Goal: Information Seeking & Learning: Check status

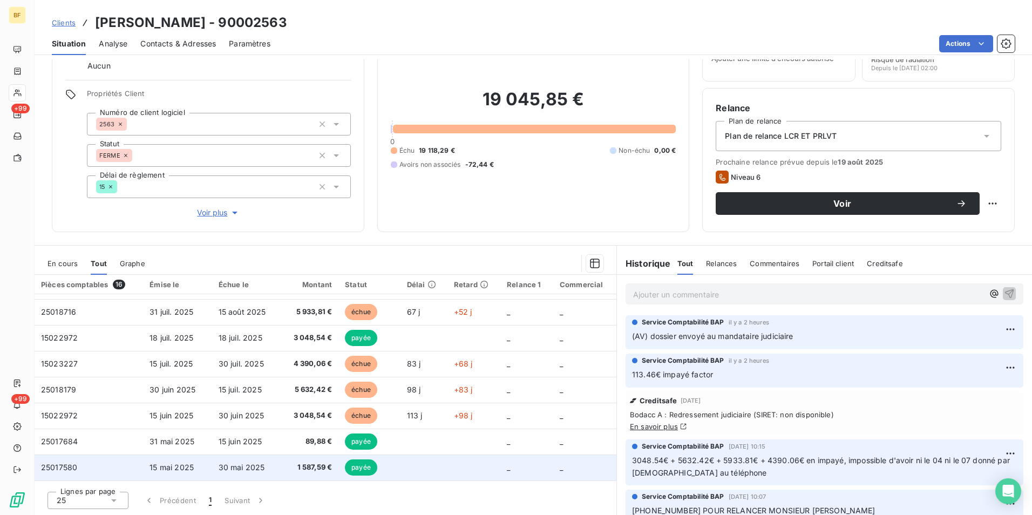
scroll to position [108, 0]
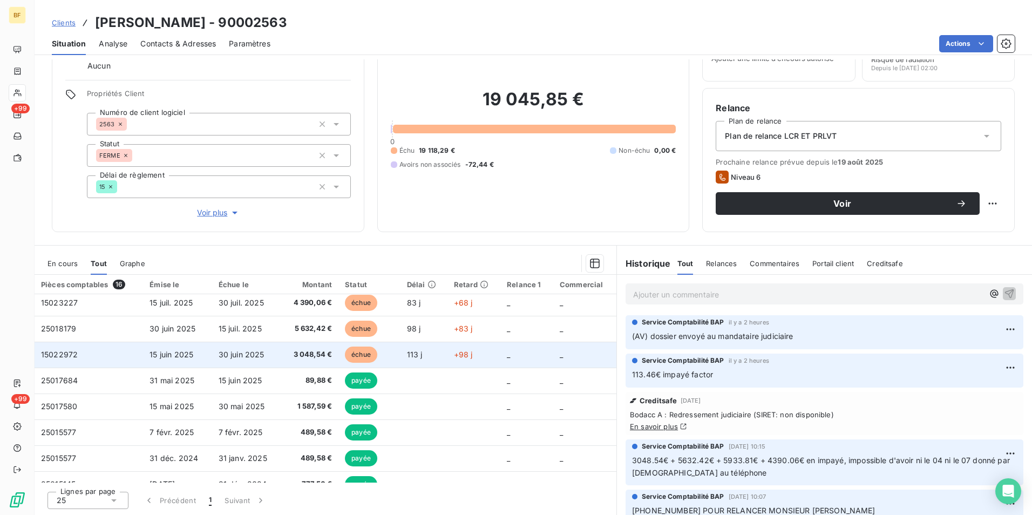
click at [312, 357] on span "3 048,54 €" at bounding box center [309, 354] width 45 height 11
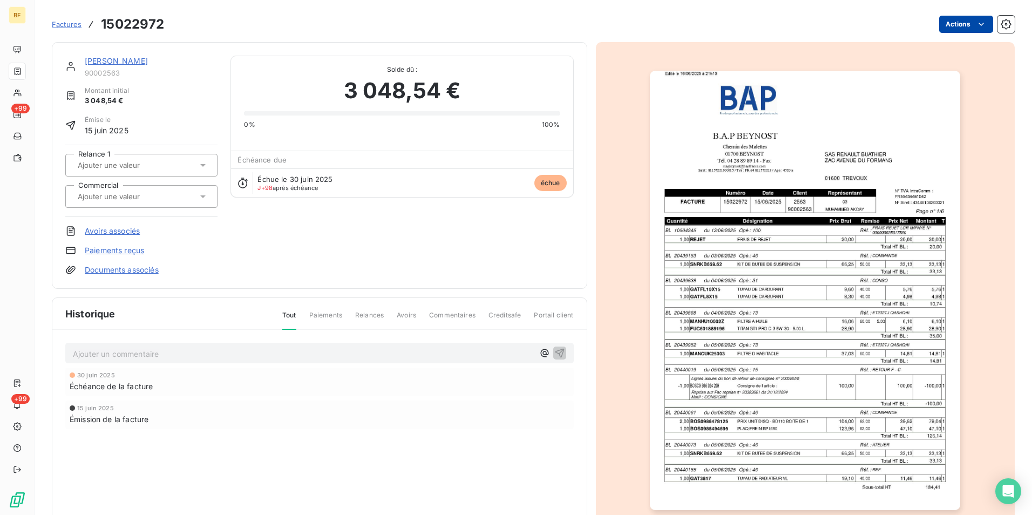
click at [961, 14] on div "Factures 15022972 Actions" at bounding box center [533, 18] width 963 height 36
click at [961, 23] on html "BF +99 +99 Factures 15022972 Actions RENAULT BUATHIER 90002563 Montant initial …" at bounding box center [516, 257] width 1032 height 515
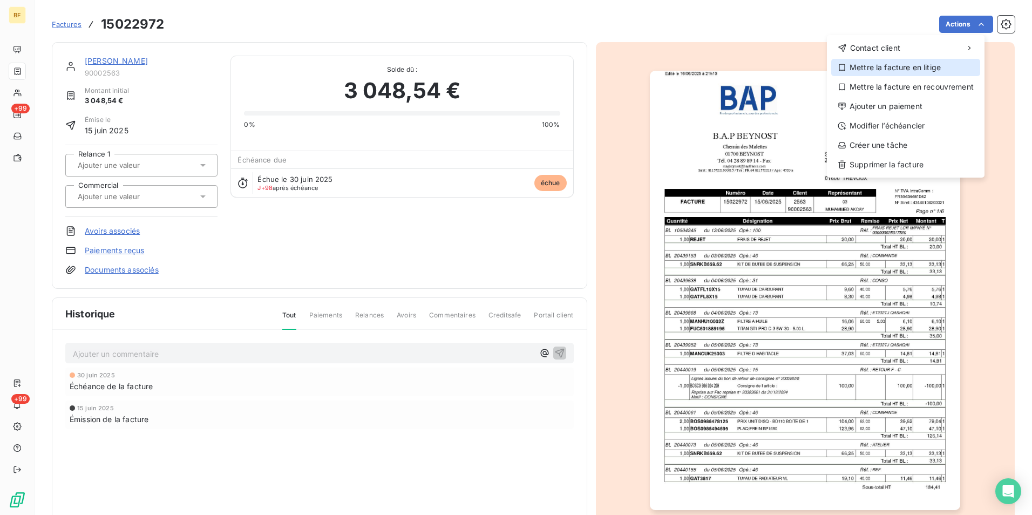
click at [903, 71] on div "Mettre la facture en litige" at bounding box center [906, 67] width 149 height 17
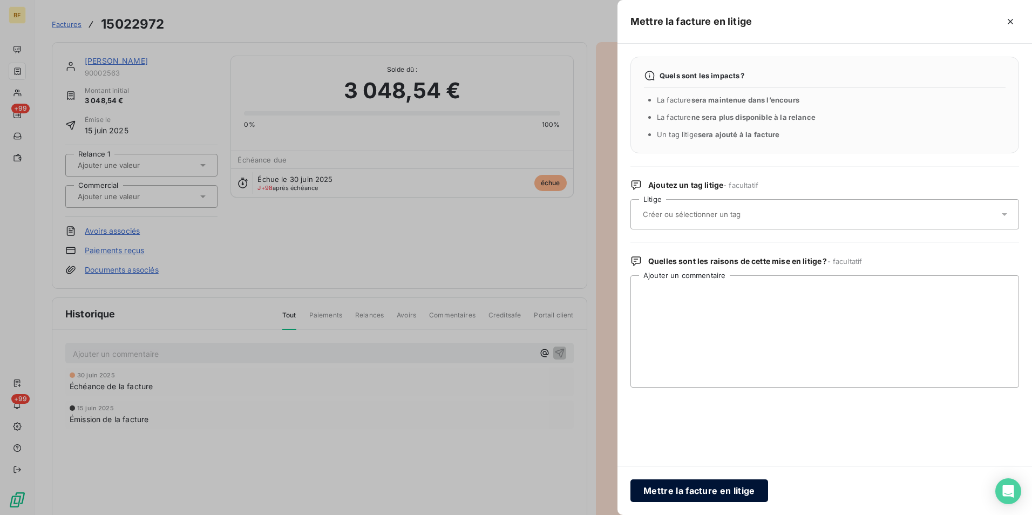
click at [669, 485] on button "Mettre la facture en litige" at bounding box center [700, 491] width 138 height 23
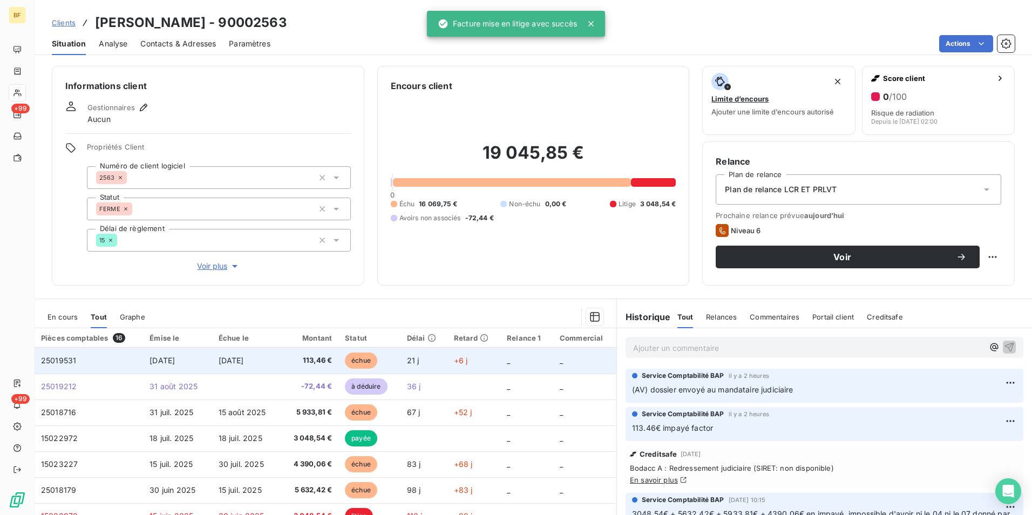
click at [314, 367] on td "113,46 €" at bounding box center [310, 361] width 58 height 26
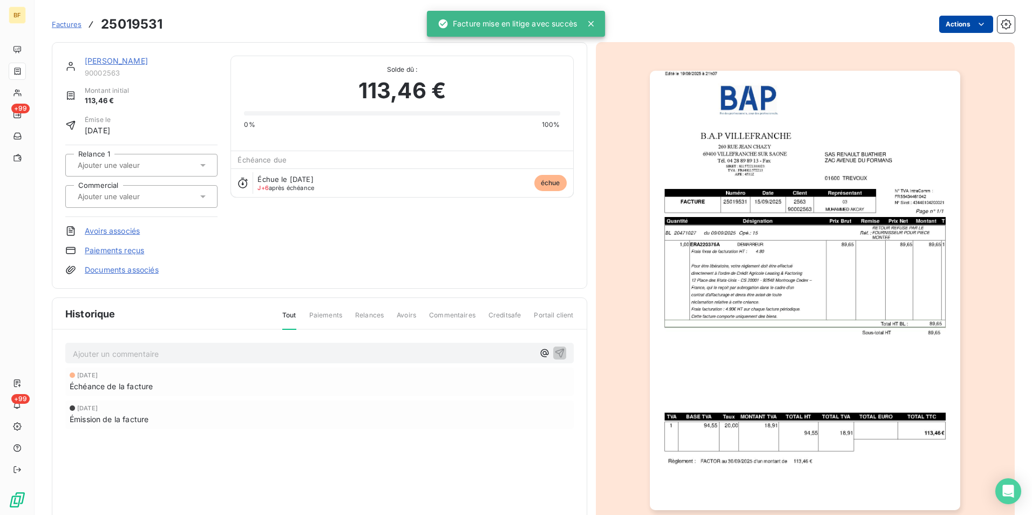
click at [969, 18] on html "BF +99 +99 Factures 25019531 Actions RENAULT BUATHIER 90002563 Montant initial …" at bounding box center [516, 257] width 1032 height 515
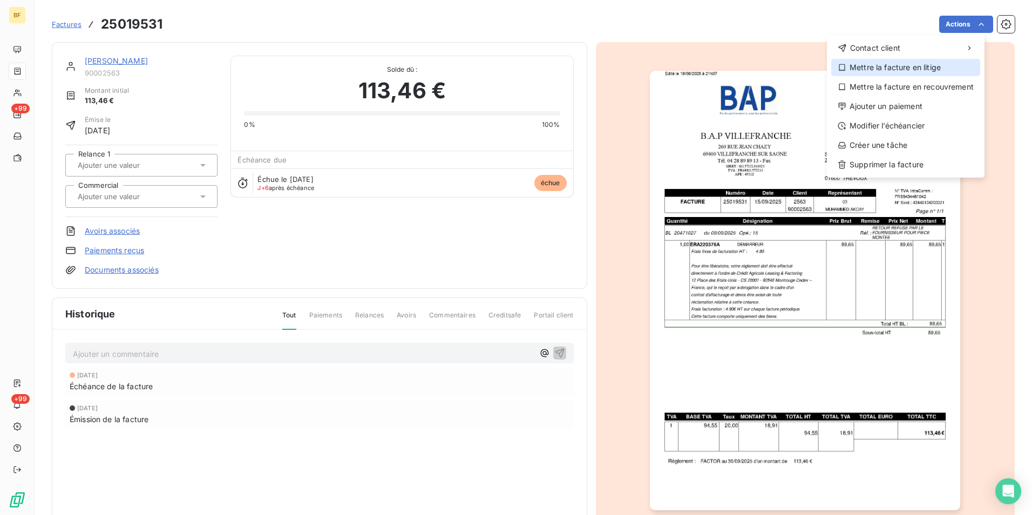
click at [901, 65] on div "Mettre la facture en litige" at bounding box center [906, 67] width 149 height 17
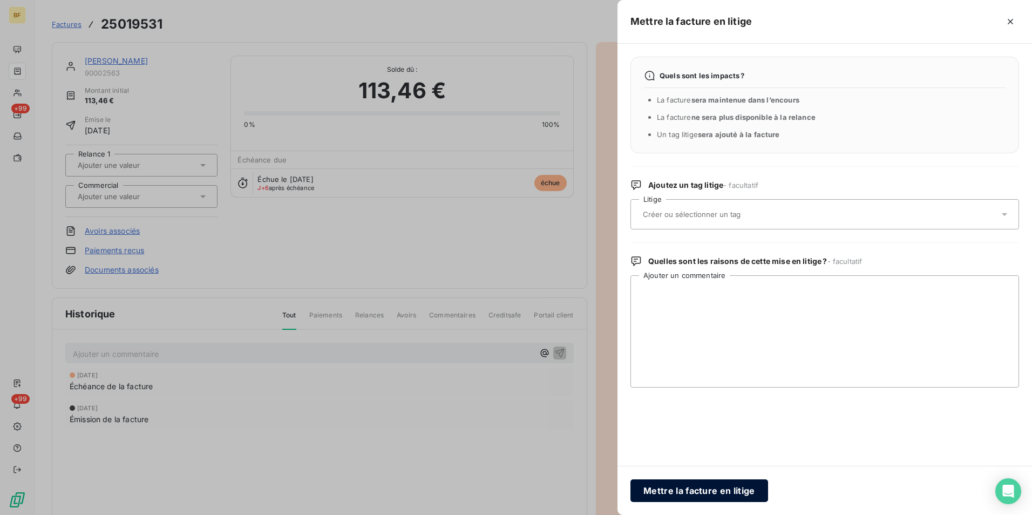
click at [691, 491] on button "Mettre la facture en litige" at bounding box center [700, 491] width 138 height 23
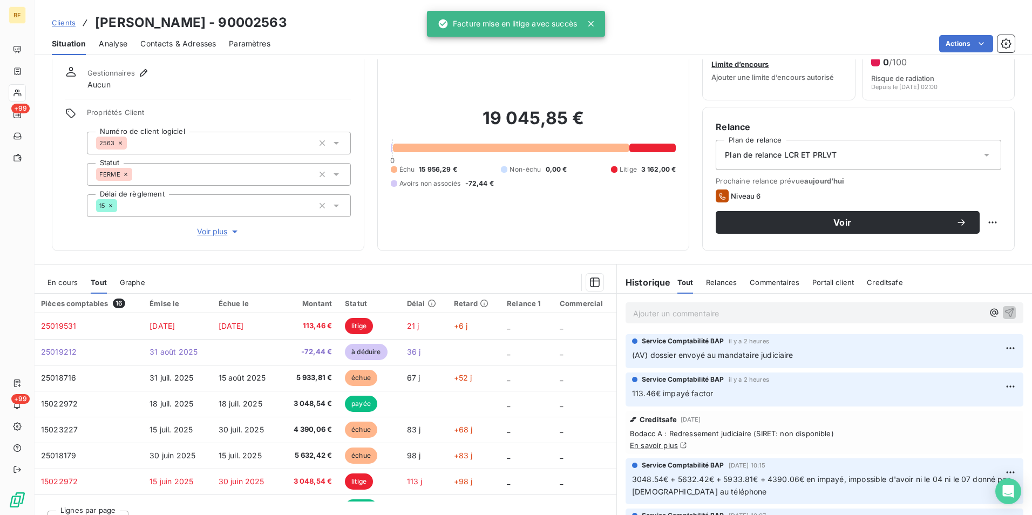
scroll to position [53, 0]
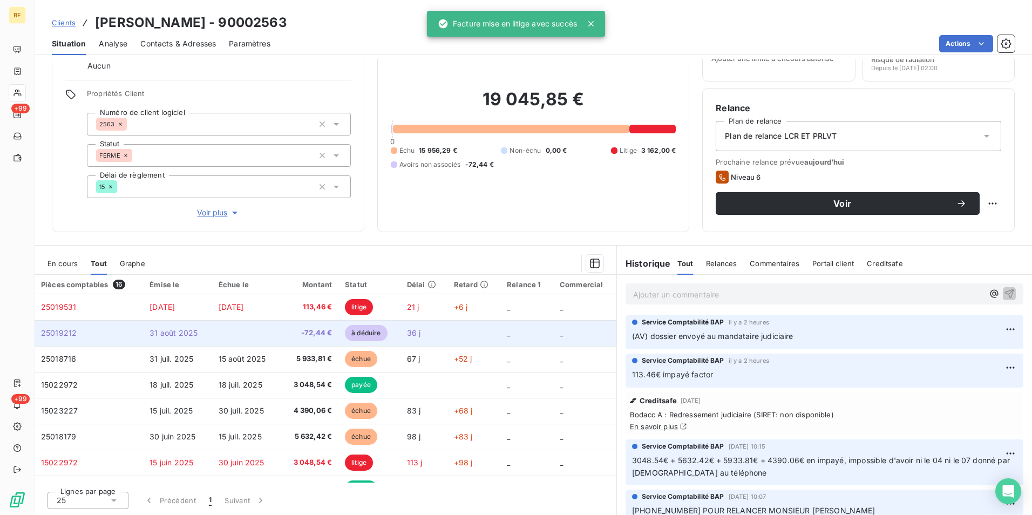
click at [308, 321] on td "-72,44 €" at bounding box center [310, 333] width 58 height 26
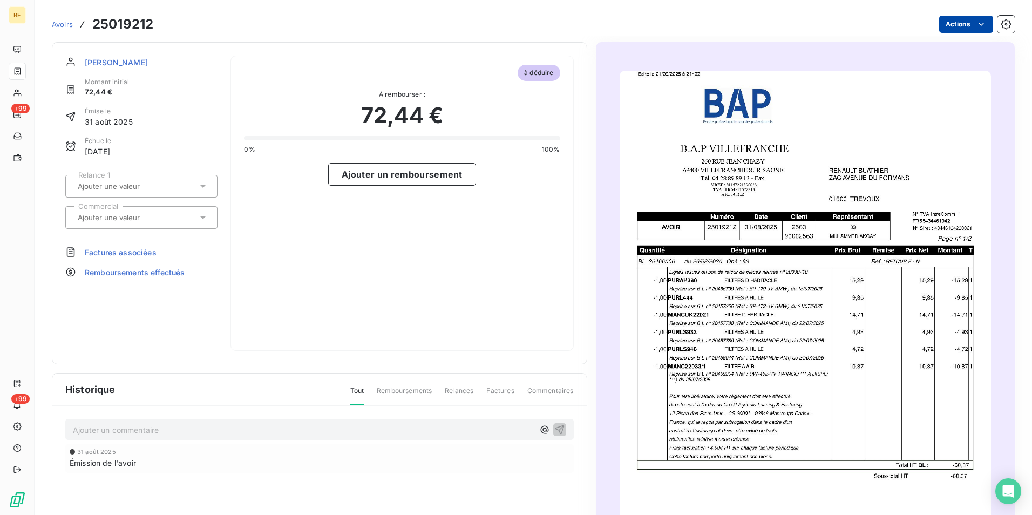
click at [975, 18] on html "BF +99 +99 Avoirs 25019212 Actions RENAULT BUATHIER Montant initial 72,44 € Émi…" at bounding box center [516, 257] width 1032 height 515
click at [934, 48] on div "Mettre l'avoir en litige" at bounding box center [913, 47] width 136 height 17
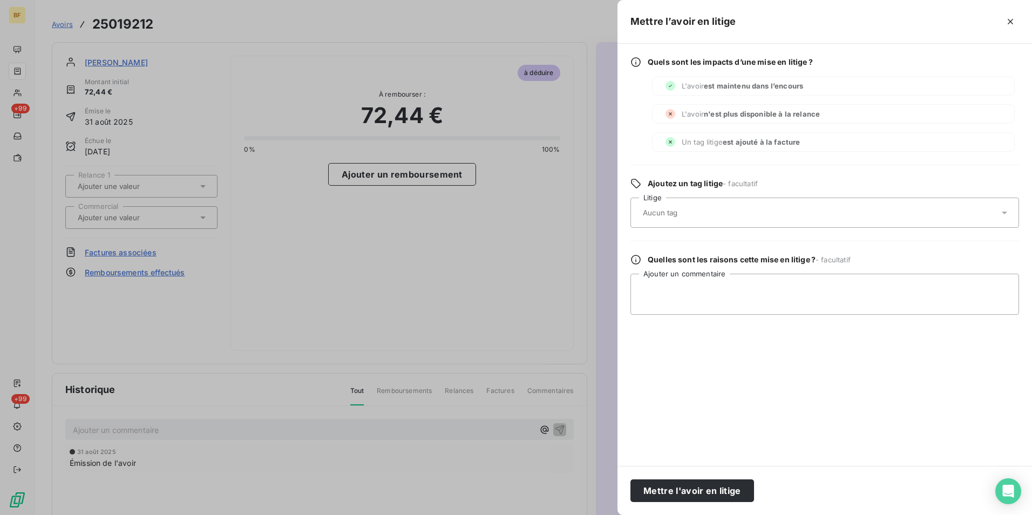
drag, startPoint x: 673, startPoint y: 487, endPoint x: 404, endPoint y: 269, distance: 346.0
click at [673, 487] on button "Mettre l'avoir en litige" at bounding box center [693, 491] width 124 height 23
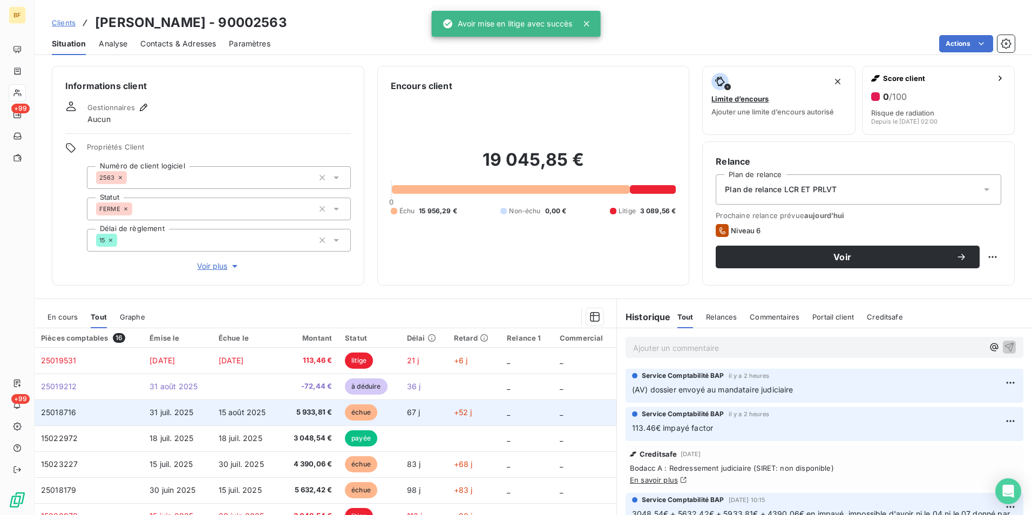
click at [315, 415] on span "5 933,81 €" at bounding box center [309, 412] width 45 height 11
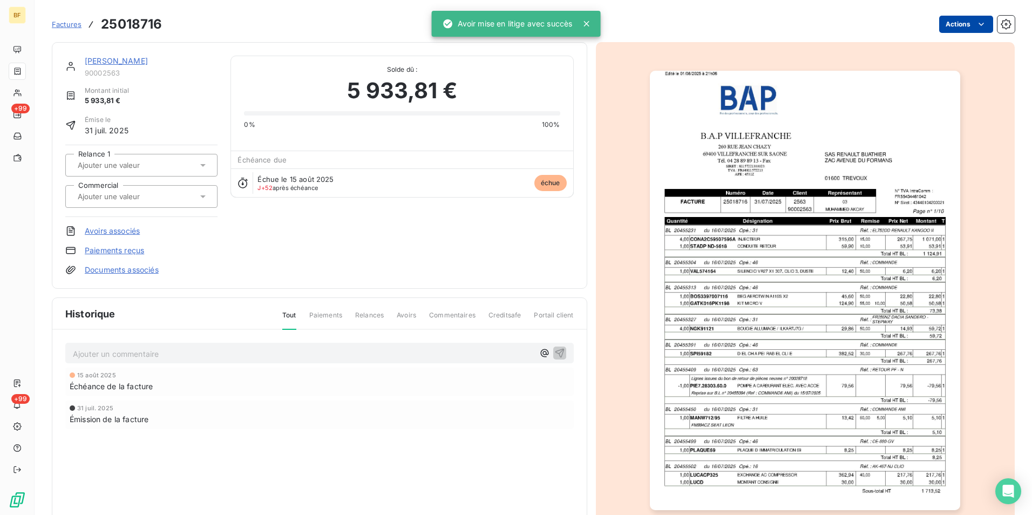
click at [963, 26] on html "BF +99 +99 Factures 25018716 Actions RENAULT BUATHIER 90002563 Montant initial …" at bounding box center [516, 257] width 1032 height 515
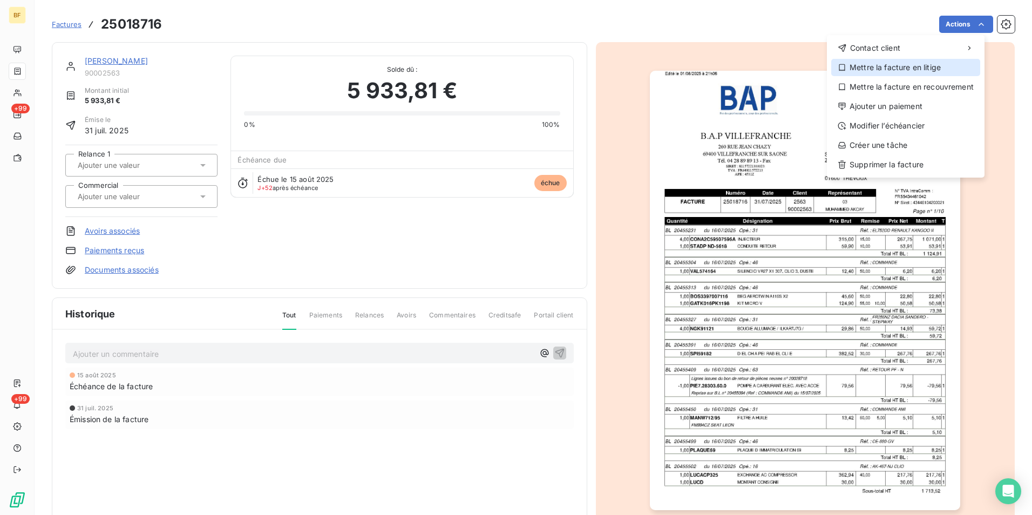
click at [906, 73] on div "Mettre la facture en litige" at bounding box center [906, 67] width 149 height 17
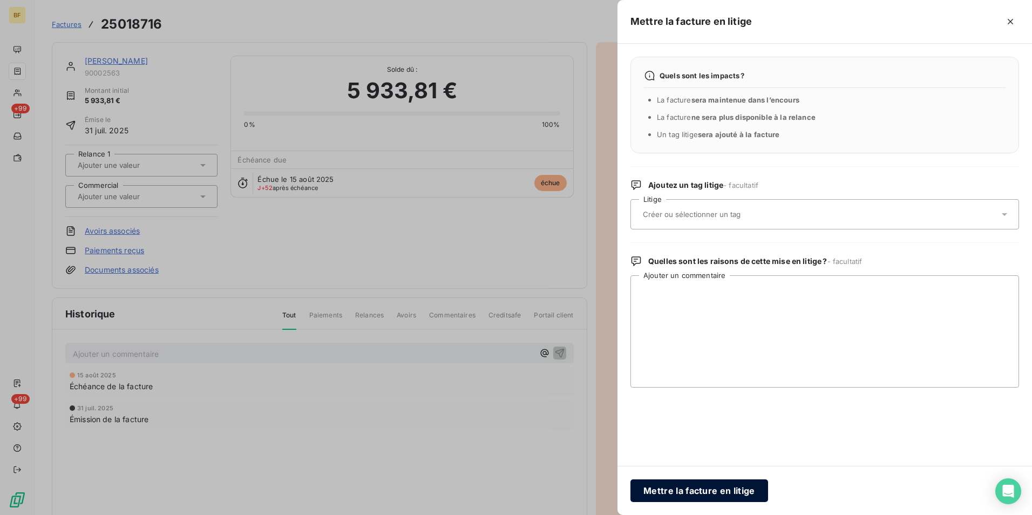
click at [680, 497] on button "Mettre la facture en litige" at bounding box center [700, 491] width 138 height 23
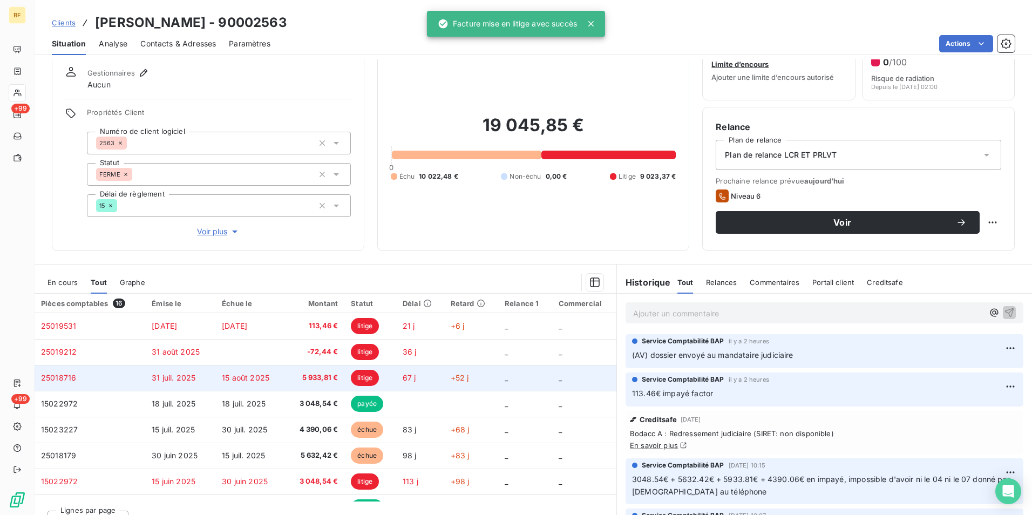
scroll to position [53, 0]
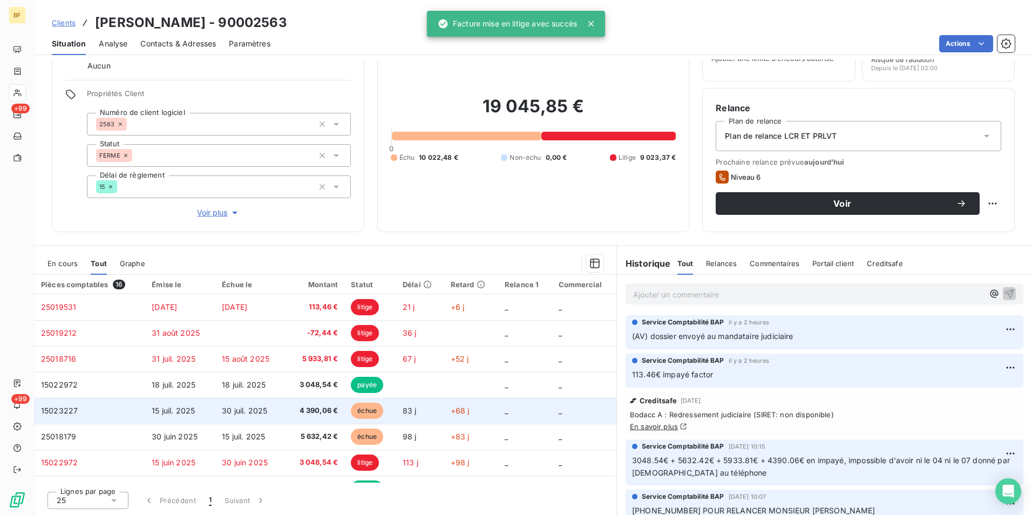
click at [339, 406] on td "4 390,06 €" at bounding box center [315, 411] width 59 height 26
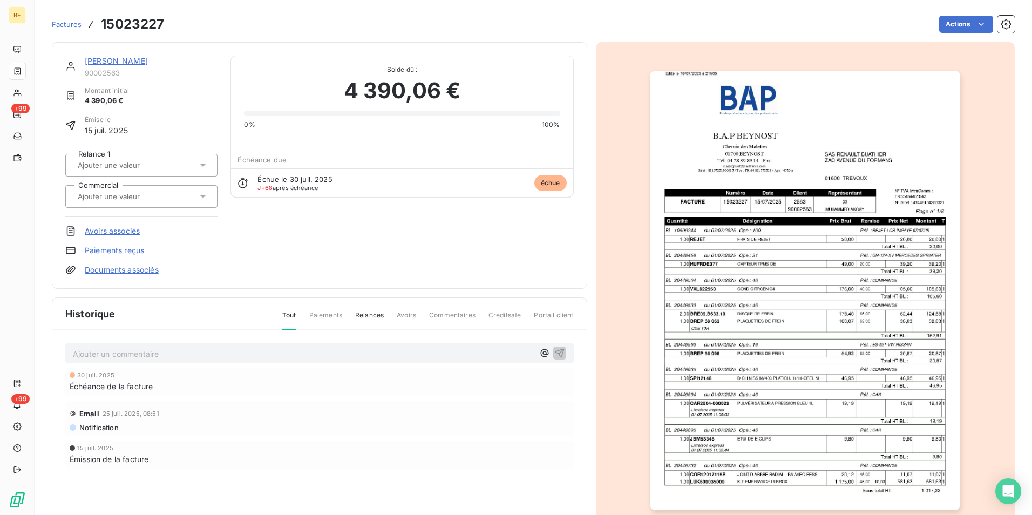
click at [952, 33] on div "Factures 15023227 Actions" at bounding box center [533, 24] width 963 height 23
click at [955, 28] on html "BF +99 +99 Factures 15023227 Actions RENAULT BUATHIER 90002563 Montant initial …" at bounding box center [516, 257] width 1032 height 515
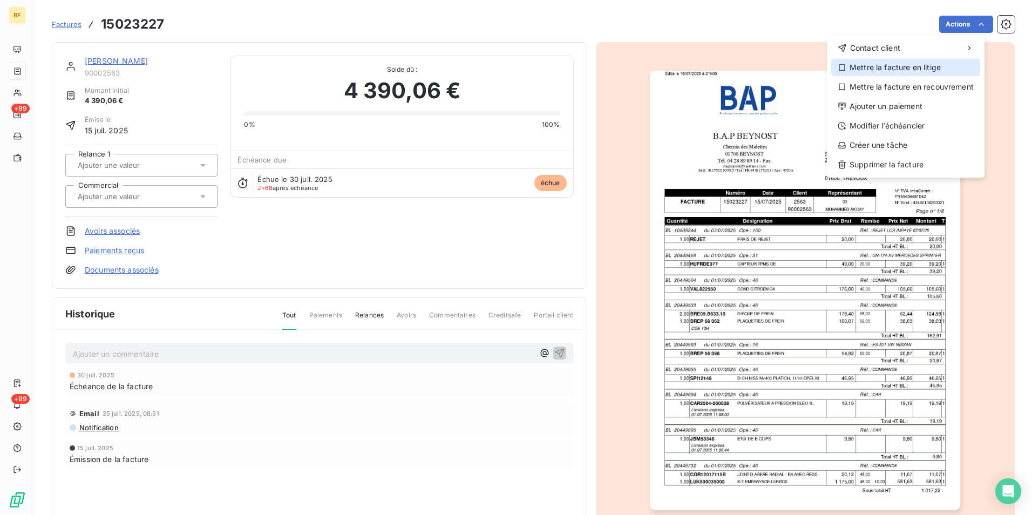
click at [914, 69] on div "Mettre la facture en litige" at bounding box center [906, 67] width 149 height 17
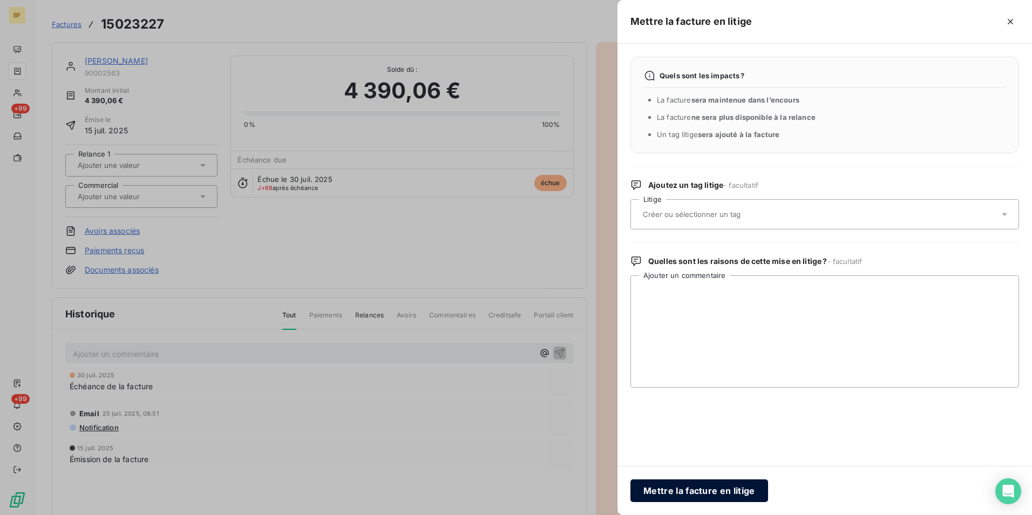
click at [664, 495] on button "Mettre la facture en litige" at bounding box center [700, 491] width 138 height 23
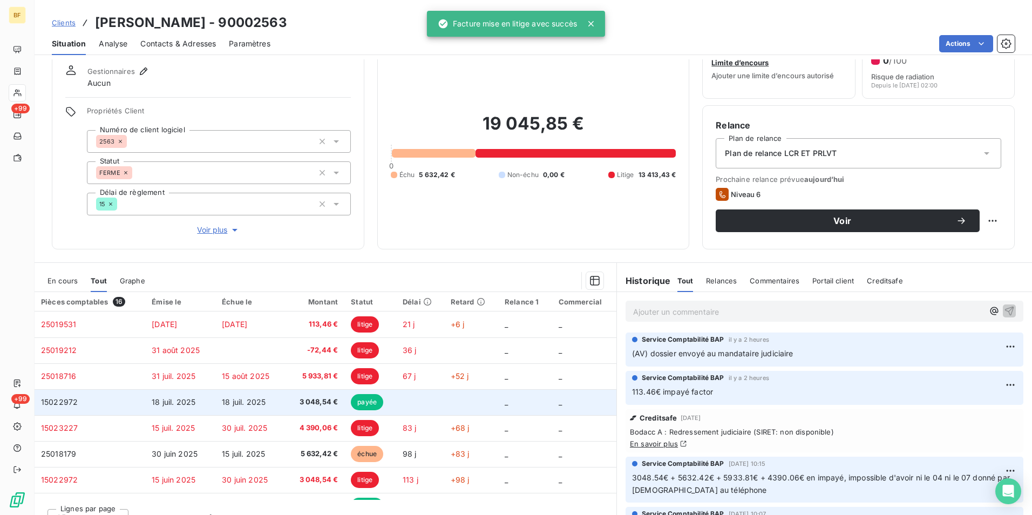
scroll to position [53, 0]
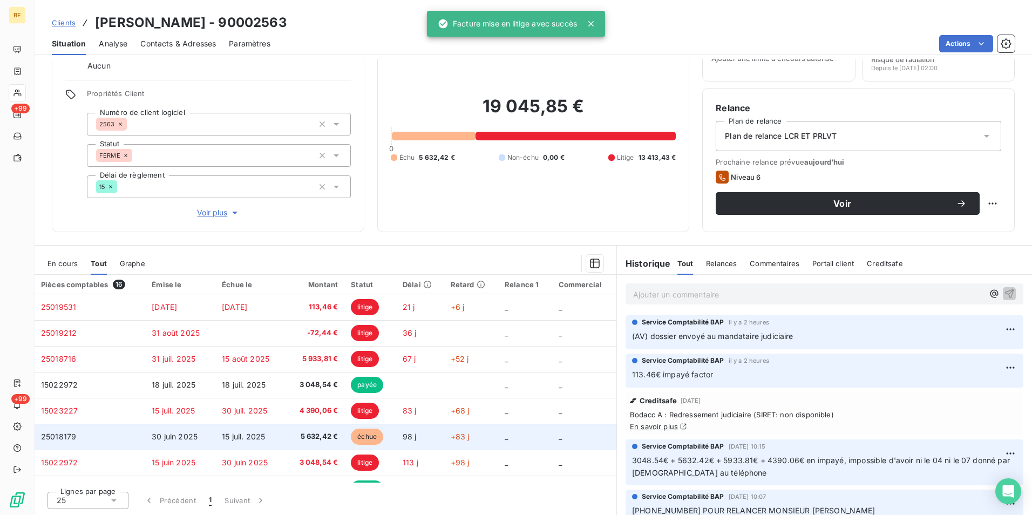
click at [339, 433] on td "5 632,42 €" at bounding box center [315, 437] width 59 height 26
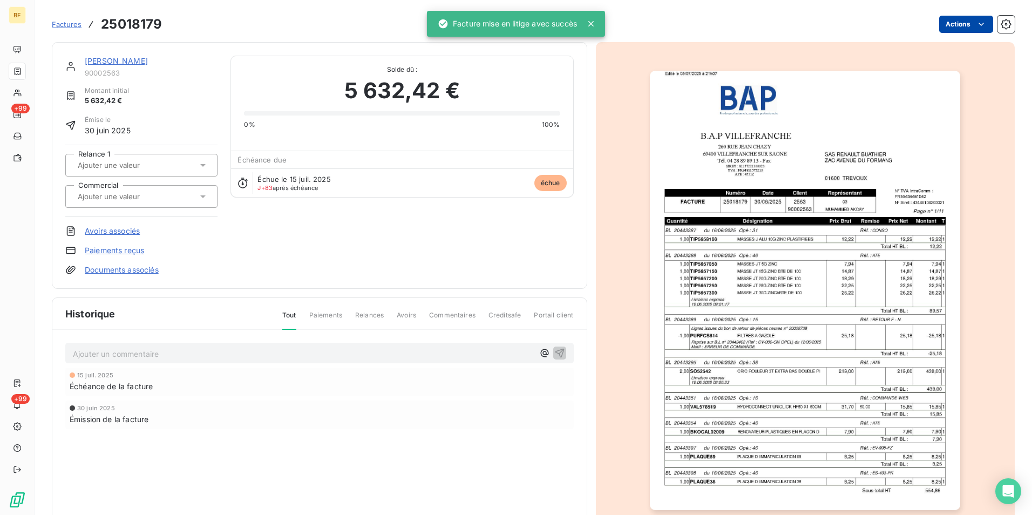
click at [947, 17] on html "BF +99 +99 Factures 25018179 Actions RENAULT BUATHIER 90002563 Montant initial …" at bounding box center [516, 257] width 1032 height 515
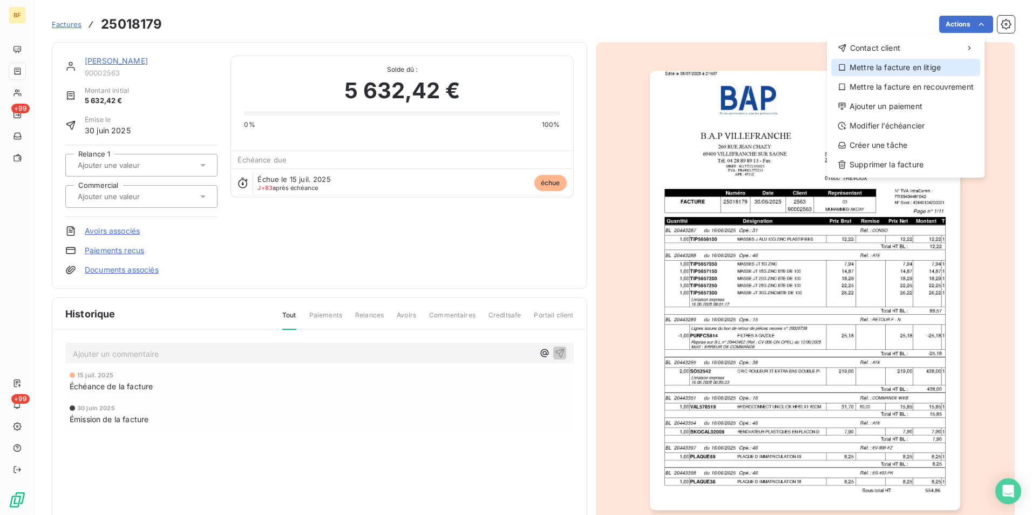
click at [909, 69] on div "Mettre la facture en litige" at bounding box center [906, 67] width 149 height 17
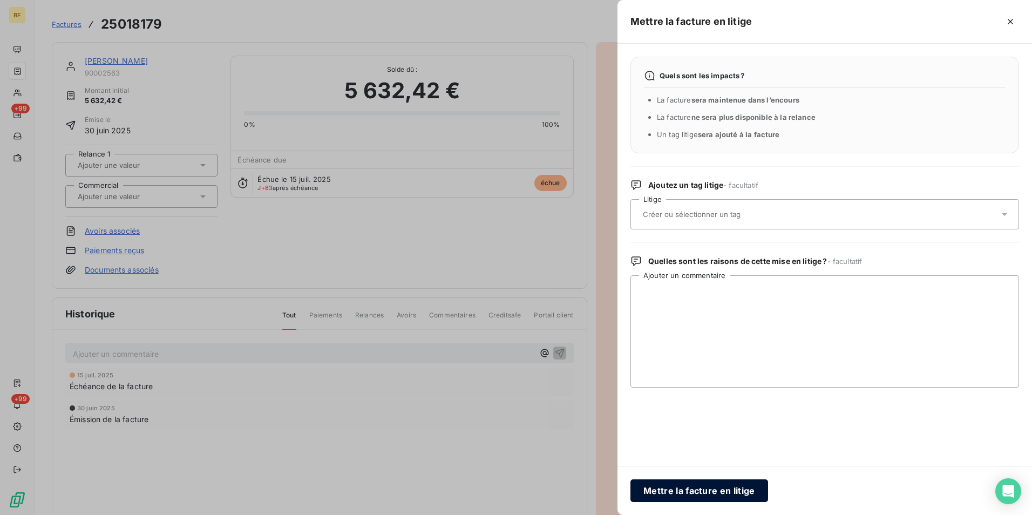
click at [660, 495] on button "Mettre la facture en litige" at bounding box center [700, 491] width 138 height 23
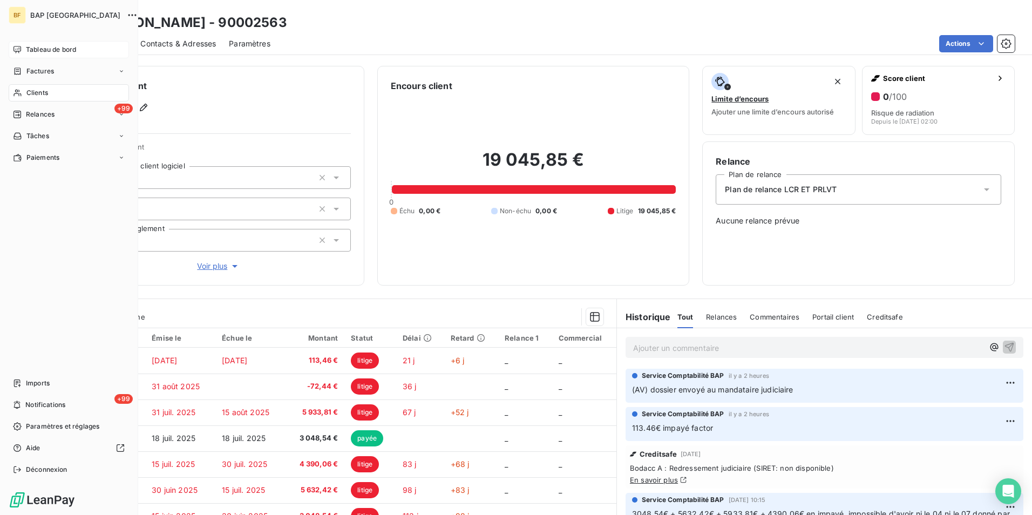
click at [23, 53] on div "Tableau de bord" at bounding box center [69, 49] width 120 height 17
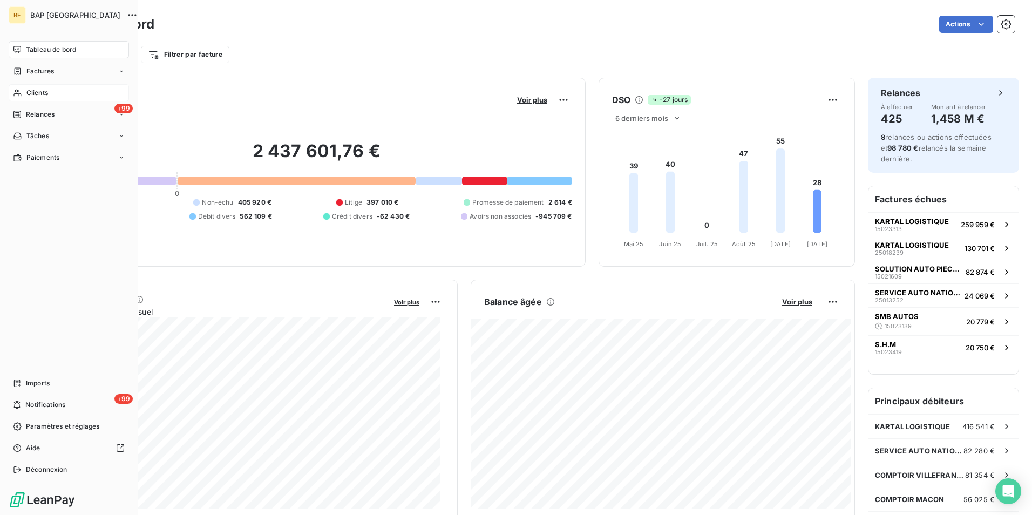
click at [26, 93] on span "Clients" at bounding box center [37, 93] width 22 height 10
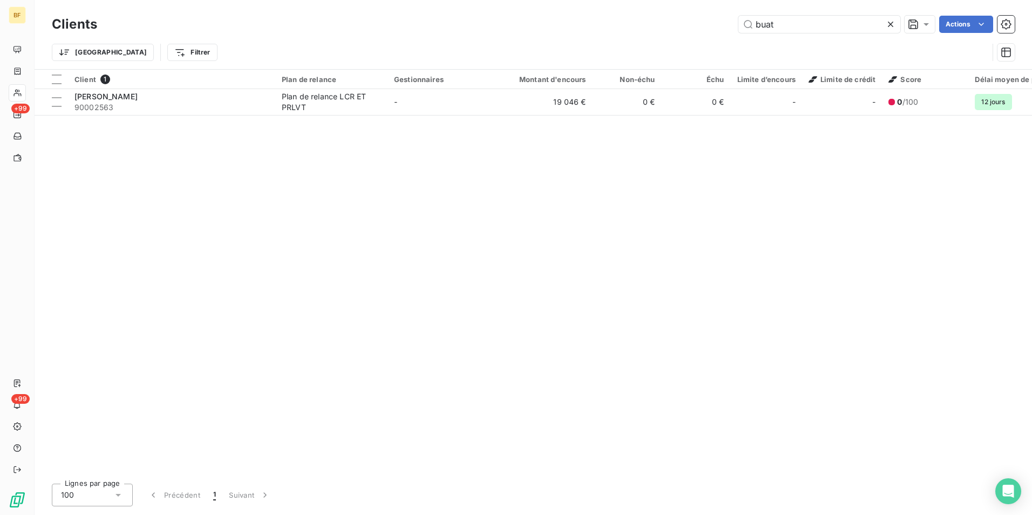
drag, startPoint x: 781, startPoint y: 22, endPoint x: 712, endPoint y: 9, distance: 70.3
click at [712, 9] on div "Clients buat Actions Trier Filtrer" at bounding box center [534, 34] width 998 height 69
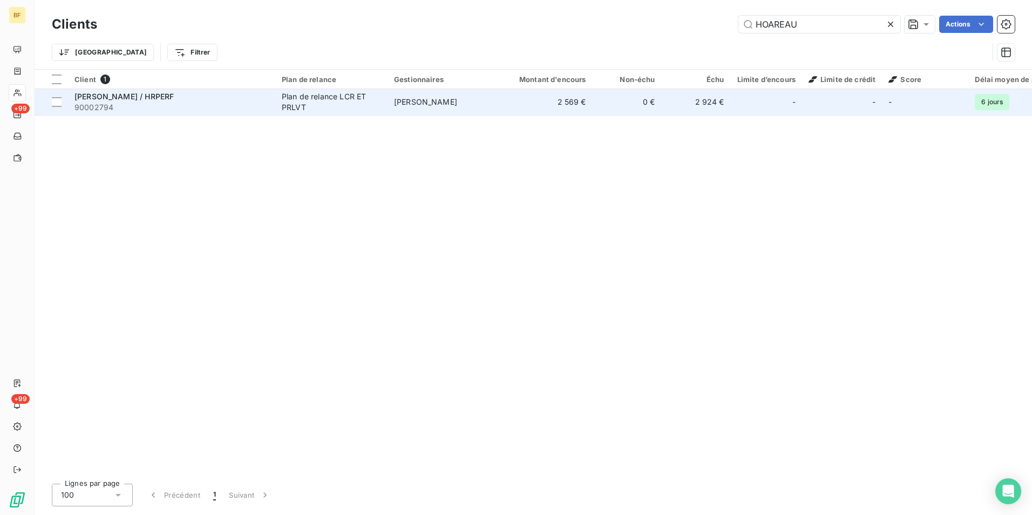
type input "HOAREAU"
click at [153, 105] on span "90002794" at bounding box center [172, 107] width 194 height 11
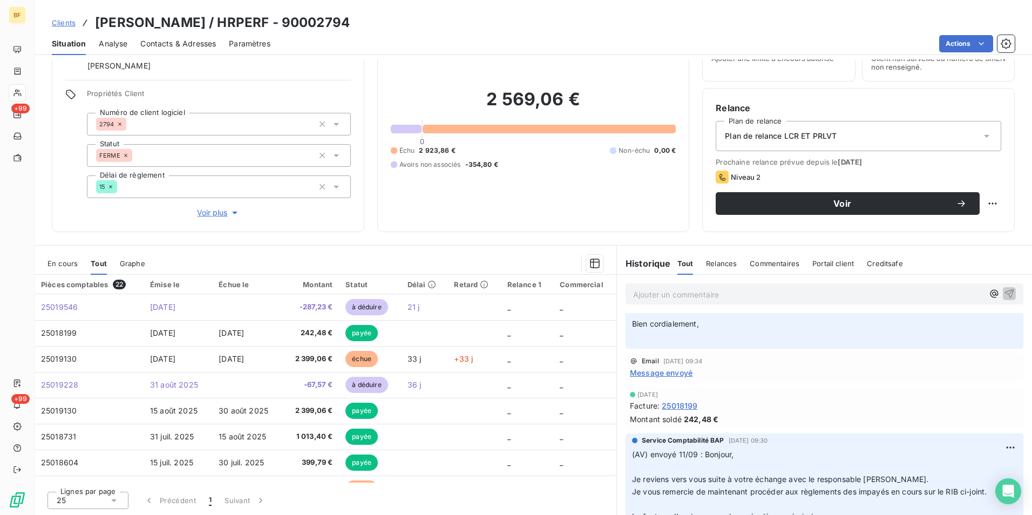
scroll to position [162, 0]
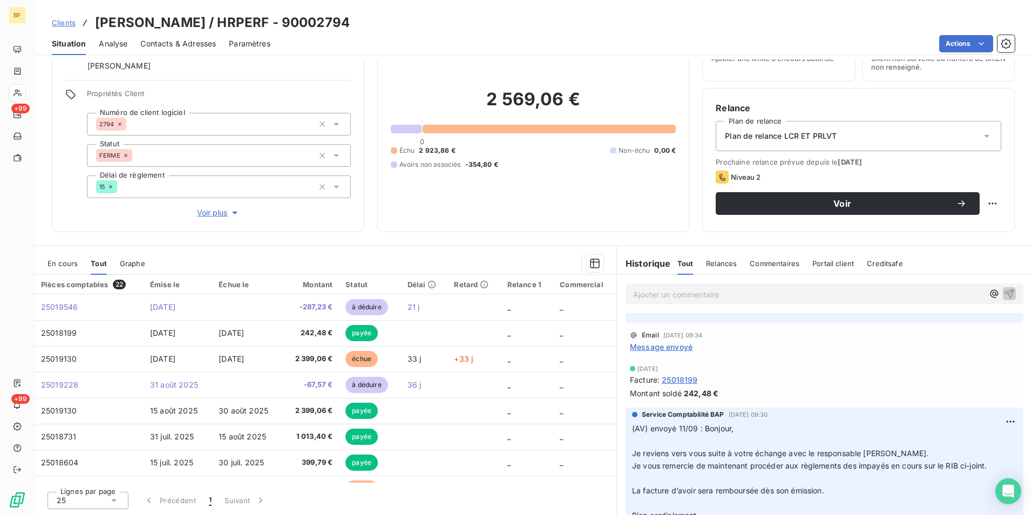
click at [386, 232] on div "Informations client Gestionnaires Louis Cicciarella Propriétés Client Numéro de…" at bounding box center [534, 287] width 998 height 456
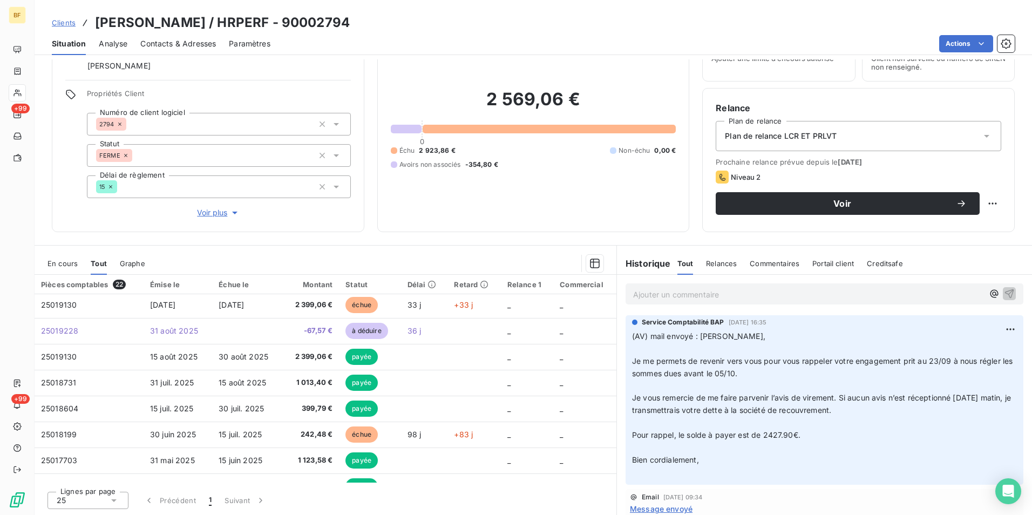
scroll to position [0, 0]
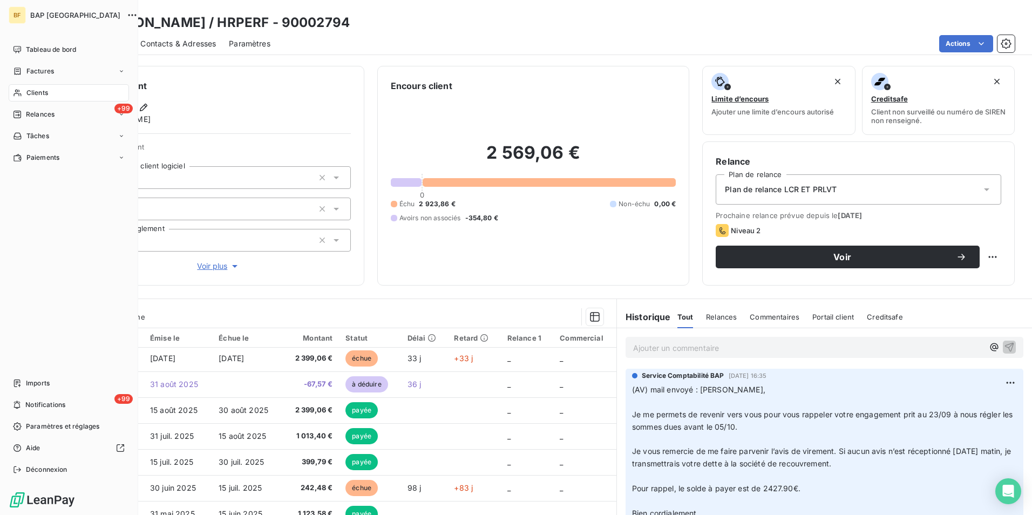
click at [14, 96] on icon at bounding box center [17, 93] width 8 height 7
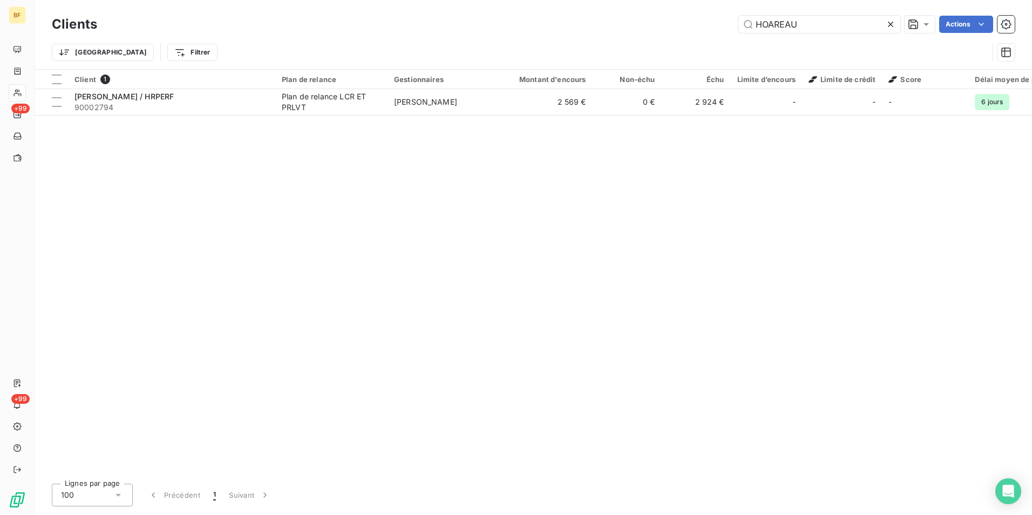
drag, startPoint x: 753, startPoint y: 23, endPoint x: 733, endPoint y: 22, distance: 19.5
click at [734, 22] on div "HOAREAU Actions" at bounding box center [562, 24] width 905 height 17
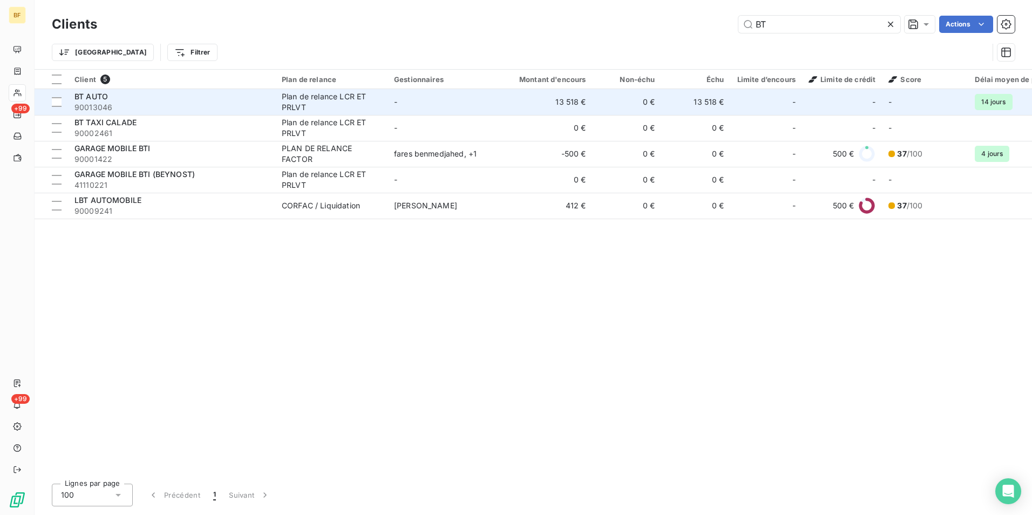
type input "BT"
click at [211, 107] on span "90013046" at bounding box center [172, 107] width 194 height 11
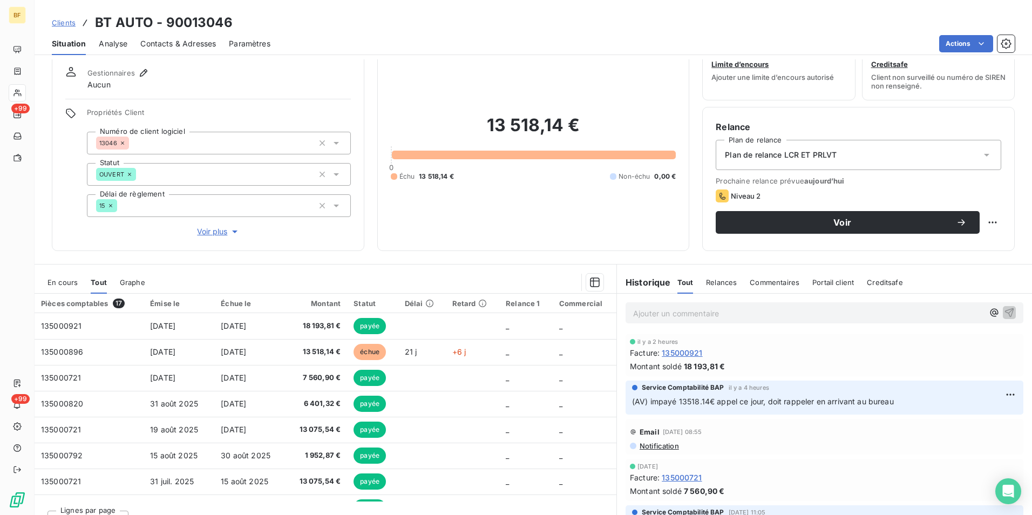
scroll to position [53, 0]
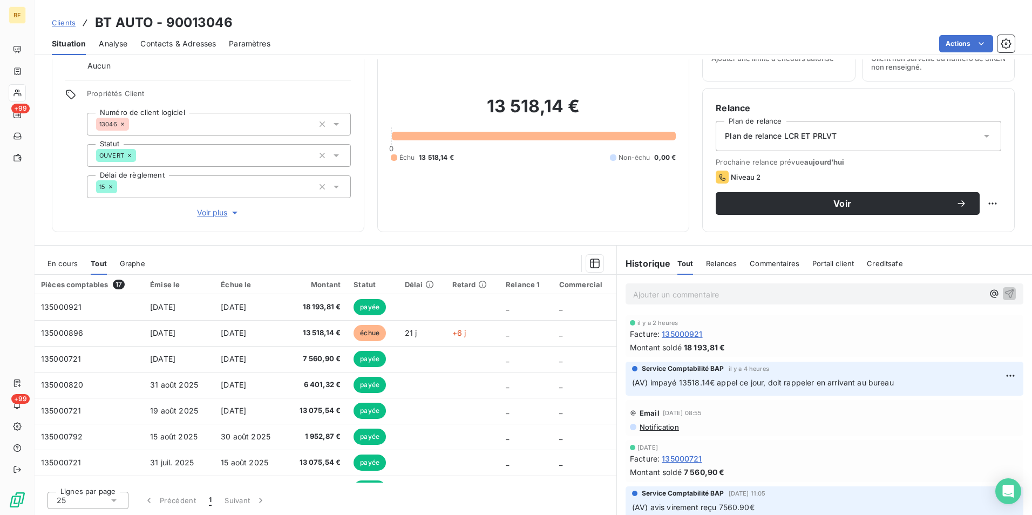
drag, startPoint x: 194, startPoint y: 44, endPoint x: 182, endPoint y: 50, distance: 13.3
click at [192, 44] on span "Contacts & Adresses" at bounding box center [178, 43] width 76 height 11
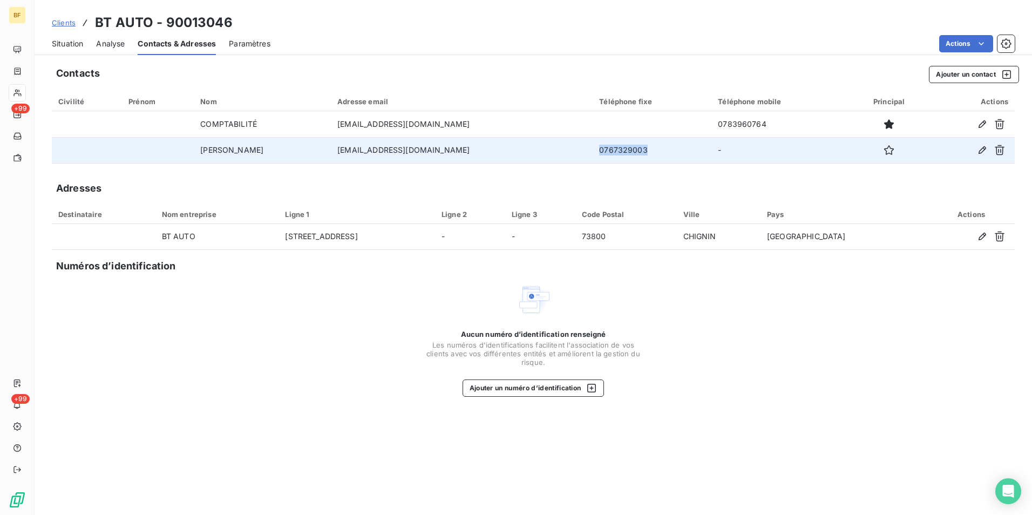
drag, startPoint x: 634, startPoint y: 155, endPoint x: 596, endPoint y: 155, distance: 38.3
click at [596, 155] on td "0767329003" at bounding box center [652, 150] width 119 height 26
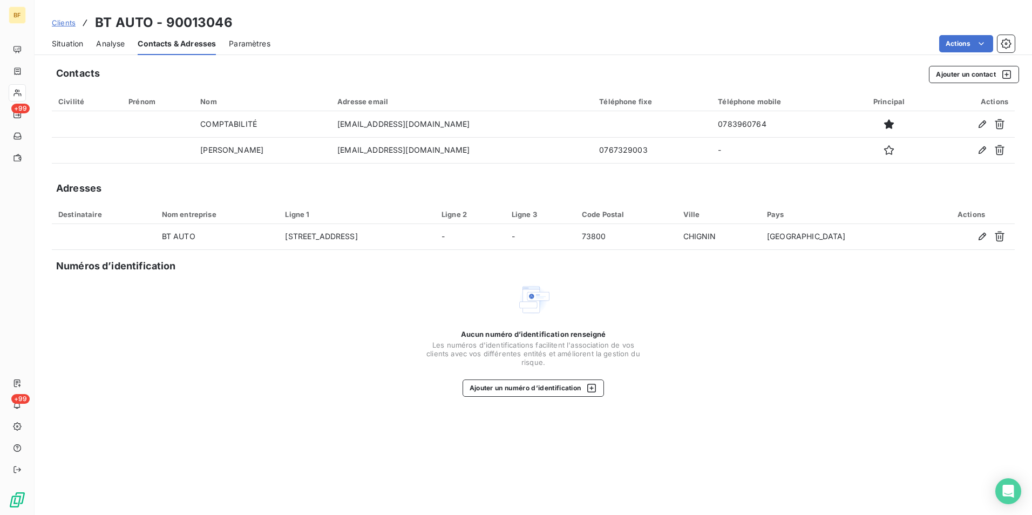
click at [800, 424] on div "Contacts Ajouter un contact Civilité Prénom Nom Adresse email Téléphone fixe Té…" at bounding box center [534, 287] width 998 height 456
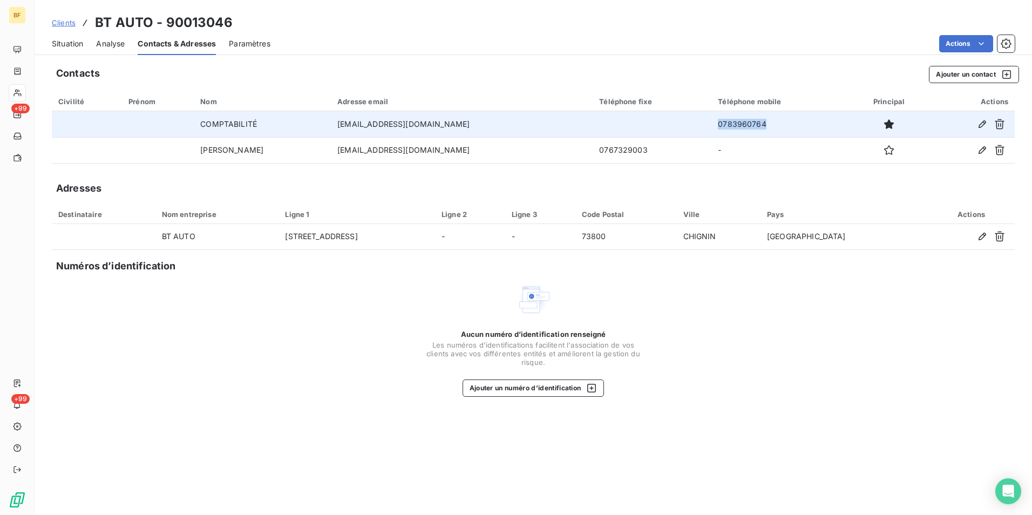
drag, startPoint x: 772, startPoint y: 123, endPoint x: 710, endPoint y: 127, distance: 62.8
click at [710, 127] on tr "COMPTABILITÉ comptabilite@benayedtransport.com 0783960764" at bounding box center [533, 124] width 963 height 26
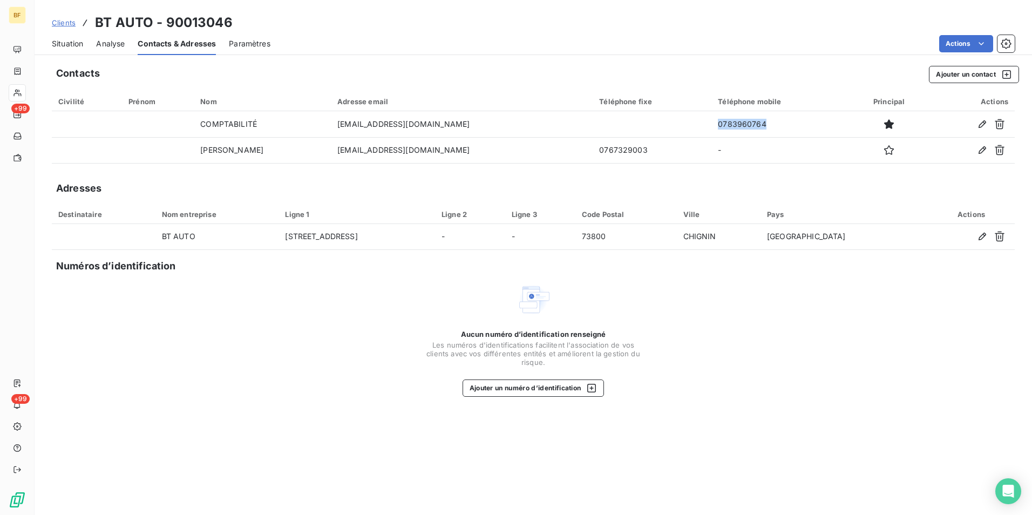
copy tr "0783960764"
drag, startPoint x: 57, startPoint y: 47, endPoint x: 84, endPoint y: 59, distance: 29.5
click at [57, 47] on span "Situation" at bounding box center [67, 43] width 31 height 11
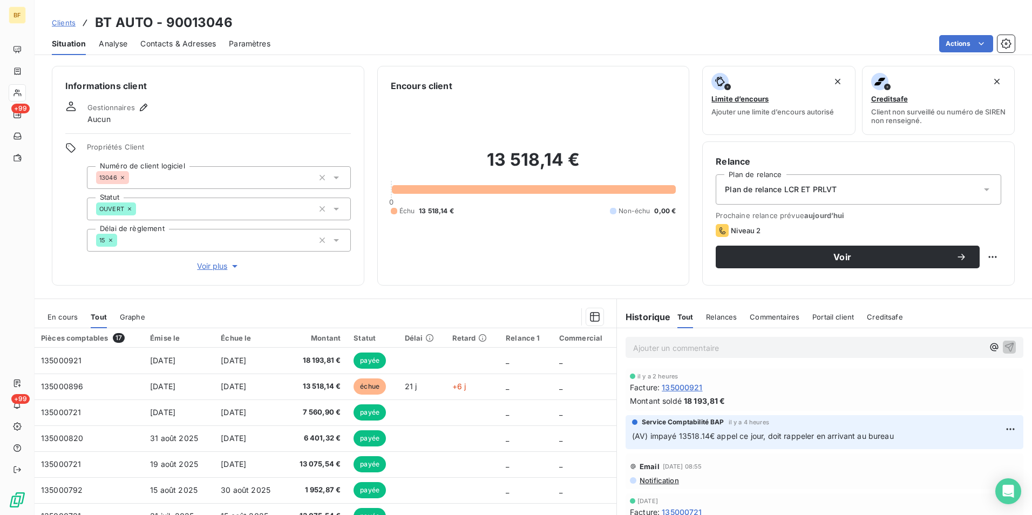
click at [750, 346] on p "Ajouter un commentaire ﻿" at bounding box center [808, 347] width 350 height 13
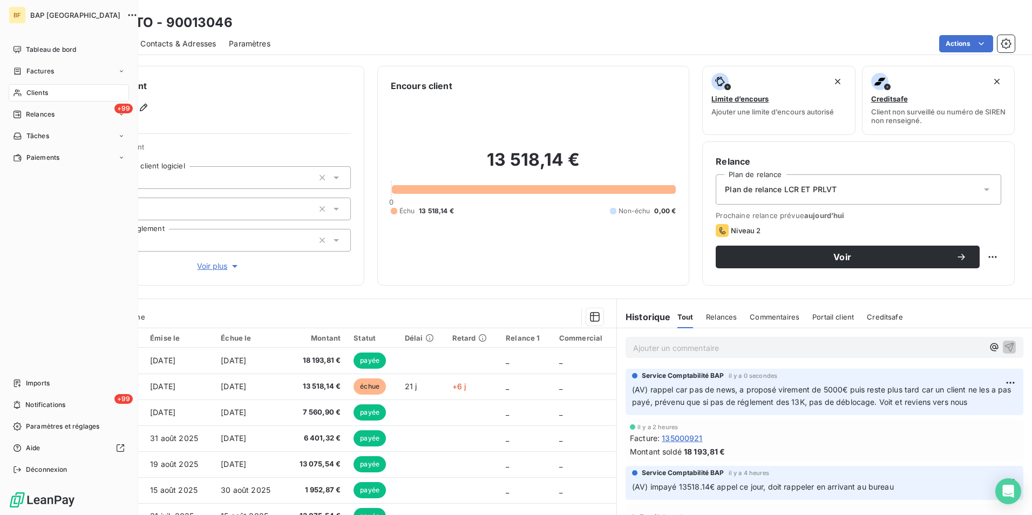
click at [22, 38] on div "BF BAP France Tableau de bord Factures Clients +99 Relances Tâches Paiements Im…" at bounding box center [69, 257] width 138 height 515
click at [22, 48] on div "Tableau de bord" at bounding box center [69, 49] width 120 height 17
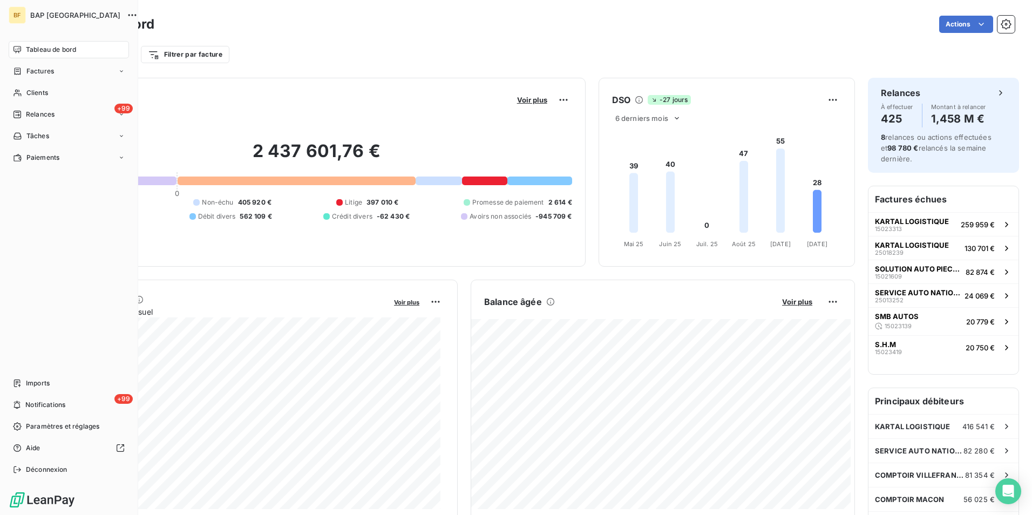
click at [51, 50] on span "Tableau de bord" at bounding box center [51, 50] width 50 height 10
click at [26, 92] on span "Clients" at bounding box center [37, 93] width 22 height 10
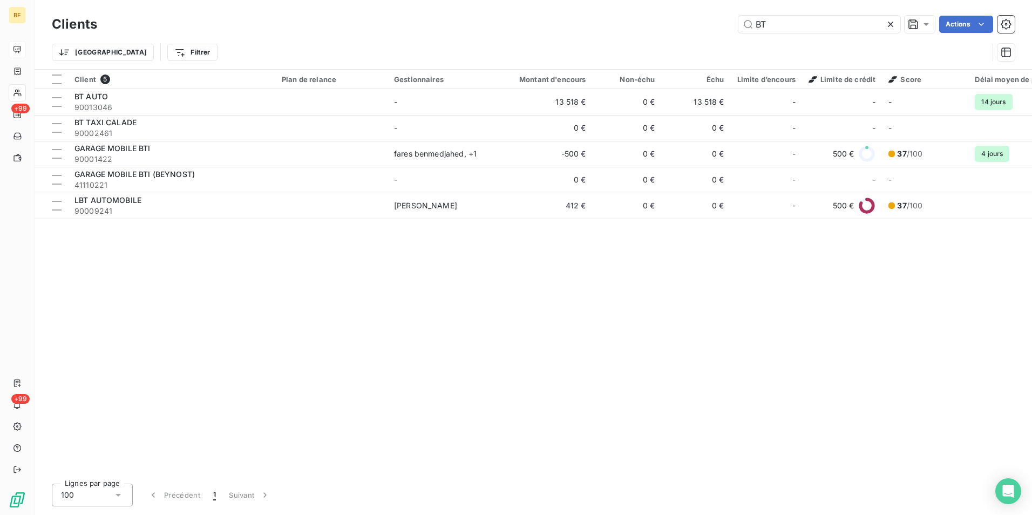
drag, startPoint x: 799, startPoint y: 22, endPoint x: 715, endPoint y: 9, distance: 84.7
click at [715, 9] on div "Clients BT Actions Trier Filtrer" at bounding box center [534, 34] width 998 height 69
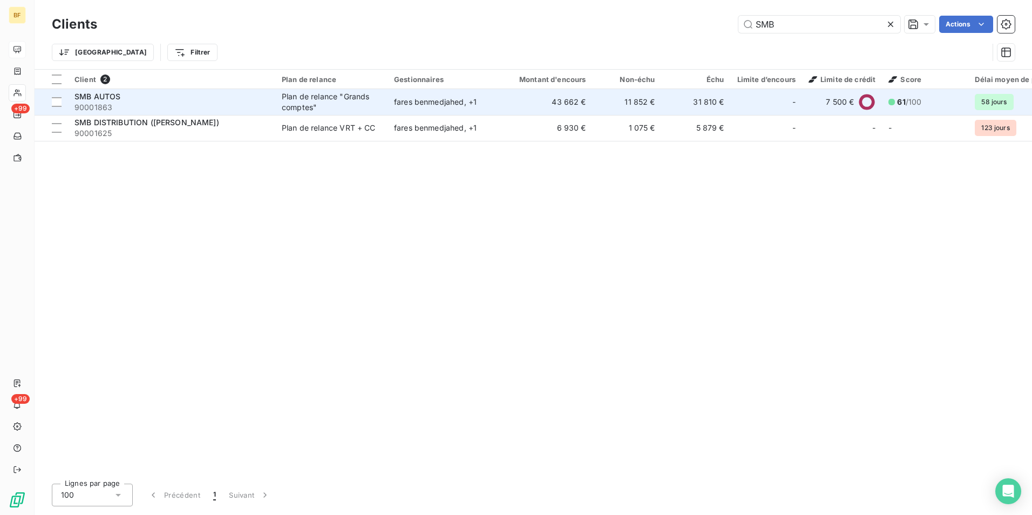
type input "SMB"
click at [95, 105] on span "90001863" at bounding box center [172, 107] width 194 height 11
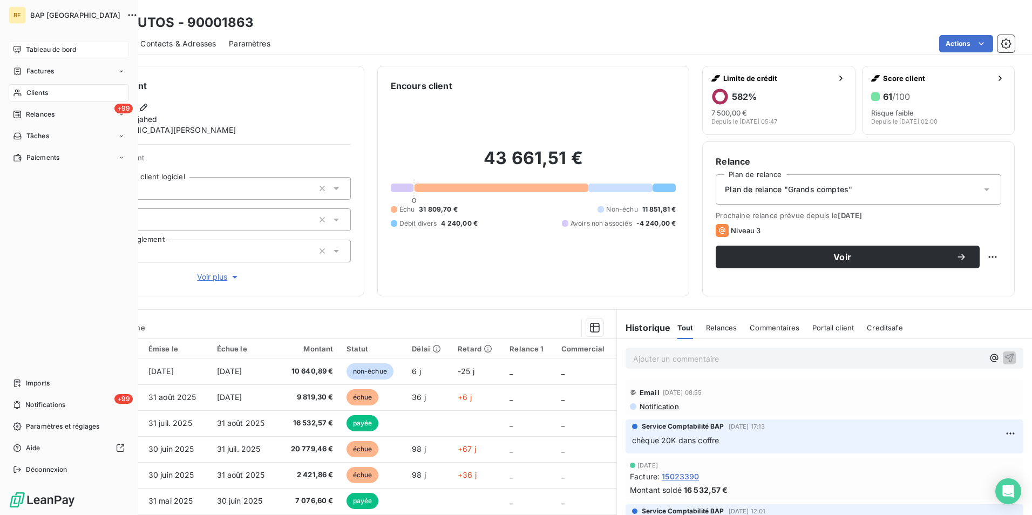
click at [27, 91] on span "Clients" at bounding box center [37, 93] width 22 height 10
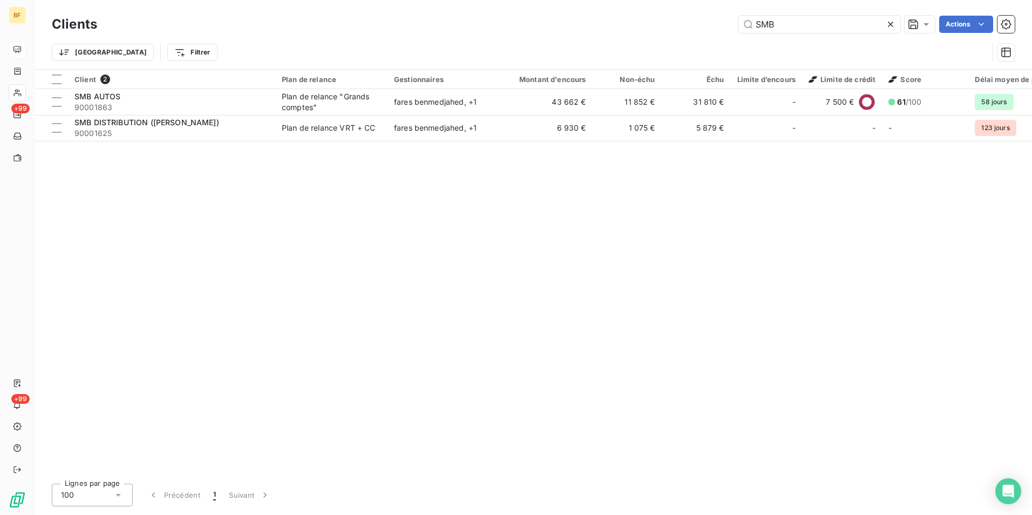
drag, startPoint x: 801, startPoint y: 27, endPoint x: 735, endPoint y: 26, distance: 65.3
click at [736, 26] on div "SMB Actions" at bounding box center [562, 24] width 905 height 17
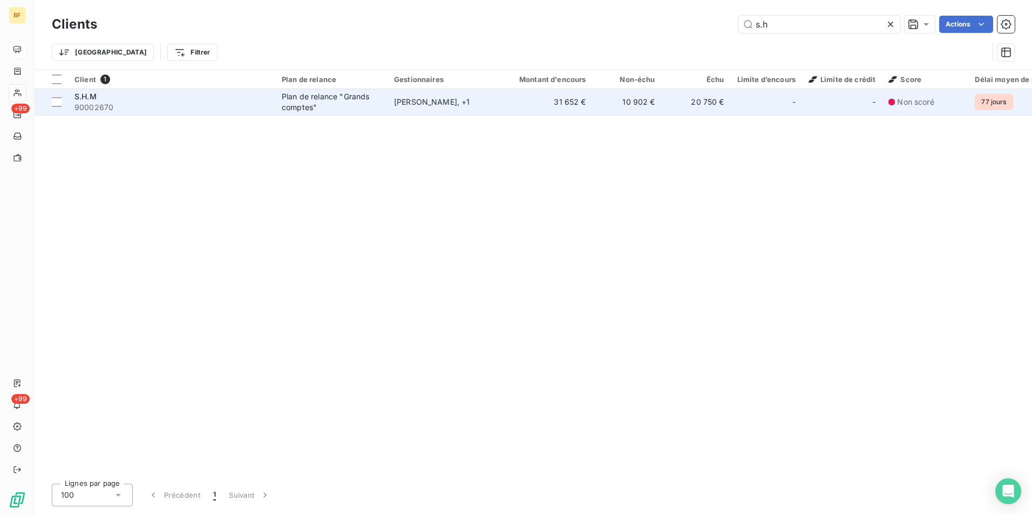
type input "s.h"
click at [276, 109] on td "Plan de relance "Grands comptes"" at bounding box center [331, 102] width 112 height 26
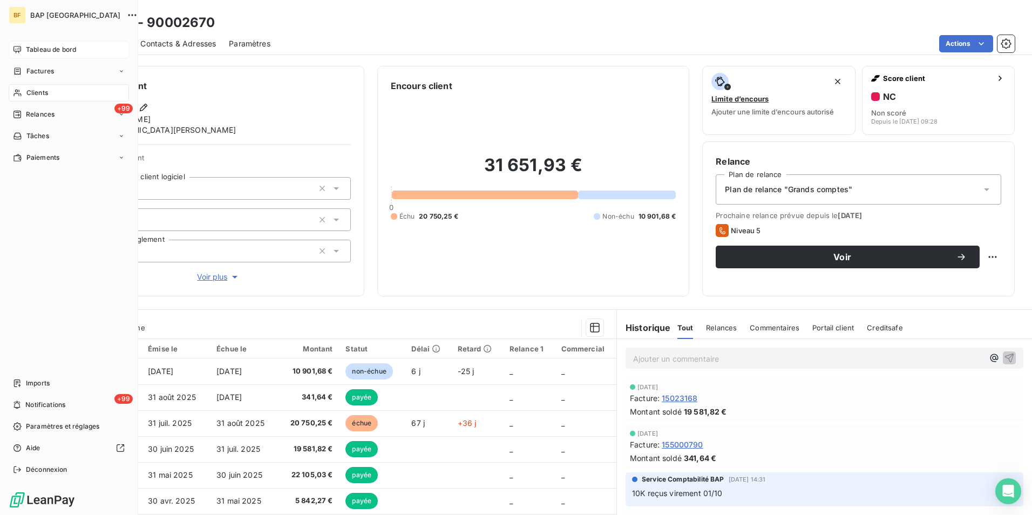
click at [20, 92] on icon at bounding box center [17, 93] width 9 height 9
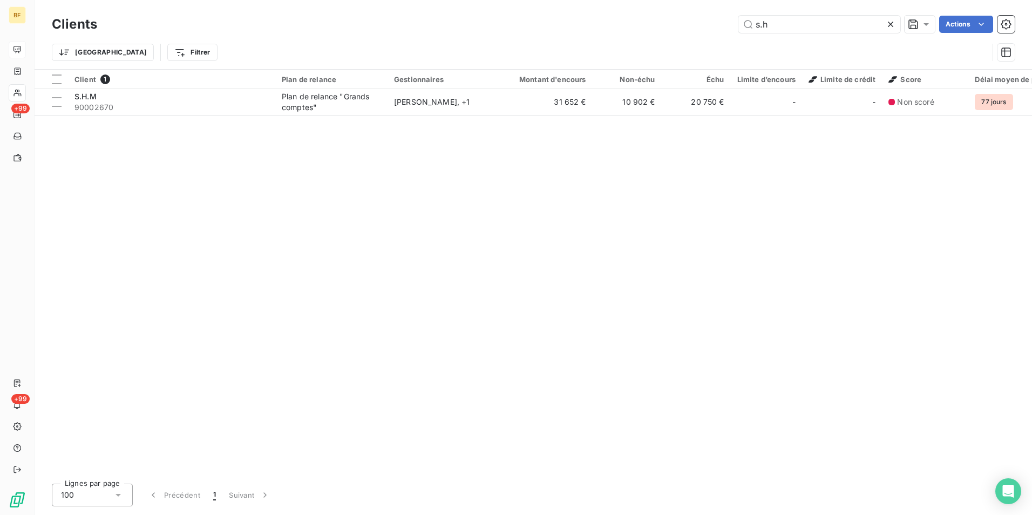
drag, startPoint x: 773, startPoint y: 21, endPoint x: 748, endPoint y: 15, distance: 25.4
click at [748, 15] on div "Clients s.h Actions" at bounding box center [533, 24] width 963 height 23
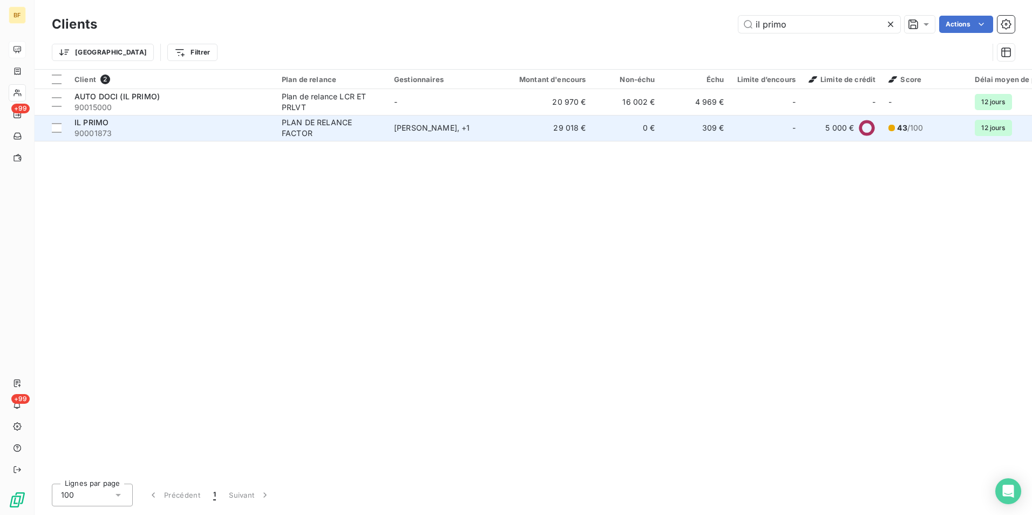
type input "il primo"
click at [146, 117] on div "IL PRIMO" at bounding box center [172, 122] width 194 height 11
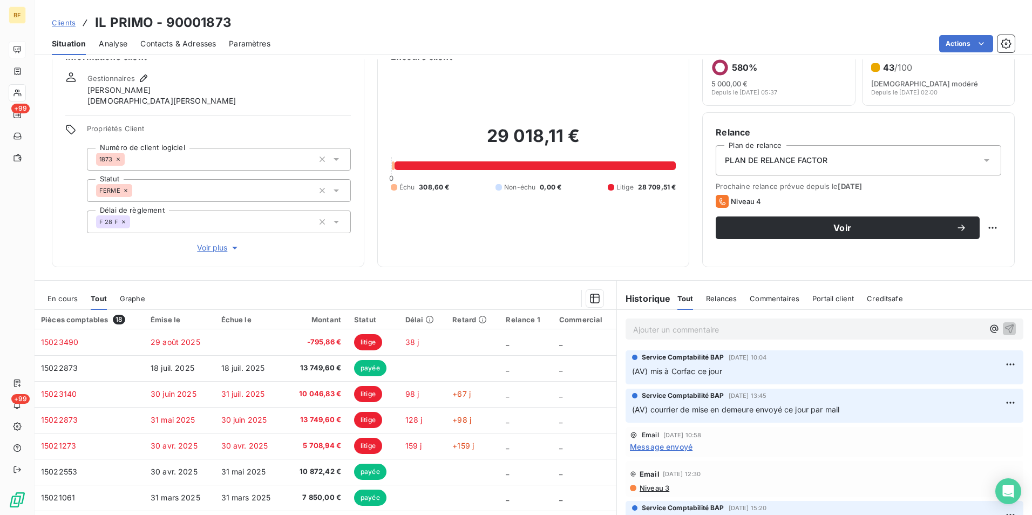
scroll to position [10, 0]
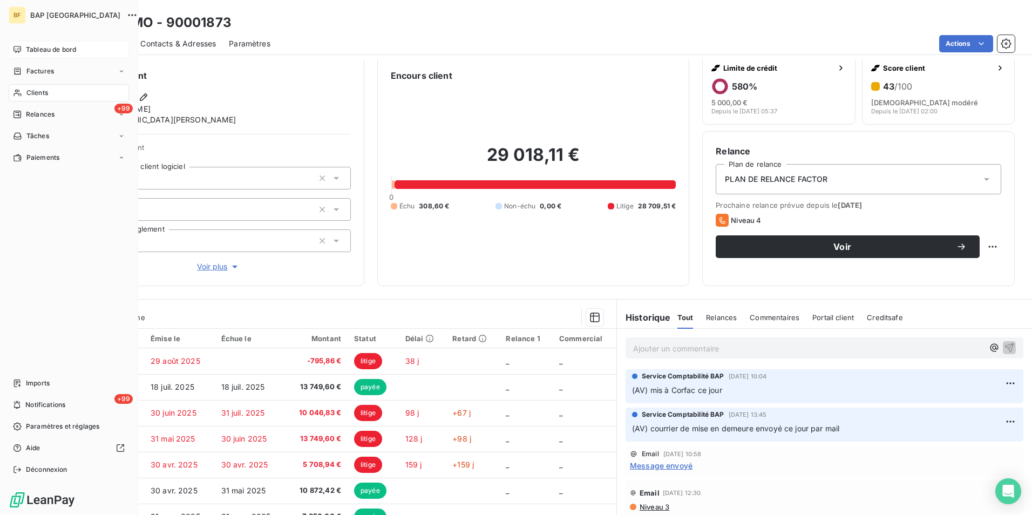
drag, startPoint x: 25, startPoint y: 92, endPoint x: 70, endPoint y: 87, distance: 44.6
click at [25, 92] on div "Clients" at bounding box center [69, 92] width 120 height 17
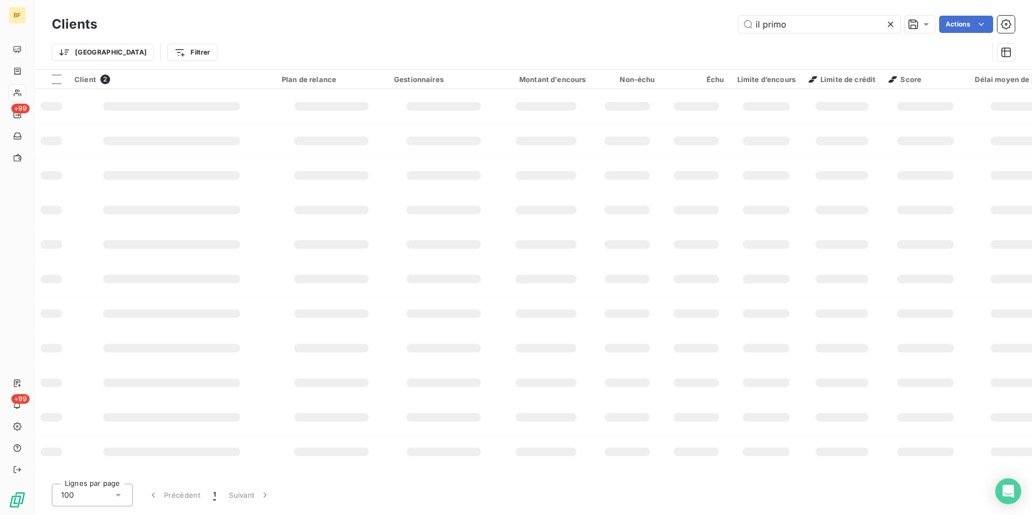
drag, startPoint x: 796, startPoint y: 22, endPoint x: 692, endPoint y: 25, distance: 104.3
click at [695, 25] on div "il primo Actions" at bounding box center [562, 24] width 905 height 17
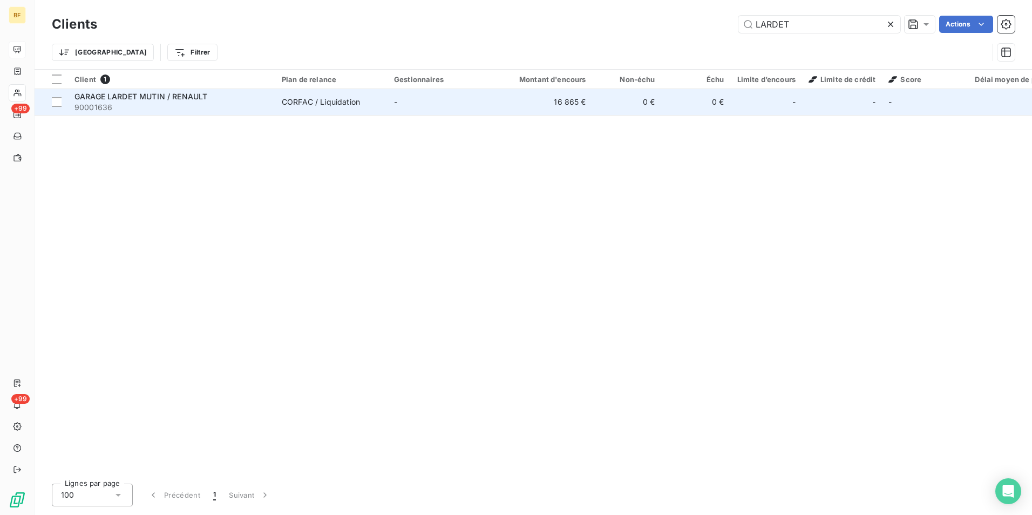
type input "LARDET"
click at [166, 104] on span "90001636" at bounding box center [172, 107] width 194 height 11
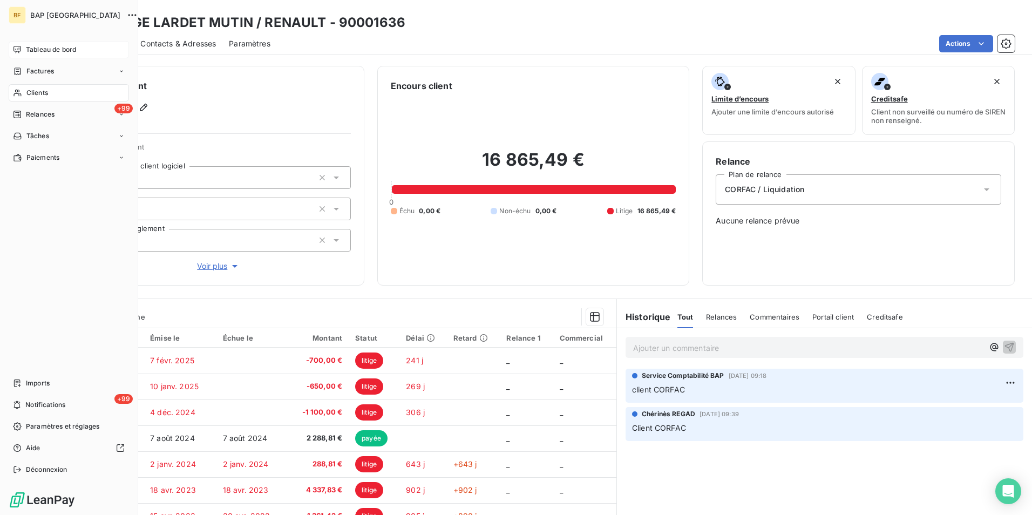
click at [18, 91] on icon at bounding box center [17, 93] width 9 height 9
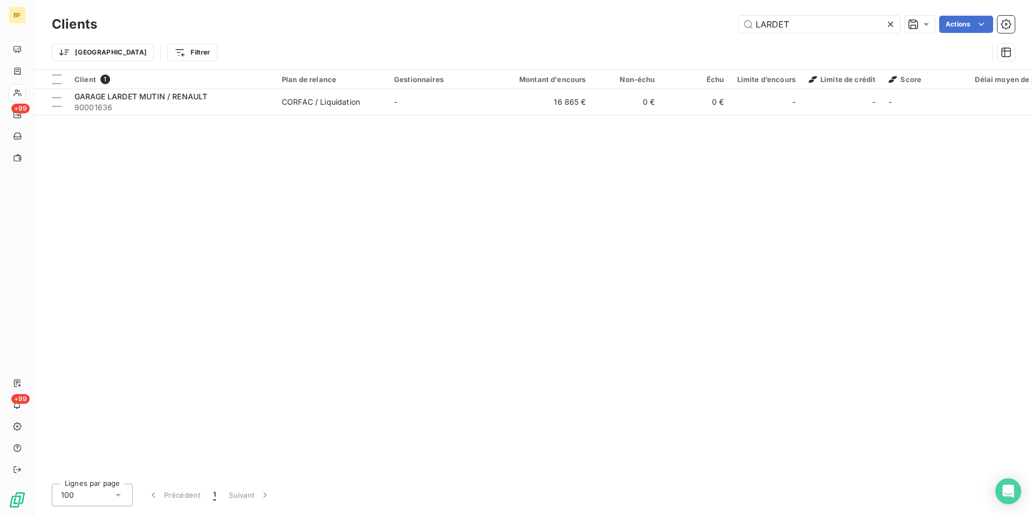
drag, startPoint x: 798, startPoint y: 22, endPoint x: 711, endPoint y: 17, distance: 87.1
click at [711, 18] on div "LARDET Actions" at bounding box center [562, 24] width 905 height 17
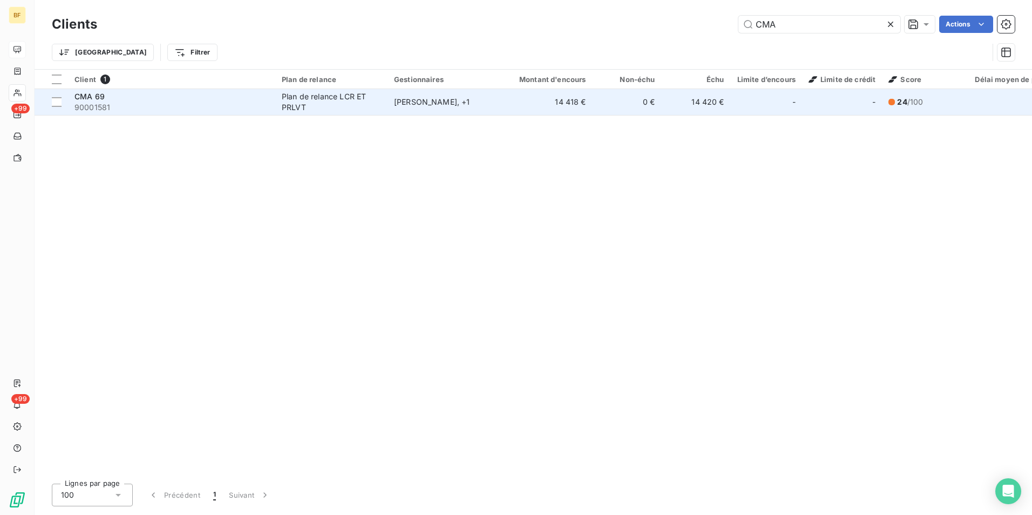
type input "CMA"
click at [326, 101] on div "Plan de relance LCR ET PRLVT" at bounding box center [331, 102] width 99 height 22
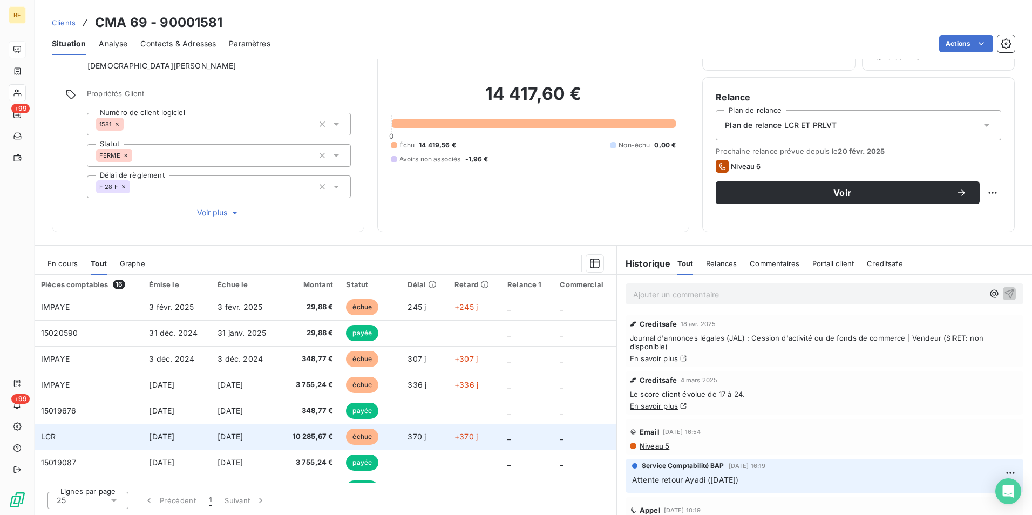
click at [313, 436] on span "10 285,67 €" at bounding box center [309, 436] width 47 height 11
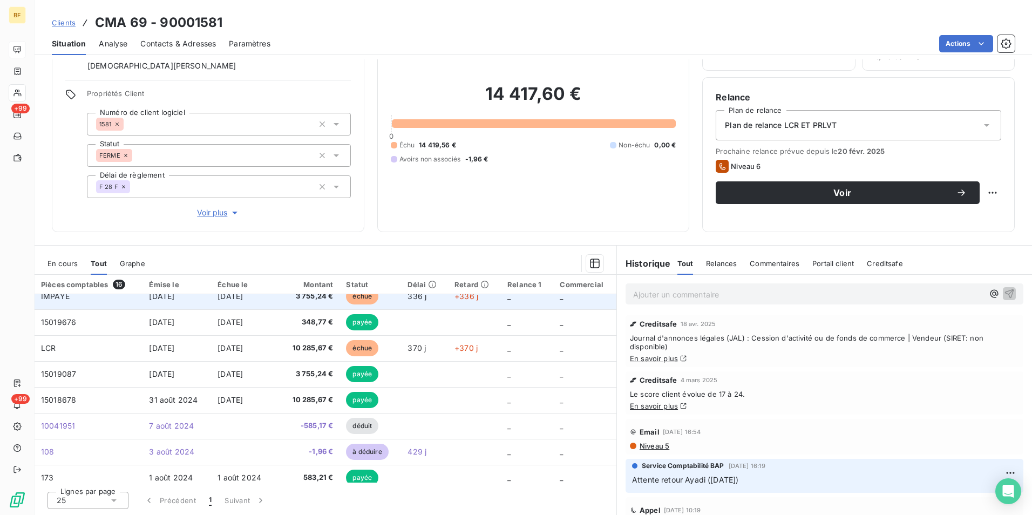
scroll to position [108, 0]
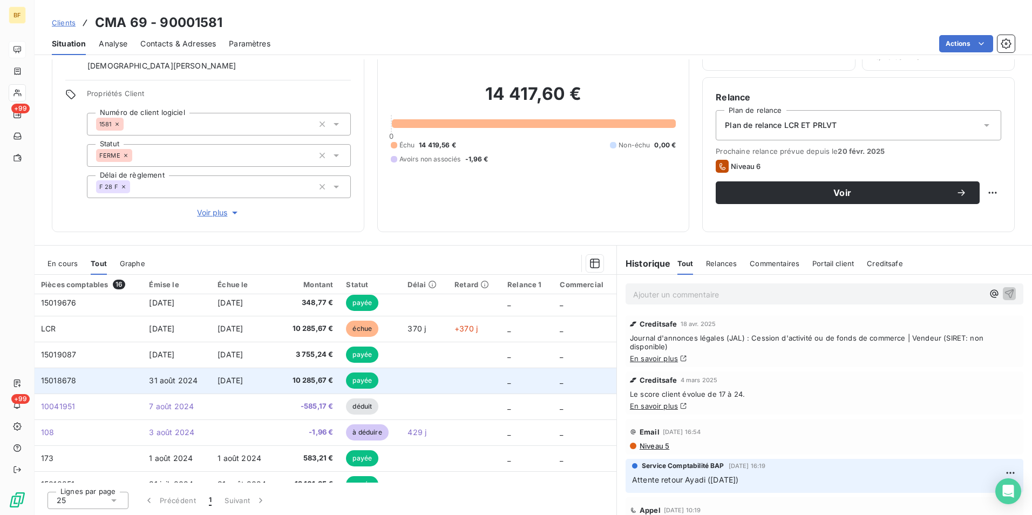
click at [323, 381] on span "10 285,67 €" at bounding box center [309, 380] width 47 height 11
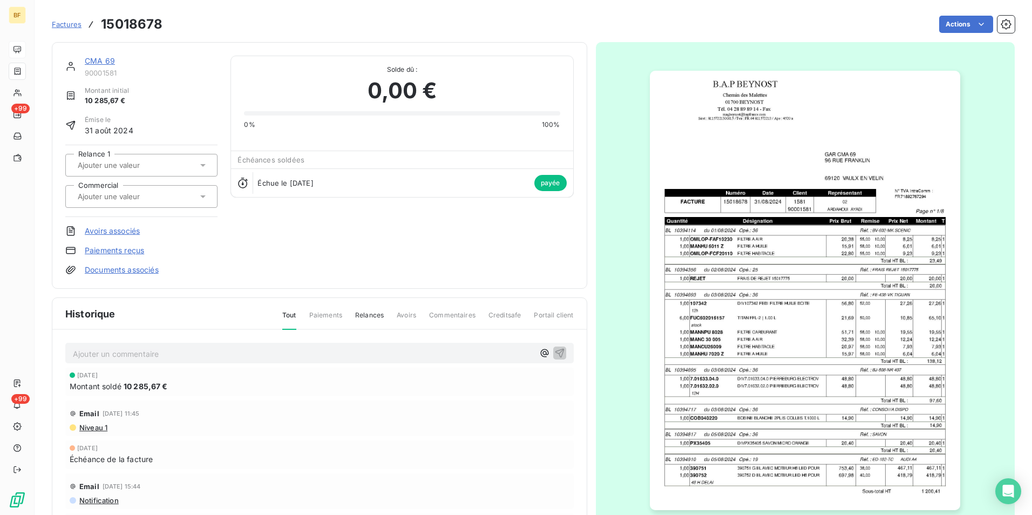
click at [826, 337] on img "button" at bounding box center [805, 291] width 310 height 440
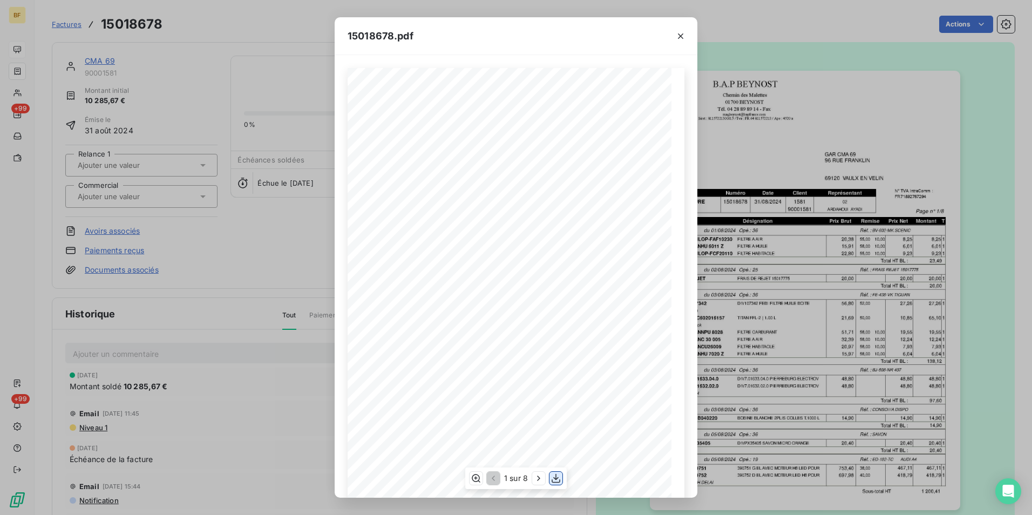
click at [556, 475] on icon "button" at bounding box center [556, 478] width 9 height 9
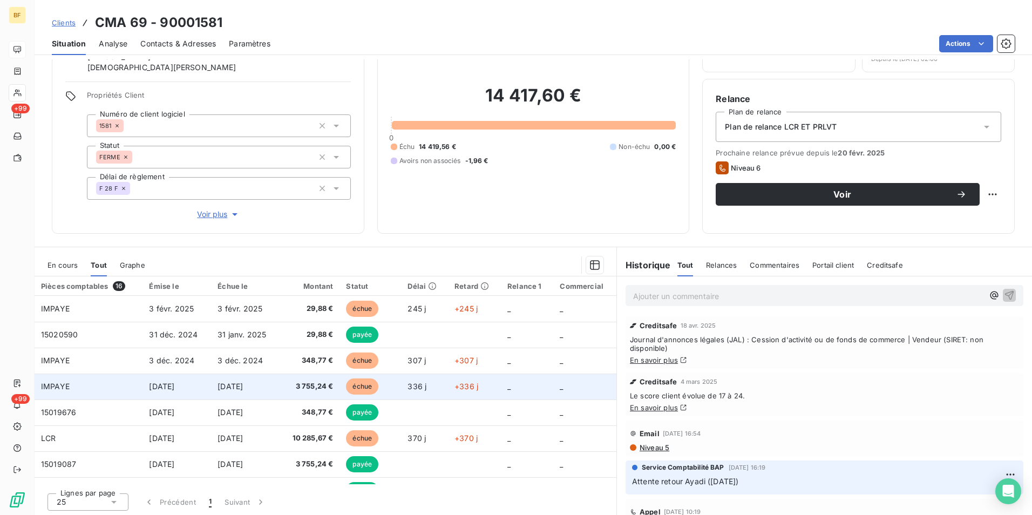
scroll to position [64, 0]
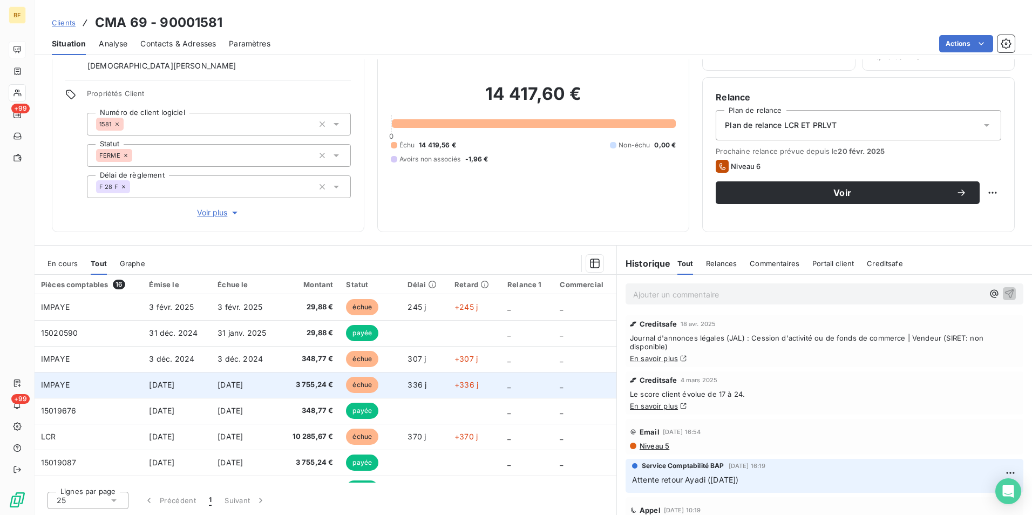
click at [314, 388] on span "3 755,24 €" at bounding box center [309, 385] width 47 height 11
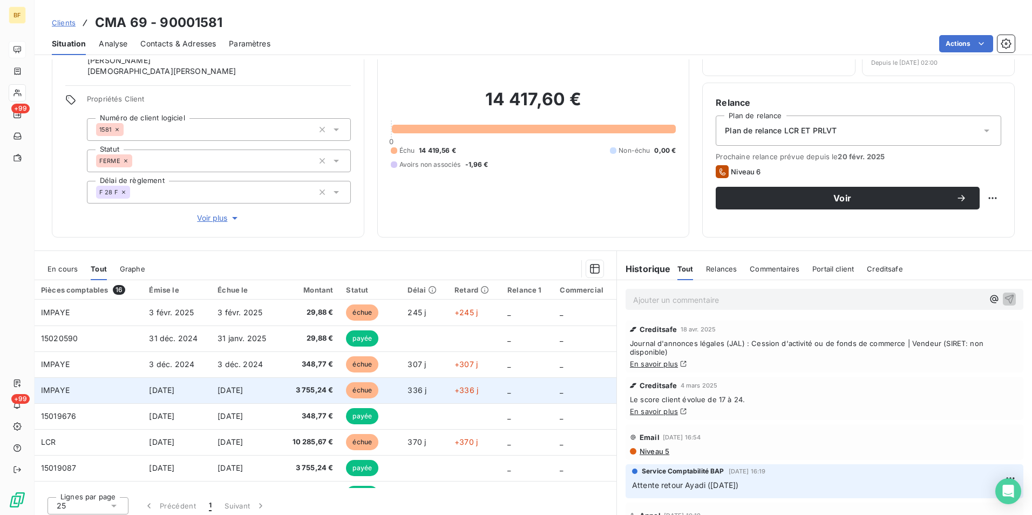
scroll to position [64, 0]
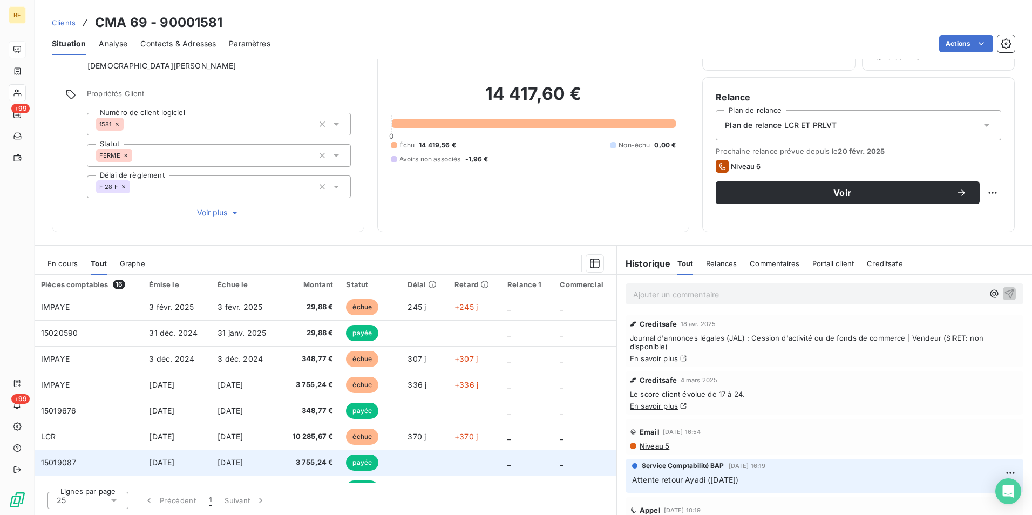
click at [312, 458] on span "3 755,24 €" at bounding box center [309, 462] width 47 height 11
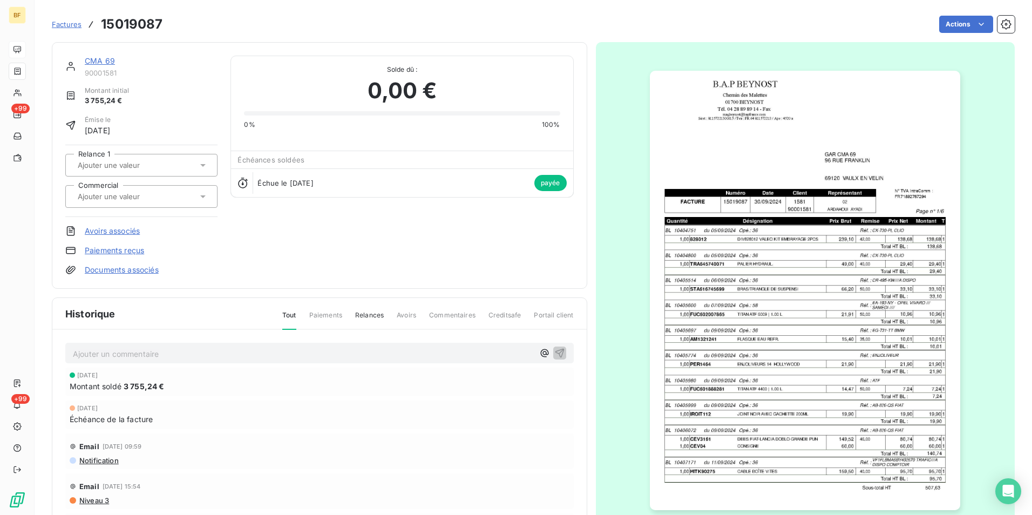
click at [802, 257] on img "button" at bounding box center [805, 291] width 310 height 440
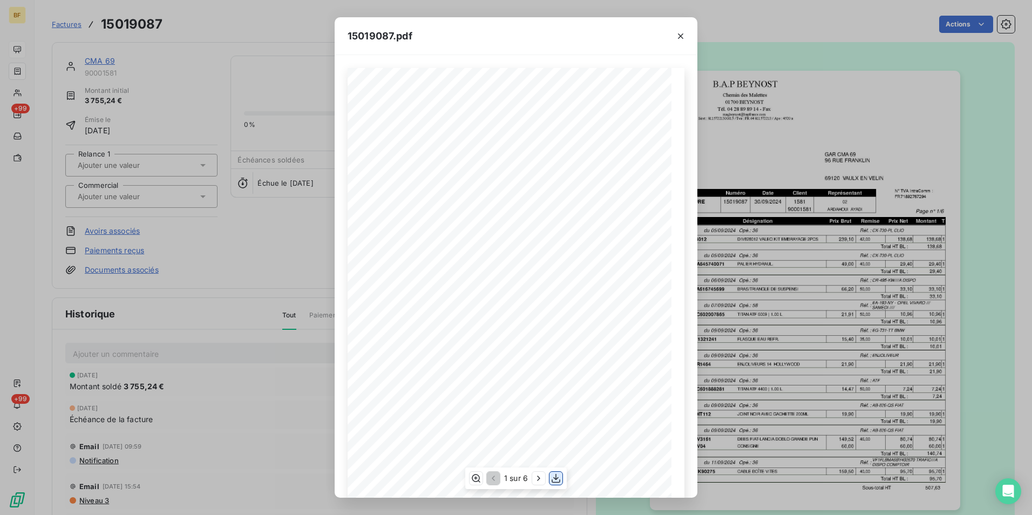
click at [553, 477] on icon "button" at bounding box center [556, 478] width 11 height 11
drag, startPoint x: 173, startPoint y: 12, endPoint x: 3, endPoint y: 23, distance: 169.9
click at [173, 12] on div "15019087.pdf B.A.P BEYNOST GAR CMA 69 Chemin des Malettes 96 RUE FRANKLIN 01700…" at bounding box center [516, 257] width 1032 height 515
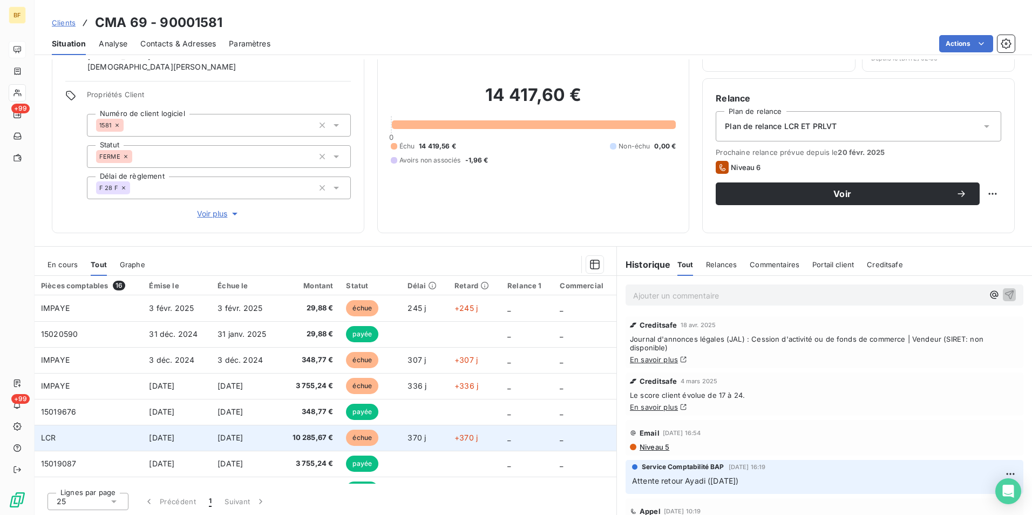
scroll to position [64, 0]
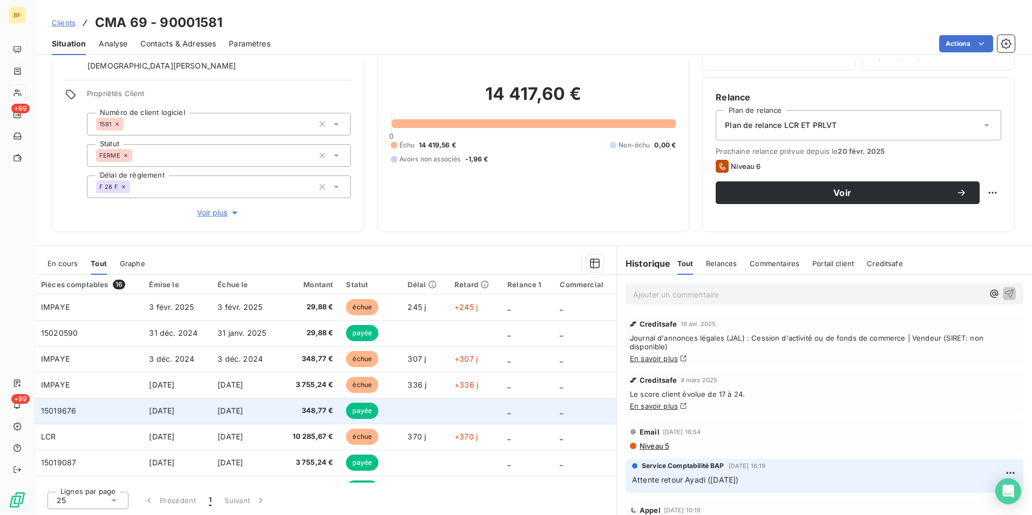
click at [315, 412] on span "348,77 €" at bounding box center [309, 411] width 47 height 11
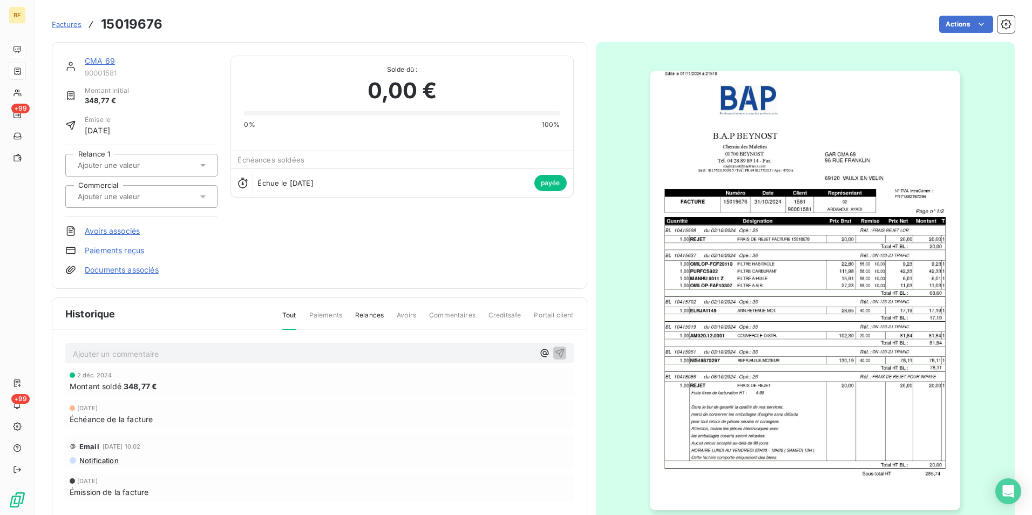
click at [841, 296] on div at bounding box center [806, 290] width 420 height 497
click at [833, 300] on img "button" at bounding box center [805, 291] width 310 height 440
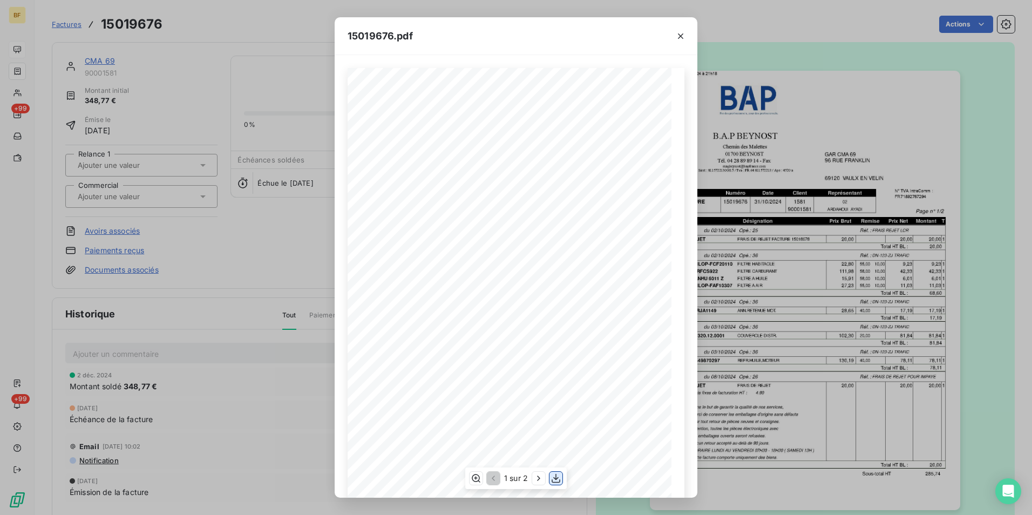
click at [555, 479] on icon "button" at bounding box center [556, 478] width 9 height 9
drag, startPoint x: 228, startPoint y: 30, endPoint x: 99, endPoint y: 26, distance: 129.1
click at [228, 30] on div "15019676.pdf B.A.P BEYNOST GAR CMA 69 Chemin des Malettes 96 RUE FRANKLIN 01700…" at bounding box center [516, 257] width 1032 height 515
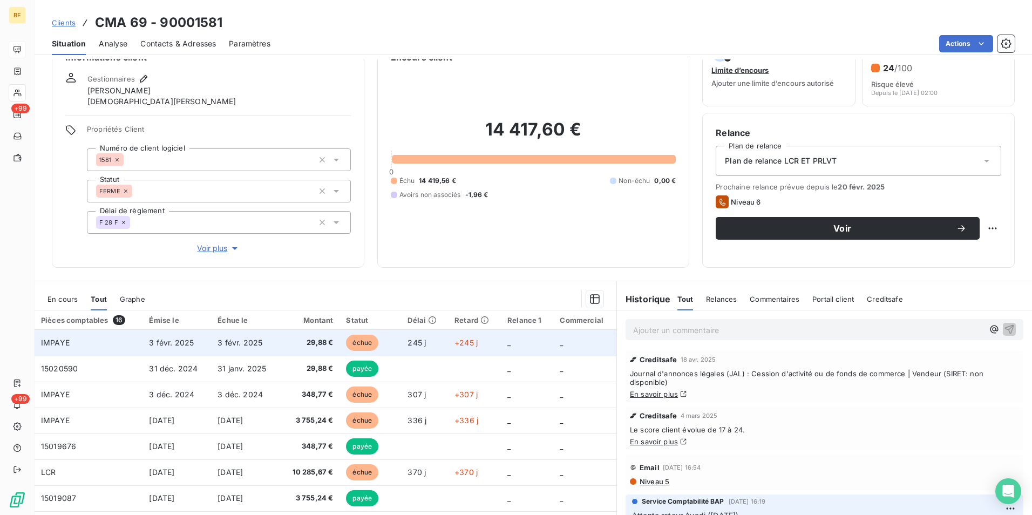
scroll to position [64, 0]
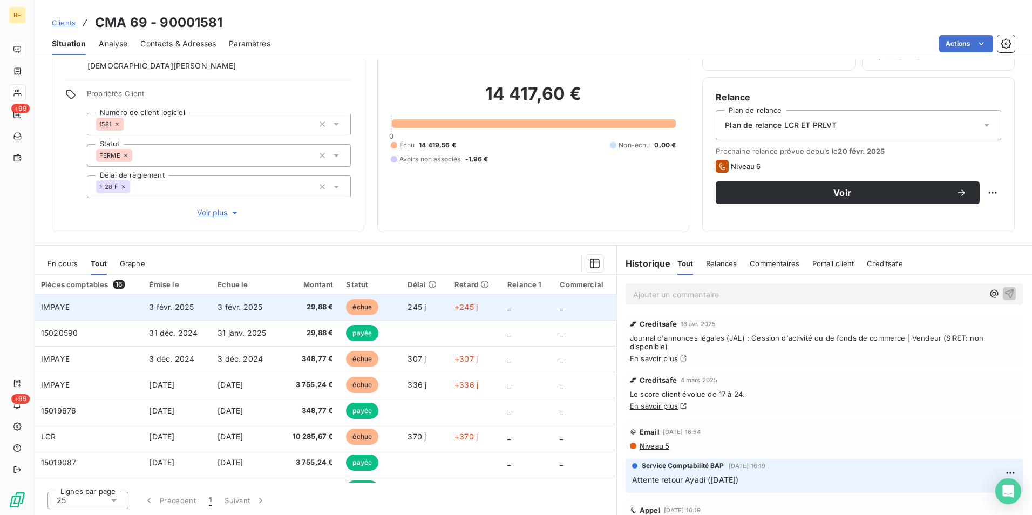
click at [296, 307] on span "29,88 €" at bounding box center [309, 307] width 47 height 11
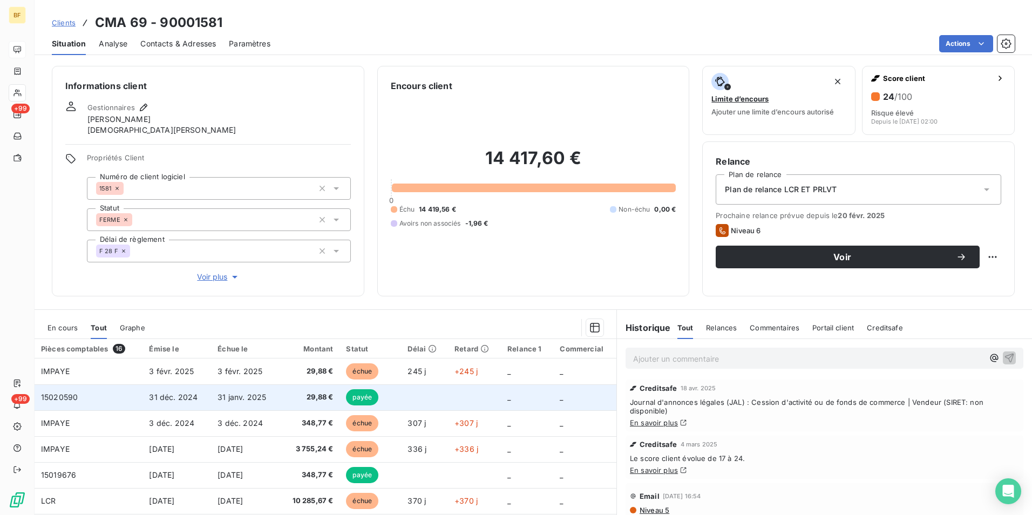
click at [310, 398] on span "29,88 €" at bounding box center [309, 397] width 47 height 11
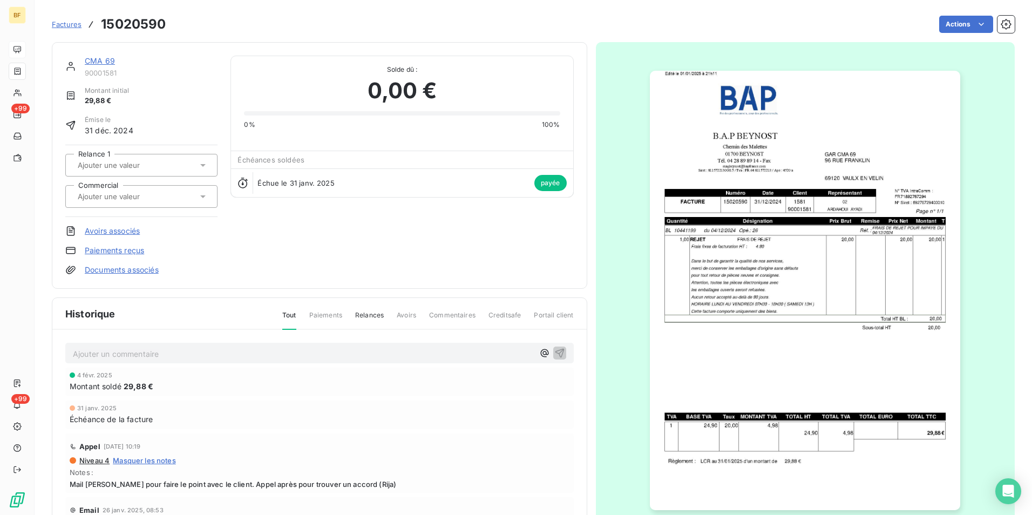
click at [858, 251] on img "button" at bounding box center [805, 291] width 310 height 440
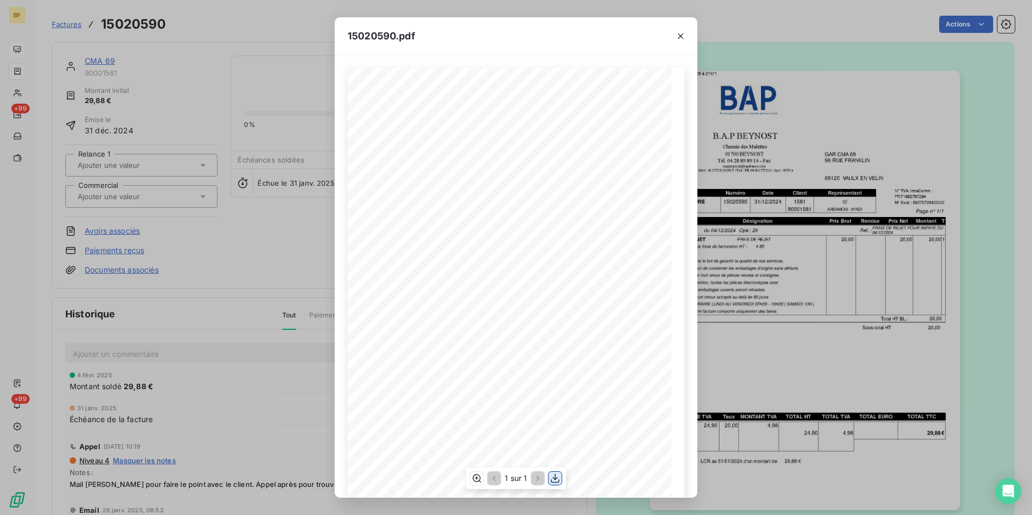
click at [558, 474] on icon "button" at bounding box center [555, 478] width 11 height 11
drag, startPoint x: 235, startPoint y: 17, endPoint x: 90, endPoint y: 4, distance: 145.2
click at [235, 17] on div "15020590.pdf B.A.P BEYNOST GAR CMA 69 Chemin des Malettes 96 RUE FRANKLIN 01700…" at bounding box center [516, 257] width 1032 height 515
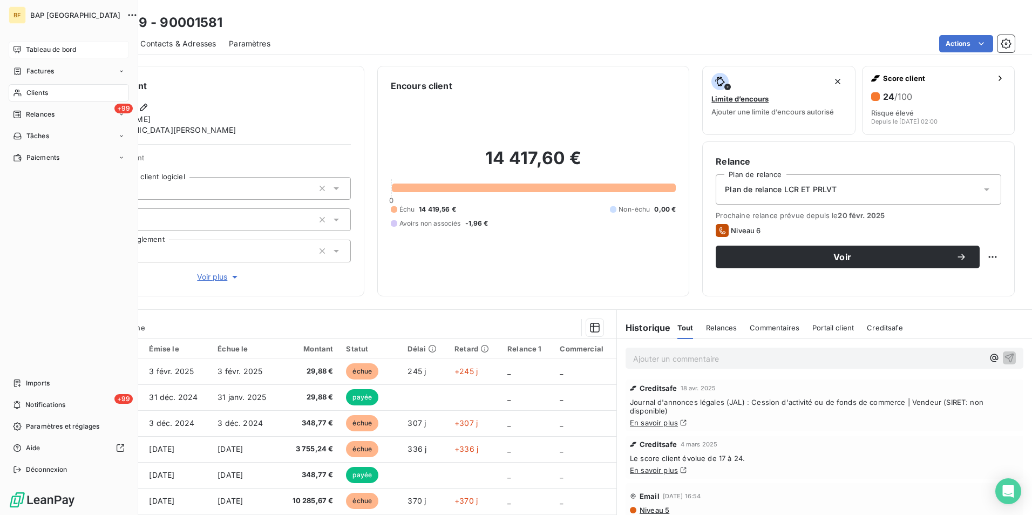
click at [20, 87] on div "Clients" at bounding box center [69, 92] width 120 height 17
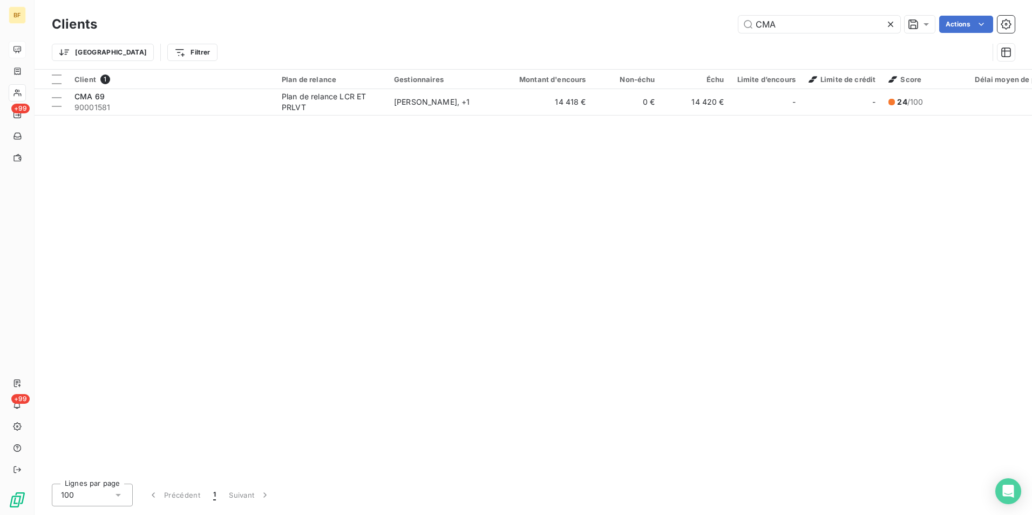
drag, startPoint x: 792, startPoint y: 23, endPoint x: 733, endPoint y: 21, distance: 58.4
click at [733, 21] on div "CMA Actions" at bounding box center [562, 24] width 905 height 17
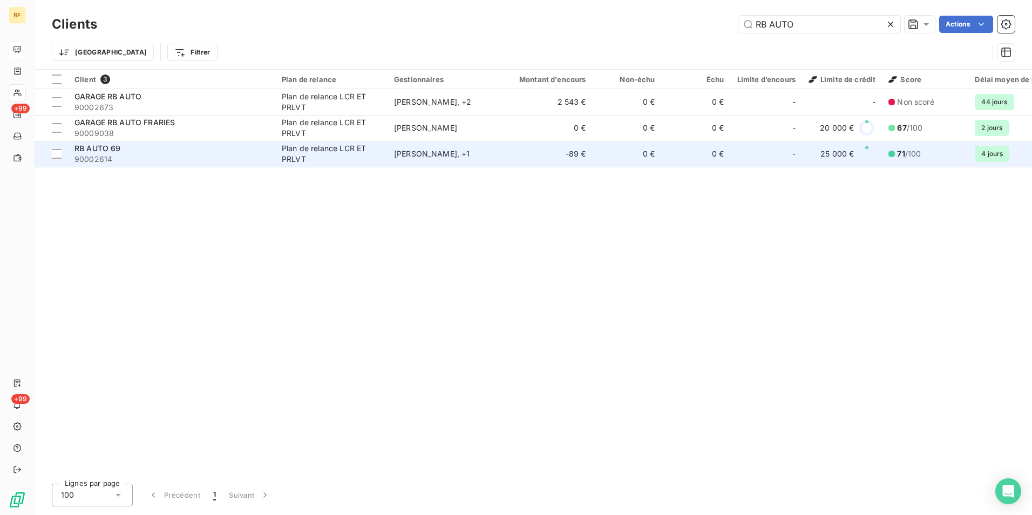
type input "RB AUTO"
click at [156, 148] on div "RB AUTO 69" at bounding box center [172, 148] width 194 height 11
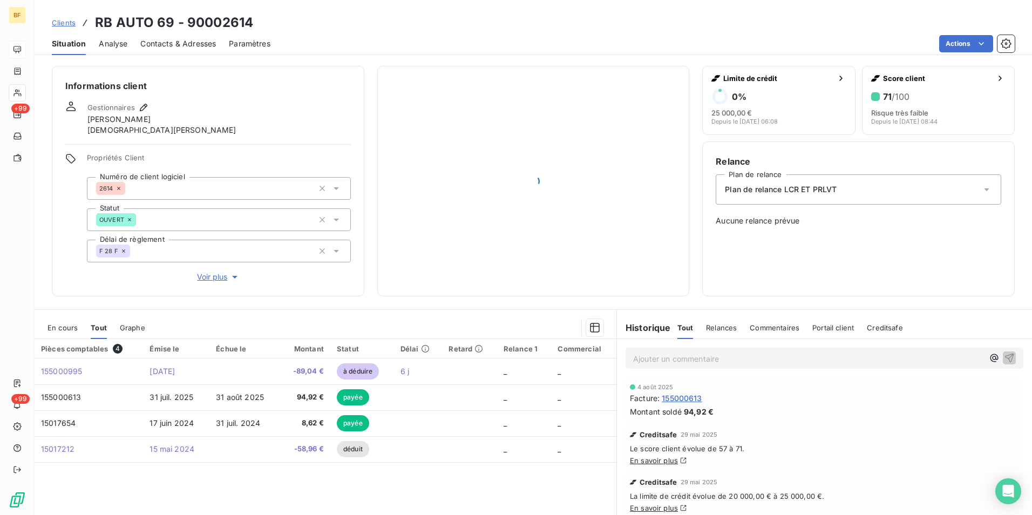
drag, startPoint x: 179, startPoint y: 49, endPoint x: 158, endPoint y: 49, distance: 20.5
click at [176, 49] on div "Contacts & Adresses" at bounding box center [178, 43] width 76 height 23
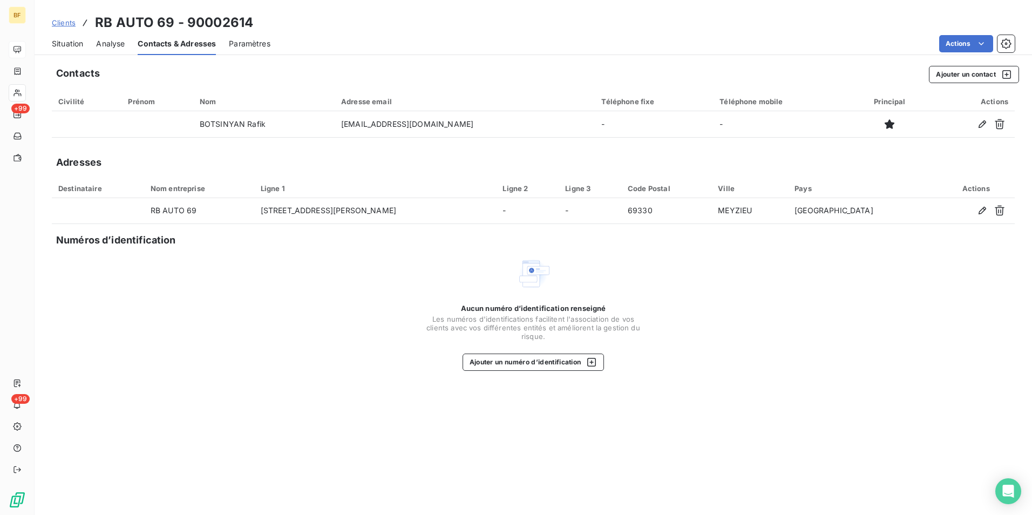
click at [80, 46] on span "Situation" at bounding box center [67, 43] width 31 height 11
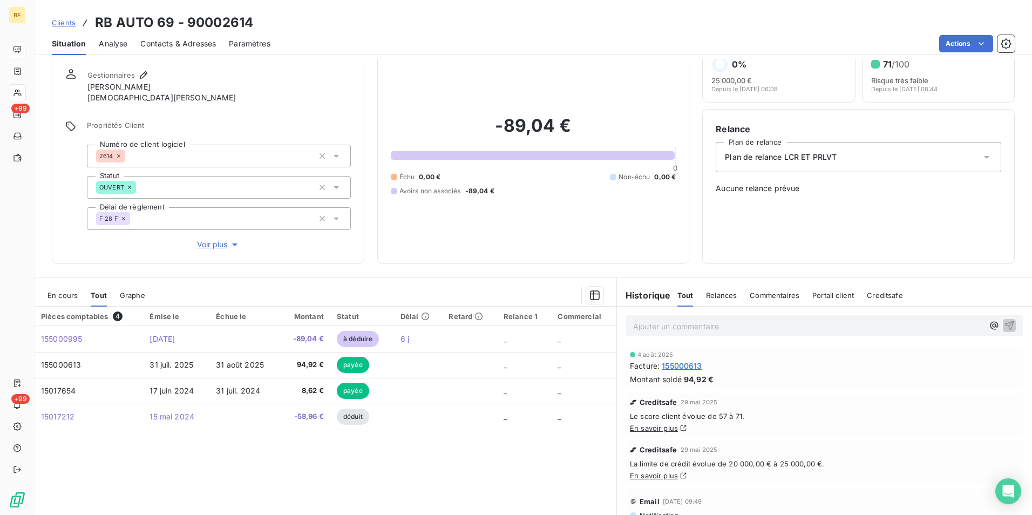
scroll to position [64, 0]
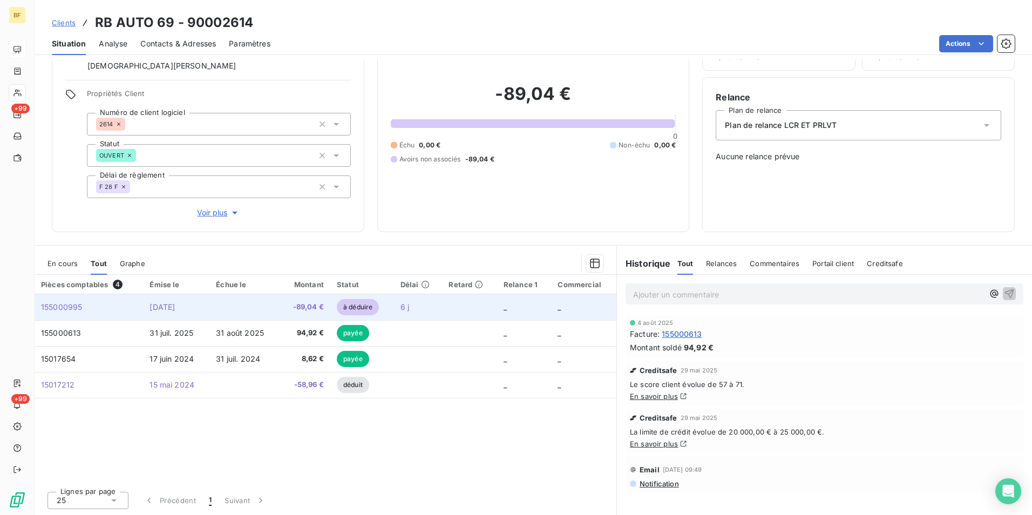
click at [296, 313] on td "-89,04 €" at bounding box center [305, 307] width 51 height 26
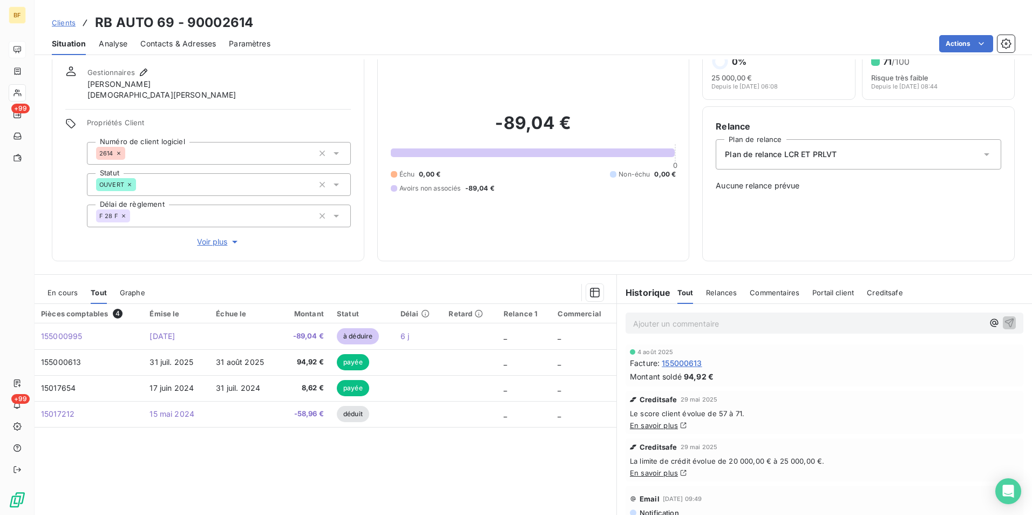
scroll to position [54, 0]
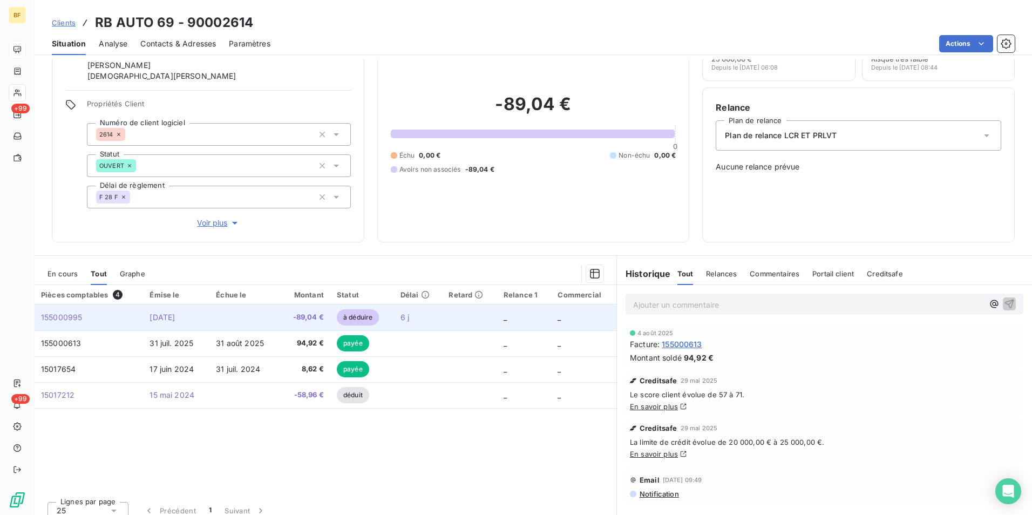
click at [306, 314] on span "-89,04 €" at bounding box center [305, 317] width 38 height 11
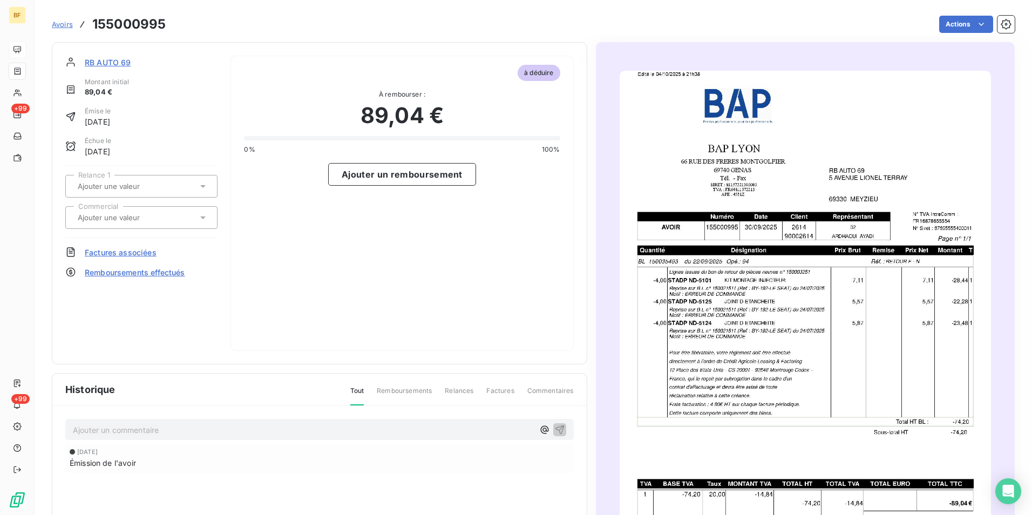
click at [758, 312] on img "button" at bounding box center [806, 333] width 372 height 525
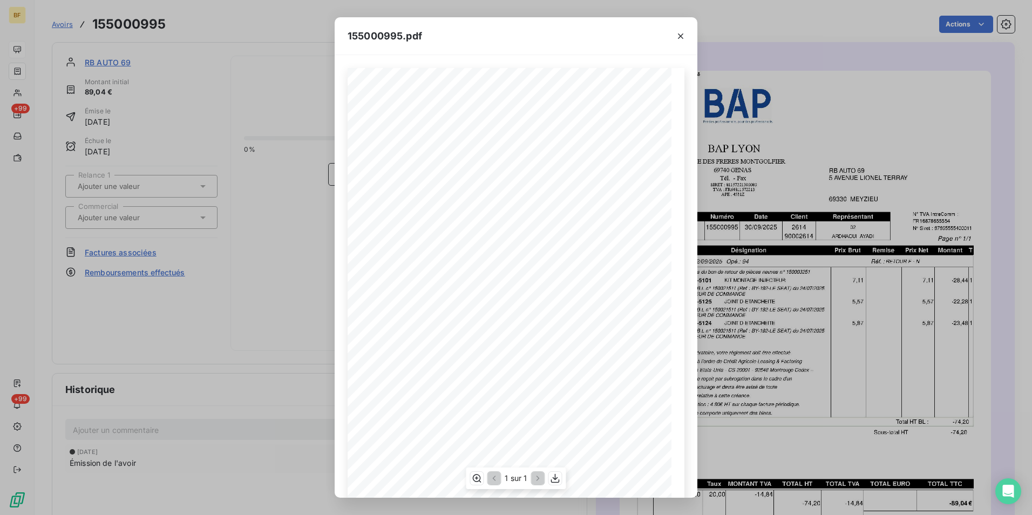
scroll to position [41, 0]
click at [266, 33] on div "155000995.pdf BAP LYON RB AUTO 69 66 RUE DES FRERES MONTGOLFIER 5 AVENUE LIONEL…" at bounding box center [516, 257] width 1032 height 515
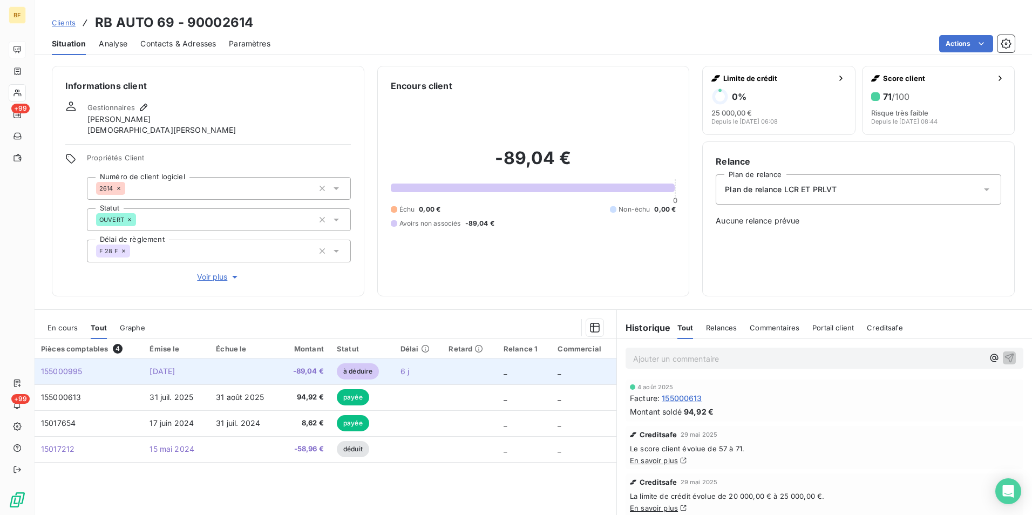
click at [307, 367] on span "-89,04 €" at bounding box center [305, 371] width 38 height 11
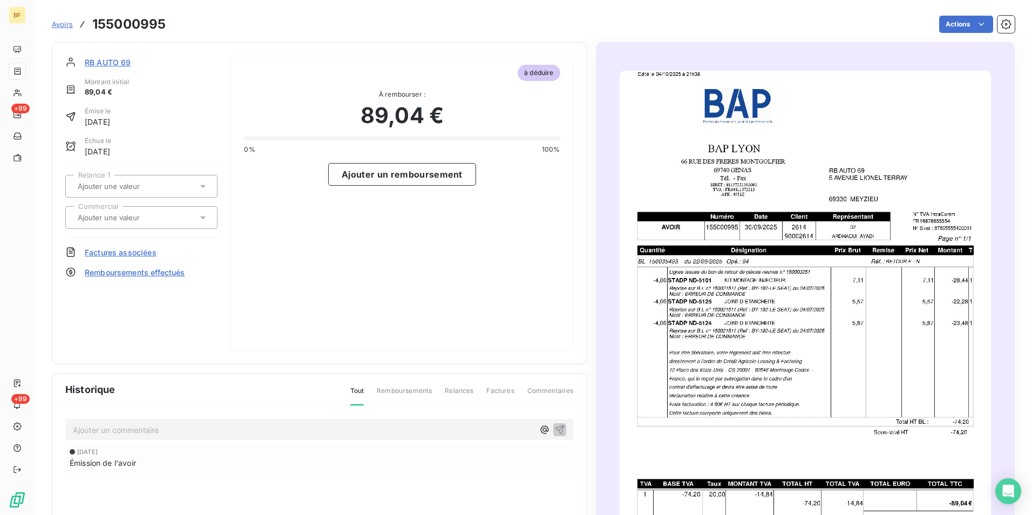
click at [787, 334] on img "button" at bounding box center [806, 333] width 372 height 525
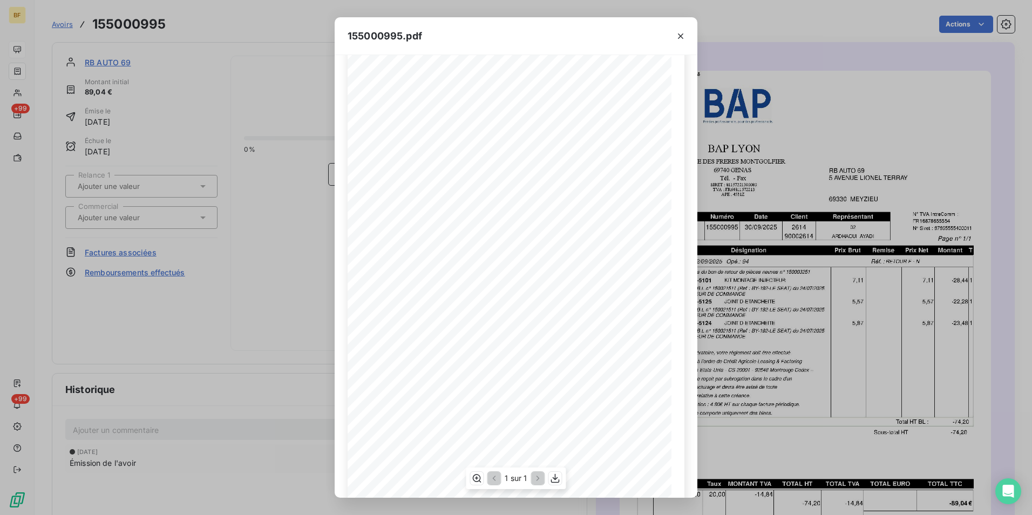
scroll to position [41, 0]
click at [233, 26] on div "155000995.pdf BAP LYON RB AUTO 69 66 RUE DES FRERES MONTGOLFIER 5 AVENUE LIONEL…" at bounding box center [516, 257] width 1032 height 515
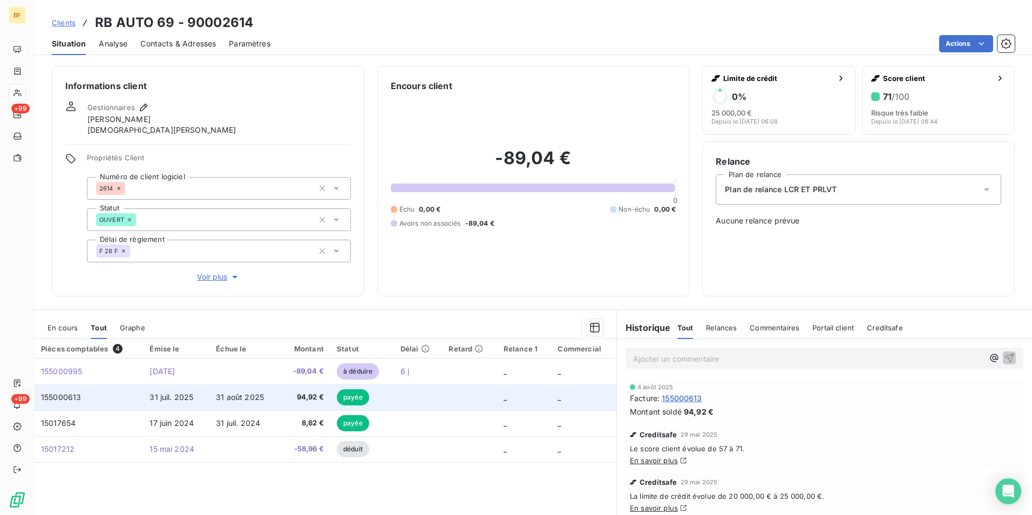
click at [292, 394] on span "94,92 €" at bounding box center [305, 397] width 38 height 11
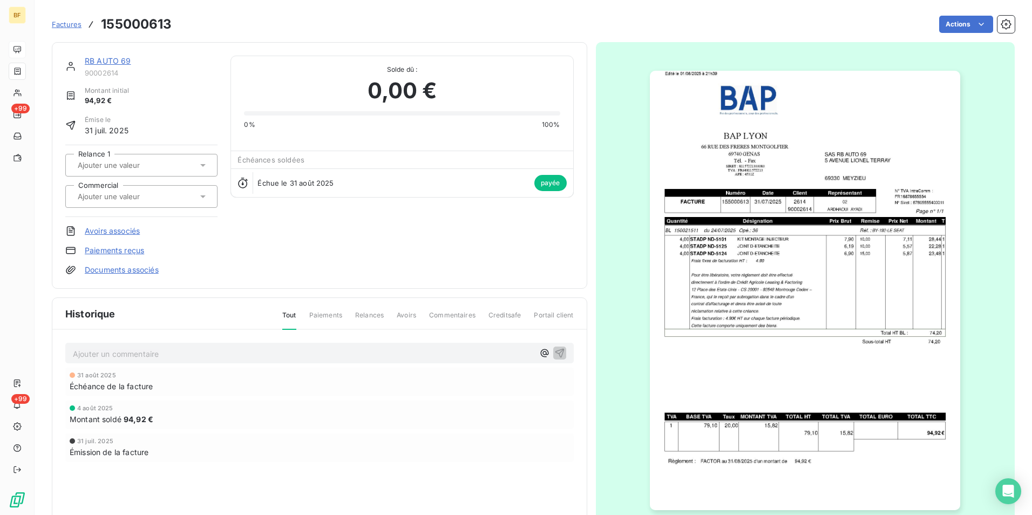
click at [835, 281] on img "button" at bounding box center [805, 291] width 310 height 440
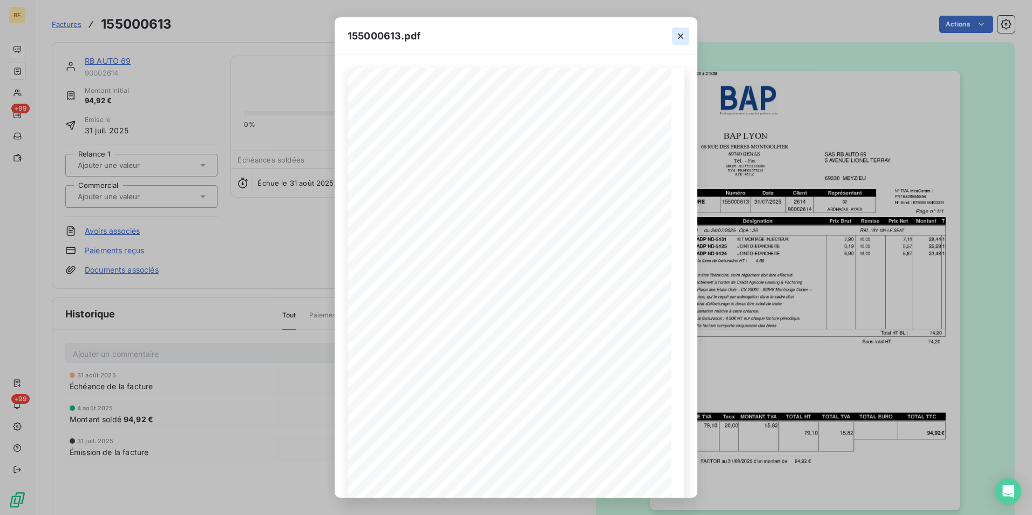
click at [683, 36] on icon "button" at bounding box center [681, 36] width 11 height 11
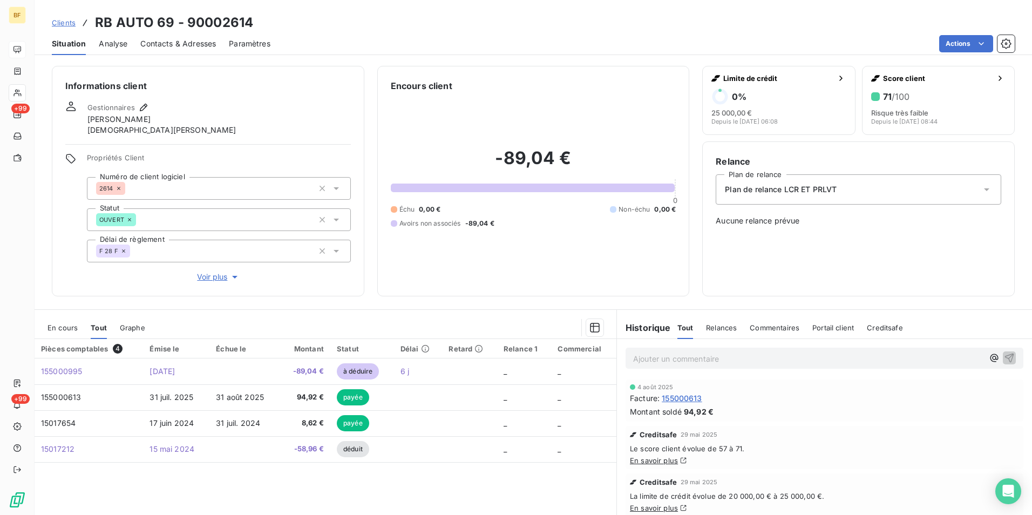
drag, startPoint x: 197, startPoint y: 43, endPoint x: 188, endPoint y: 57, distance: 16.2
click at [197, 43] on span "Contacts & Adresses" at bounding box center [178, 43] width 76 height 11
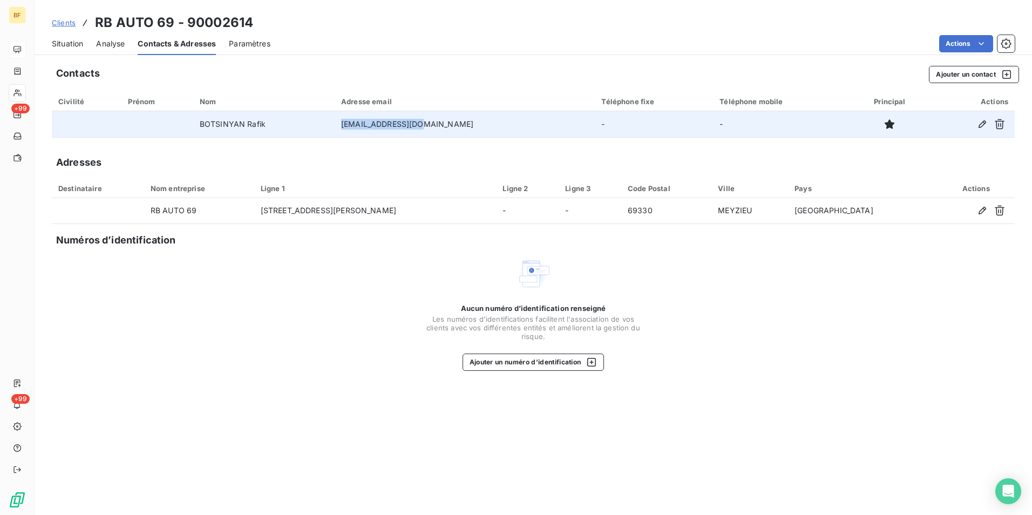
drag, startPoint x: 458, startPoint y: 121, endPoint x: 370, endPoint y: 131, distance: 88.5
click at [370, 131] on td "69rbauto@gmail.com" at bounding box center [465, 124] width 260 height 26
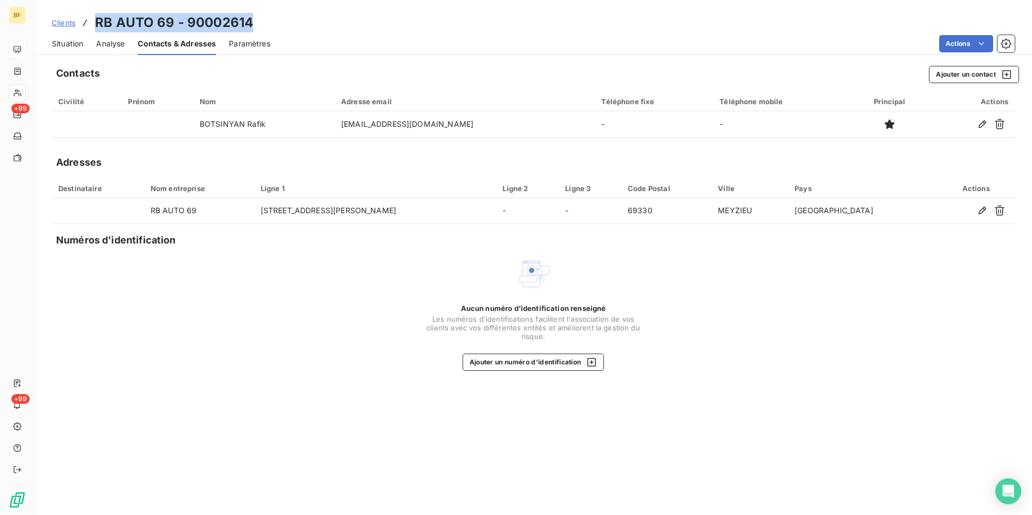
drag, startPoint x: 256, startPoint y: 23, endPoint x: 96, endPoint y: 27, distance: 159.9
click at [96, 27] on div "Clients RB AUTO 69 - 90002614" at bounding box center [534, 22] width 998 height 19
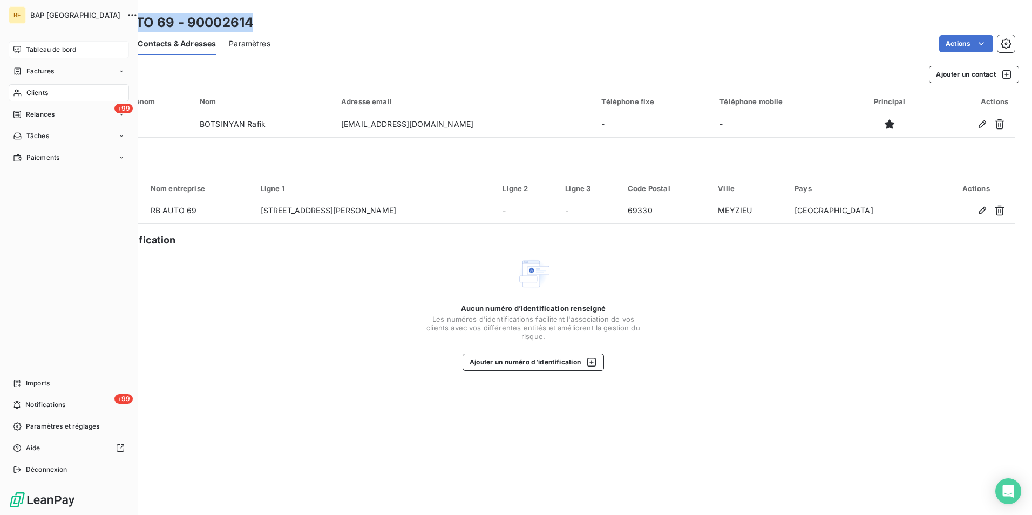
click at [18, 91] on icon at bounding box center [17, 93] width 8 height 7
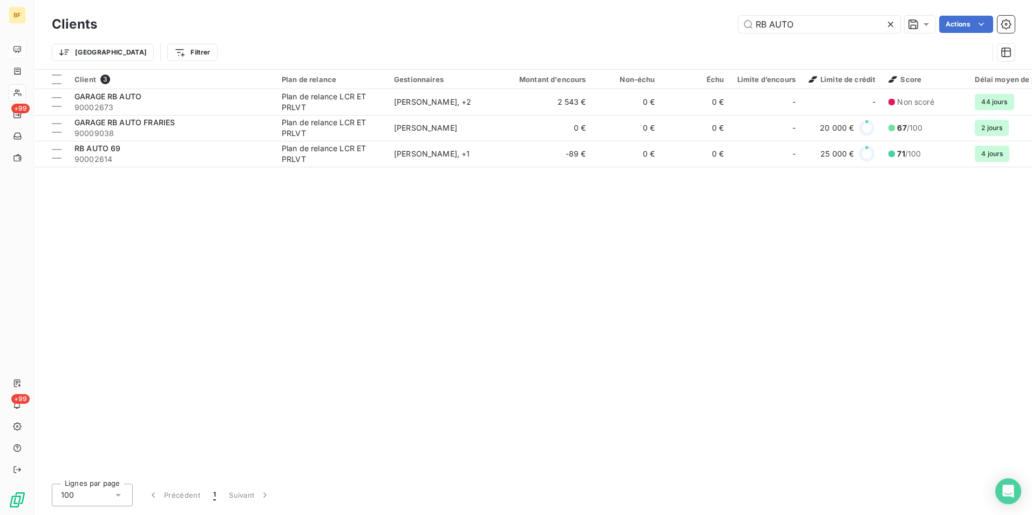
drag, startPoint x: 808, startPoint y: 20, endPoint x: 723, endPoint y: 23, distance: 85.4
click at [724, 23] on div "RB AUTO Actions" at bounding box center [562, 24] width 905 height 17
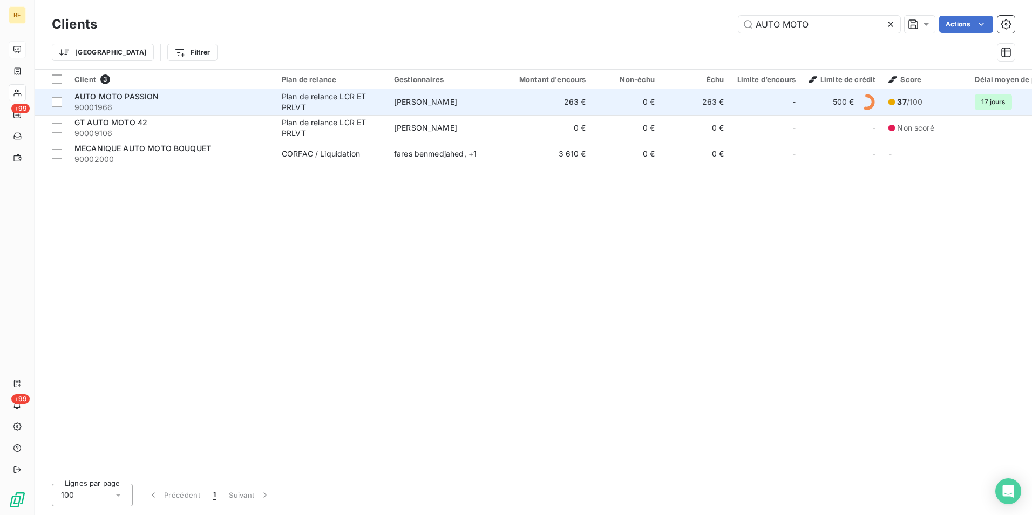
type input "AUTO MOTO"
click at [177, 106] on span "90001966" at bounding box center [172, 107] width 194 height 11
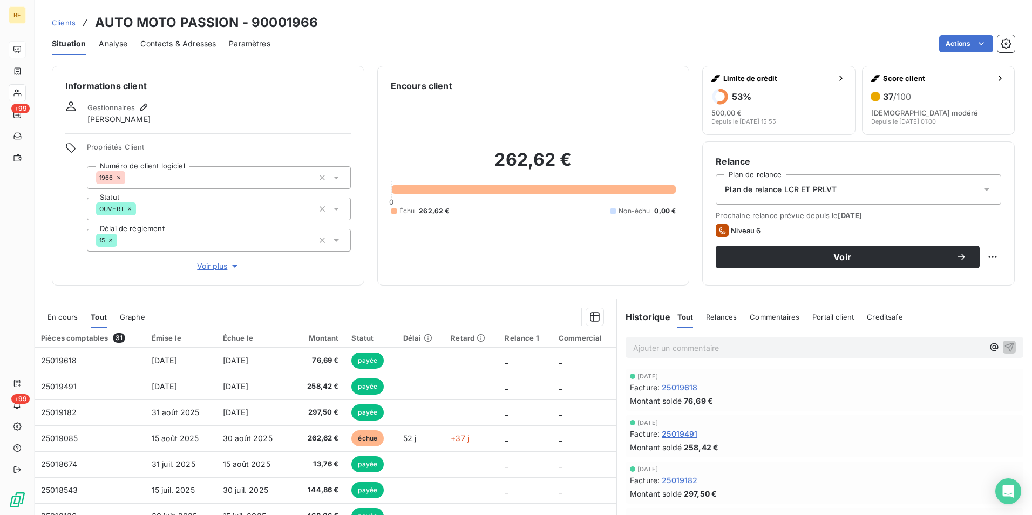
click at [198, 39] on span "Contacts & Adresses" at bounding box center [178, 43] width 76 height 11
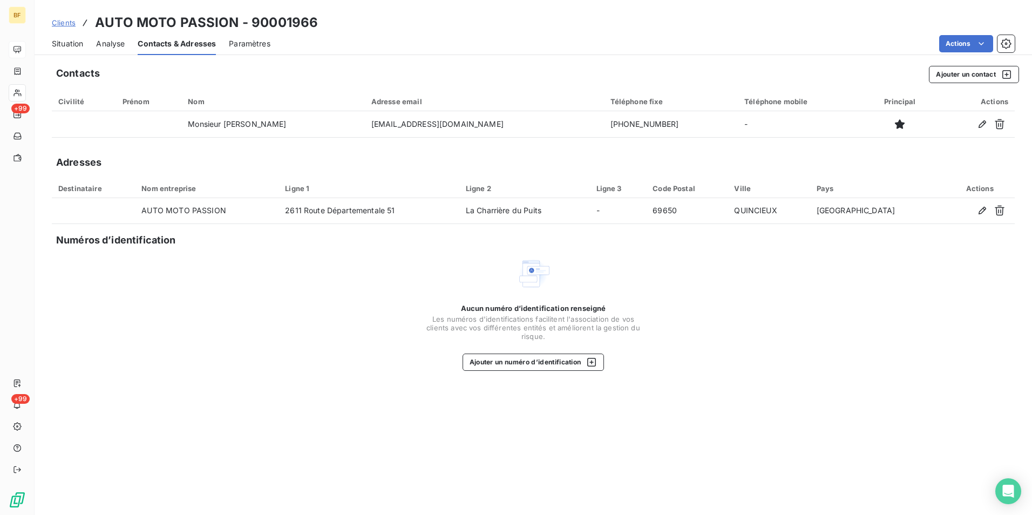
drag, startPoint x: 66, startPoint y: 54, endPoint x: 65, endPoint y: 38, distance: 16.2
click at [65, 50] on div "Situation" at bounding box center [67, 43] width 31 height 23
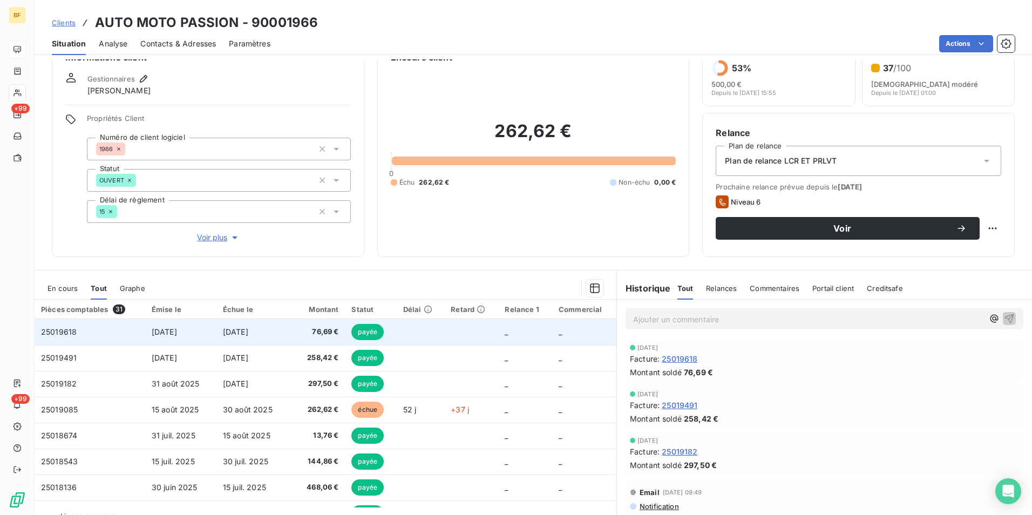
scroll to position [53, 0]
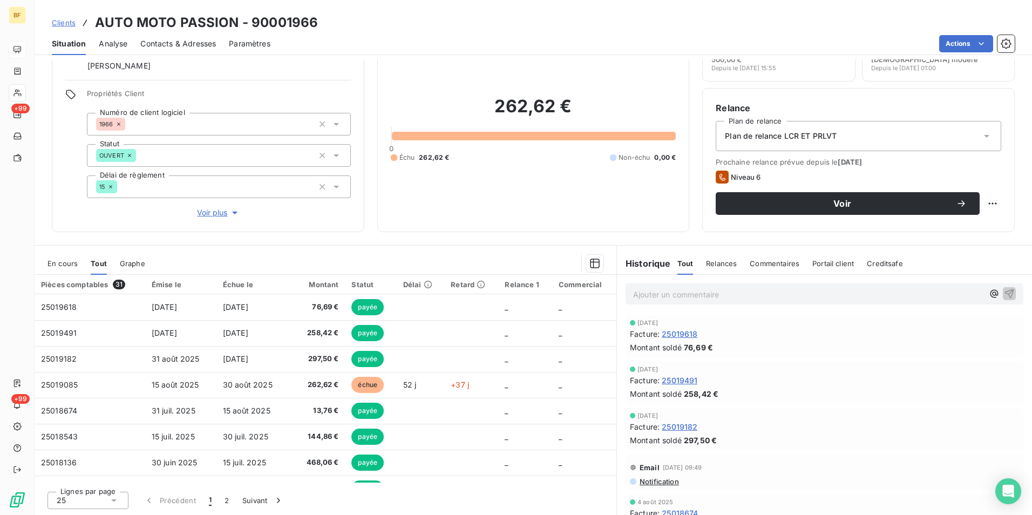
drag, startPoint x: 203, startPoint y: 33, endPoint x: 197, endPoint y: 44, distance: 12.8
click at [201, 33] on div "Contacts & Adresses" at bounding box center [178, 43] width 76 height 23
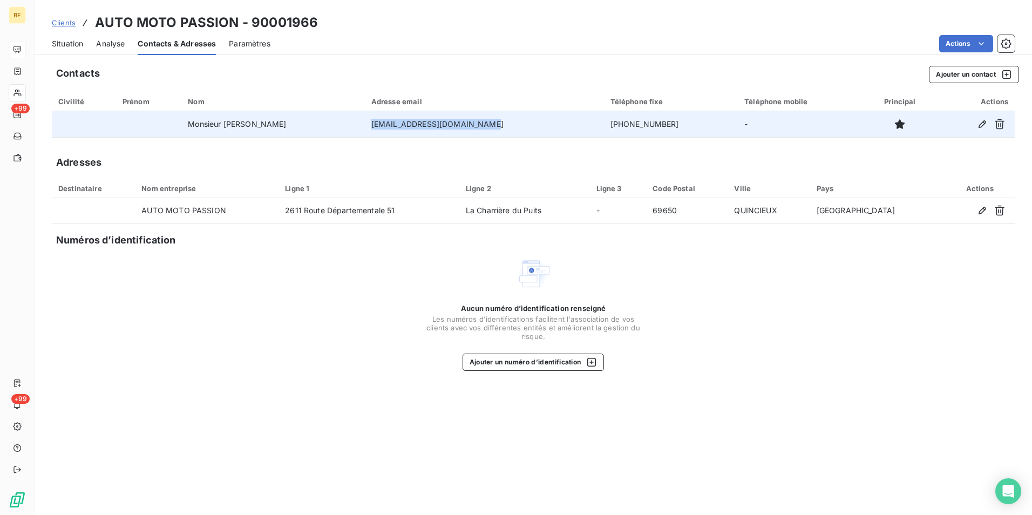
drag, startPoint x: 518, startPoint y: 121, endPoint x: 381, endPoint y: 127, distance: 137.3
click at [381, 127] on td "automotopassion84@gmail.com" at bounding box center [484, 124] width 239 height 26
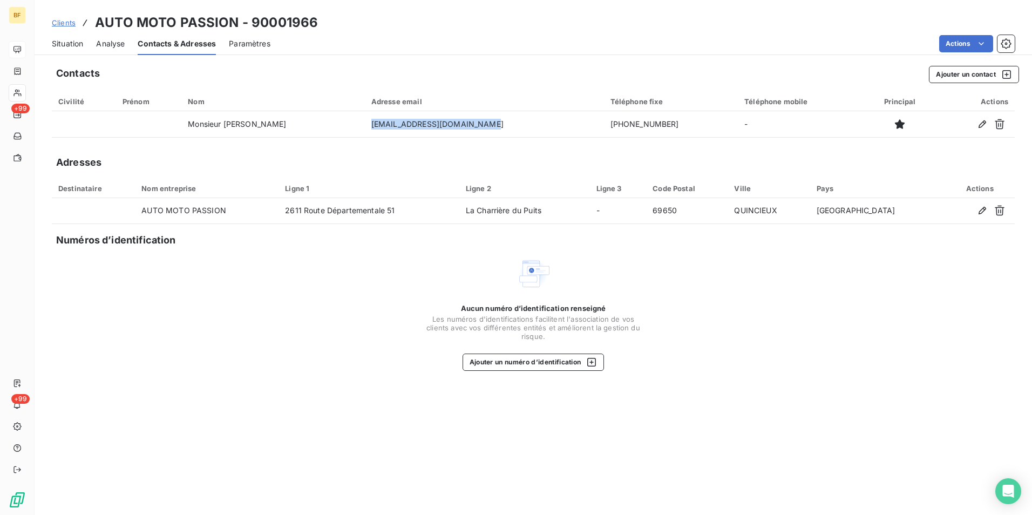
copy td "automotopassion84@gmail.com"
click at [63, 43] on span "Situation" at bounding box center [67, 43] width 31 height 11
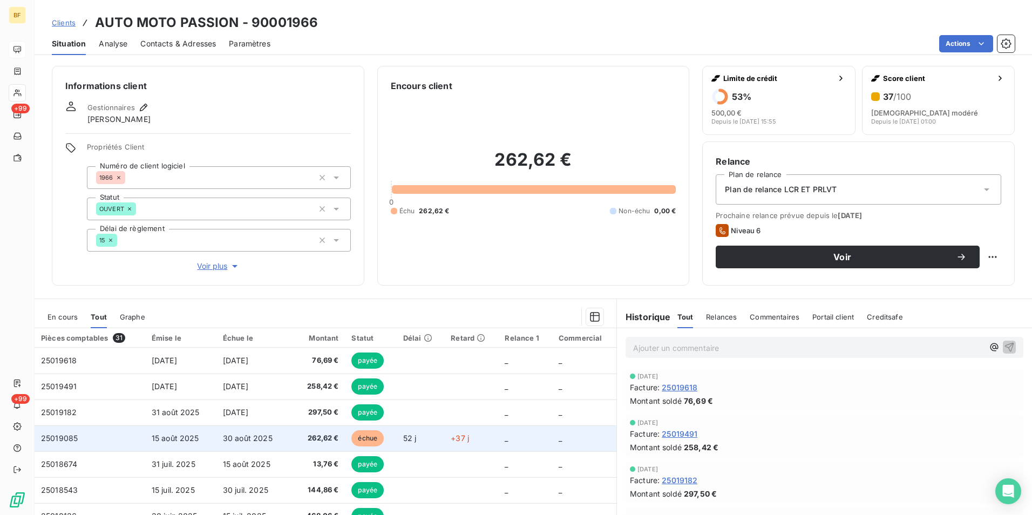
click at [308, 434] on span "262,62 €" at bounding box center [317, 438] width 44 height 11
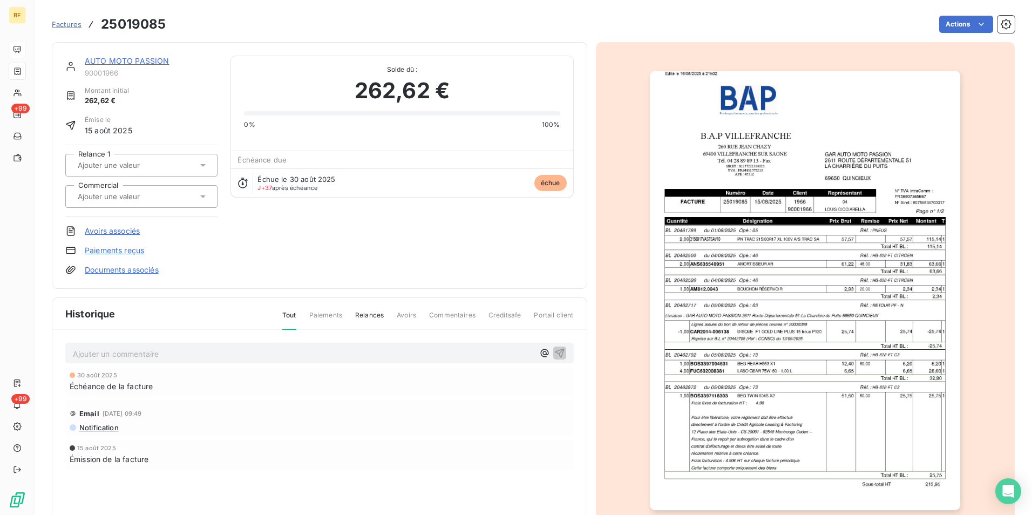
click at [841, 306] on div at bounding box center [806, 290] width 420 height 497
click at [800, 327] on img "button" at bounding box center [805, 291] width 310 height 440
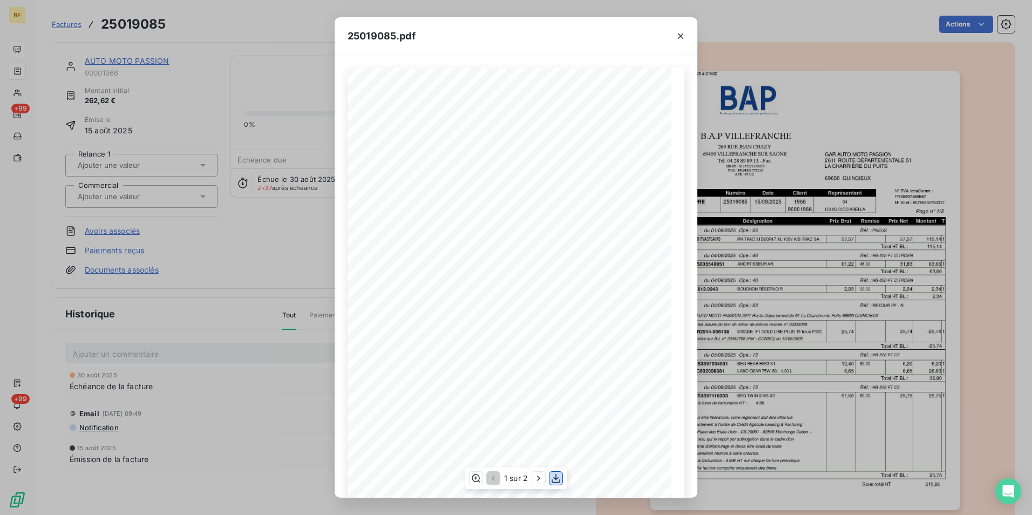
drag, startPoint x: 556, startPoint y: 477, endPoint x: 871, endPoint y: 66, distance: 518.4
click at [556, 477] on icon "button" at bounding box center [556, 478] width 11 height 11
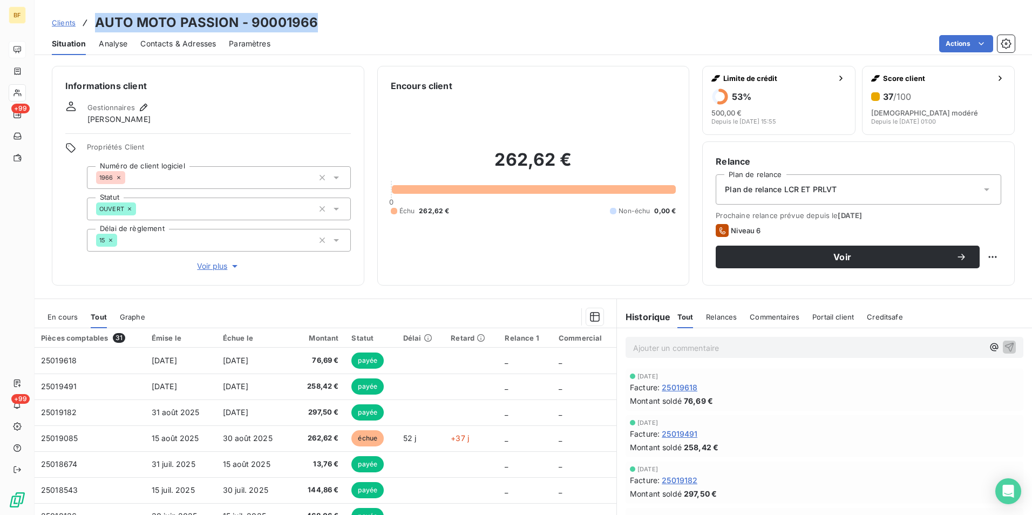
drag, startPoint x: 308, startPoint y: 22, endPoint x: 97, endPoint y: 21, distance: 211.7
click at [97, 21] on div "Clients AUTO MOTO PASSION - 90001966" at bounding box center [534, 22] width 998 height 19
copy h3 "AUTO MOTO PASSION - 90001966"
click at [381, 36] on div "Actions" at bounding box center [649, 43] width 732 height 17
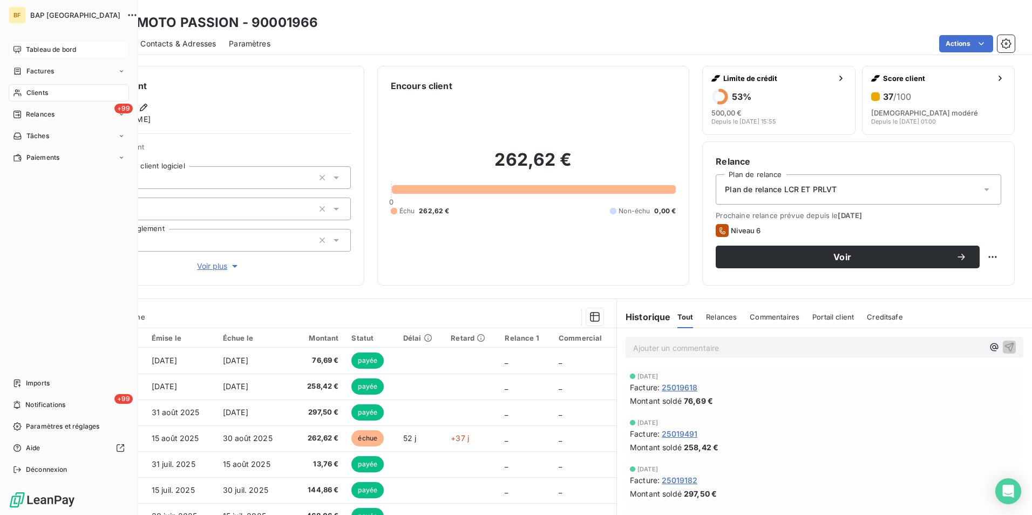
click at [20, 92] on icon at bounding box center [17, 93] width 9 height 9
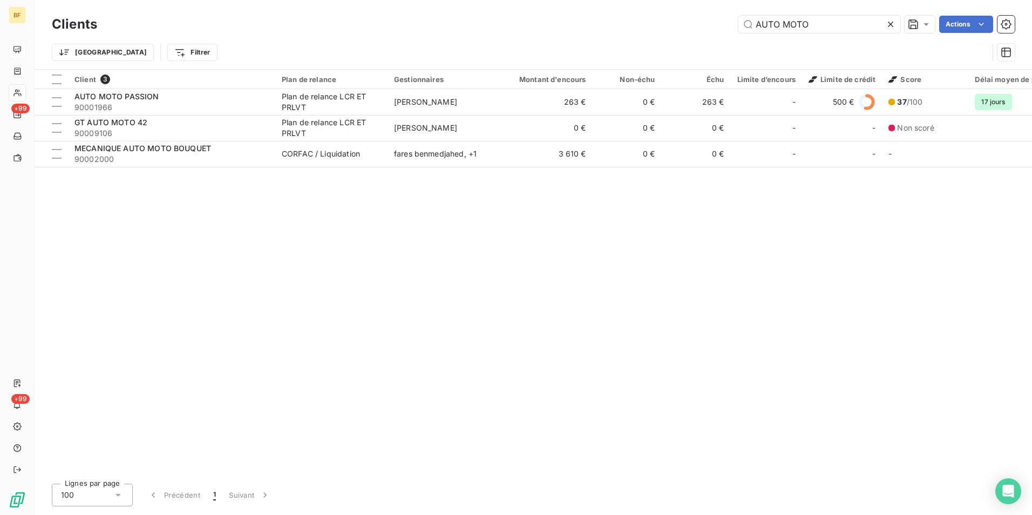
drag, startPoint x: 815, startPoint y: 24, endPoint x: 668, endPoint y: 23, distance: 146.9
click at [671, 23] on div "AUTO MOTO Actions" at bounding box center [562, 24] width 905 height 17
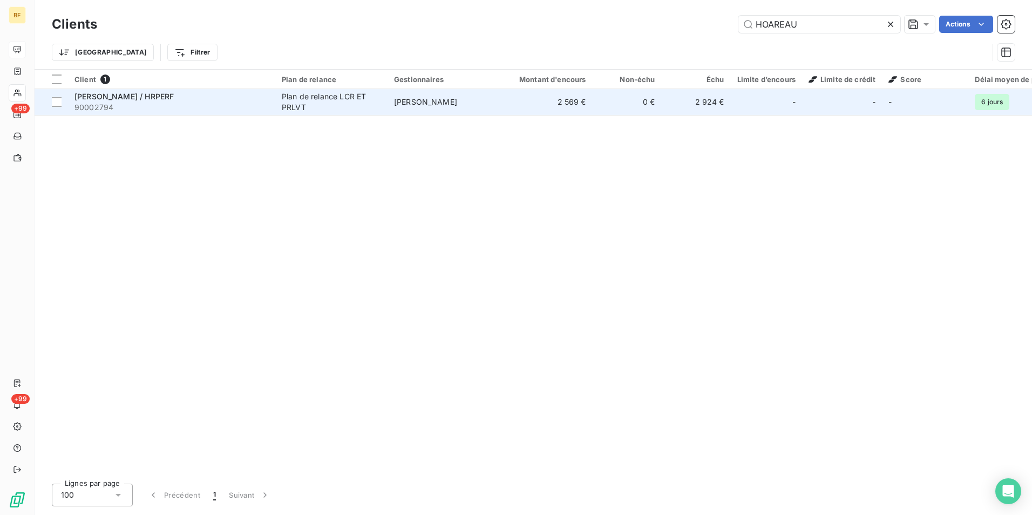
type input "HOAREAU"
click at [230, 107] on span "90002794" at bounding box center [172, 107] width 194 height 11
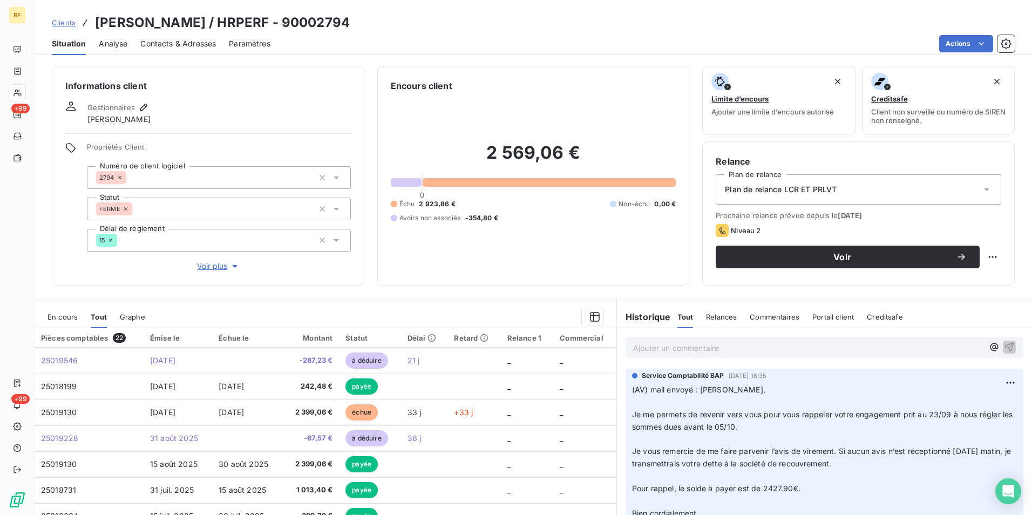
click at [528, 300] on section "En cours Tout Graphe Pièces comptables 22 Émise le Échue le Montant Statut Déla…" at bounding box center [326, 433] width 582 height 269
click at [191, 42] on span "Contacts & Adresses" at bounding box center [178, 43] width 76 height 11
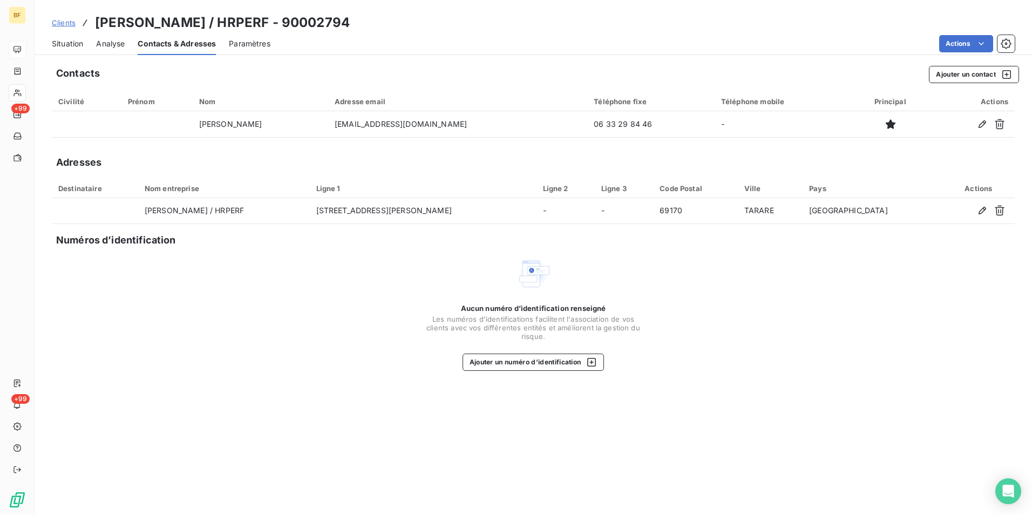
click at [63, 43] on span "Situation" at bounding box center [67, 43] width 31 height 11
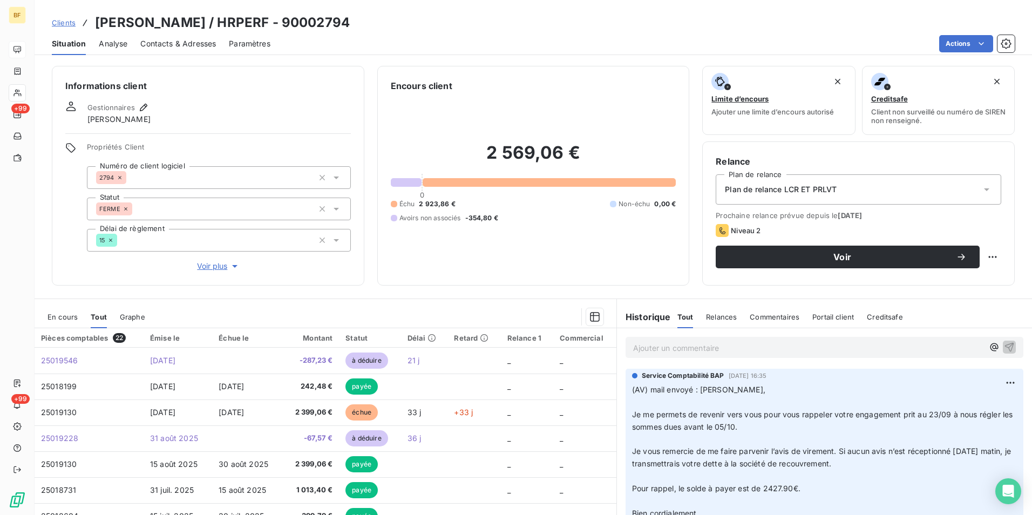
click at [180, 38] on span "Contacts & Adresses" at bounding box center [178, 43] width 76 height 11
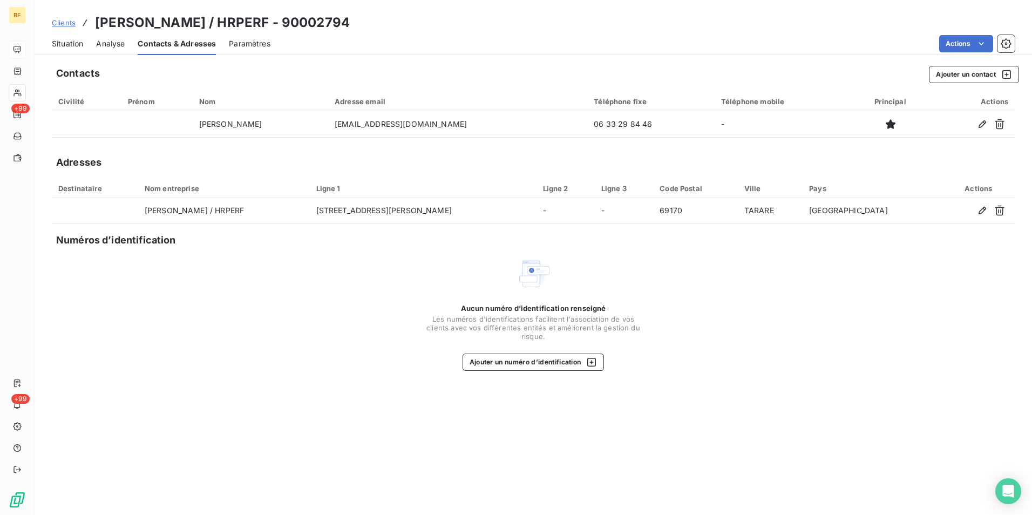
click at [73, 45] on span "Situation" at bounding box center [67, 43] width 31 height 11
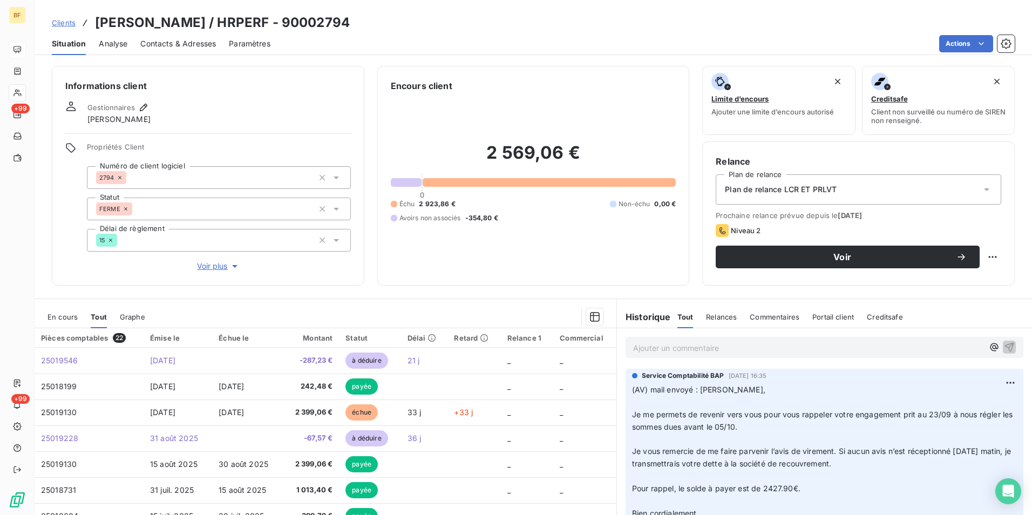
drag, startPoint x: 194, startPoint y: 48, endPoint x: 219, endPoint y: 57, distance: 26.5
click at [194, 48] on span "Contacts & Adresses" at bounding box center [178, 43] width 76 height 11
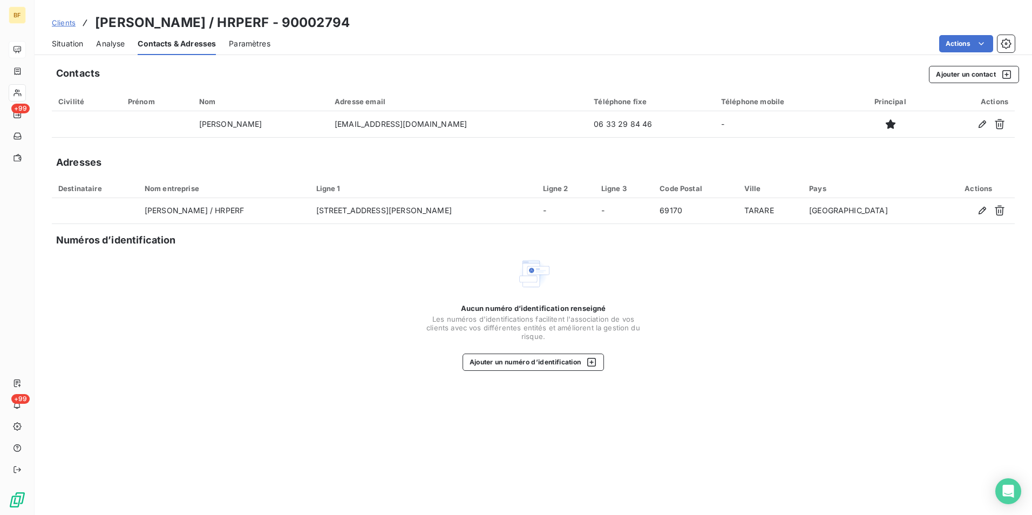
click at [70, 44] on span "Situation" at bounding box center [67, 43] width 31 height 11
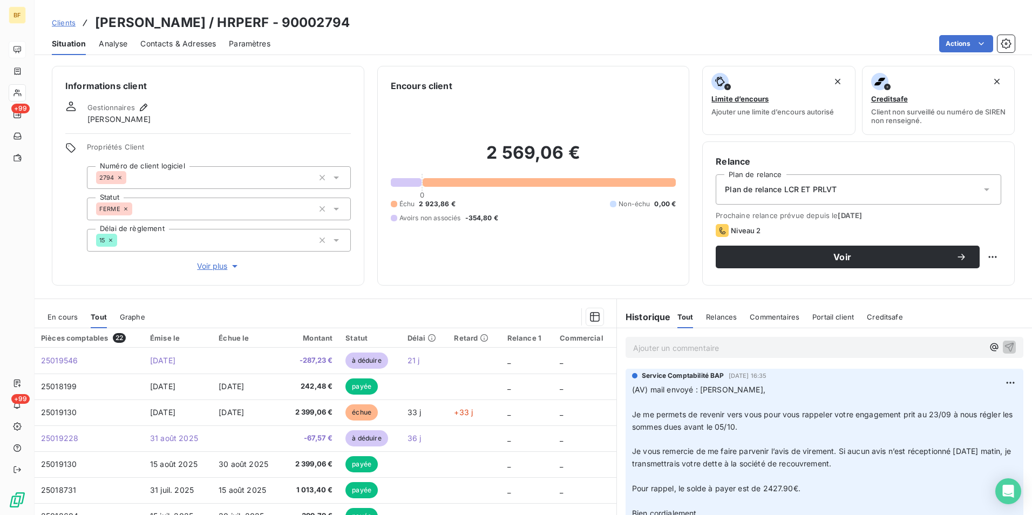
click at [188, 51] on div "Contacts & Adresses" at bounding box center [178, 43] width 76 height 23
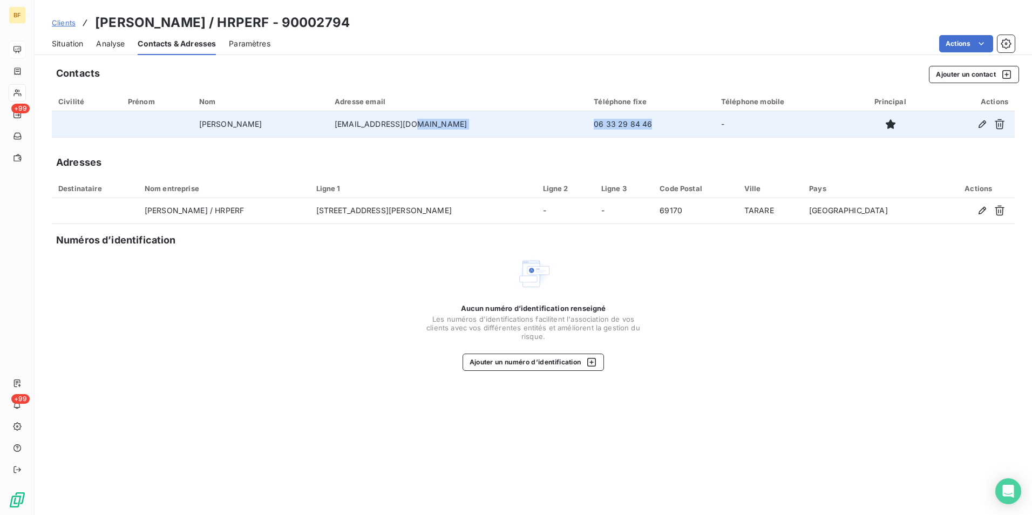
drag, startPoint x: 619, startPoint y: 125, endPoint x: 553, endPoint y: 131, distance: 65.7
click at [553, 131] on tr "MR HOAREAU CEDRIC hrperf@outlook.com 06 33 29 84 46 -" at bounding box center [533, 124] width 963 height 26
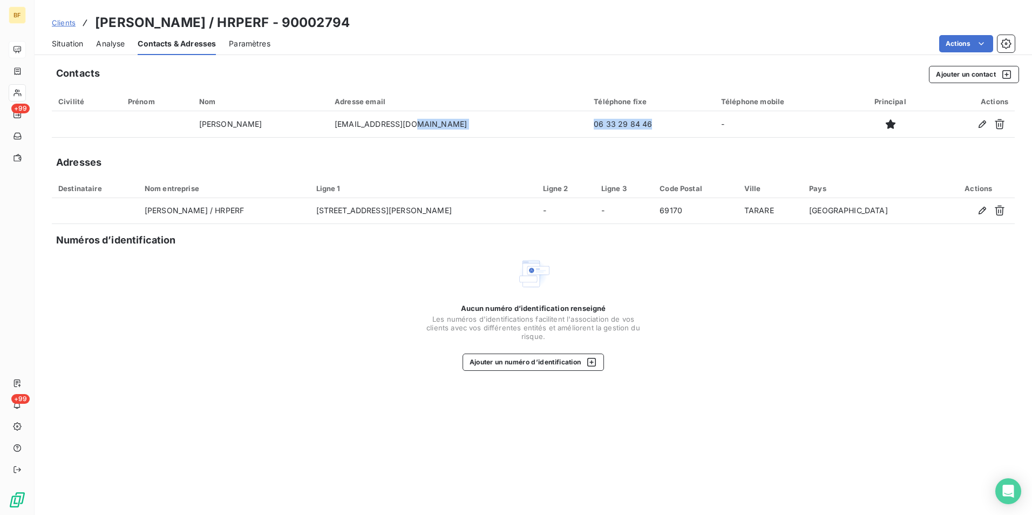
copy tr "06 33 29 84 46"
click at [83, 37] on div "Situation" at bounding box center [67, 43] width 31 height 23
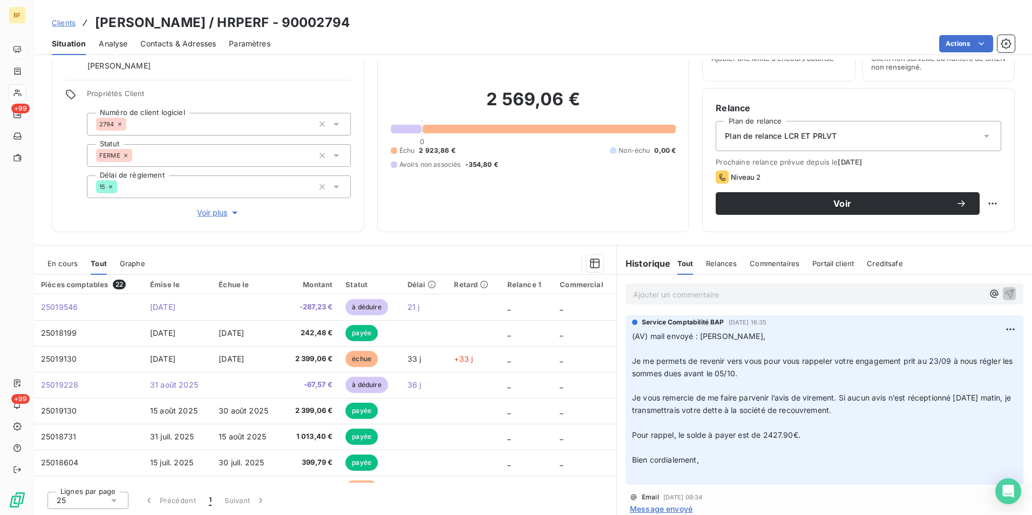
click at [712, 294] on p "Ajouter un commentaire ﻿" at bounding box center [808, 294] width 350 height 13
click at [795, 294] on p "(AV) a fait un virement de 250.00€" at bounding box center [808, 294] width 350 height 12
drag, startPoint x: 780, startPoint y: 278, endPoint x: 784, endPoint y: 289, distance: 12.0
click at [780, 278] on div "(AV) a fait un virement de 250.00€," at bounding box center [824, 293] width 415 height 37
click at [784, 289] on p "(AV) a fait un virement de 250.00€," at bounding box center [808, 294] width 350 height 12
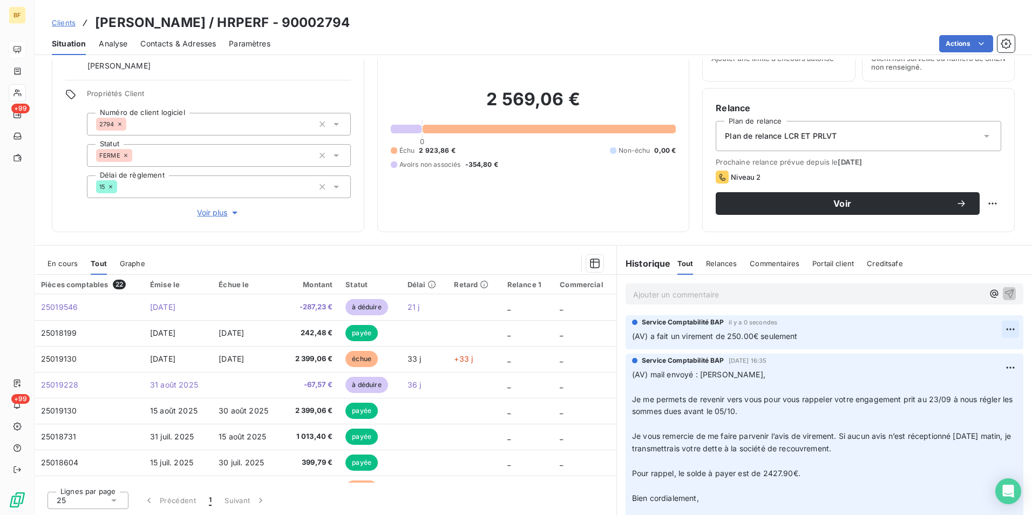
click at [994, 330] on html "BF +99 +99 Clients HOAREAU CEDRIC / HRPERF - 90002794 Situation Analyse Contact…" at bounding box center [516, 257] width 1032 height 515
click at [959, 353] on div "Editer" at bounding box center [968, 353] width 60 height 17
click at [827, 337] on p "(AV) a fait un virement de 250.00€ seulement" at bounding box center [817, 336] width 370 height 12
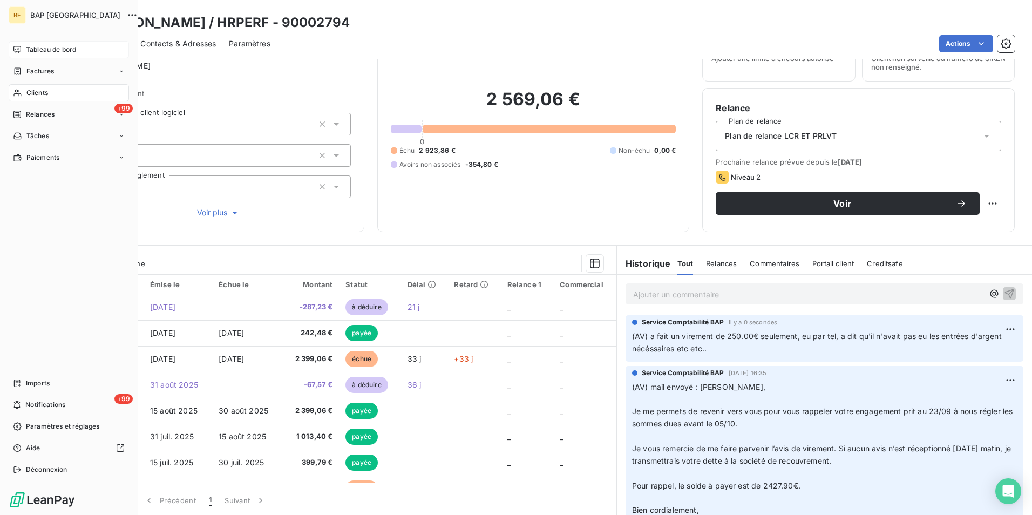
click at [48, 48] on span "Tableau de bord" at bounding box center [51, 50] width 50 height 10
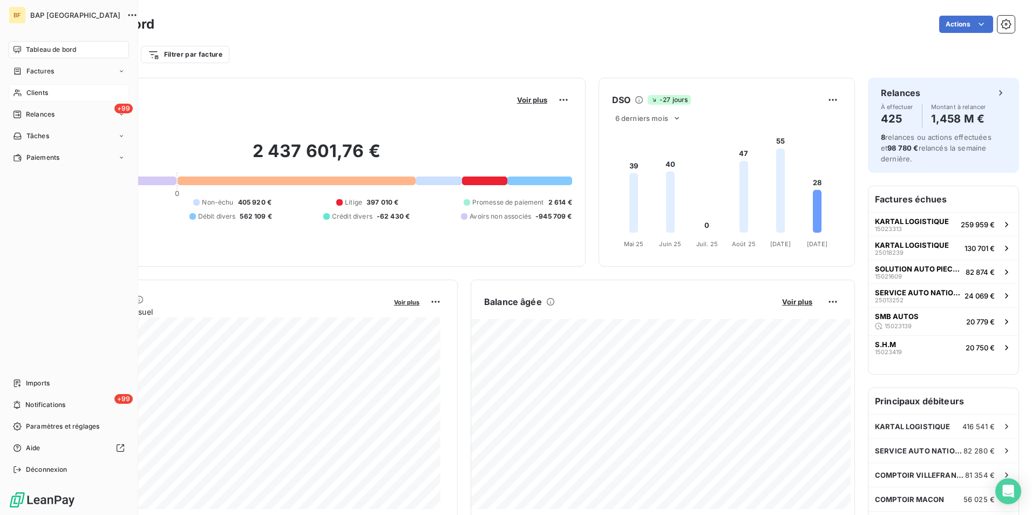
drag, startPoint x: 28, startPoint y: 98, endPoint x: 63, endPoint y: 94, distance: 35.2
click at [27, 97] on span "Clients" at bounding box center [37, 93] width 22 height 10
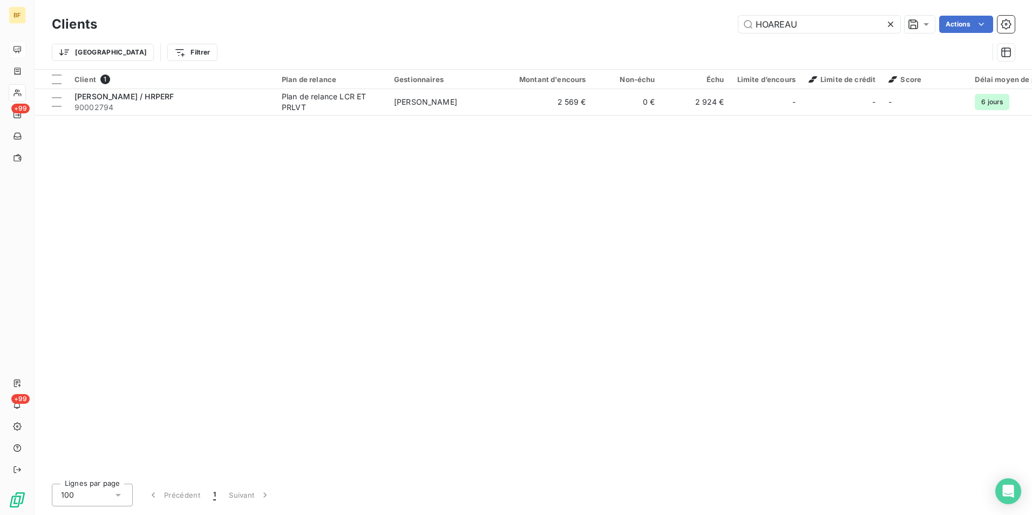
drag, startPoint x: 738, startPoint y: 5, endPoint x: 688, endPoint y: -4, distance: 50.5
click at [688, 0] on html "BF +99 +99 Clients HOAREAU Actions Trier Filtrer Client 1 Plan de relance Gesti…" at bounding box center [516, 257] width 1032 height 515
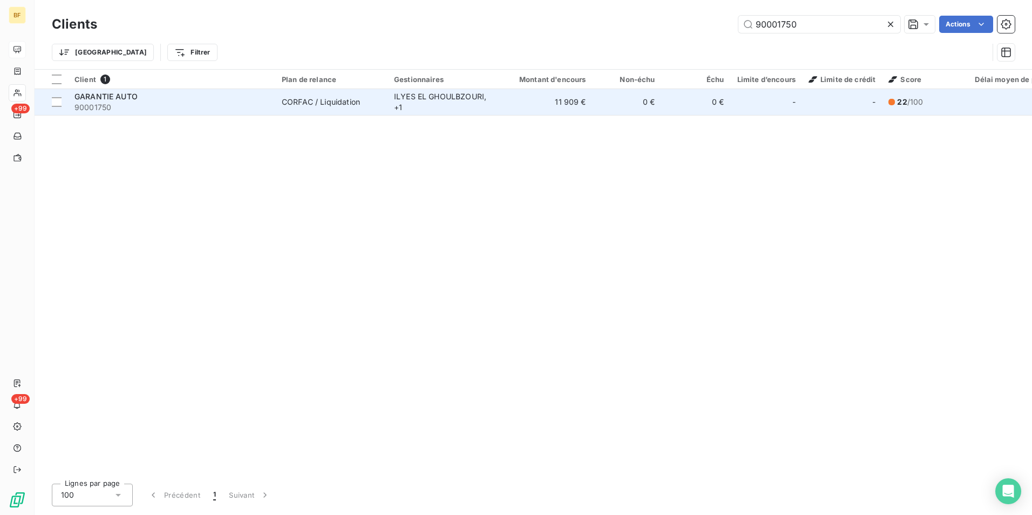
type input "90001750"
click at [218, 97] on div "GARANTIE AUTO" at bounding box center [172, 96] width 194 height 11
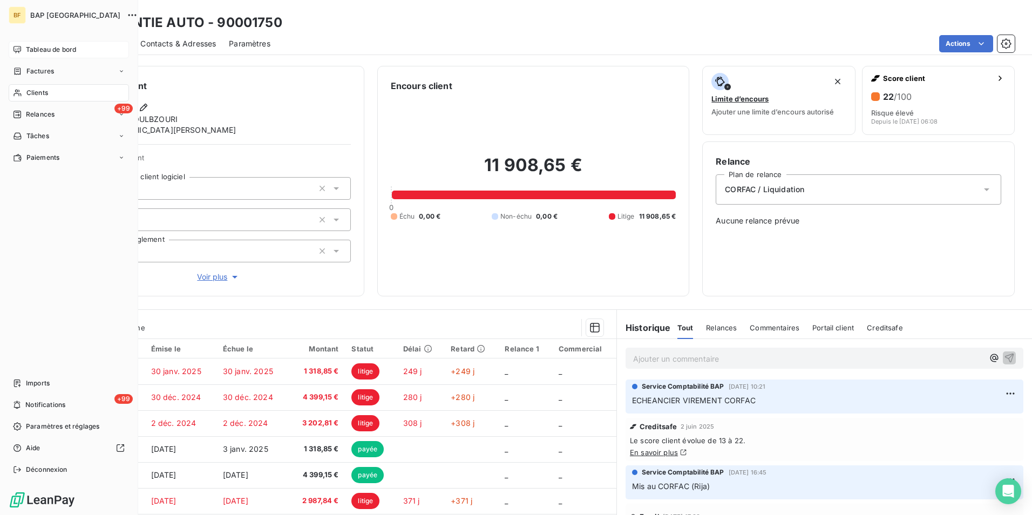
click at [28, 94] on span "Clients" at bounding box center [37, 93] width 22 height 10
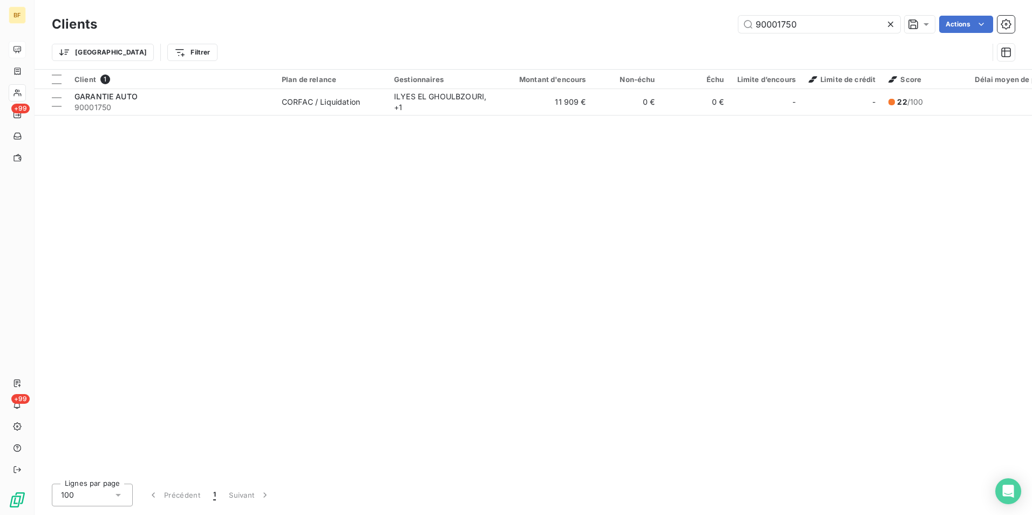
drag, startPoint x: 823, startPoint y: 28, endPoint x: 666, endPoint y: 10, distance: 158.7
click at [666, 10] on div "Clients 90001750 Actions Trier Filtrer" at bounding box center [534, 34] width 998 height 69
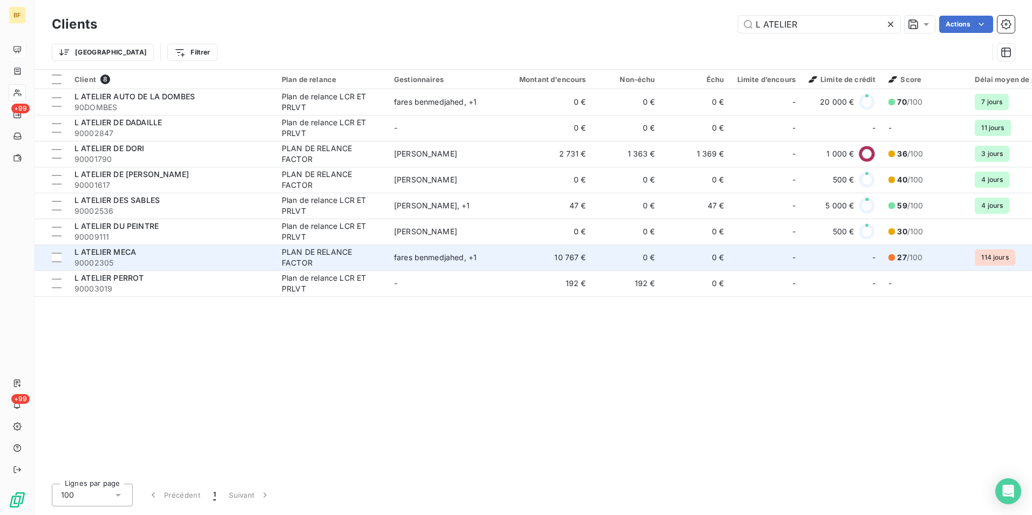
type input "L ATELIER"
click at [141, 259] on span "90002305" at bounding box center [172, 263] width 194 height 11
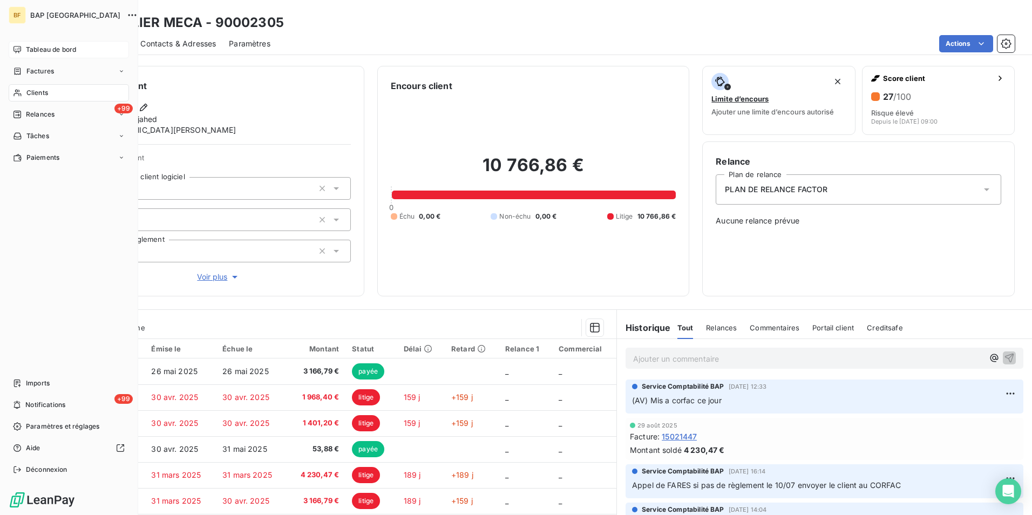
drag, startPoint x: 17, startPoint y: 96, endPoint x: 36, endPoint y: 92, distance: 19.7
click at [17, 96] on icon at bounding box center [17, 93] width 9 height 9
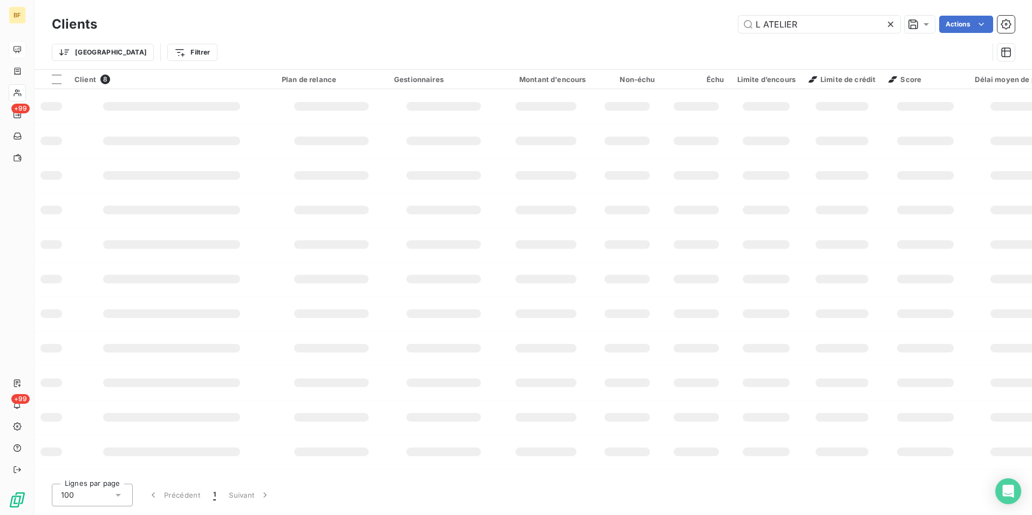
drag, startPoint x: 683, startPoint y: 12, endPoint x: 672, endPoint y: 11, distance: 10.9
click at [672, 11] on div "Clients L ATELIER Actions Trier Filtrer" at bounding box center [534, 34] width 998 height 69
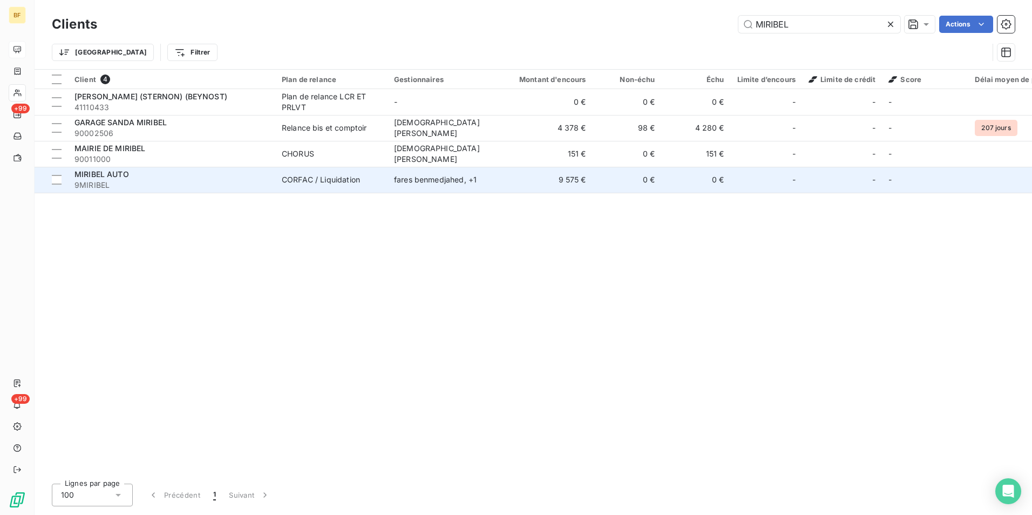
type input "MIRIBEL"
click at [133, 182] on span "9MIRIBEL" at bounding box center [172, 185] width 194 height 11
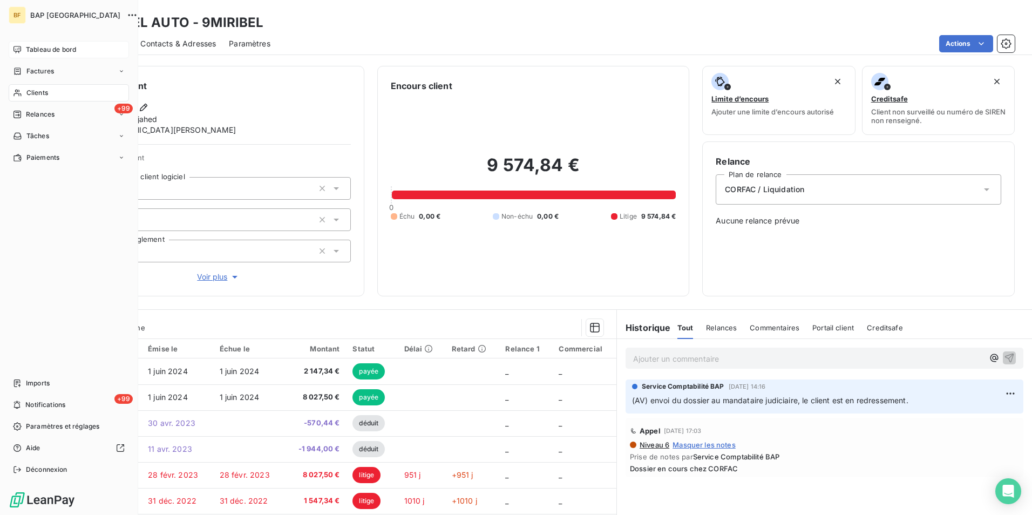
click at [19, 94] on icon at bounding box center [17, 93] width 8 height 7
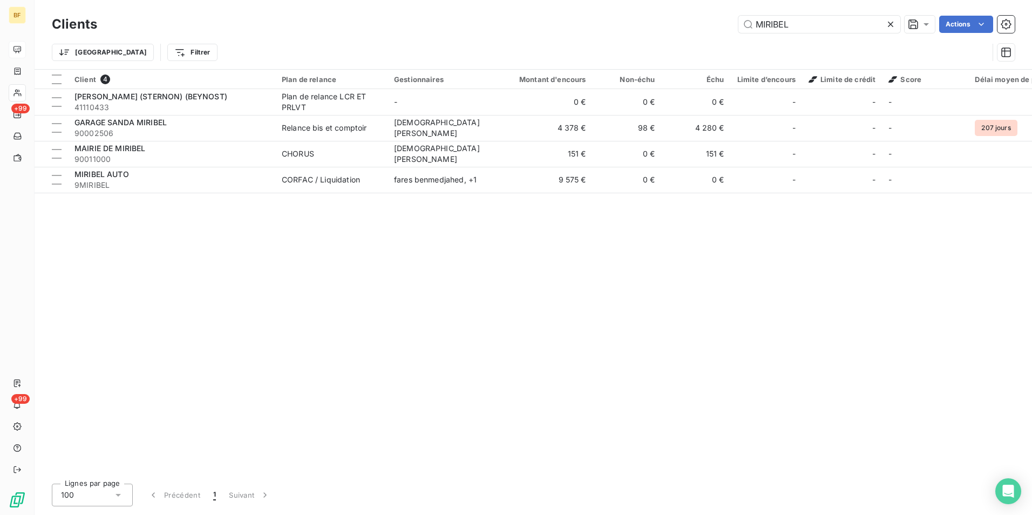
drag, startPoint x: 805, startPoint y: 23, endPoint x: 700, endPoint y: 23, distance: 104.2
click at [700, 23] on div "MIRIBEL Actions" at bounding box center [562, 24] width 905 height 17
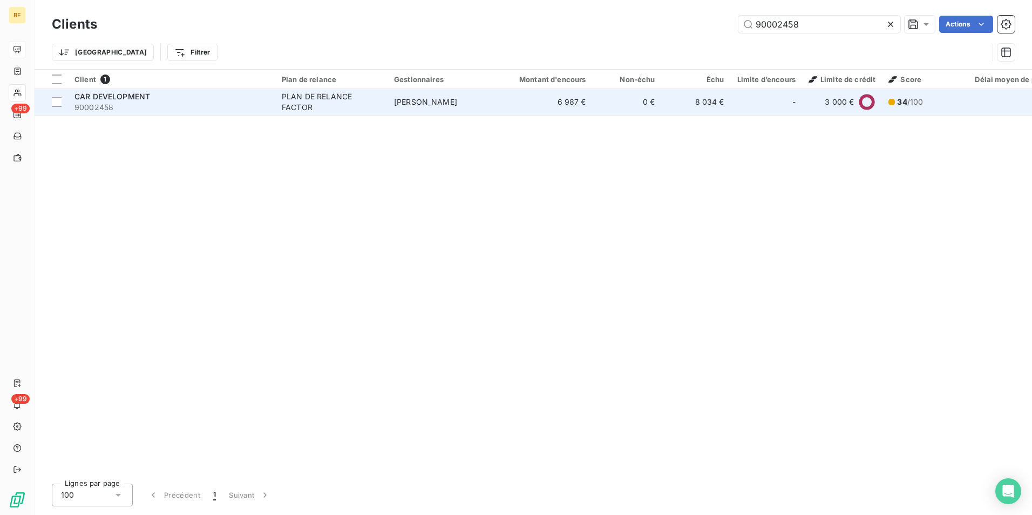
type input "90002458"
click at [363, 106] on div "PLAN DE RELANCE FACTOR" at bounding box center [331, 102] width 99 height 22
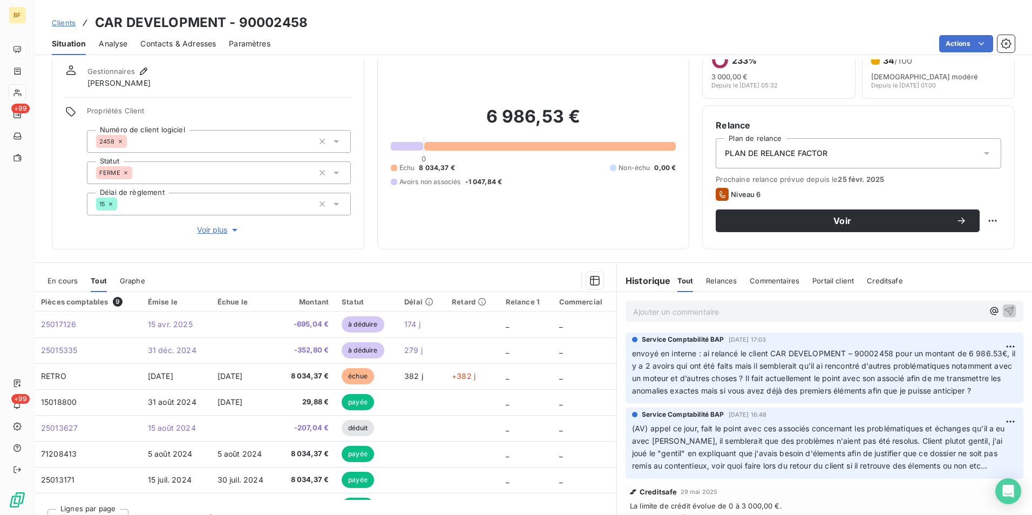
scroll to position [53, 0]
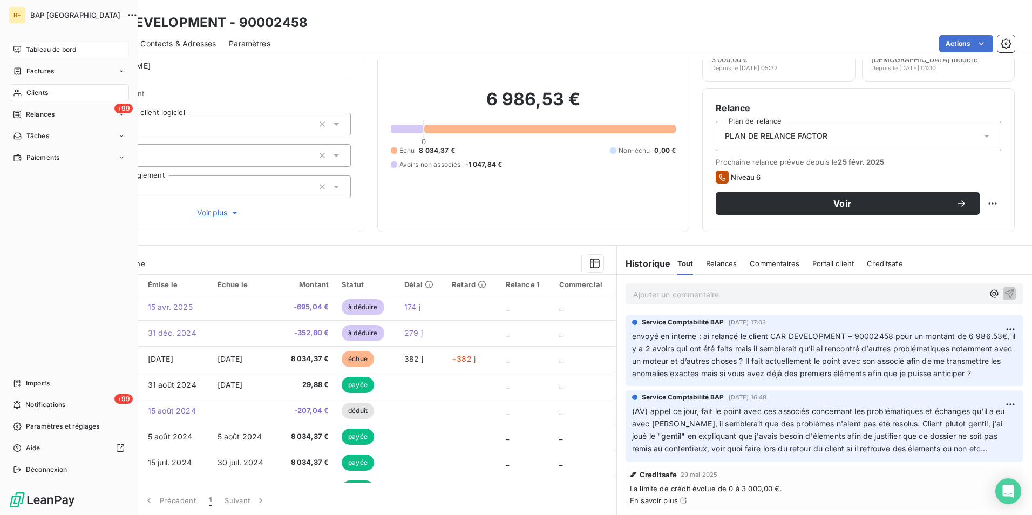
drag, startPoint x: 37, startPoint y: 91, endPoint x: 85, endPoint y: 91, distance: 48.1
click at [37, 91] on span "Clients" at bounding box center [37, 93] width 22 height 10
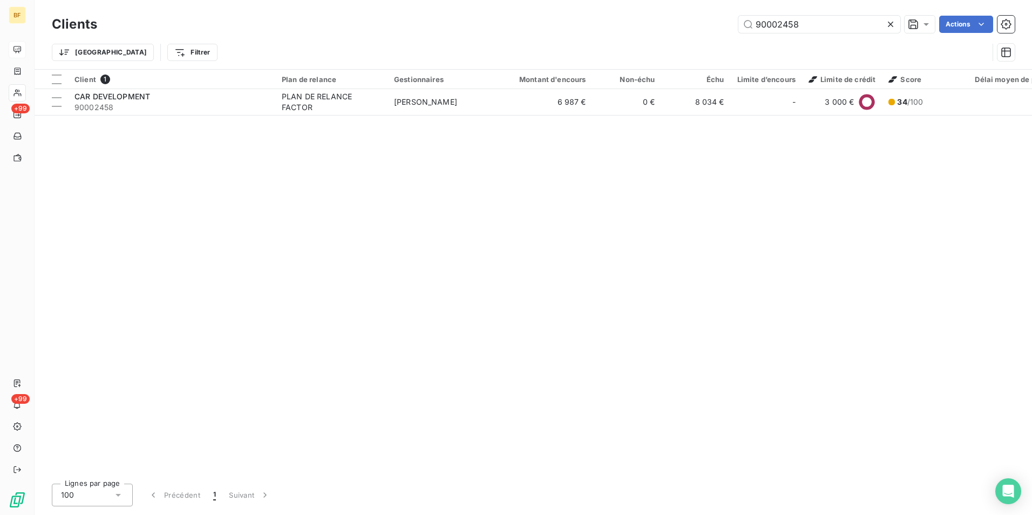
drag, startPoint x: 800, startPoint y: 29, endPoint x: 731, endPoint y: 16, distance: 70.9
click at [731, 16] on div "90002458 Actions" at bounding box center [562, 24] width 905 height 17
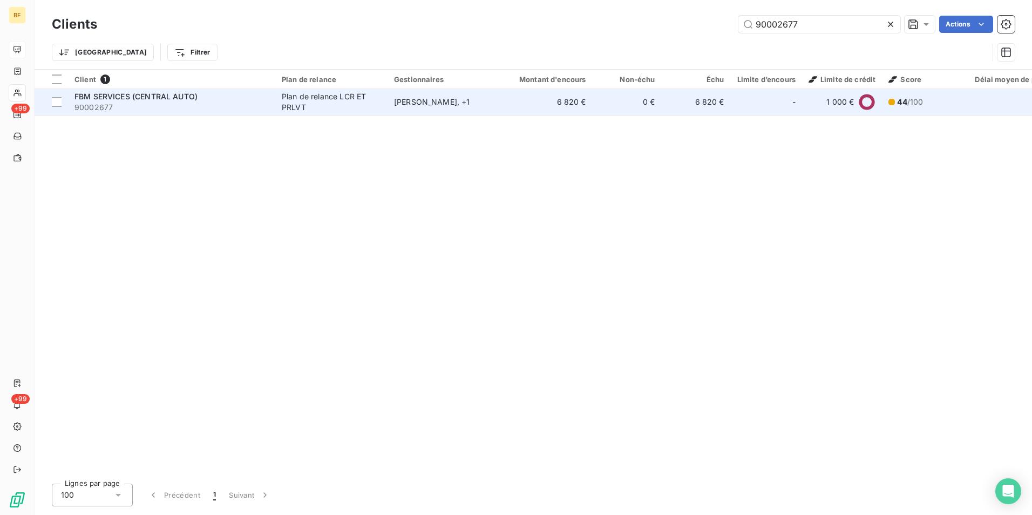
type input "90002677"
click at [113, 102] on span "90002677" at bounding box center [172, 107] width 194 height 11
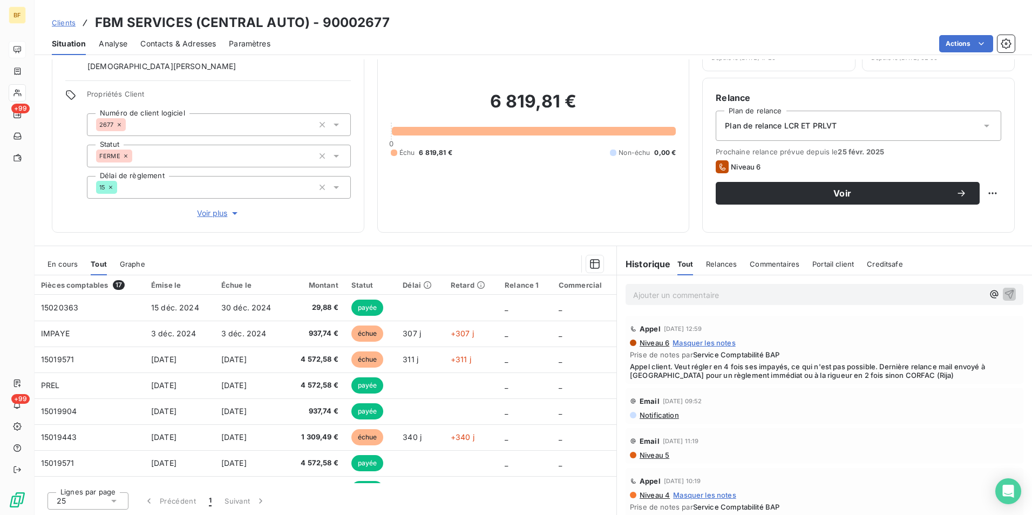
scroll to position [64, 0]
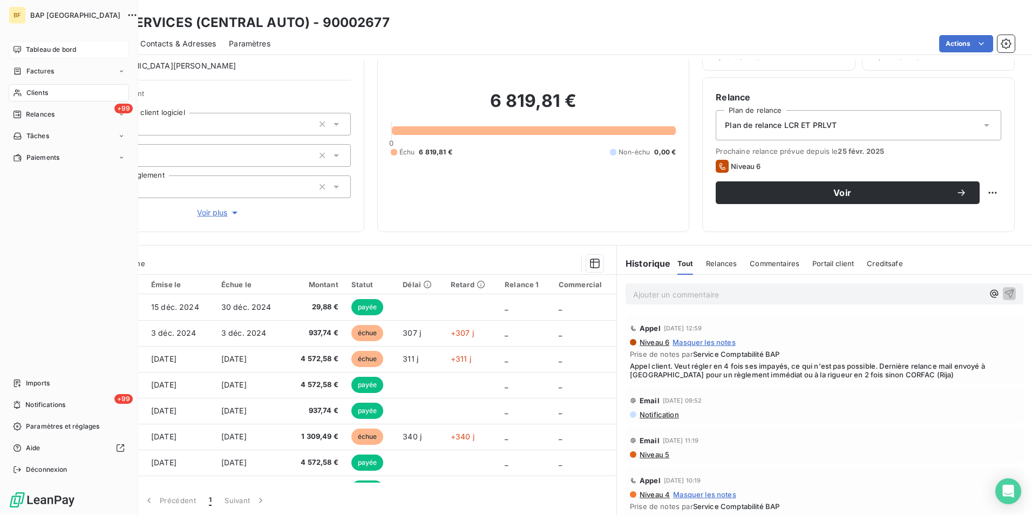
click at [40, 91] on span "Clients" at bounding box center [37, 93] width 22 height 10
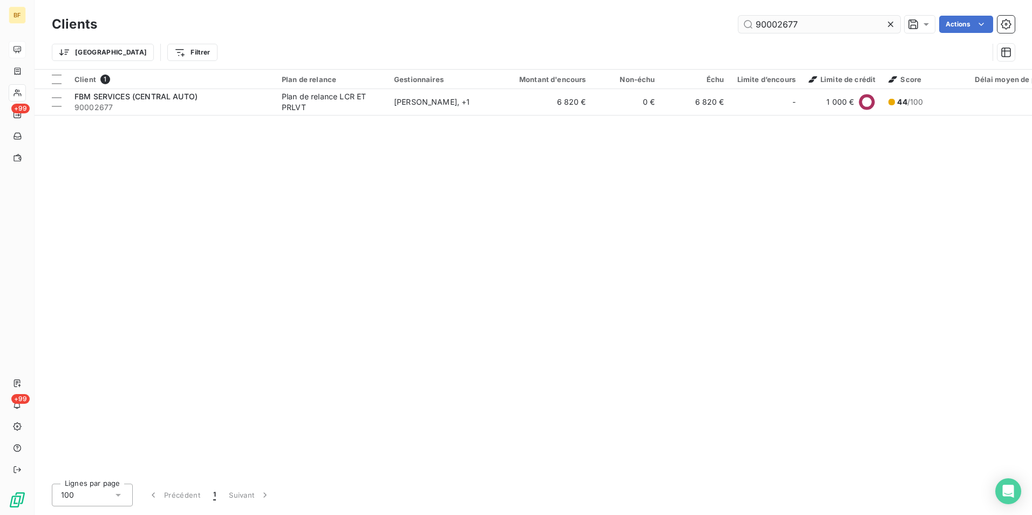
drag, startPoint x: 808, startPoint y: 22, endPoint x: 779, endPoint y: 25, distance: 29.3
click at [779, 25] on input "90002677" at bounding box center [820, 24] width 162 height 17
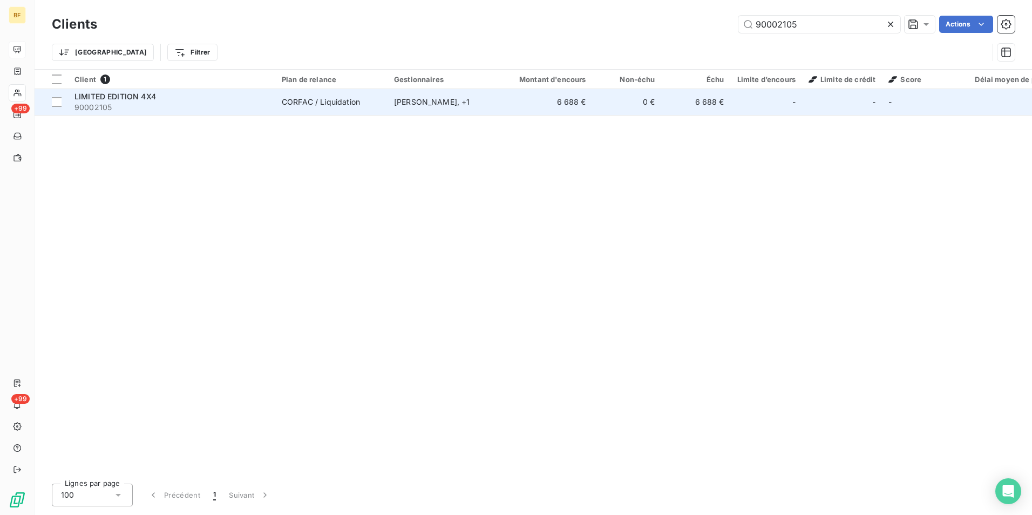
type input "90002105"
click at [255, 102] on span "90002105" at bounding box center [172, 107] width 194 height 11
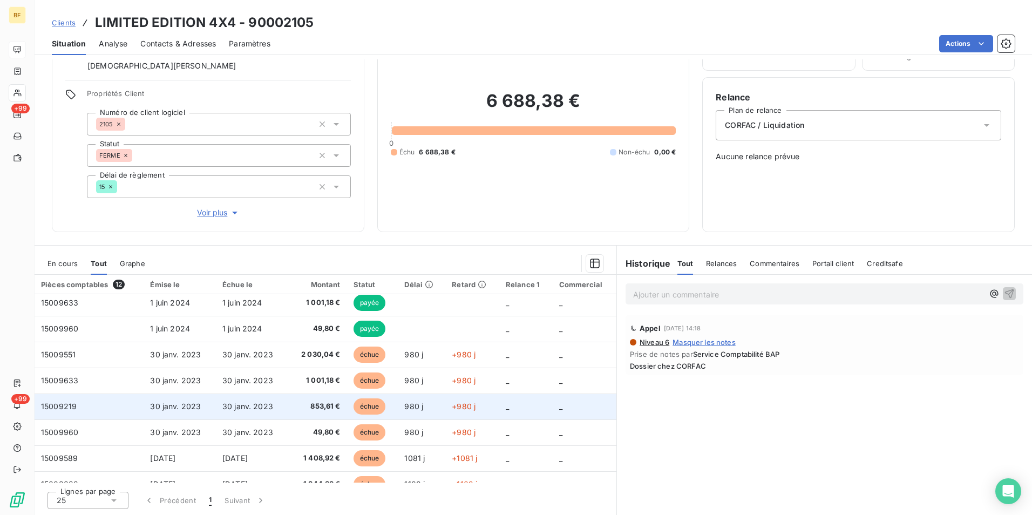
scroll to position [123, 0]
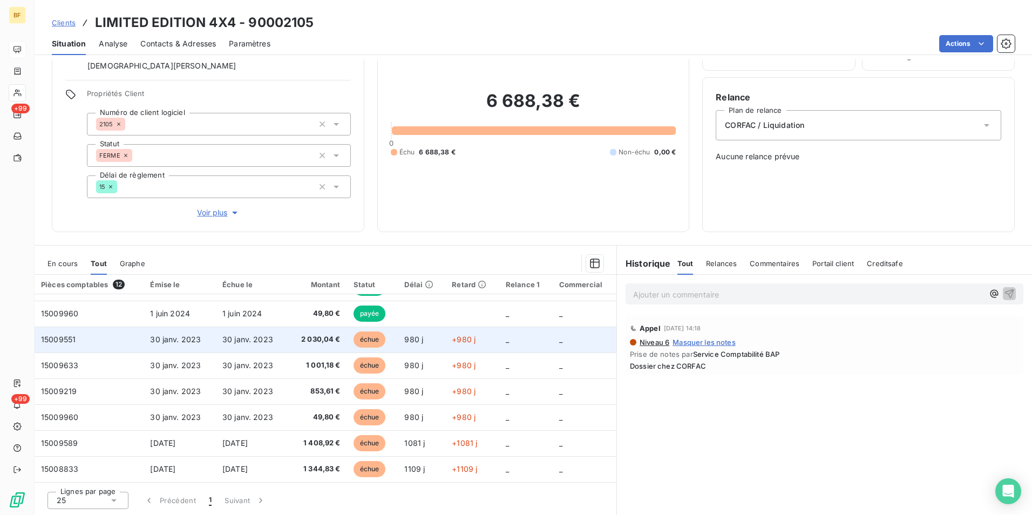
click at [318, 342] on span "2 030,04 €" at bounding box center [317, 339] width 46 height 11
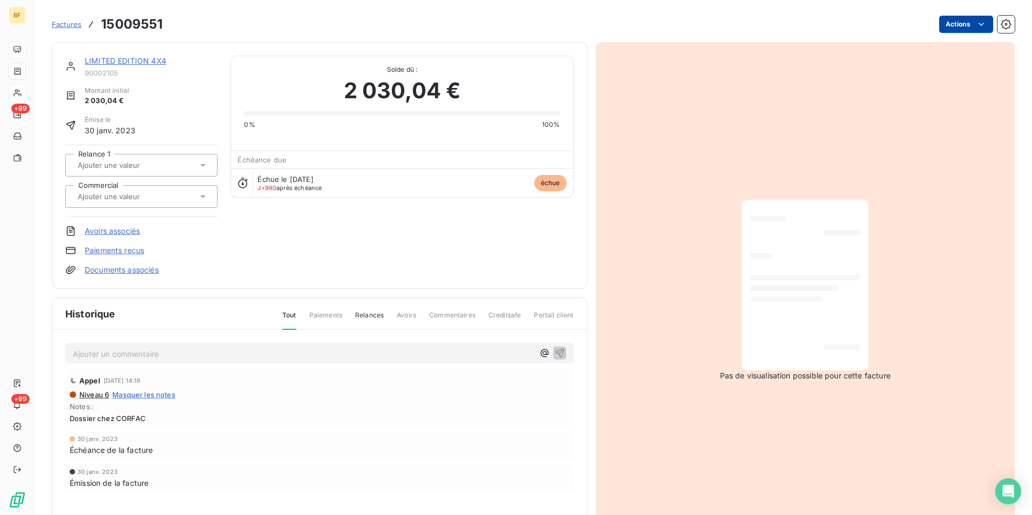
click at [948, 19] on html "BF +99 +99 Factures 15009551 Actions LIMITED EDITION 4X4 90002105 Montant initi…" at bounding box center [516, 257] width 1032 height 515
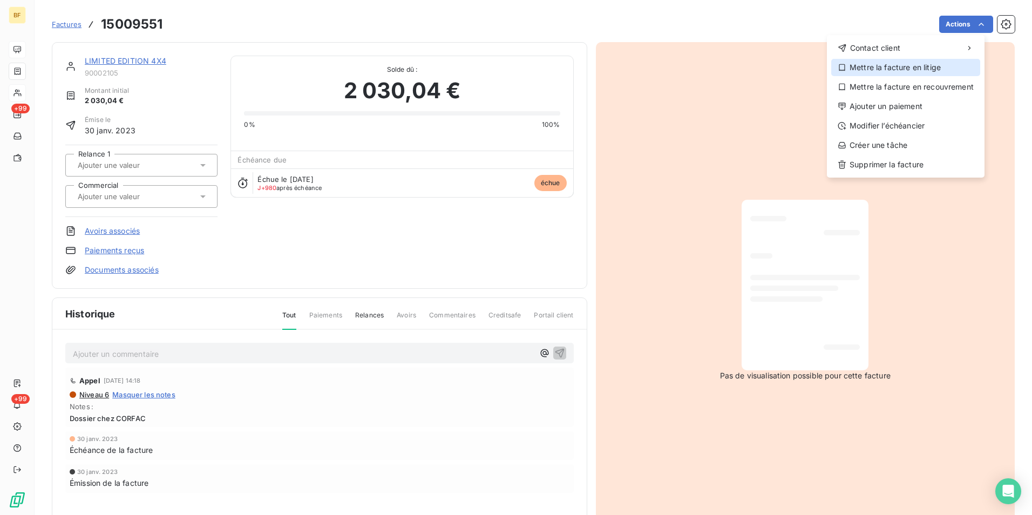
click at [894, 68] on div "Mettre la facture en litige" at bounding box center [906, 67] width 149 height 17
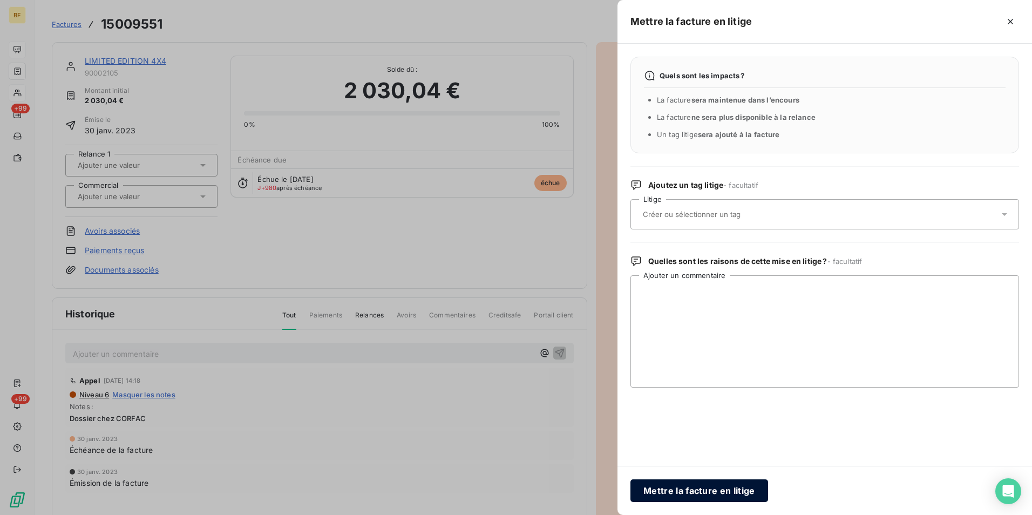
click at [742, 488] on button "Mettre la facture en litige" at bounding box center [700, 491] width 138 height 23
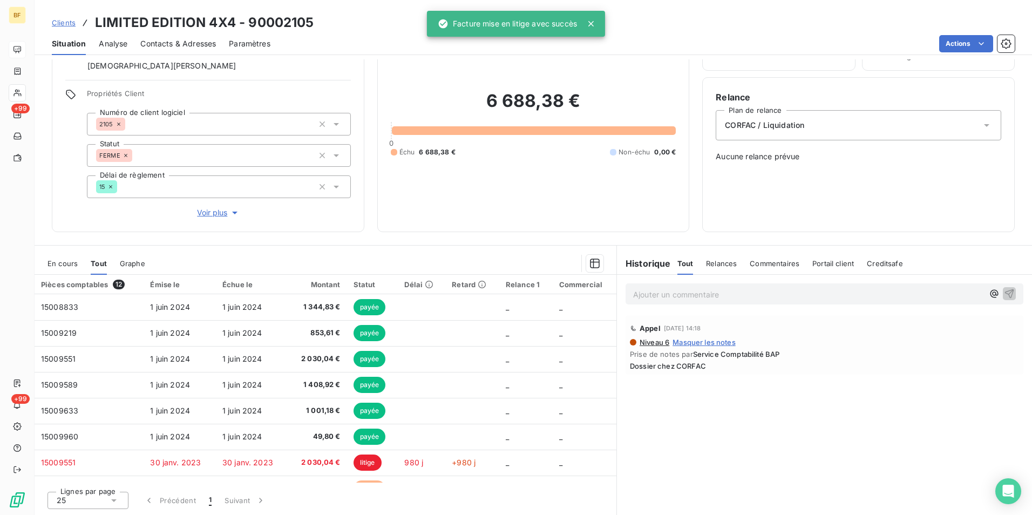
scroll to position [123, 0]
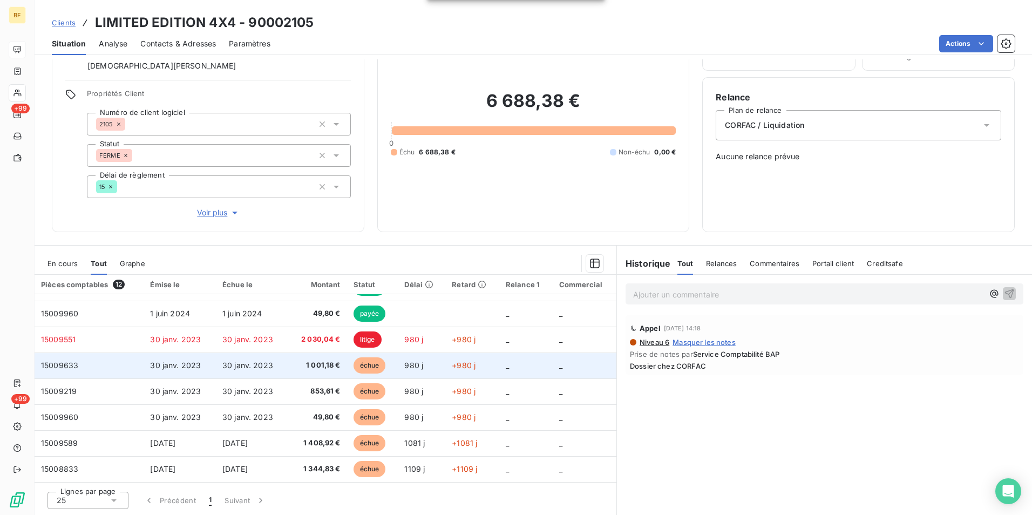
click at [326, 359] on td "1 001,18 €" at bounding box center [317, 366] width 59 height 26
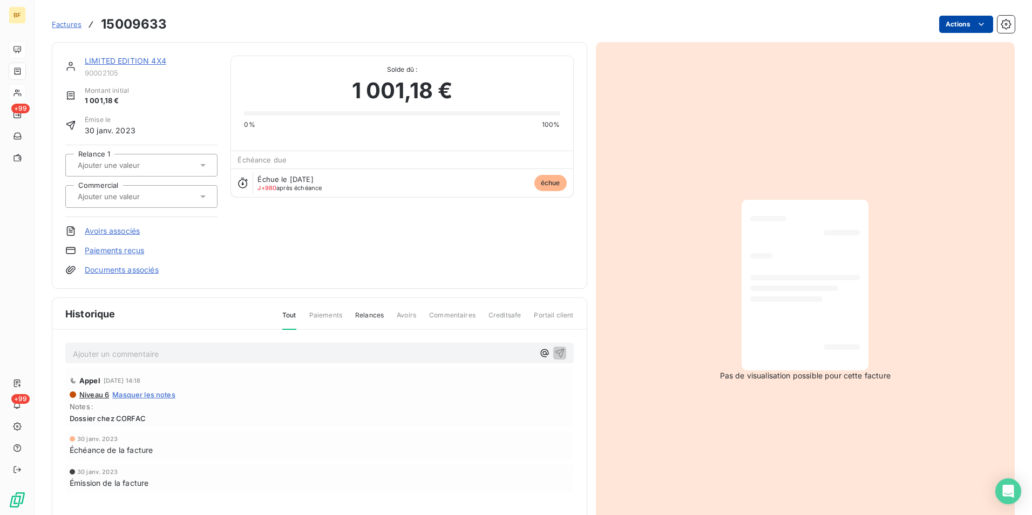
click at [945, 24] on html "BF +99 +99 Factures 15009633 Actions LIMITED EDITION 4X4 90002105 Montant initi…" at bounding box center [516, 257] width 1032 height 515
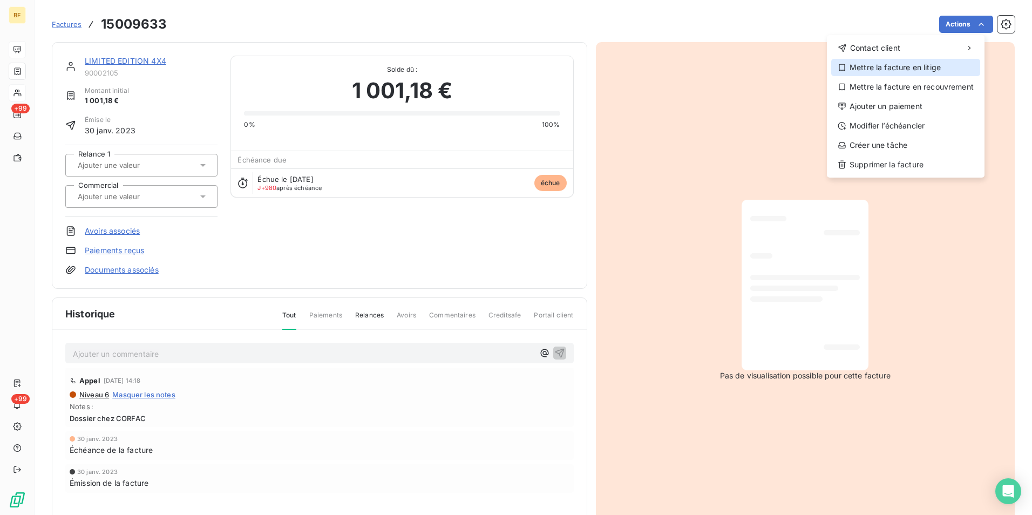
click at [897, 64] on div "Mettre la facture en litige" at bounding box center [906, 67] width 149 height 17
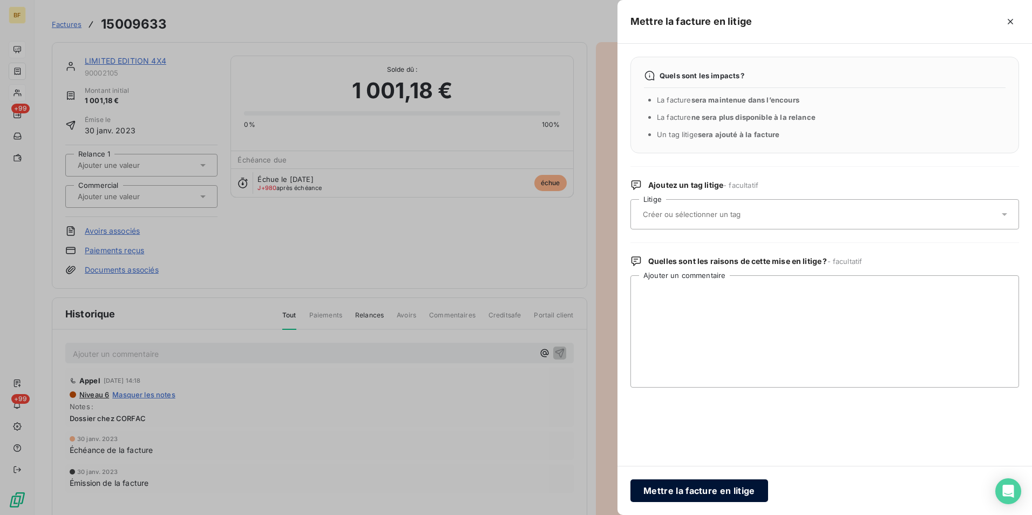
click at [727, 493] on button "Mettre la facture en litige" at bounding box center [700, 491] width 138 height 23
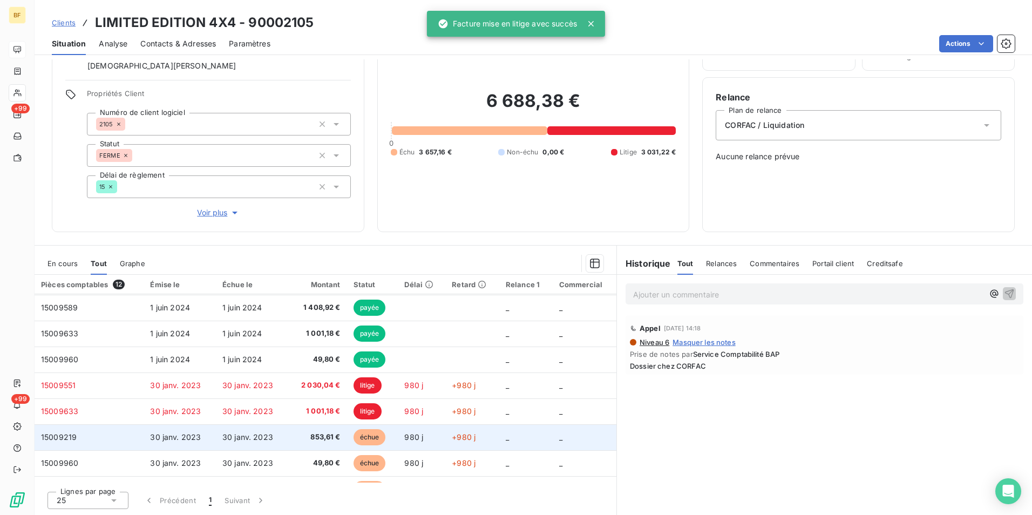
scroll to position [123, 0]
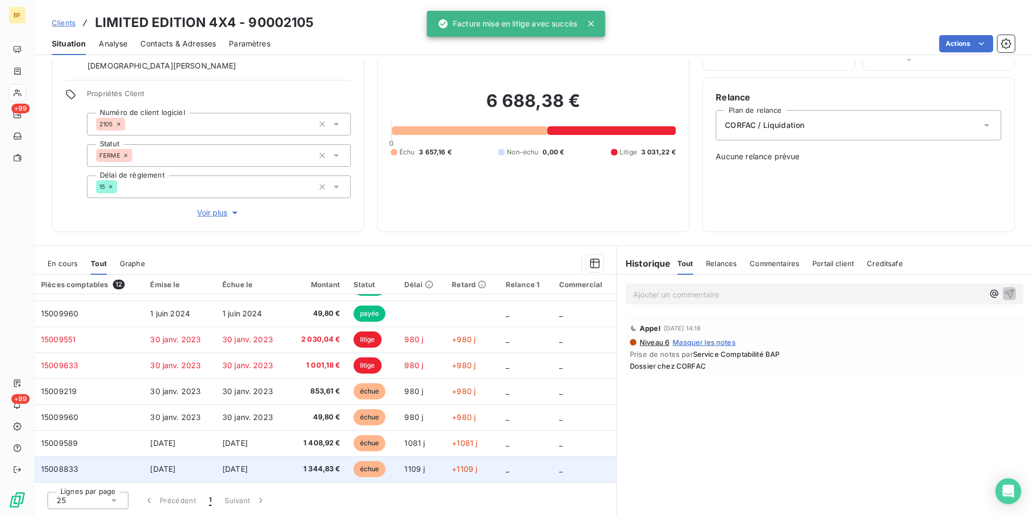
click at [334, 464] on span "1 344,83 €" at bounding box center [317, 469] width 46 height 11
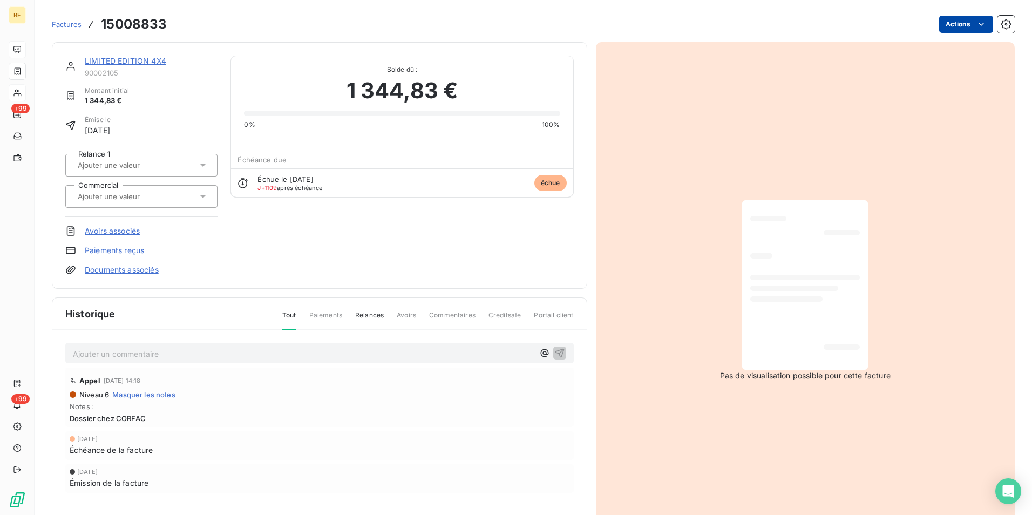
click at [945, 29] on html "BF +99 +99 Factures 15008833 Actions LIMITED EDITION 4X4 90002105 Montant initi…" at bounding box center [516, 257] width 1032 height 515
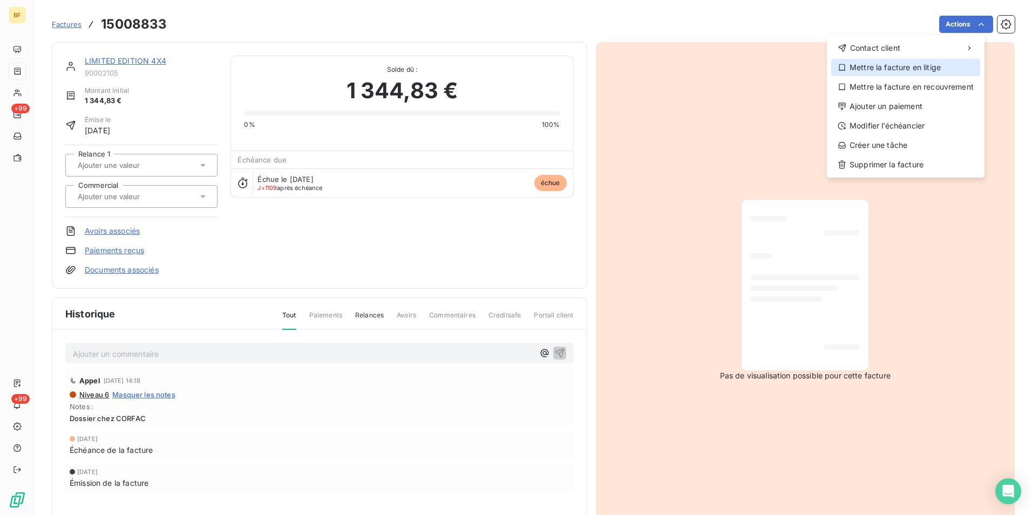
click at [910, 60] on div "Mettre la facture en litige" at bounding box center [906, 67] width 149 height 17
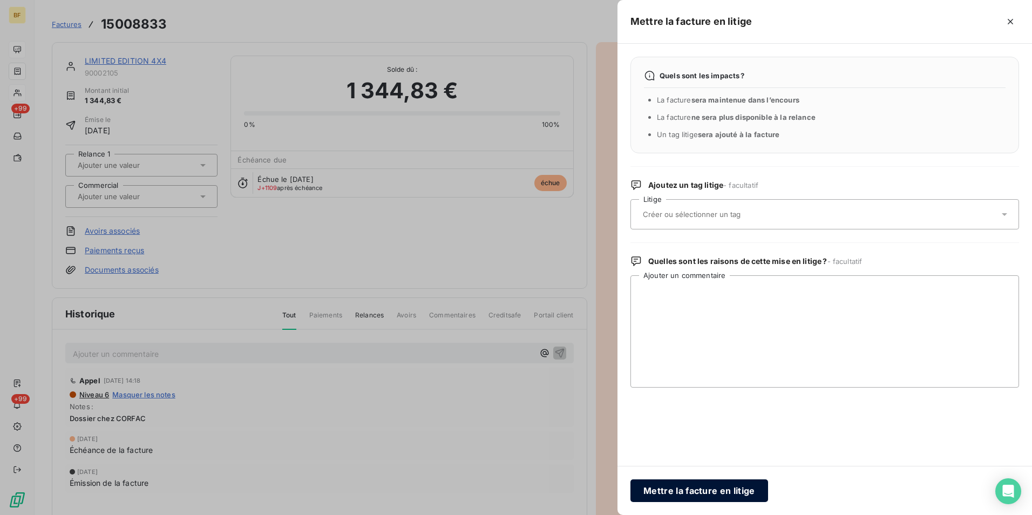
click at [710, 496] on button "Mettre la facture en litige" at bounding box center [700, 491] width 138 height 23
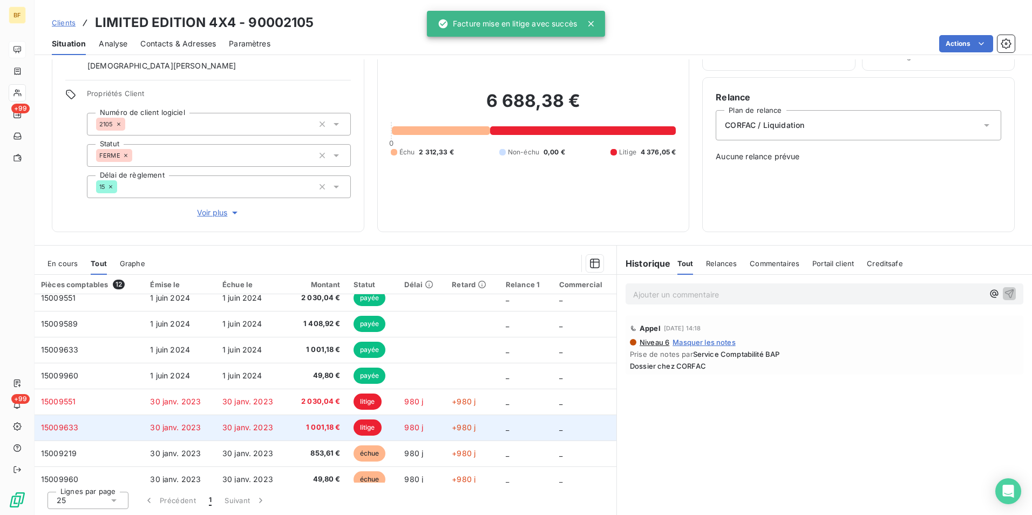
scroll to position [123, 0]
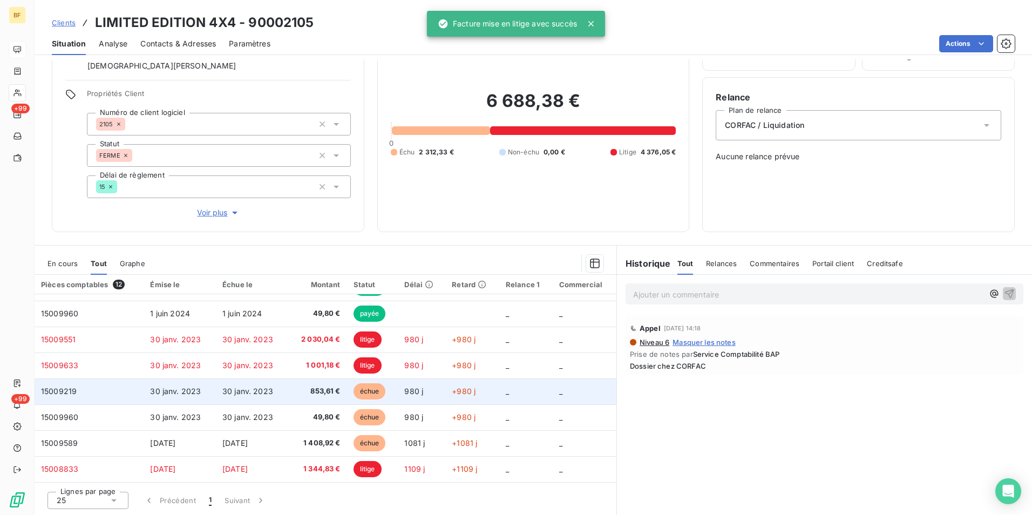
click at [318, 393] on span "853,61 €" at bounding box center [317, 391] width 46 height 11
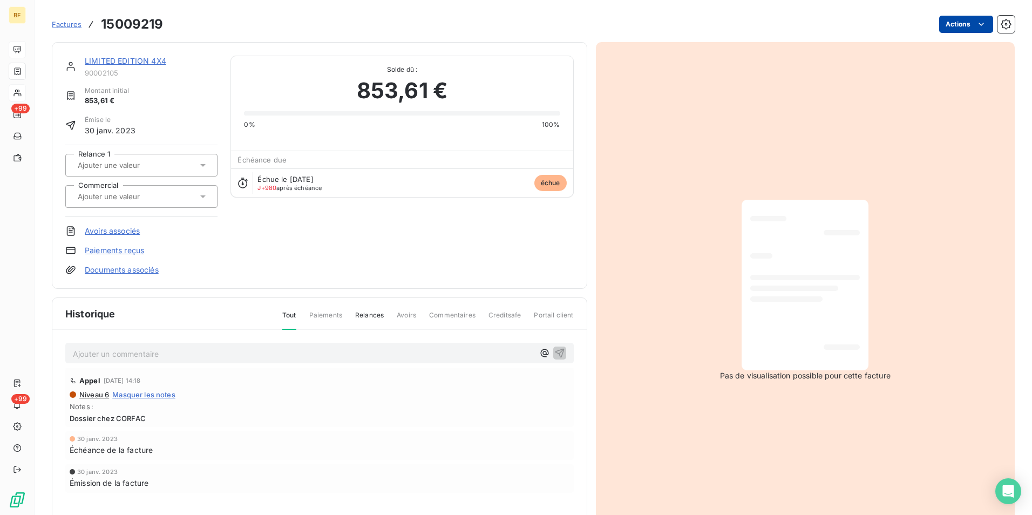
click at [962, 26] on html "BF +99 +99 Factures 15009219 Actions LIMITED EDITION 4X4 90002105 Montant initi…" at bounding box center [516, 257] width 1032 height 515
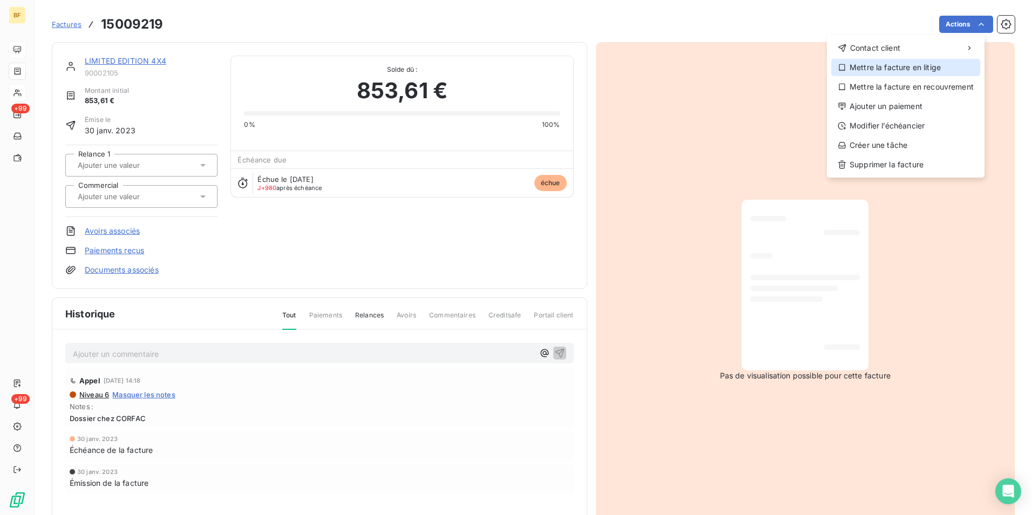
click at [912, 62] on div "Mettre la facture en litige" at bounding box center [906, 67] width 149 height 17
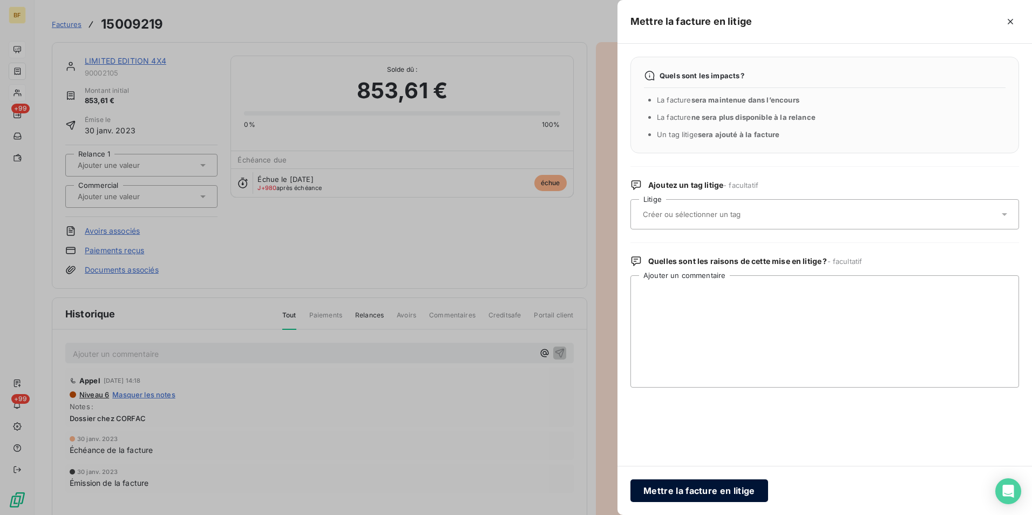
click at [697, 487] on button "Mettre la facture en litige" at bounding box center [700, 491] width 138 height 23
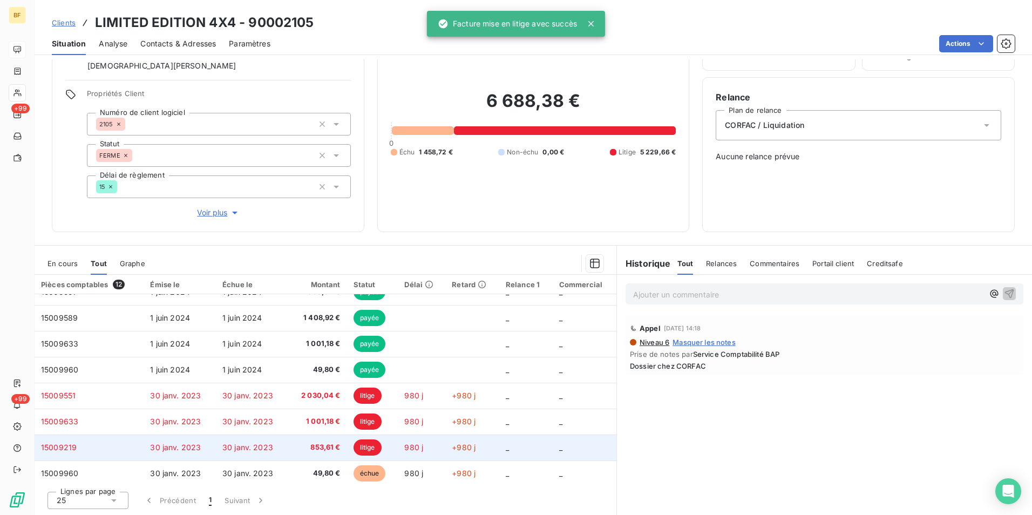
scroll to position [123, 0]
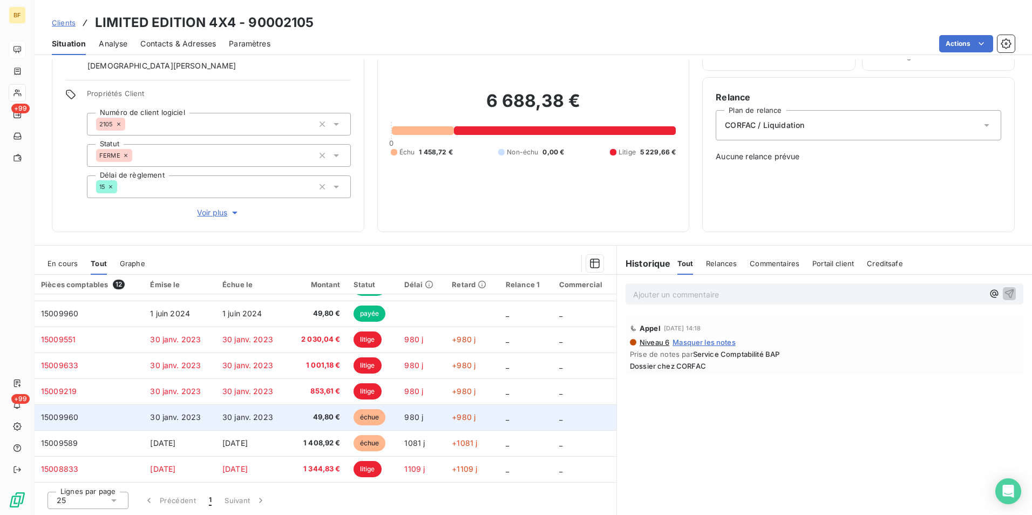
click at [302, 414] on span "49,80 €" at bounding box center [317, 417] width 46 height 11
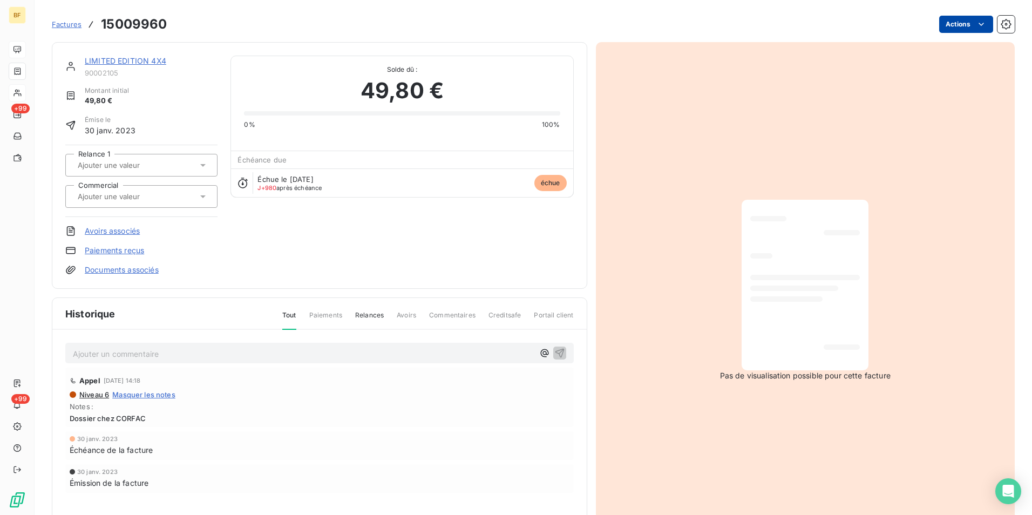
click at [958, 25] on html "BF +99 +99 Factures 15009960 Actions LIMITED EDITION 4X4 90002105 Montant initi…" at bounding box center [516, 257] width 1032 height 515
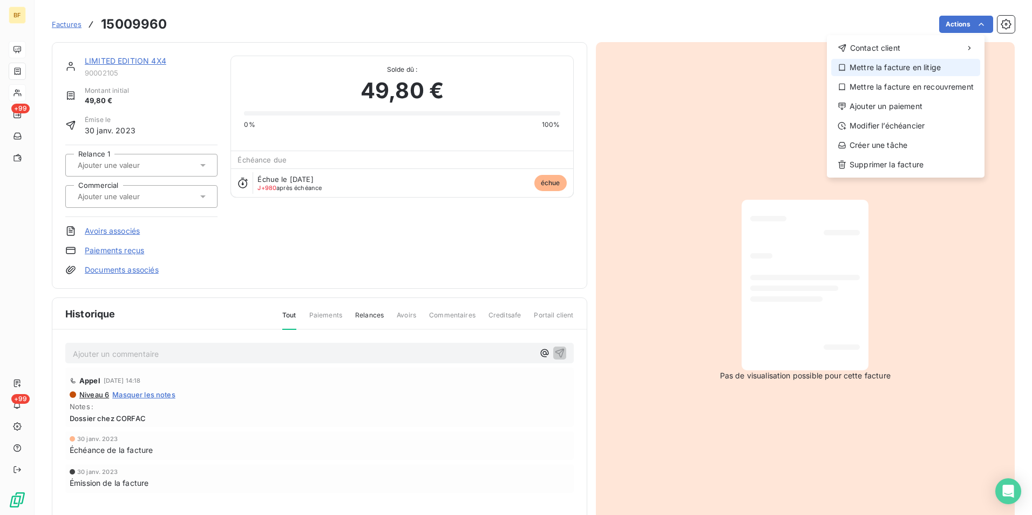
click at [918, 61] on div "Mettre la facture en litige" at bounding box center [906, 67] width 149 height 17
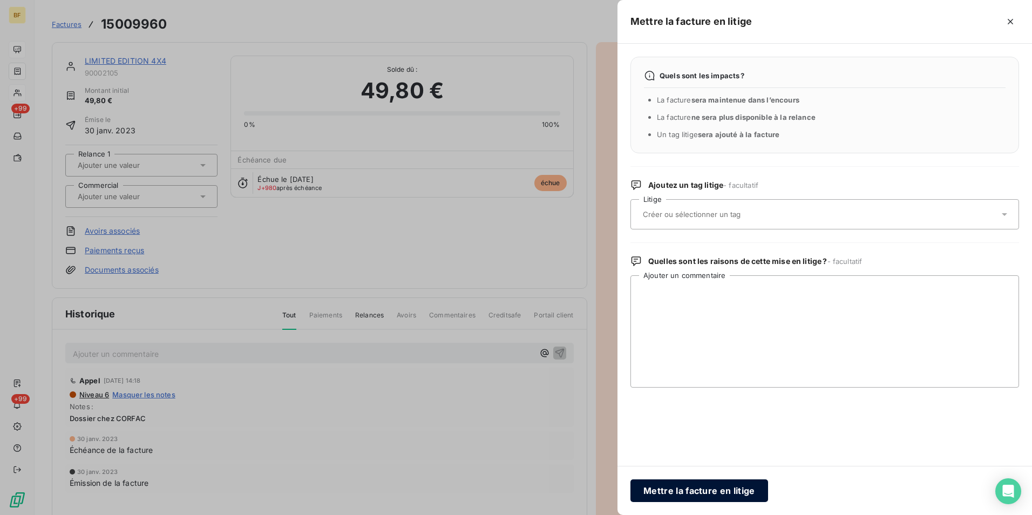
click at [704, 484] on button "Mettre la facture en litige" at bounding box center [700, 491] width 138 height 23
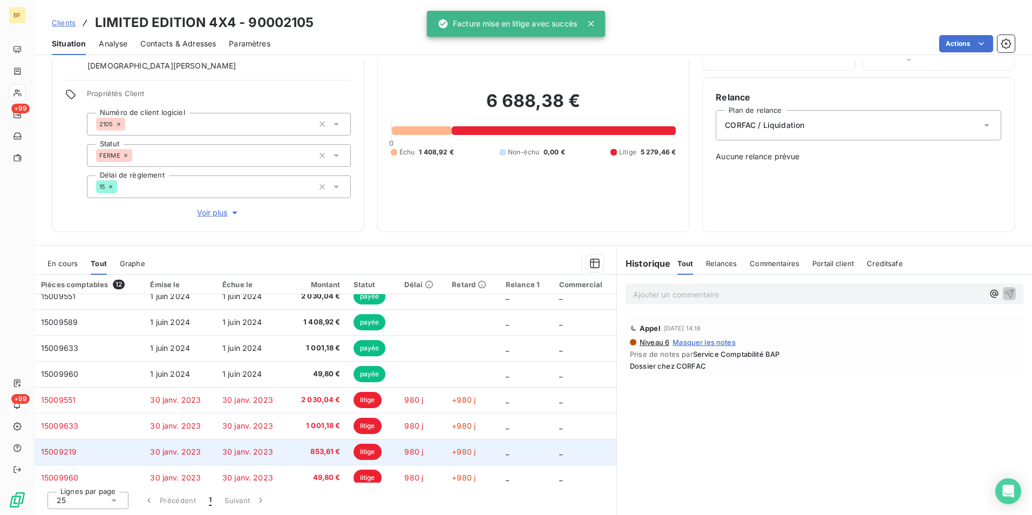
scroll to position [123, 0]
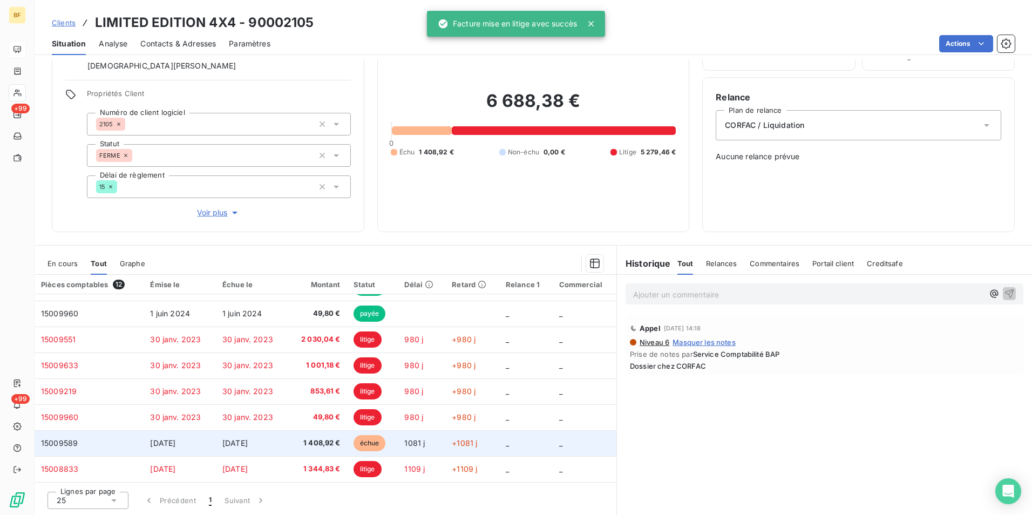
click at [321, 435] on td "1 408,92 €" at bounding box center [317, 443] width 59 height 26
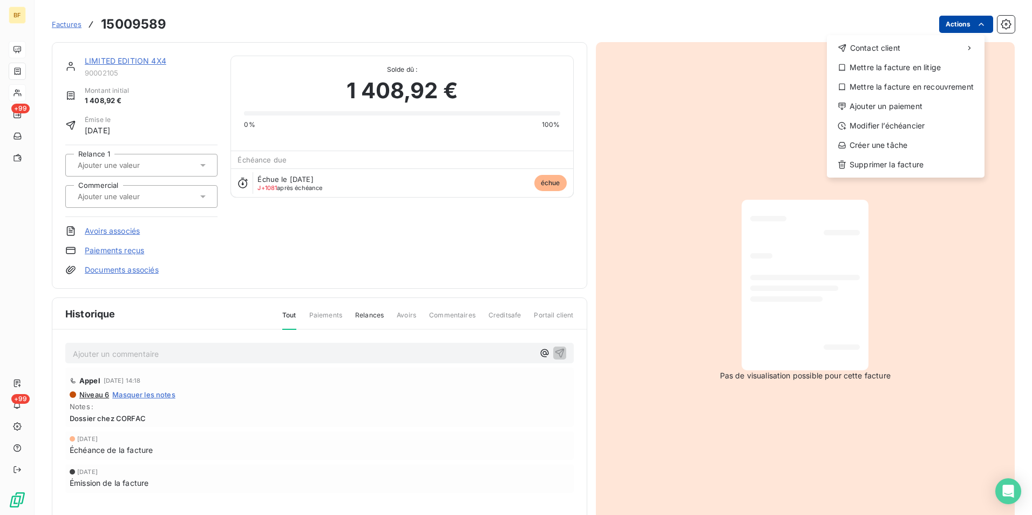
click at [958, 29] on html "BF +99 +99 Factures 15009589 Actions Contact client Mettre la facture en litige…" at bounding box center [516, 257] width 1032 height 515
click at [925, 65] on div "Mettre la facture en litige" at bounding box center [906, 67] width 149 height 17
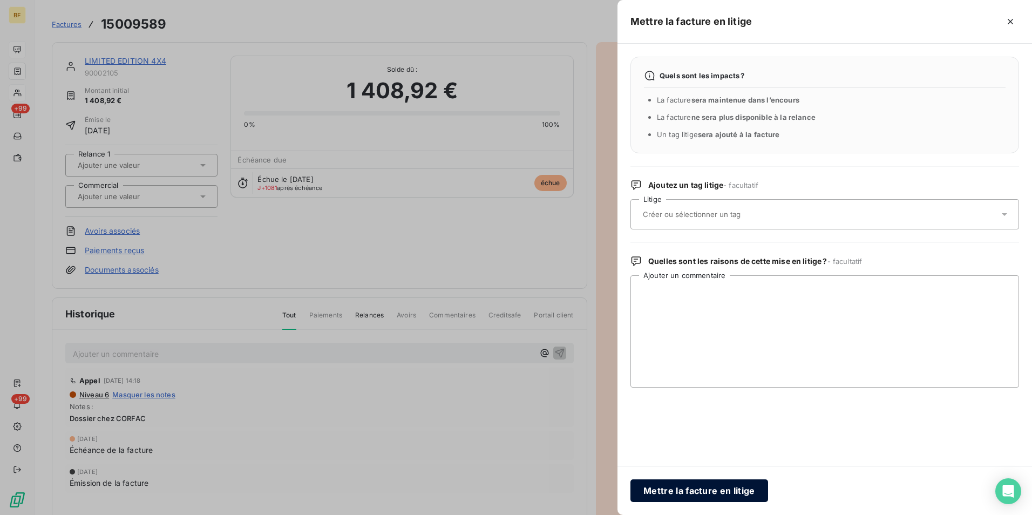
click at [679, 484] on button "Mettre la facture en litige" at bounding box center [700, 491] width 138 height 23
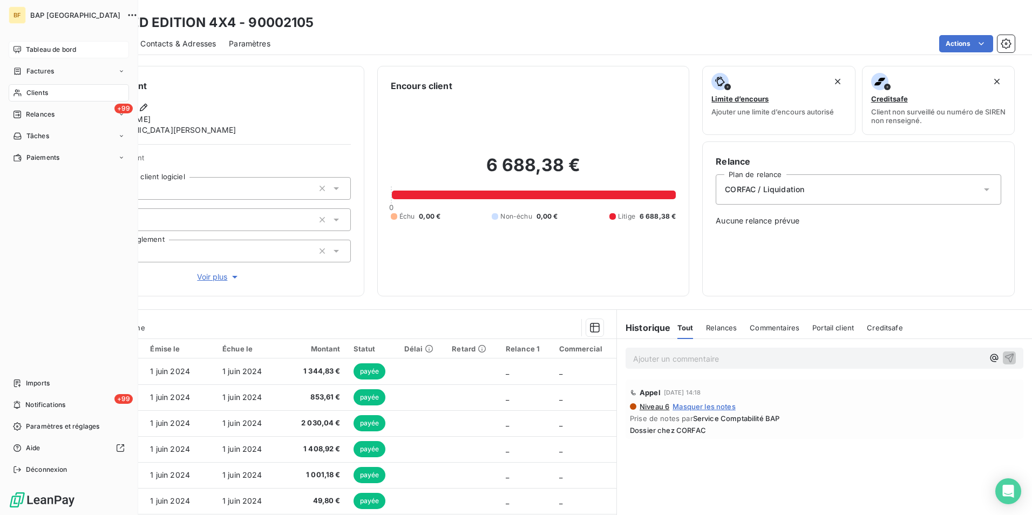
click at [21, 90] on icon at bounding box center [17, 93] width 9 height 9
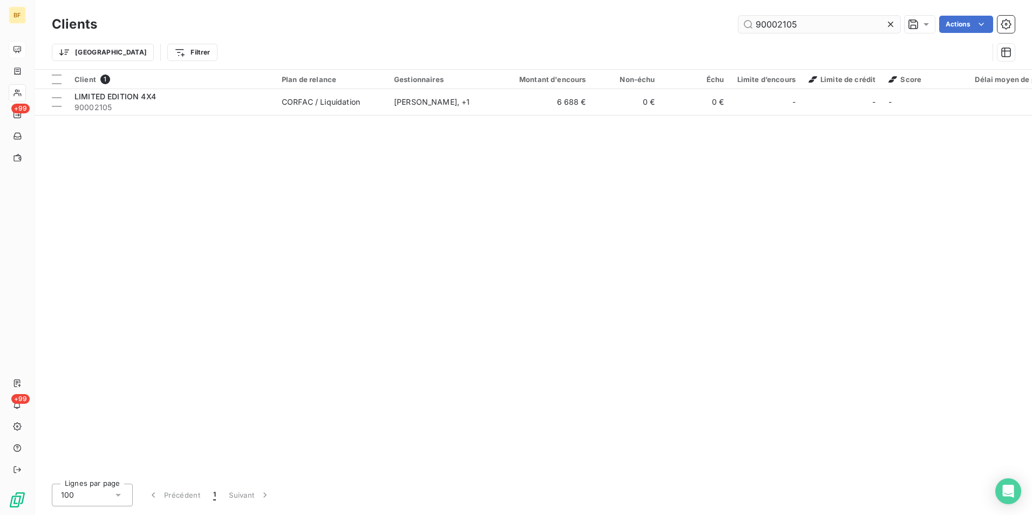
click at [799, 24] on input "90002105" at bounding box center [820, 24] width 162 height 17
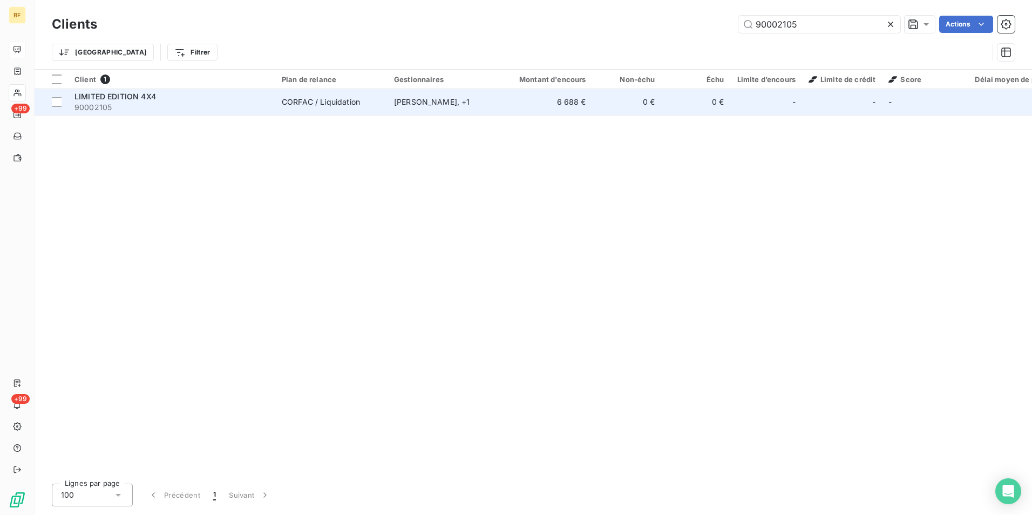
click at [421, 105] on div "Ayadi Ardhaoui , + 1" at bounding box center [443, 102] width 99 height 11
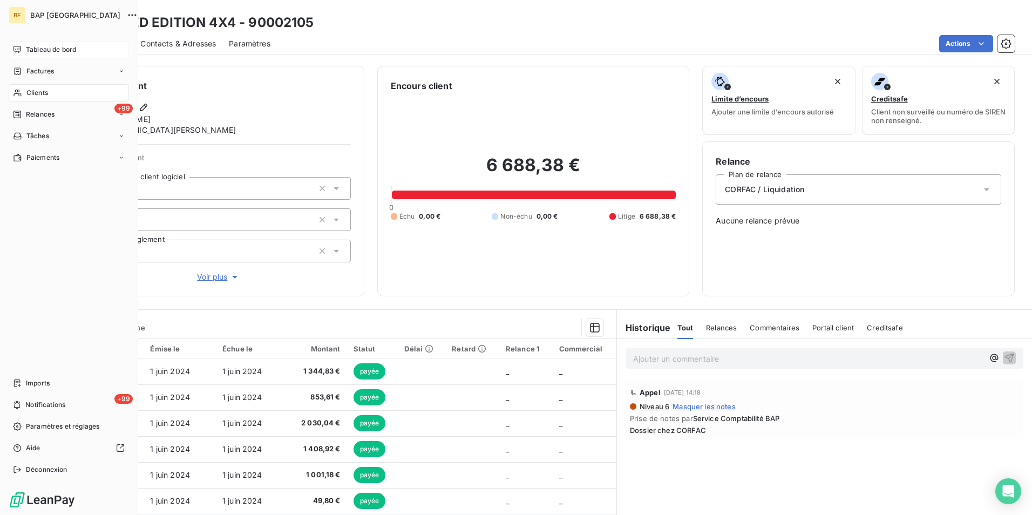
click at [33, 89] on span "Clients" at bounding box center [37, 93] width 22 height 10
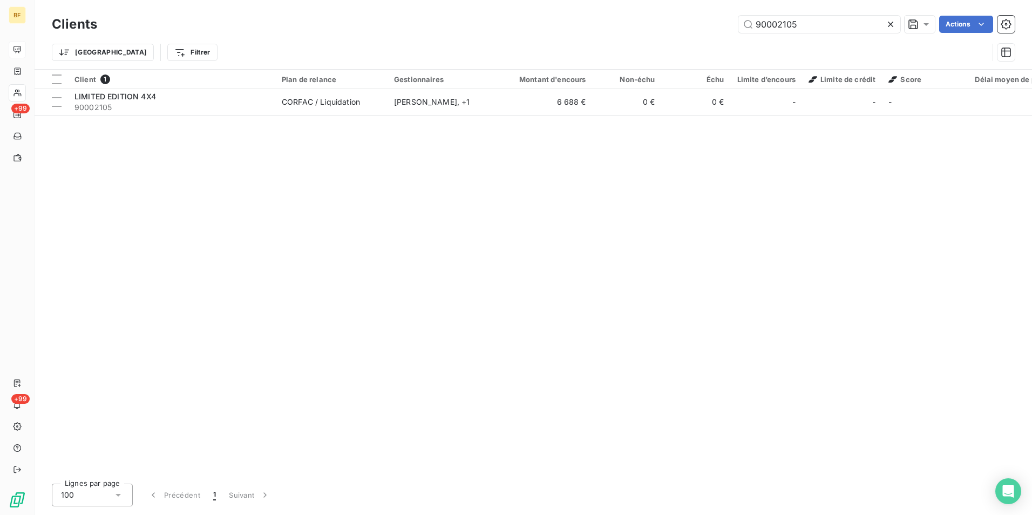
drag, startPoint x: 833, startPoint y: 18, endPoint x: 732, endPoint y: 29, distance: 101.6
click at [732, 29] on div "90002105 Actions" at bounding box center [562, 24] width 905 height 17
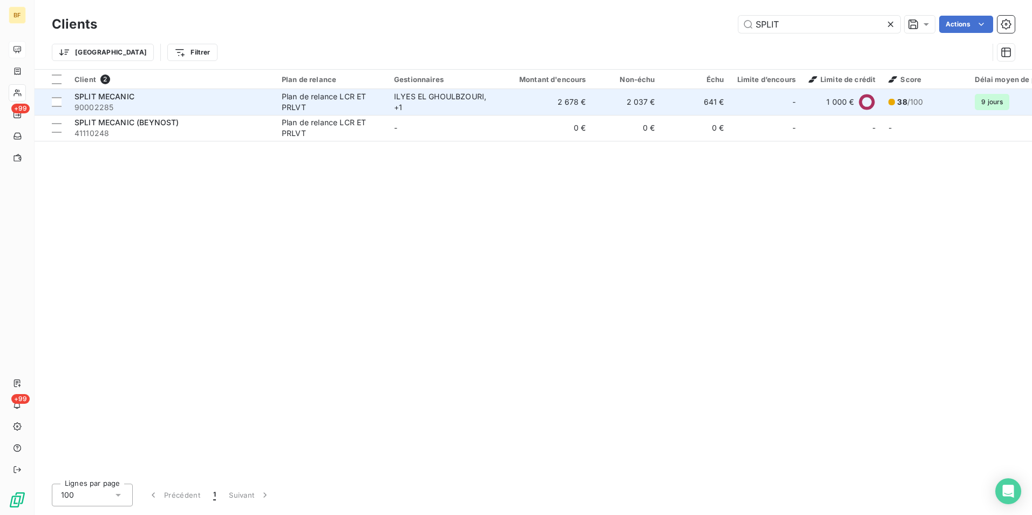
type input "SPLIT"
click at [119, 97] on span "SPLIT MECANIC" at bounding box center [105, 96] width 60 height 9
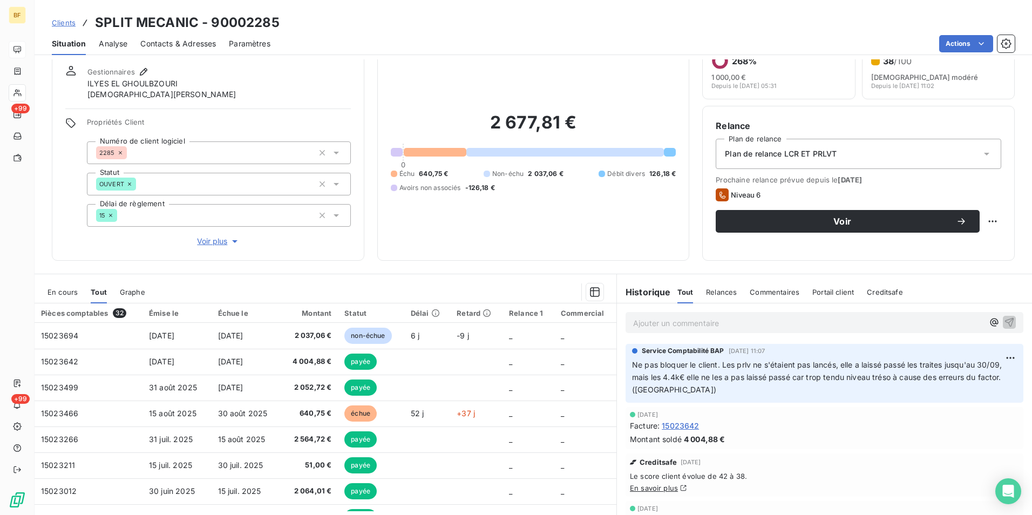
scroll to position [54, 0]
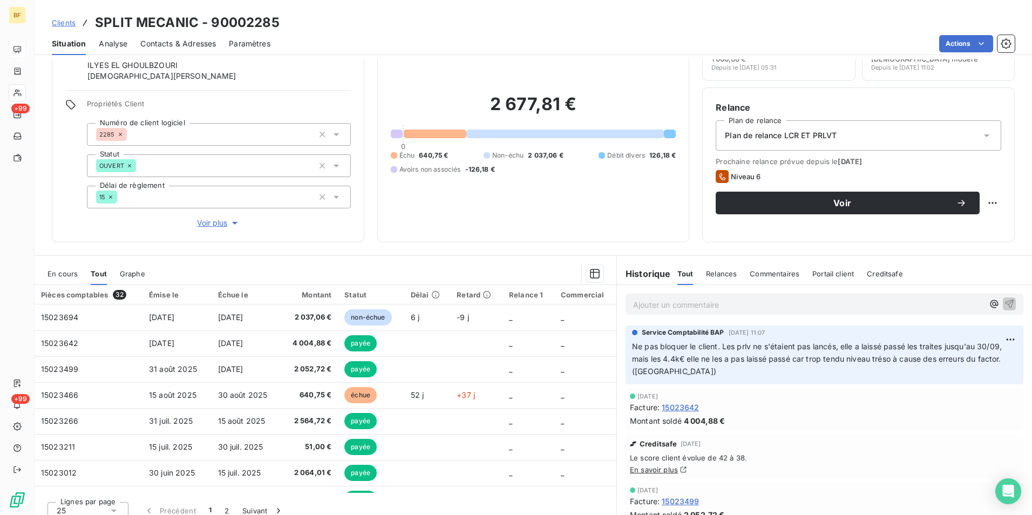
click at [186, 43] on span "Contacts & Adresses" at bounding box center [178, 43] width 76 height 11
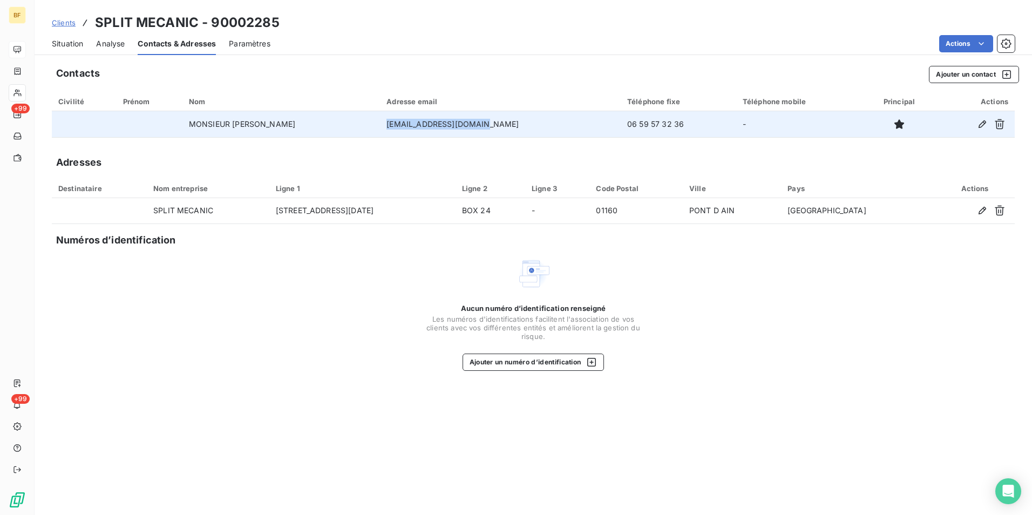
drag, startPoint x: 535, startPoint y: 122, endPoint x: 438, endPoint y: 130, distance: 97.0
click at [438, 130] on td "splitmecanic@gmail.com" at bounding box center [500, 124] width 241 height 26
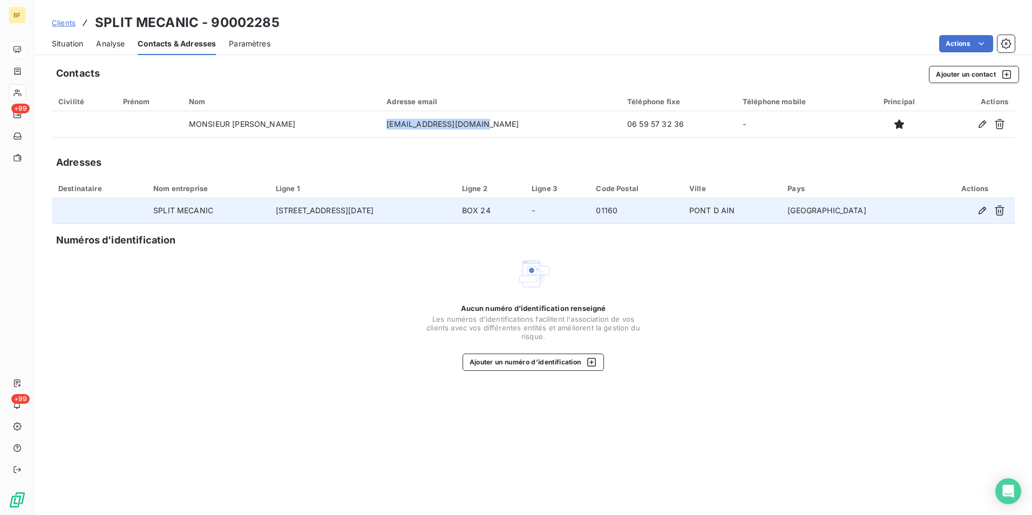
copy td "splitmecanic@gmail.com"
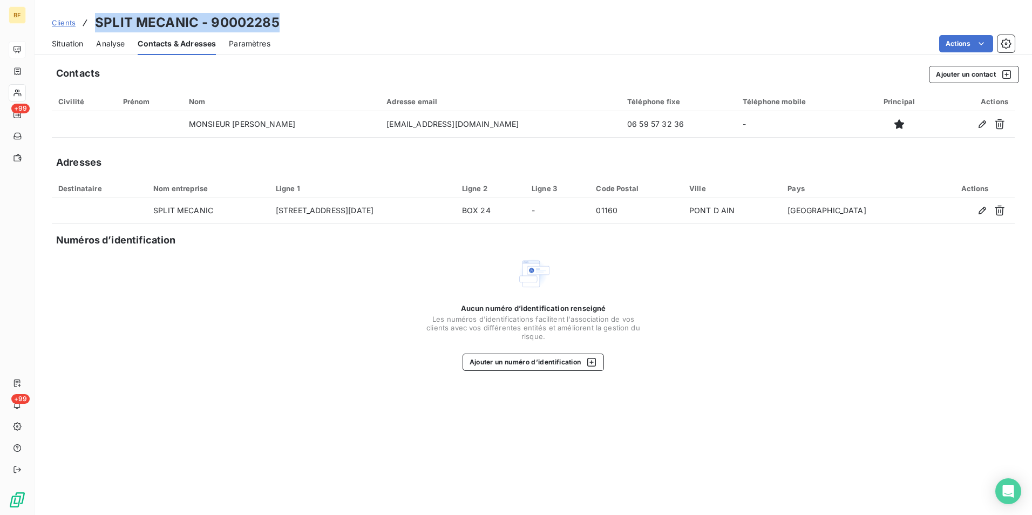
drag, startPoint x: 288, startPoint y: 19, endPoint x: 97, endPoint y: 28, distance: 191.4
click at [97, 28] on div "Clients SPLIT MECANIC - 90002285" at bounding box center [534, 22] width 998 height 19
copy h3 "SPLIT MECANIC - 90002285"
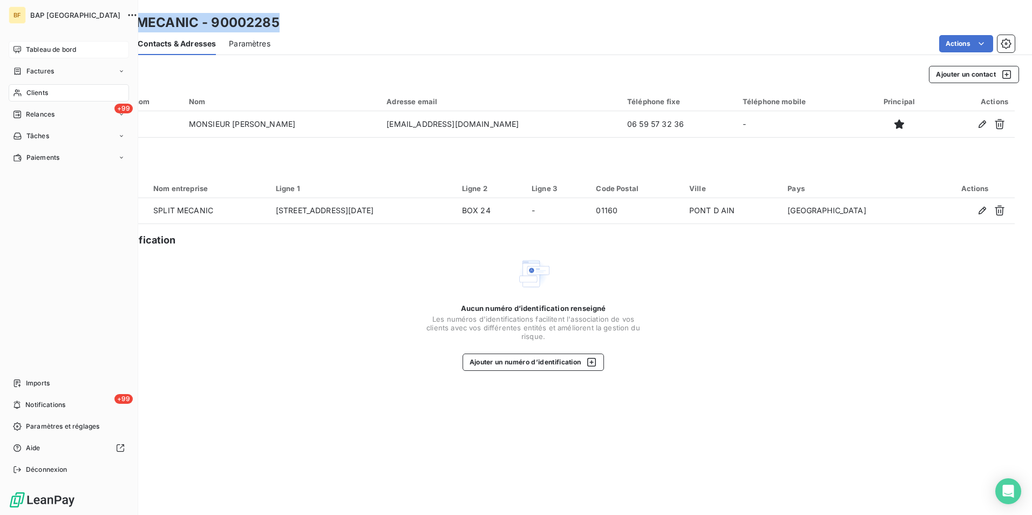
drag, startPoint x: 58, startPoint y: 94, endPoint x: 103, endPoint y: 94, distance: 44.8
click at [58, 94] on div "Clients" at bounding box center [69, 92] width 120 height 17
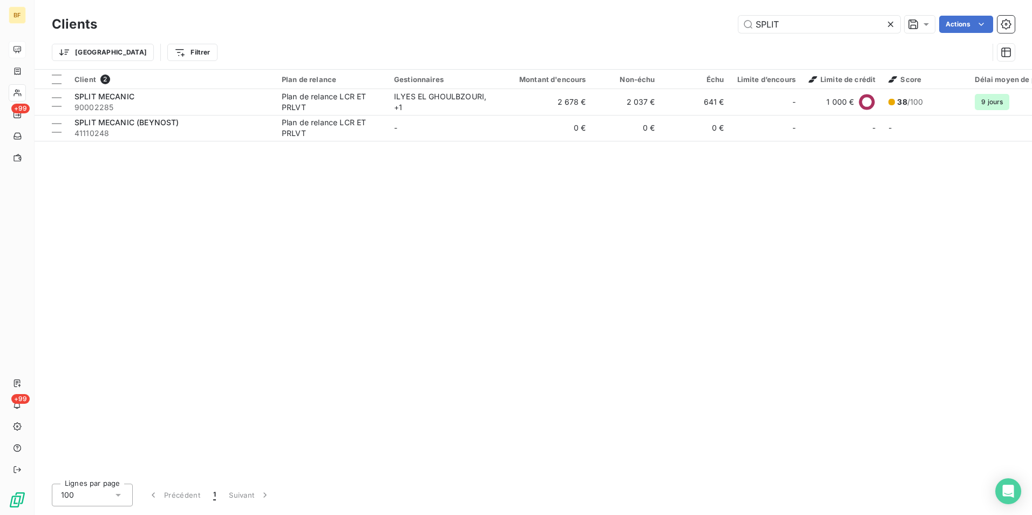
click at [718, 24] on div "SPLIT Actions" at bounding box center [562, 24] width 905 height 17
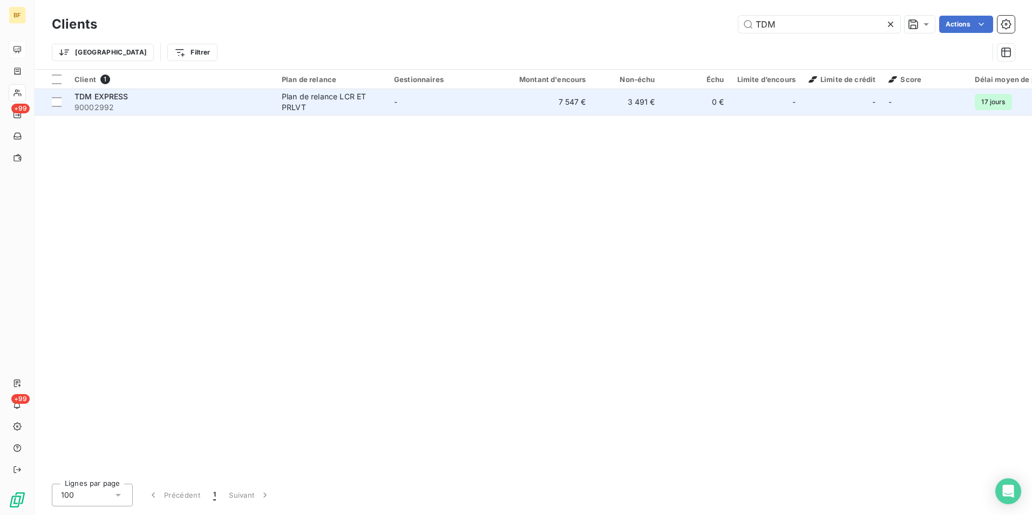
type input "TDM"
click at [222, 110] on span "90002992" at bounding box center [172, 107] width 194 height 11
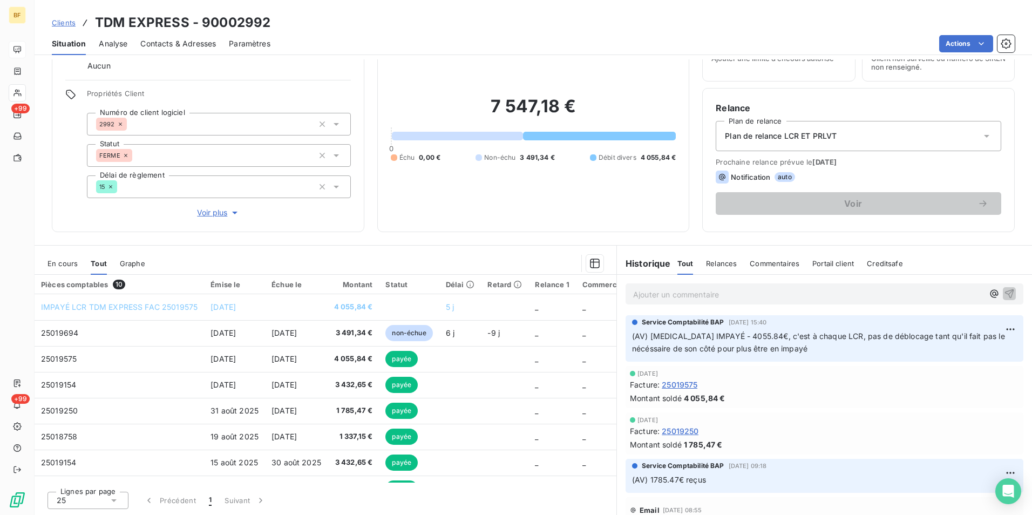
click at [708, 295] on p "Ajouter un commentaire ﻿" at bounding box center [808, 294] width 350 height 13
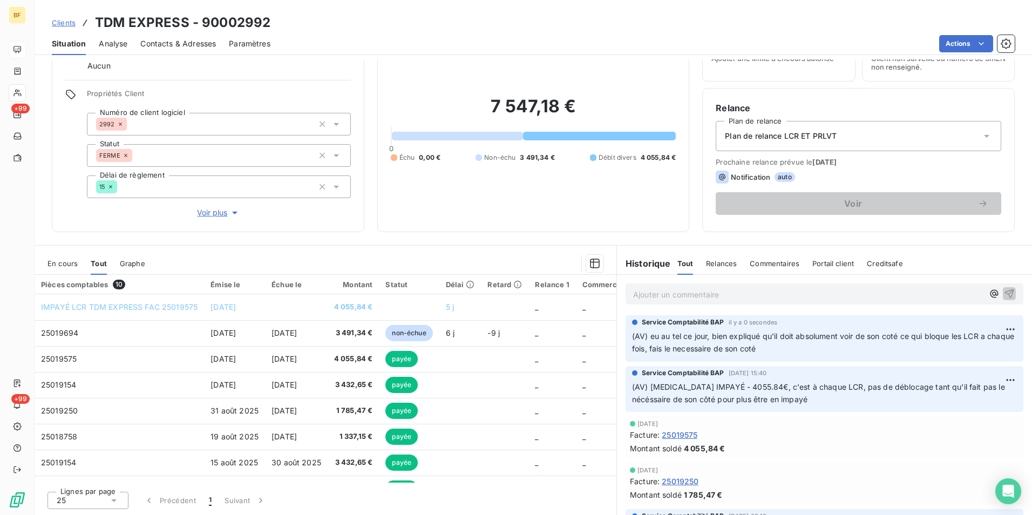
click at [582, 190] on div "7 547,18 € 0 Échu 0,00 € Non-échu 3 491,34 € Débit divers 4 055,84 €" at bounding box center [534, 129] width 286 height 180
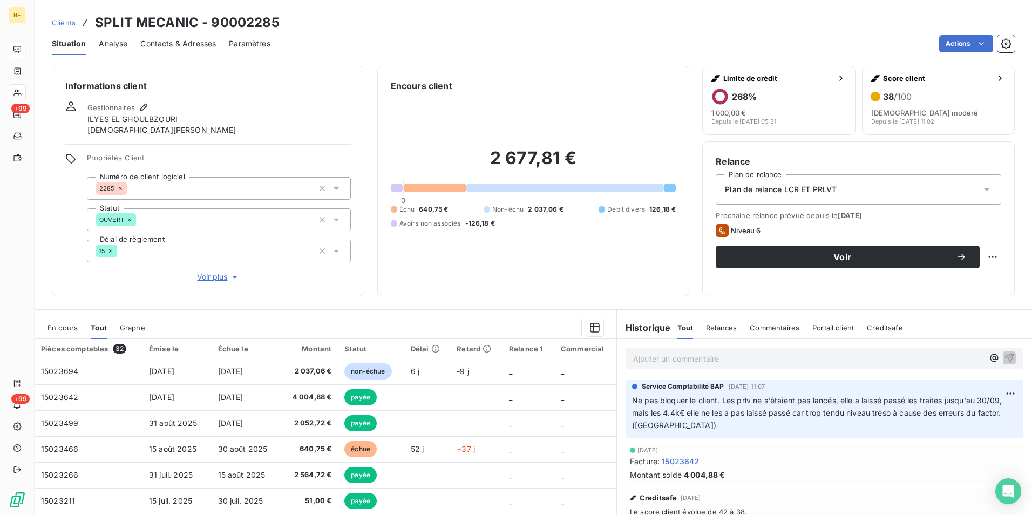
click at [200, 49] on div "Contacts & Adresses" at bounding box center [178, 43] width 76 height 23
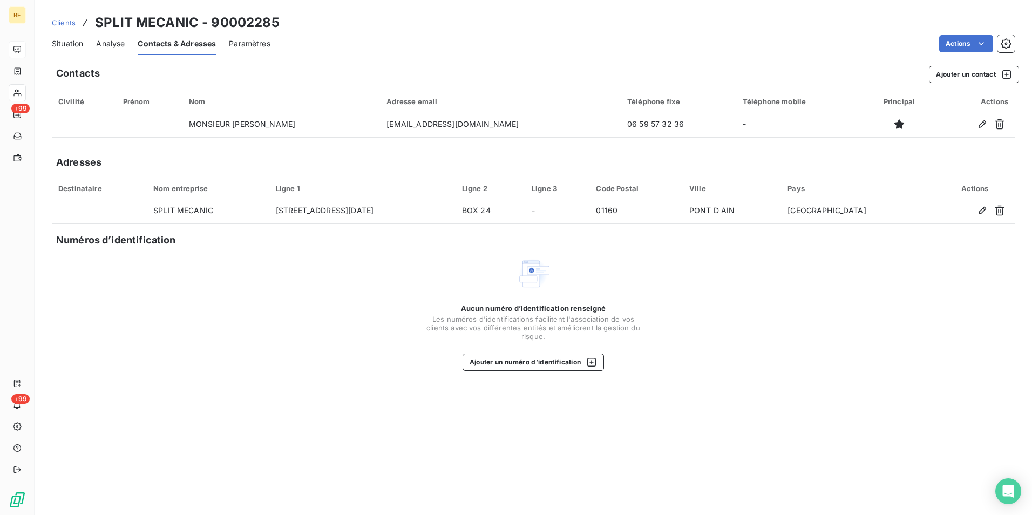
click at [371, 306] on div "Aucun numéro d’identification renseigné Les numéros d'identifications faciliten…" at bounding box center [533, 313] width 963 height 114
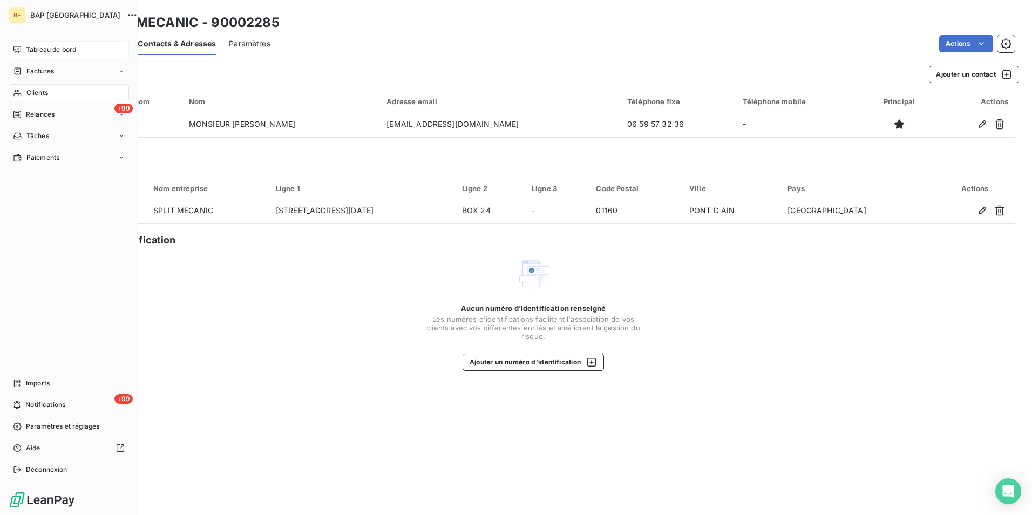
click at [28, 87] on div "Clients" at bounding box center [69, 92] width 120 height 17
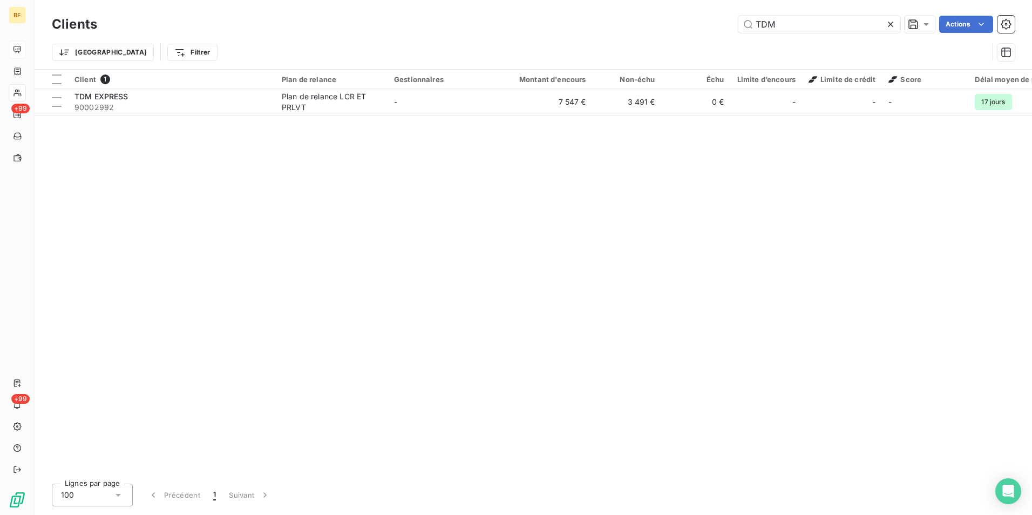
drag, startPoint x: 799, startPoint y: 27, endPoint x: 626, endPoint y: -7, distance: 176.1
click at [626, 0] on html "BF +99 +99 Clients TDM Actions Trier Filtrer Client 1 Plan de relance Gestionna…" at bounding box center [516, 257] width 1032 height 515
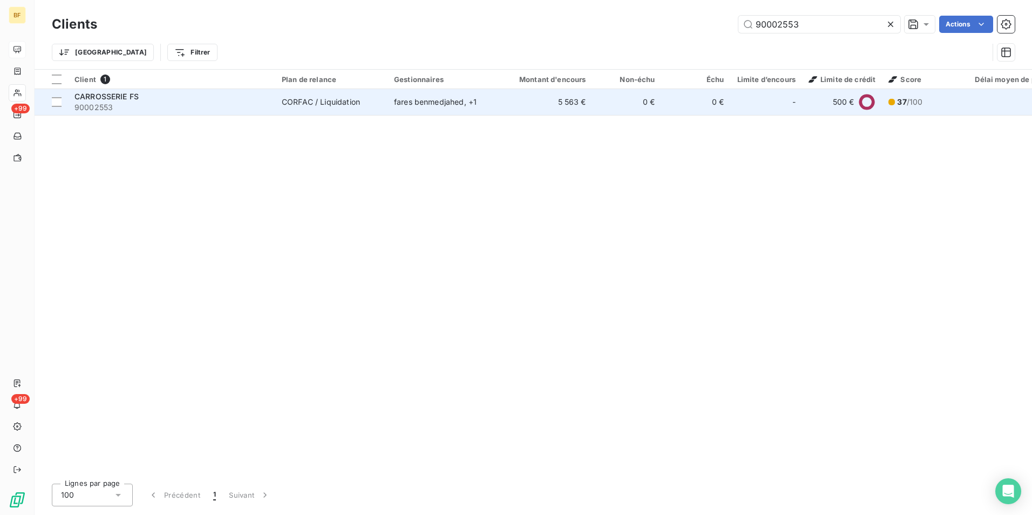
type input "90002553"
drag, startPoint x: 148, startPoint y: 100, endPoint x: 88, endPoint y: 134, distance: 69.2
click at [148, 100] on div "CARROSSERIE FS" at bounding box center [172, 96] width 194 height 11
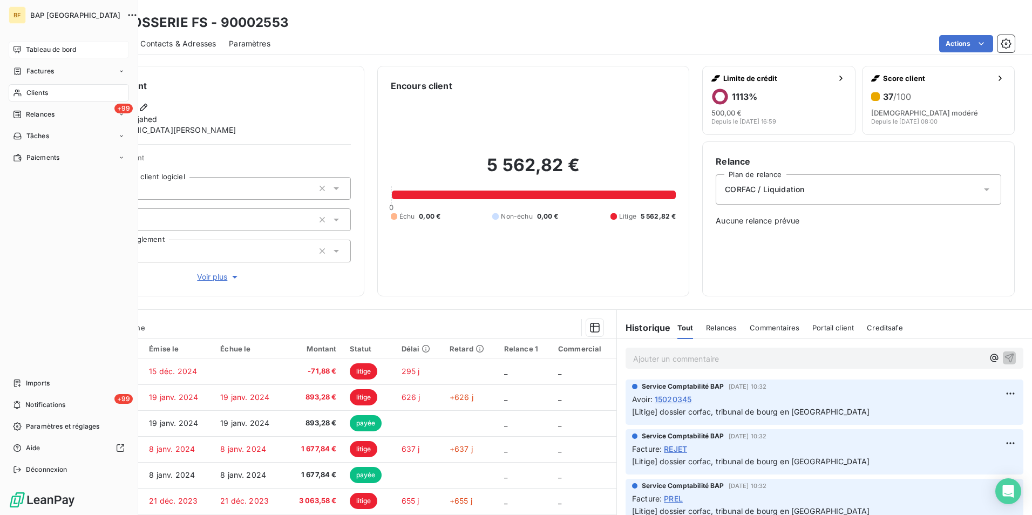
click at [22, 94] on icon at bounding box center [17, 93] width 9 height 9
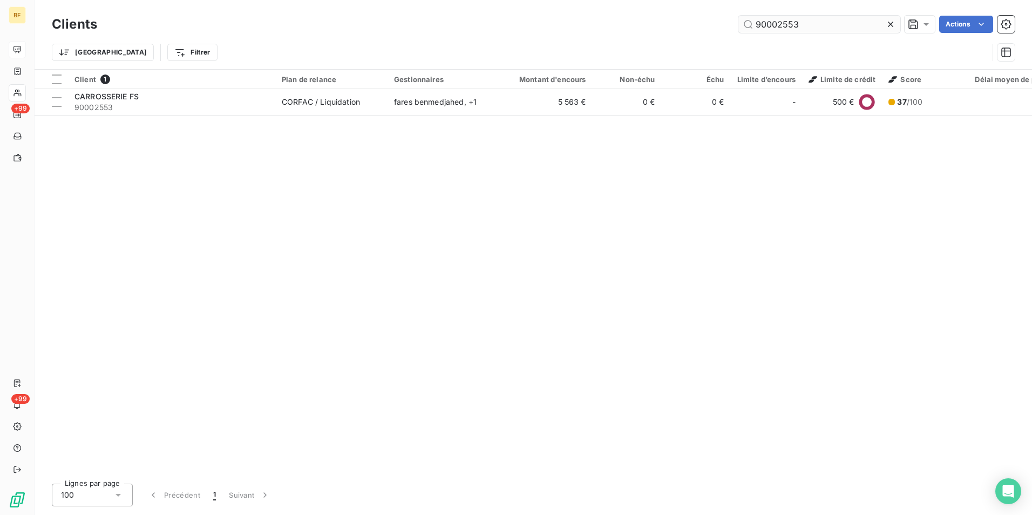
drag, startPoint x: 831, startPoint y: 25, endPoint x: 777, endPoint y: 27, distance: 54.6
click at [777, 27] on input "90002553" at bounding box center [820, 24] width 162 height 17
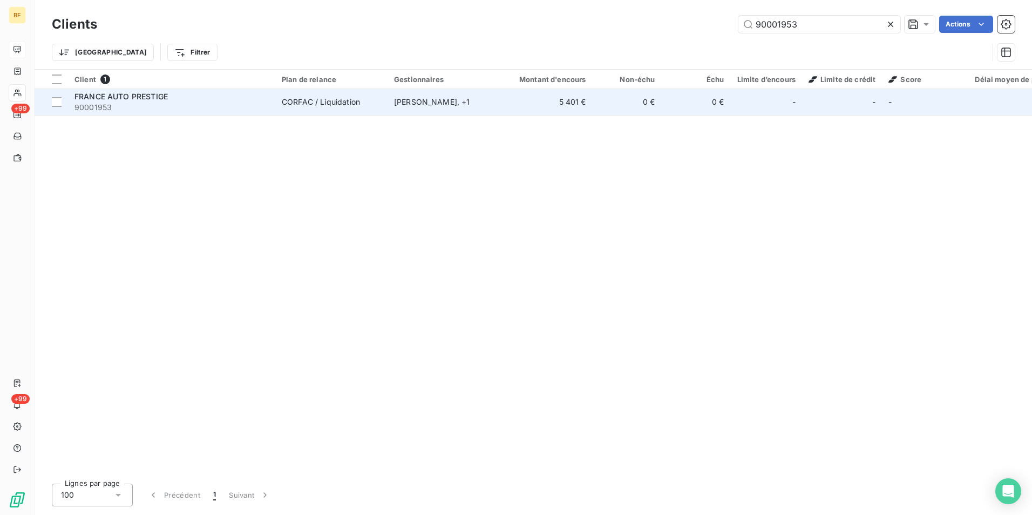
type input "90001953"
click at [193, 104] on span "90001953" at bounding box center [172, 107] width 194 height 11
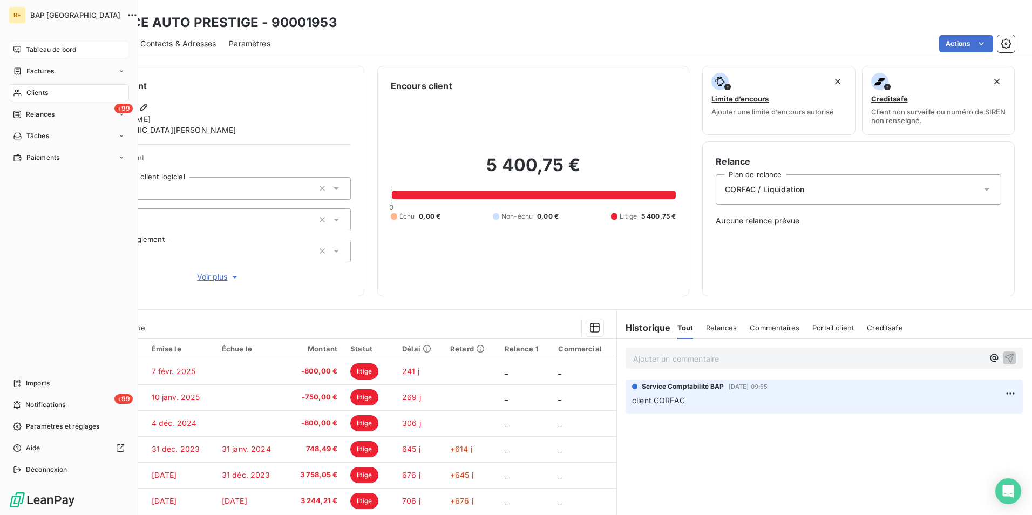
click at [20, 94] on icon at bounding box center [17, 93] width 9 height 9
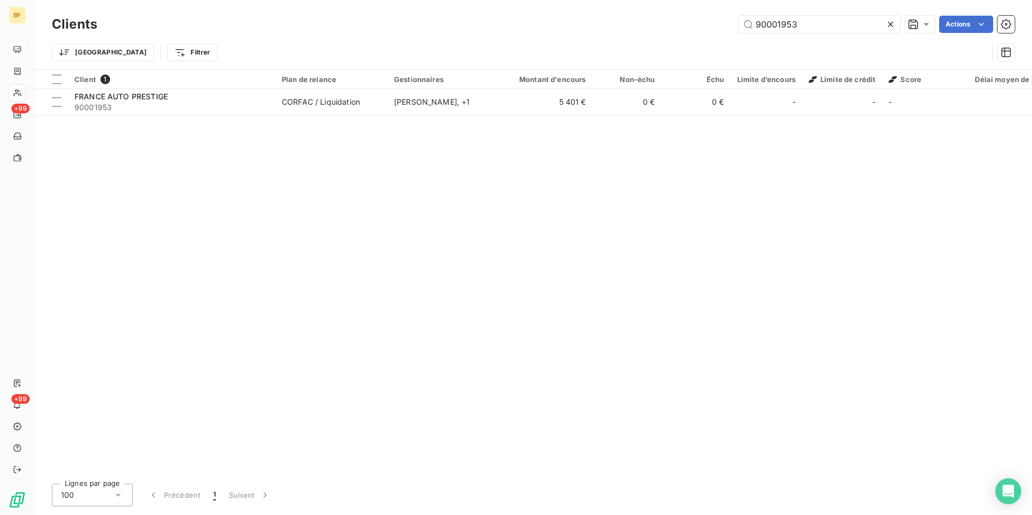
drag, startPoint x: 818, startPoint y: 22, endPoint x: 676, endPoint y: 5, distance: 143.6
click at [676, 5] on div "Clients 90001953 Actions Trier Filtrer" at bounding box center [534, 34] width 998 height 69
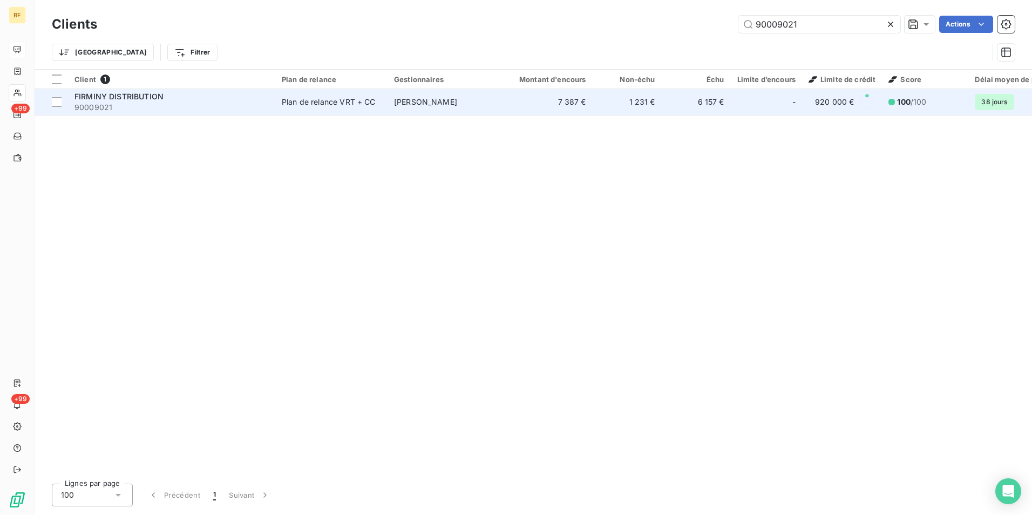
type input "90009021"
click at [199, 102] on span "90009021" at bounding box center [172, 107] width 194 height 11
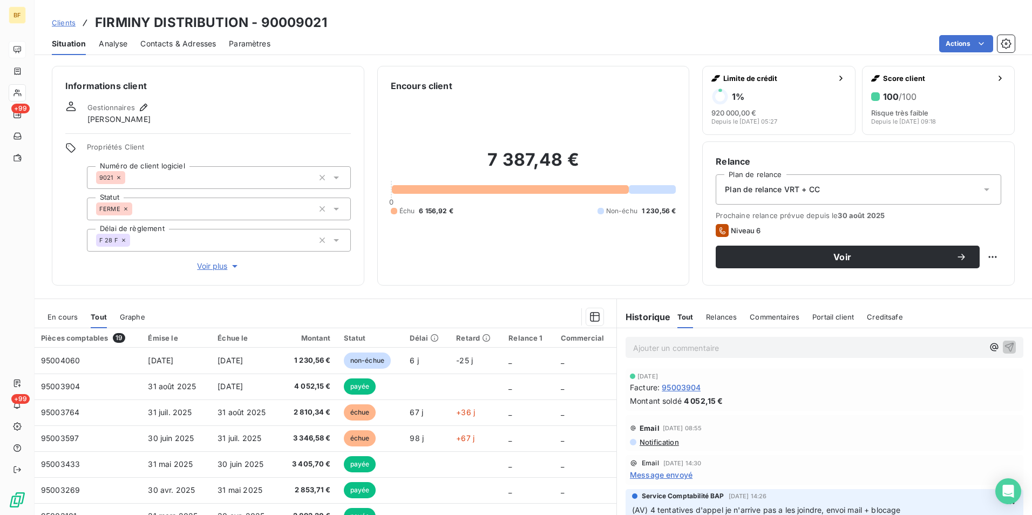
click at [423, 30] on div "Clients FIRMINY DISTRIBUTION - 90009021" at bounding box center [534, 22] width 998 height 19
click at [179, 39] on span "Contacts & Adresses" at bounding box center [178, 43] width 76 height 11
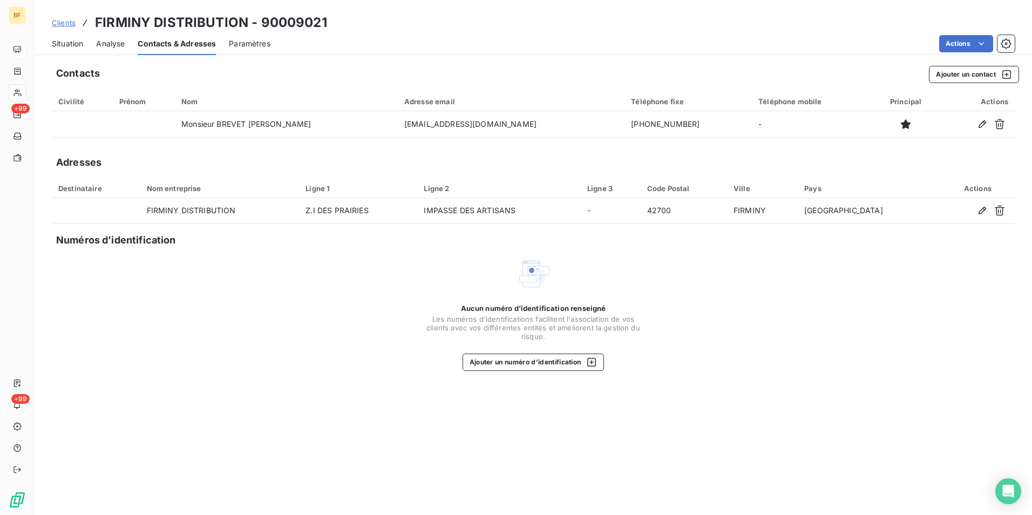
click at [824, 357] on div "Aucun numéro d’identification renseigné Les numéros d'identifications faciliten…" at bounding box center [533, 313] width 963 height 114
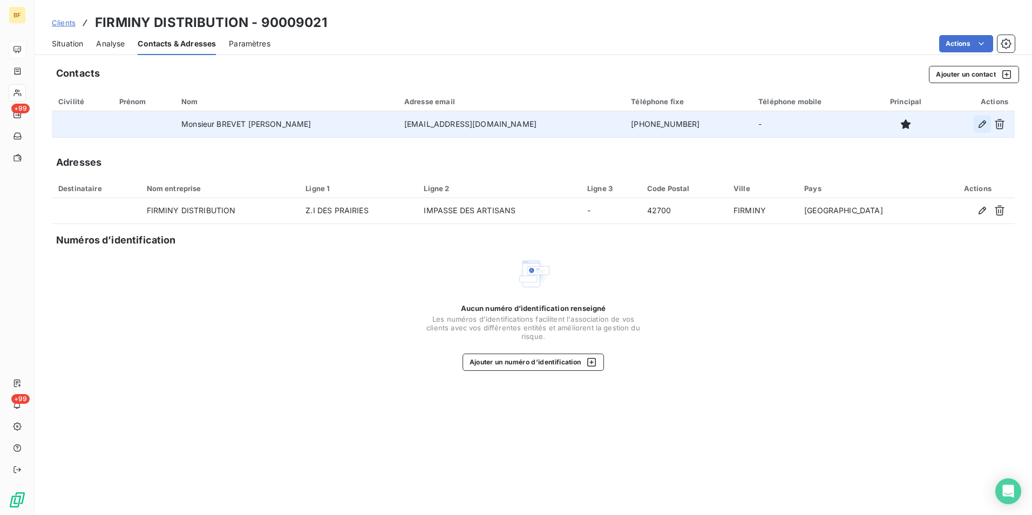
click at [981, 125] on icon "button" at bounding box center [982, 124] width 11 height 11
type input "Monsieur BREVET Christophe"
type input "atelierleclercauto@gmail.com"
type input "04.77.79.06.44"
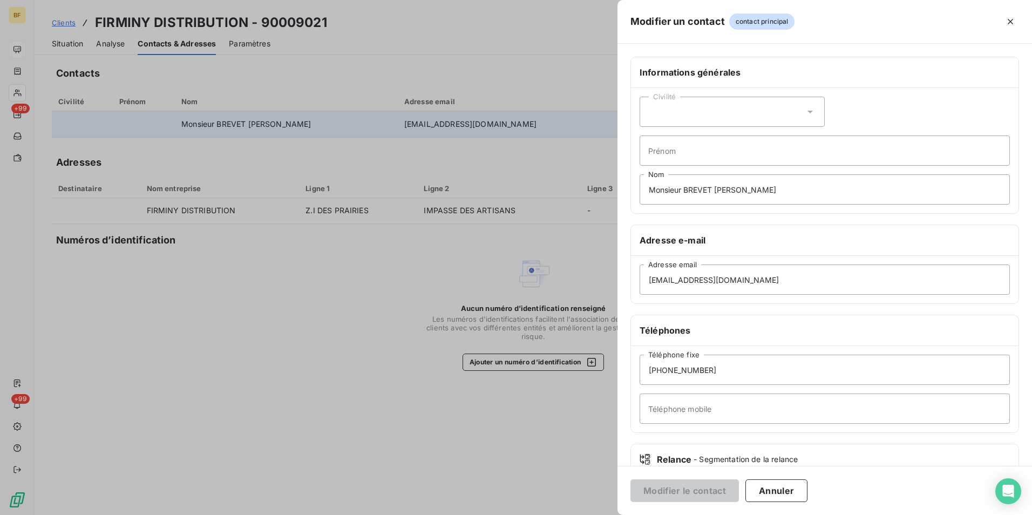
click at [717, 333] on h6 "Téléphones" at bounding box center [825, 330] width 370 height 13
click at [734, 408] on input "Téléphone mobile" at bounding box center [825, 409] width 370 height 30
click at [733, 342] on div "Téléphones" at bounding box center [825, 330] width 388 height 31
drag, startPoint x: 705, startPoint y: 408, endPoint x: 709, endPoint y: 385, distance: 23.5
click at [705, 408] on input "Téléphone mobile" at bounding box center [825, 409] width 370 height 30
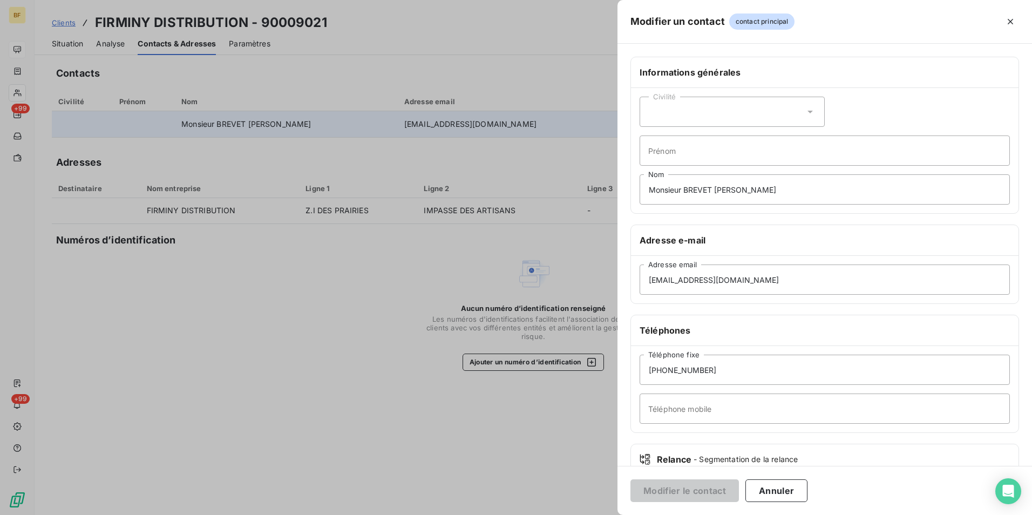
click at [717, 325] on h6 "Téléphones" at bounding box center [825, 330] width 370 height 13
click at [402, 332] on div at bounding box center [516, 257] width 1032 height 515
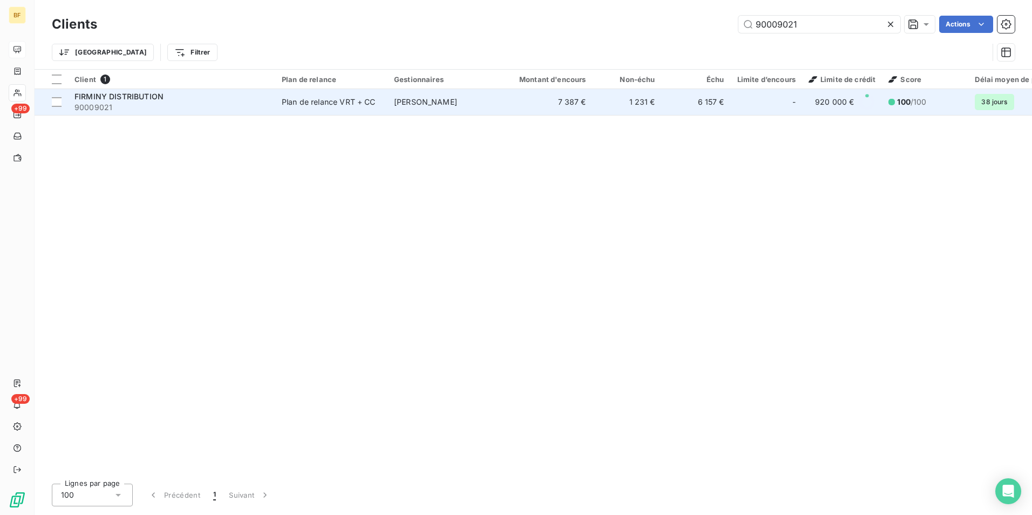
click at [144, 105] on span "90009021" at bounding box center [172, 107] width 194 height 11
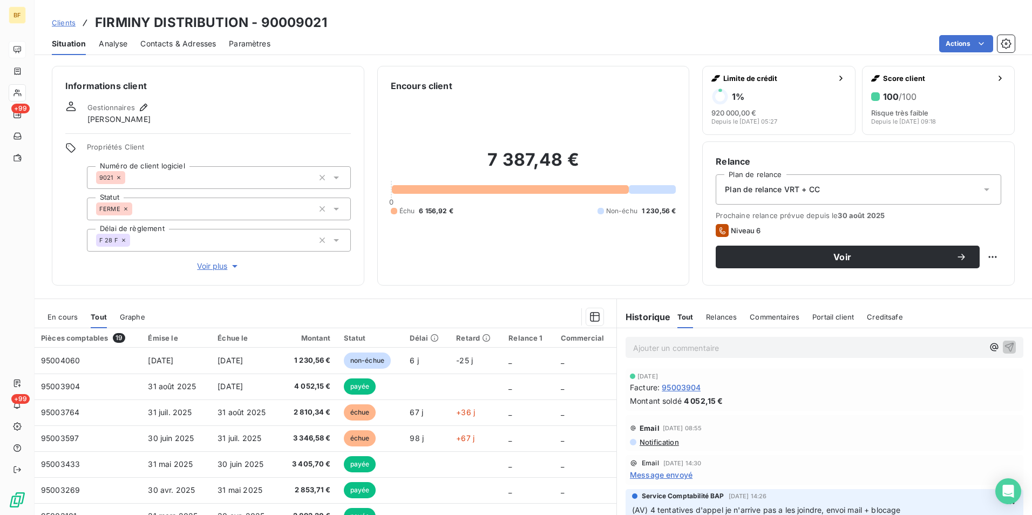
click at [711, 352] on p "Ajouter un commentaire ﻿" at bounding box center [808, 347] width 350 height 13
drag, startPoint x: 761, startPoint y: 342, endPoint x: 759, endPoint y: 348, distance: 6.7
click at [879, 352] on p "(AV Mhaedine est passé et a récupérer le mail de la compta," at bounding box center [808, 347] width 350 height 12
drag, startPoint x: 768, startPoint y: 346, endPoint x: 772, endPoint y: 354, distance: 9.2
click at [768, 348] on span "(AV Mhaedine est passé et a récupérer le mail de la compta," at bounding box center [756, 346] width 246 height 9
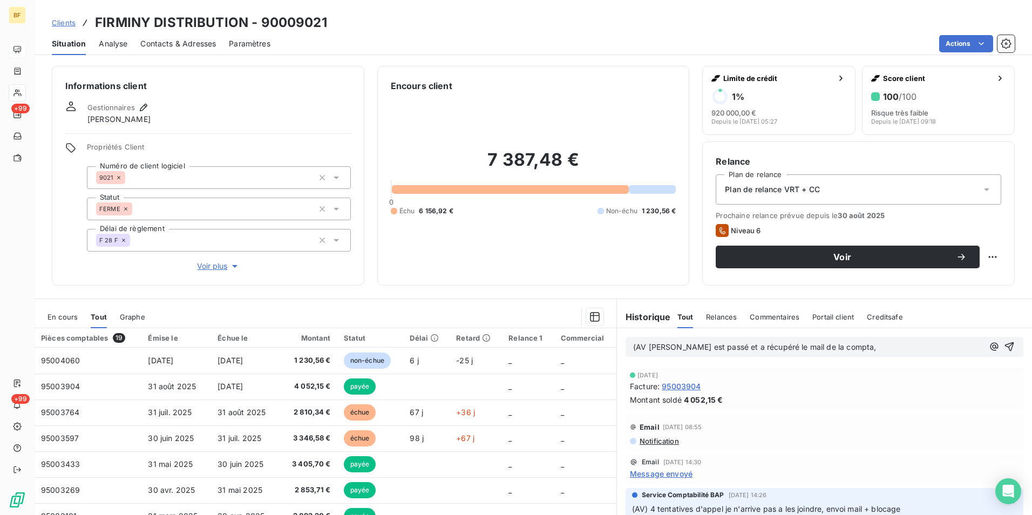
click at [871, 351] on p "(AV Mhaedine est passé et a récupéré le mail de la compta," at bounding box center [808, 347] width 350 height 12
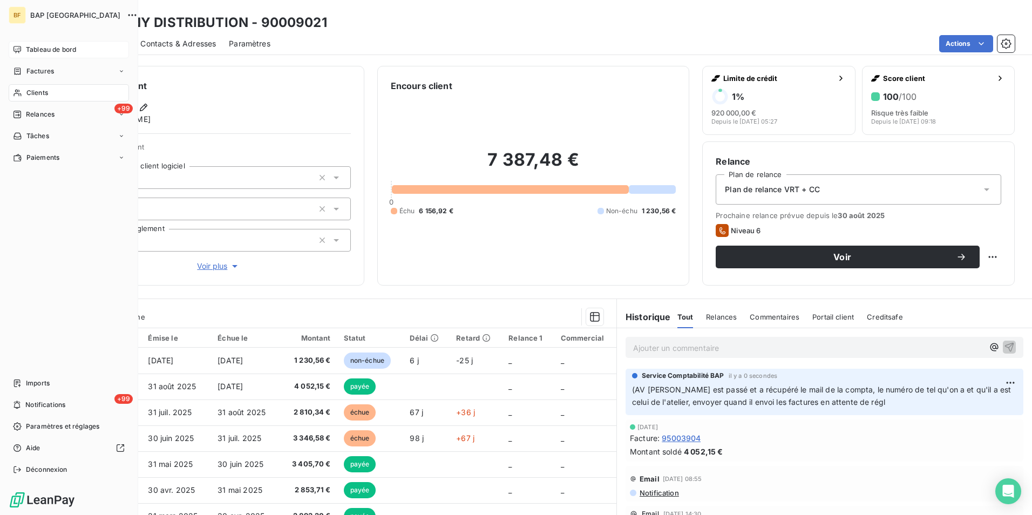
click at [28, 45] on span "Tableau de bord" at bounding box center [51, 50] width 50 height 10
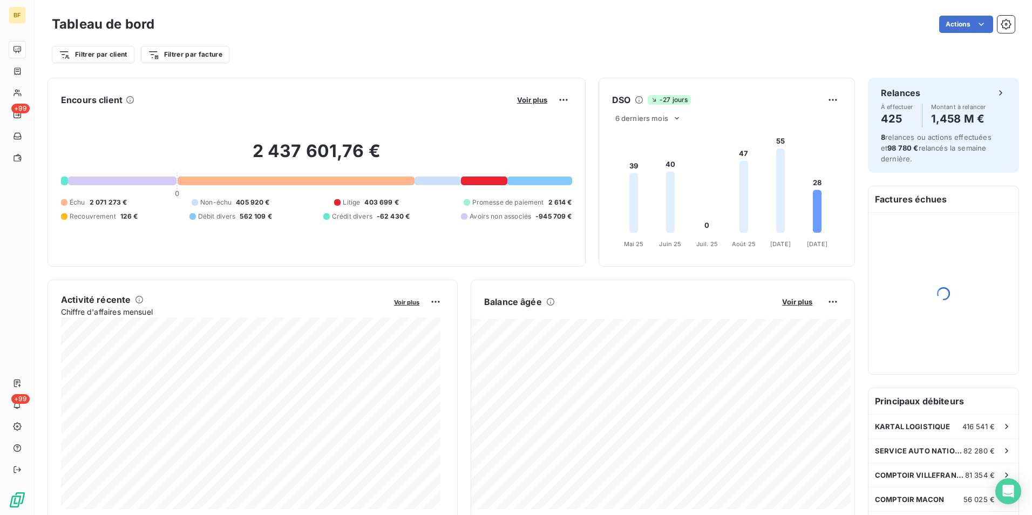
click at [354, 79] on div "Encours client Voir plus 2 437 601,76 € 0 Échu 2 071 273 € Non-échu 405 920 € L…" at bounding box center [317, 172] width 538 height 189
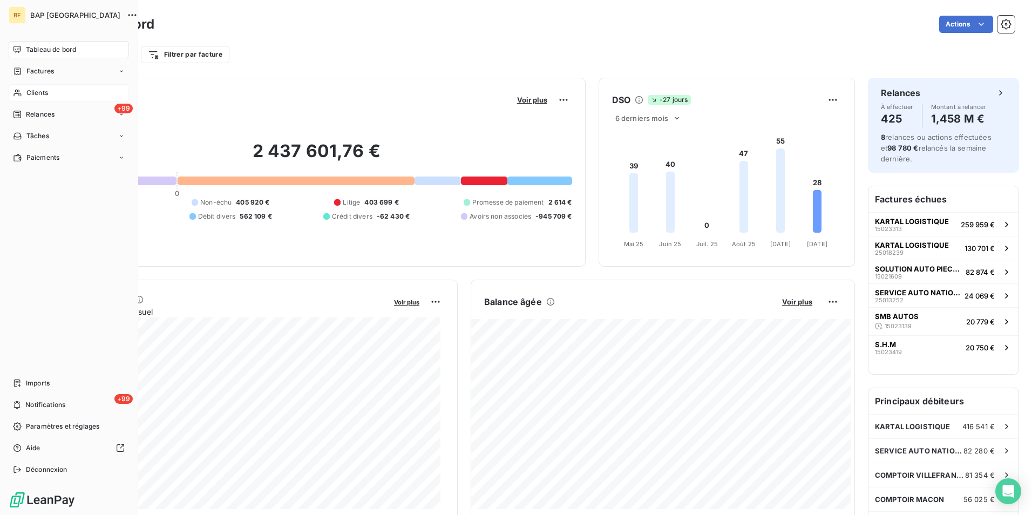
click at [49, 92] on div "Clients" at bounding box center [69, 92] width 120 height 17
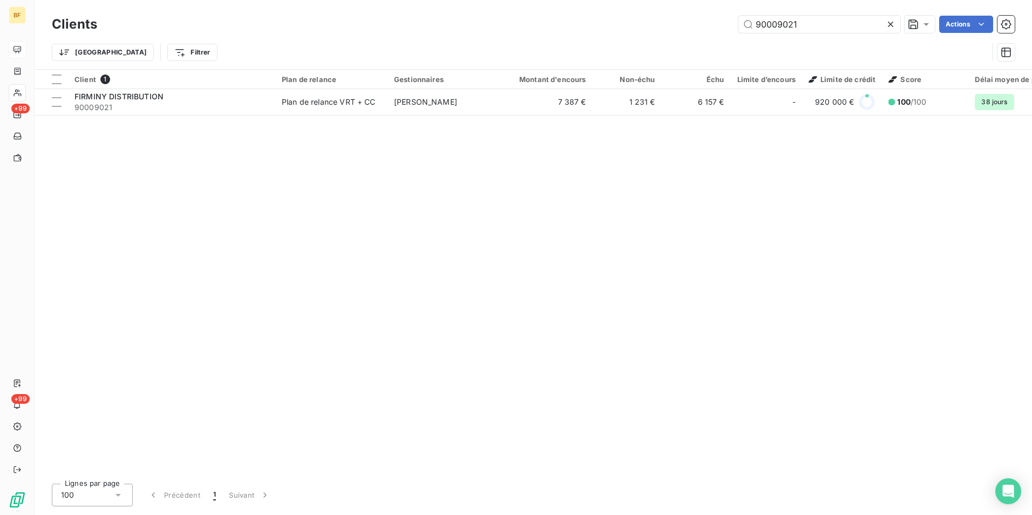
click at [610, 22] on div "90009021 Actions" at bounding box center [562, 24] width 905 height 17
click at [824, 289] on div "Client 1 Plan de relance Gestionnaires Montant d'encours Non-échu Échu Limite d…" at bounding box center [534, 273] width 998 height 406
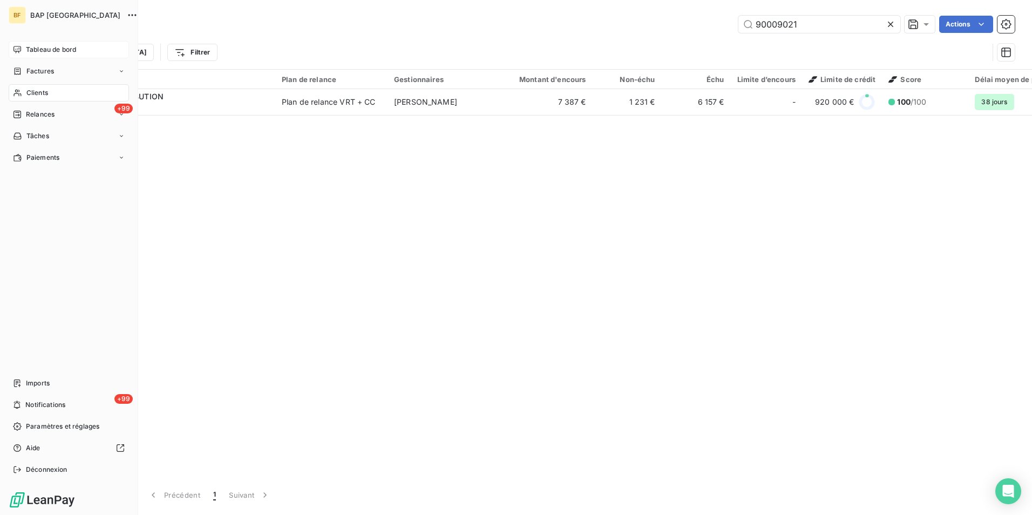
click at [26, 90] on span "Clients" at bounding box center [37, 93] width 22 height 10
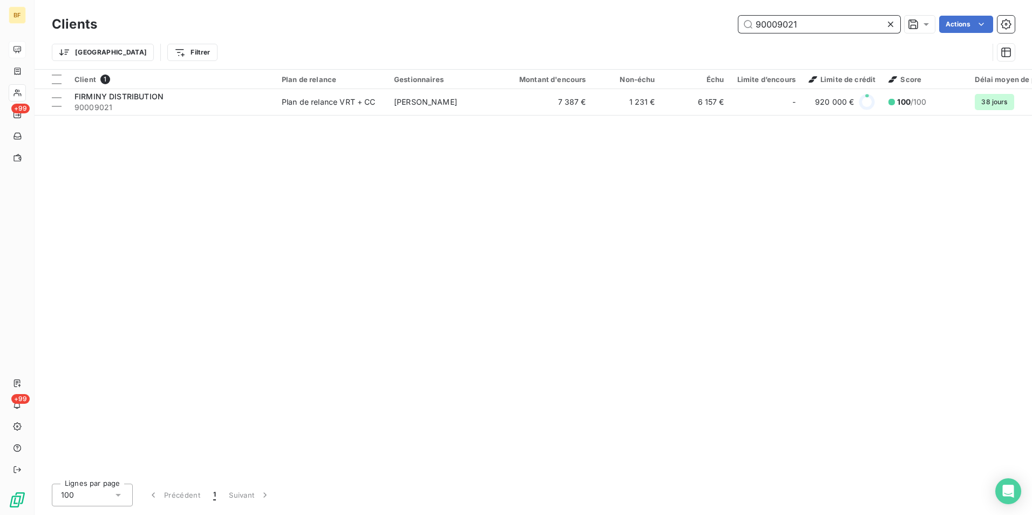
click at [829, 22] on input "90009021" at bounding box center [820, 24] width 162 height 17
drag, startPoint x: 854, startPoint y: 24, endPoint x: 739, endPoint y: 24, distance: 115.0
click at [739, 24] on input "90009021" at bounding box center [820, 24] width 162 height 17
type input "lt garage"
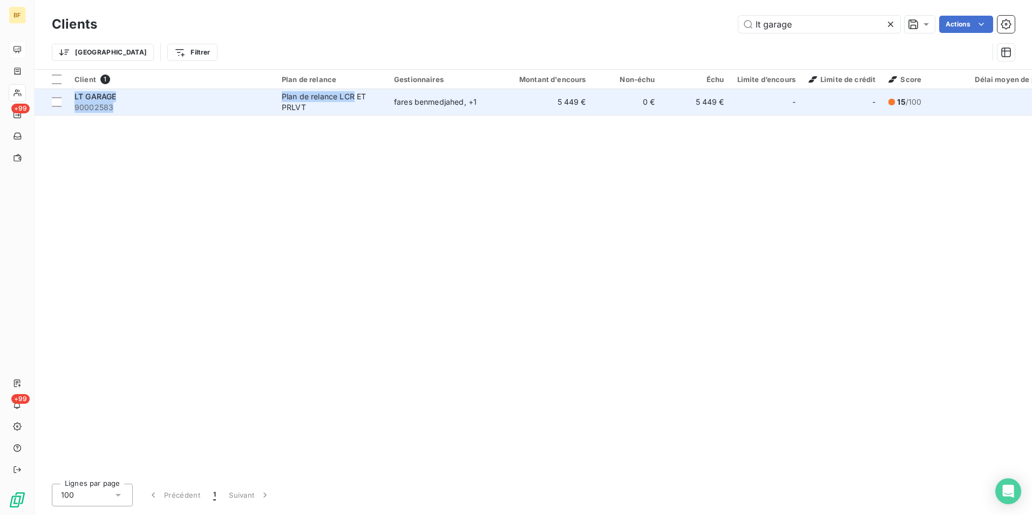
drag, startPoint x: -73, startPoint y: 216, endPoint x: 353, endPoint y: 99, distance: 441.7
click at [353, 99] on div "Client 1 Plan de relance Gestionnaires Montant d'encours Non-échu Échu Limite d…" at bounding box center [534, 273] width 998 height 406
drag, startPoint x: 353, startPoint y: 99, endPoint x: 381, endPoint y: 103, distance: 27.8
click at [381, 103] on div "Plan de relance LCR ET PRLVT" at bounding box center [331, 102] width 99 height 22
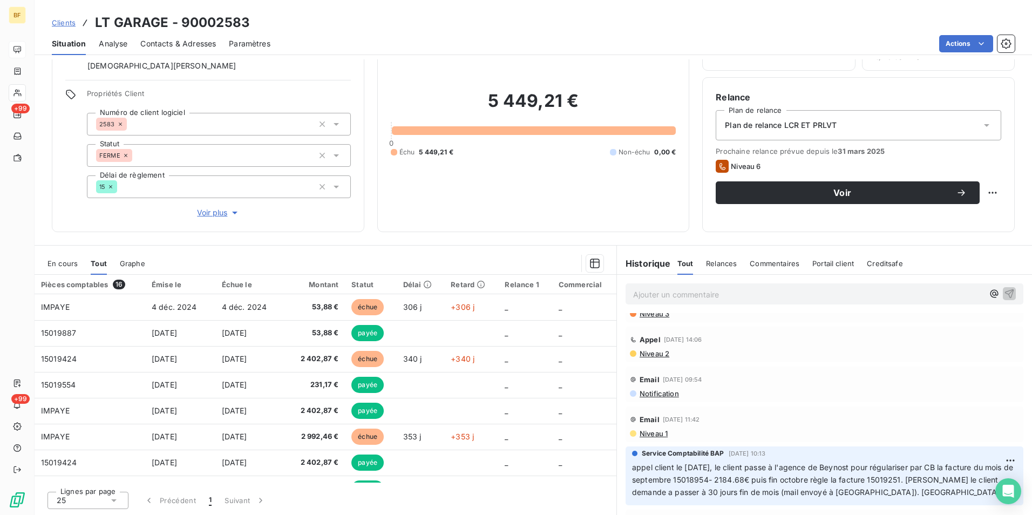
scroll to position [648, 0]
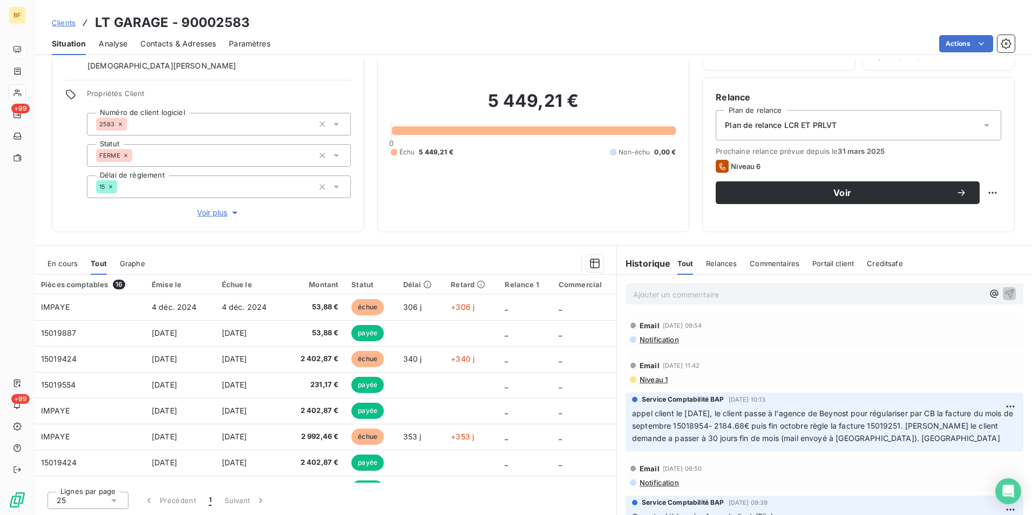
click at [483, 198] on div "5 449,21 € 0 Échu 5 449,21 € Non-échu 0,00 €" at bounding box center [534, 123] width 286 height 191
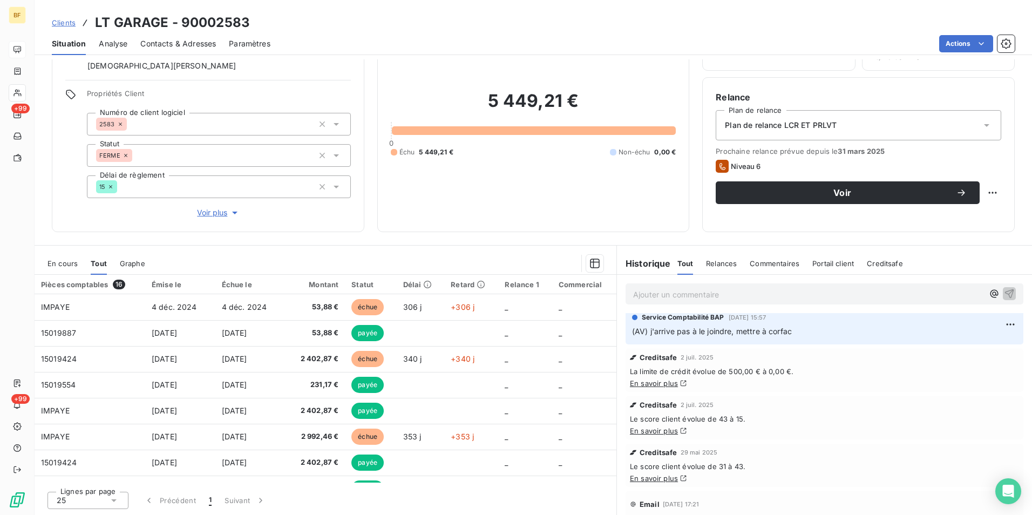
scroll to position [0, 0]
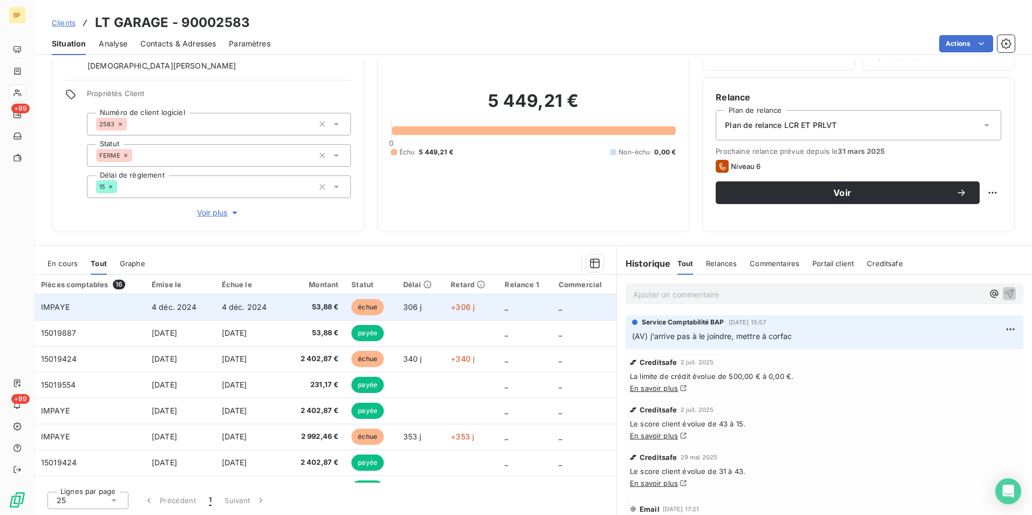
click at [285, 305] on td "4 déc. 2024" at bounding box center [251, 307] width 72 height 26
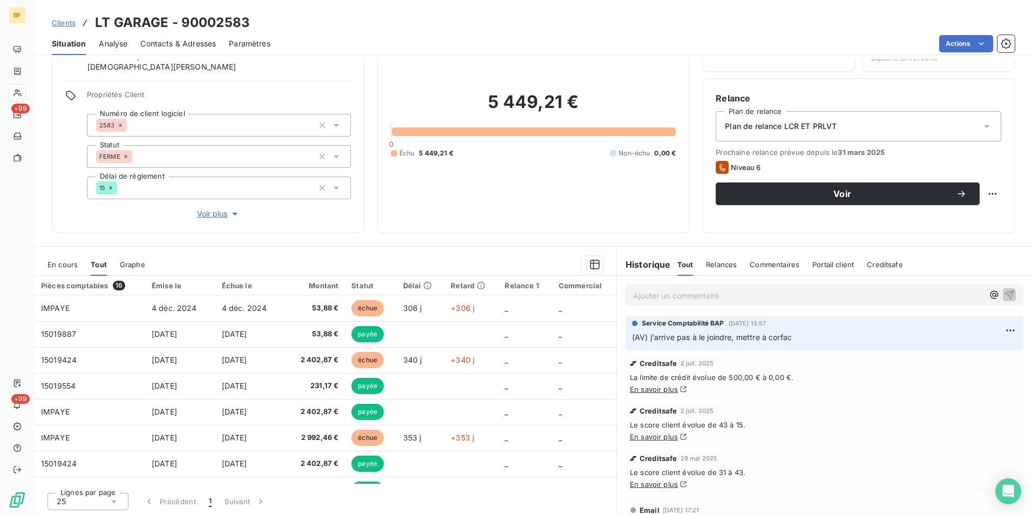
scroll to position [64, 0]
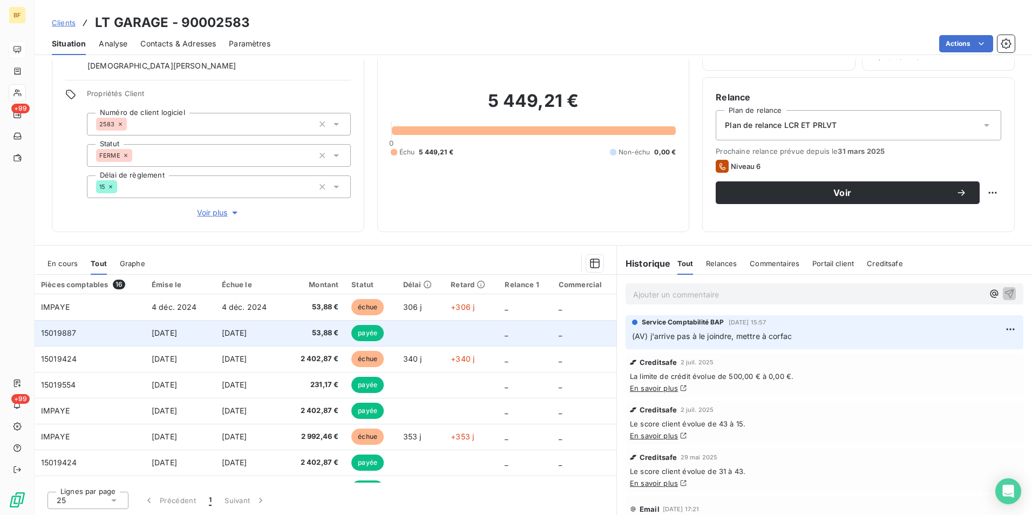
click at [310, 332] on span "53,88 €" at bounding box center [316, 333] width 45 height 11
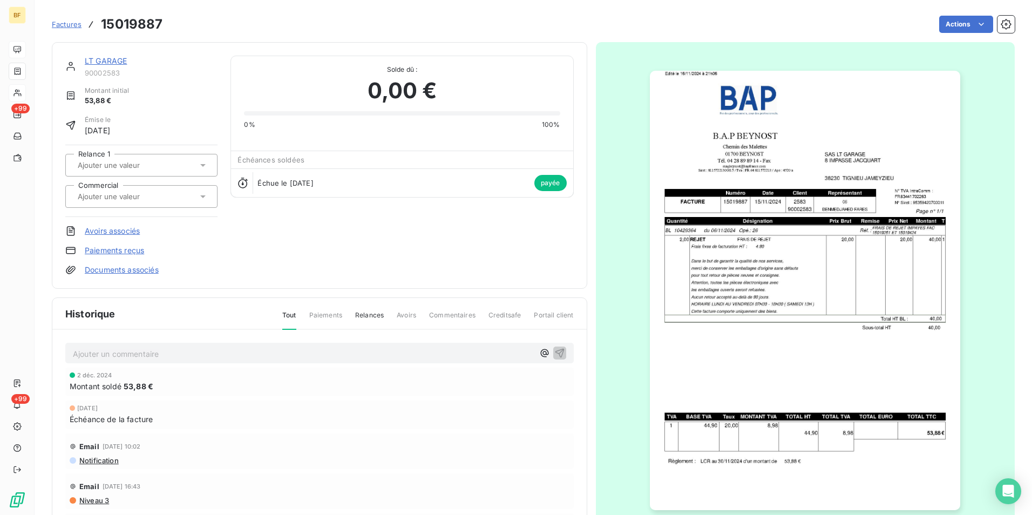
click at [869, 294] on img "button" at bounding box center [805, 291] width 310 height 440
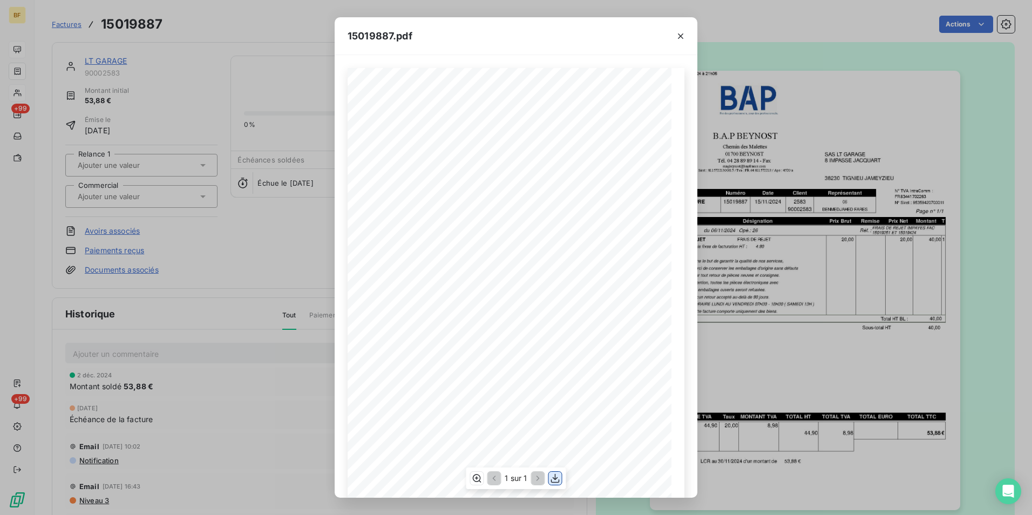
click at [553, 481] on icon "button" at bounding box center [555, 478] width 11 height 11
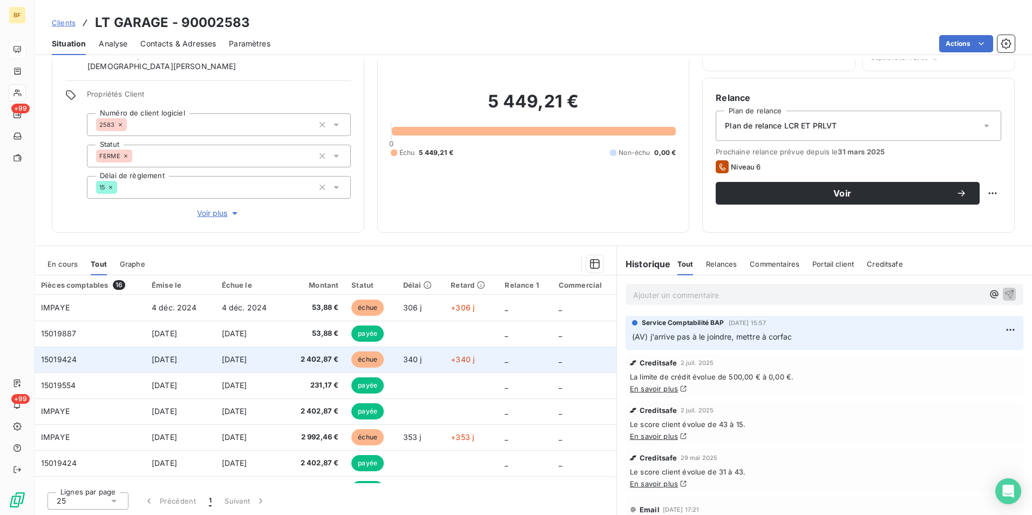
scroll to position [64, 0]
click at [319, 357] on span "2 402,87 €" at bounding box center [316, 359] width 45 height 11
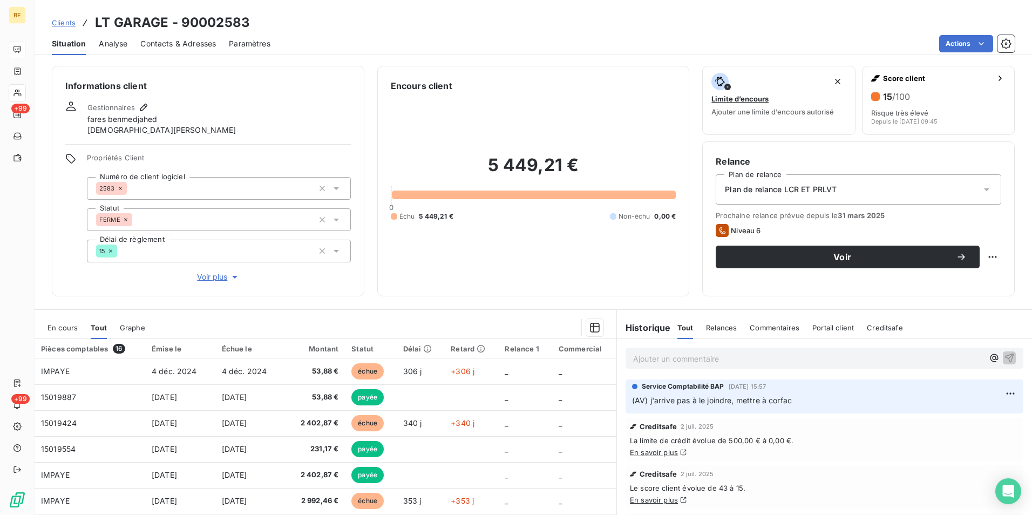
scroll to position [64, 0]
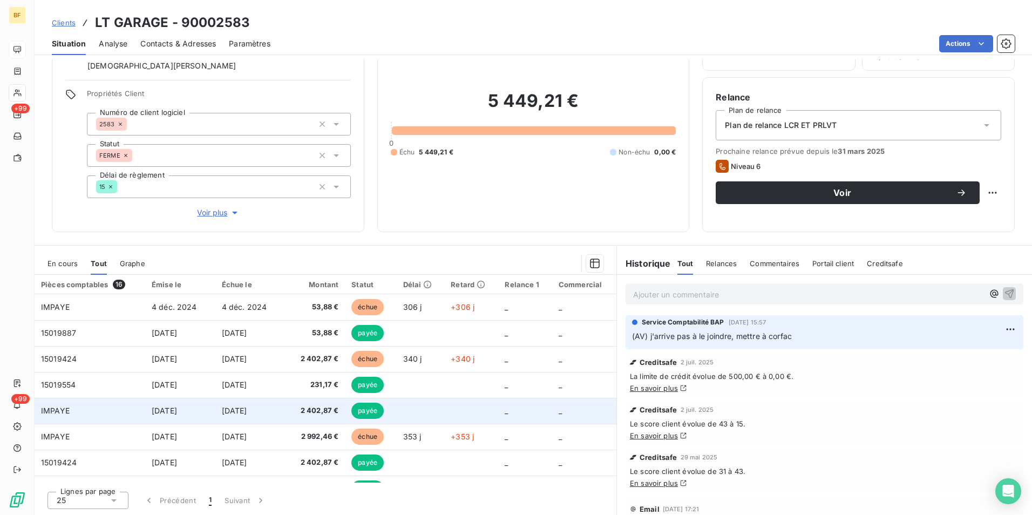
click at [321, 410] on span "2 402,87 €" at bounding box center [316, 411] width 45 height 11
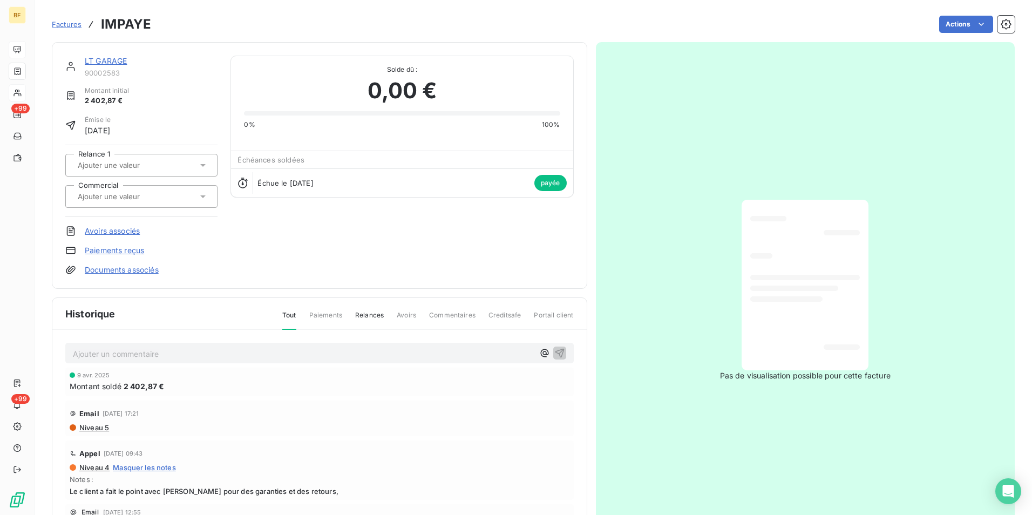
click at [831, 314] on div at bounding box center [806, 284] width 110 height 153
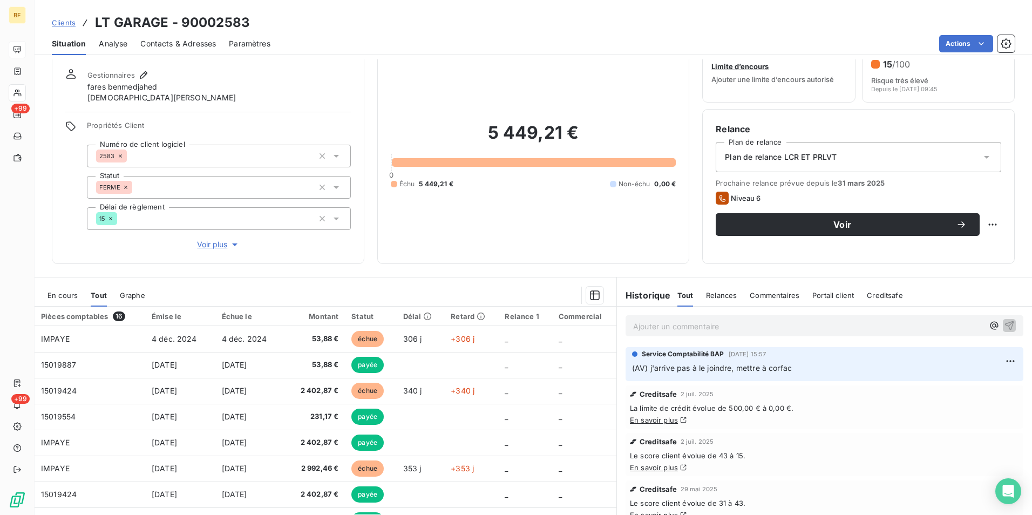
scroll to position [64, 0]
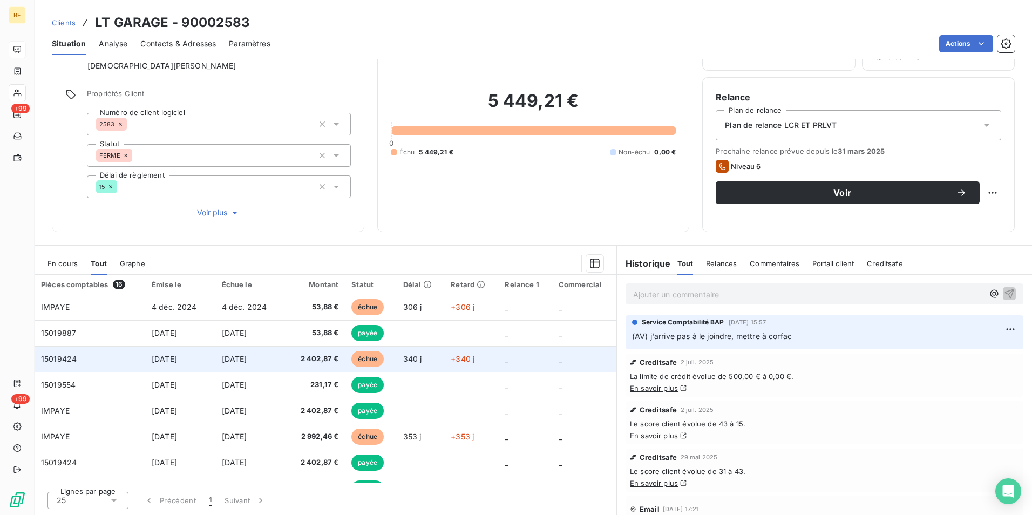
click at [315, 362] on span "2 402,87 €" at bounding box center [316, 359] width 45 height 11
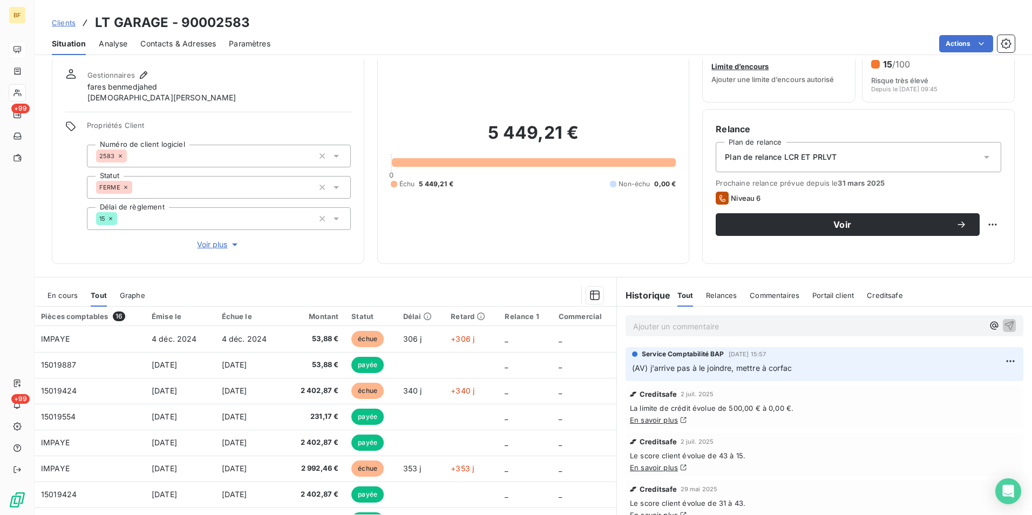
scroll to position [64, 0]
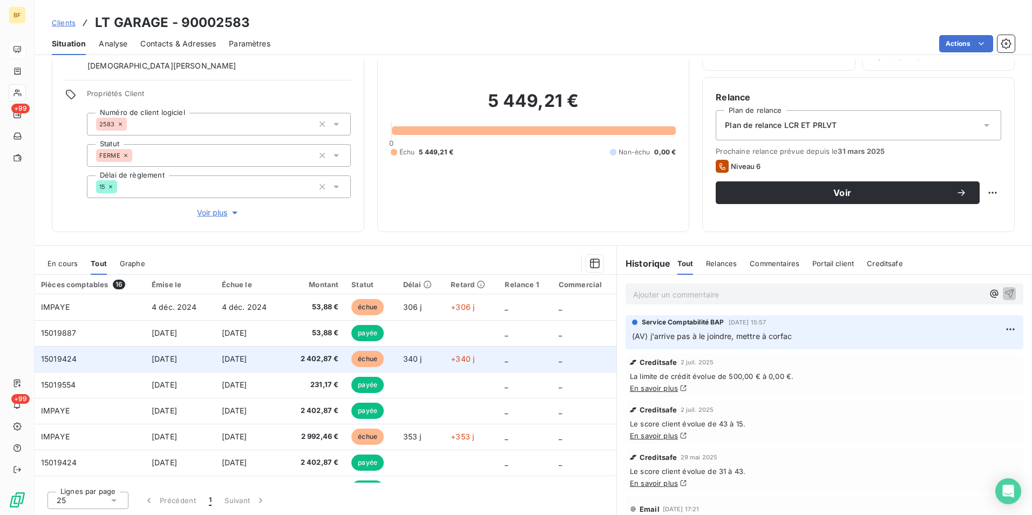
click at [321, 352] on td "2 402,87 €" at bounding box center [316, 359] width 58 height 26
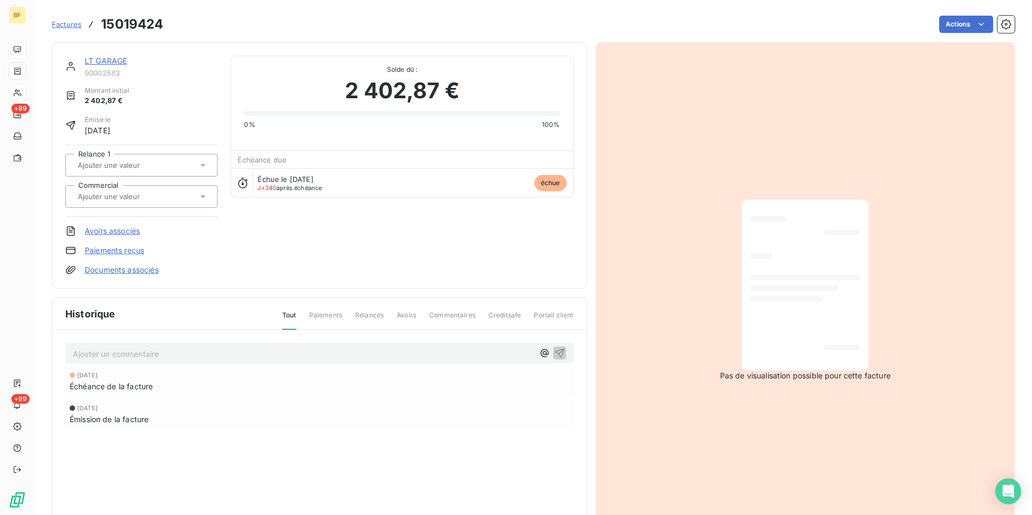
click at [150, 22] on h3 "15019424" at bounding box center [132, 24] width 62 height 19
copy h3 "15019424"
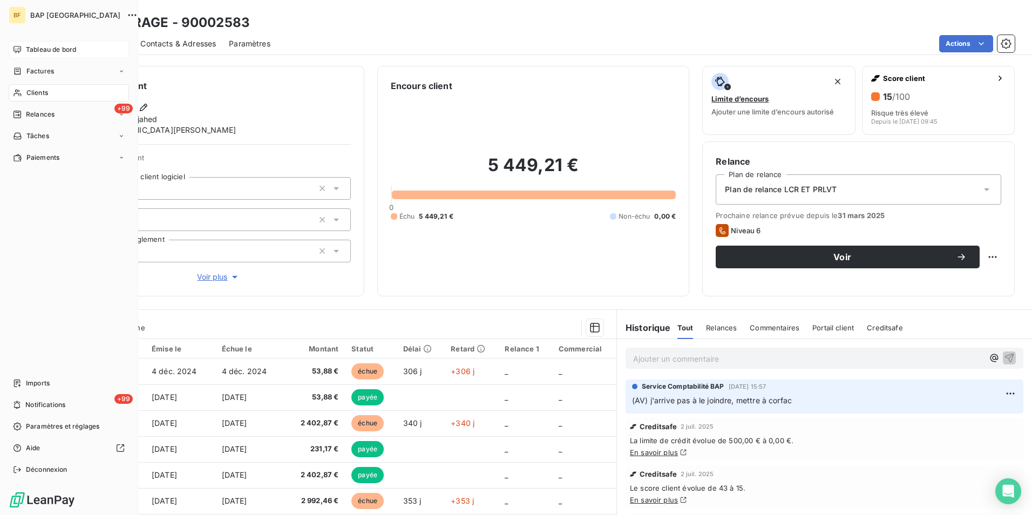
click at [35, 90] on span "Clients" at bounding box center [37, 93] width 22 height 10
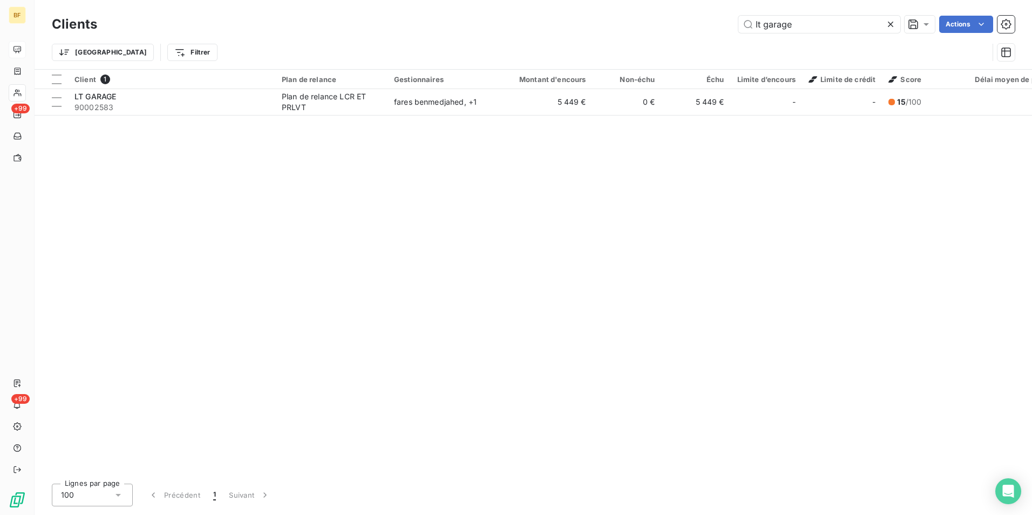
drag, startPoint x: 815, startPoint y: 23, endPoint x: 657, endPoint y: -4, distance: 160.9
click at [657, 0] on html "BF +99 +99 Clients lt garage Actions Trier Filtrer Client 1 Plan de relance Ges…" at bounding box center [516, 257] width 1032 height 515
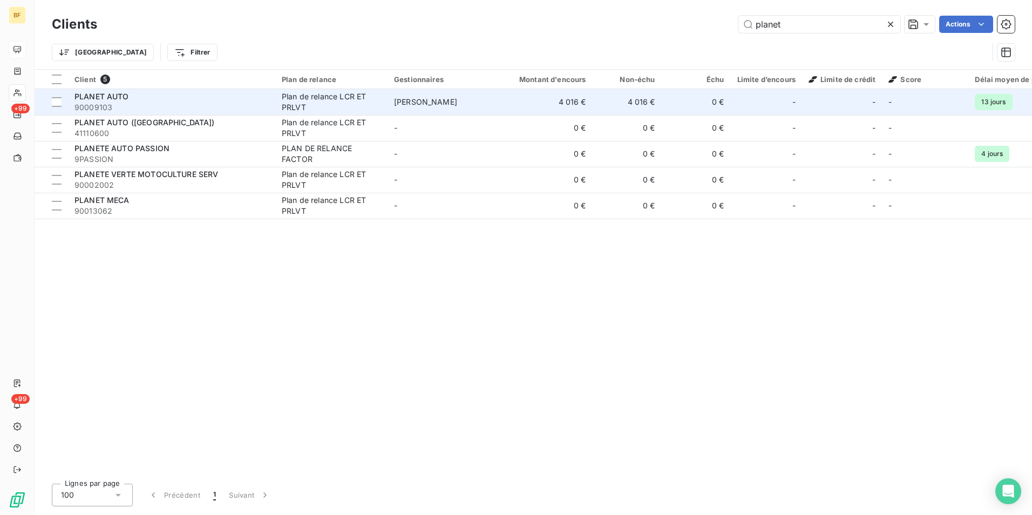
type input "planet"
click at [104, 95] on span "PLANET AUTO" at bounding box center [102, 96] width 55 height 9
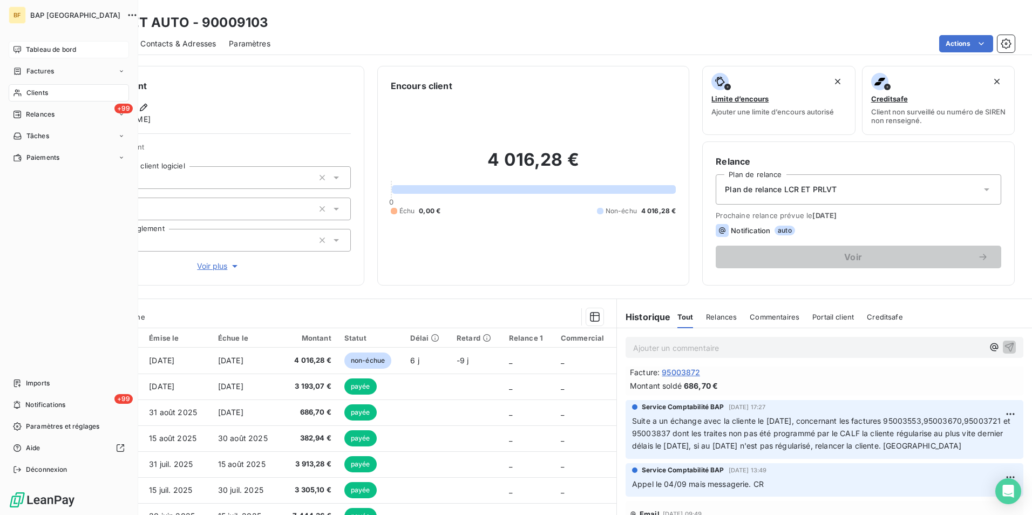
drag, startPoint x: 31, startPoint y: 96, endPoint x: 46, endPoint y: 96, distance: 14.6
click at [31, 96] on span "Clients" at bounding box center [37, 93] width 22 height 10
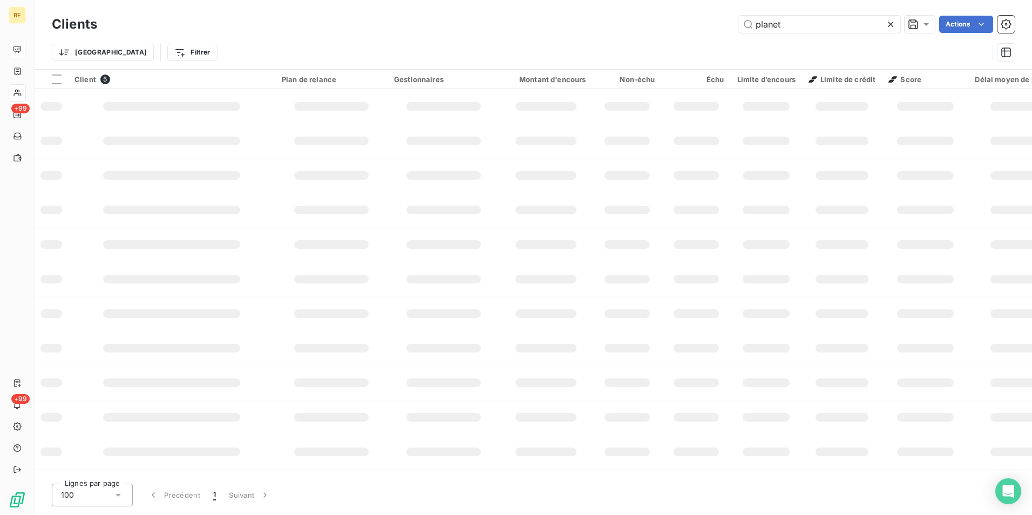
drag, startPoint x: 799, startPoint y: 23, endPoint x: 710, endPoint y: 21, distance: 89.1
click at [710, 21] on div "planet Actions" at bounding box center [562, 24] width 905 height 17
click at [814, 23] on input "lt garage" at bounding box center [820, 24] width 162 height 17
drag, startPoint x: 811, startPoint y: 27, endPoint x: 740, endPoint y: 31, distance: 70.8
click at [741, 31] on input "lt garage" at bounding box center [820, 24] width 162 height 17
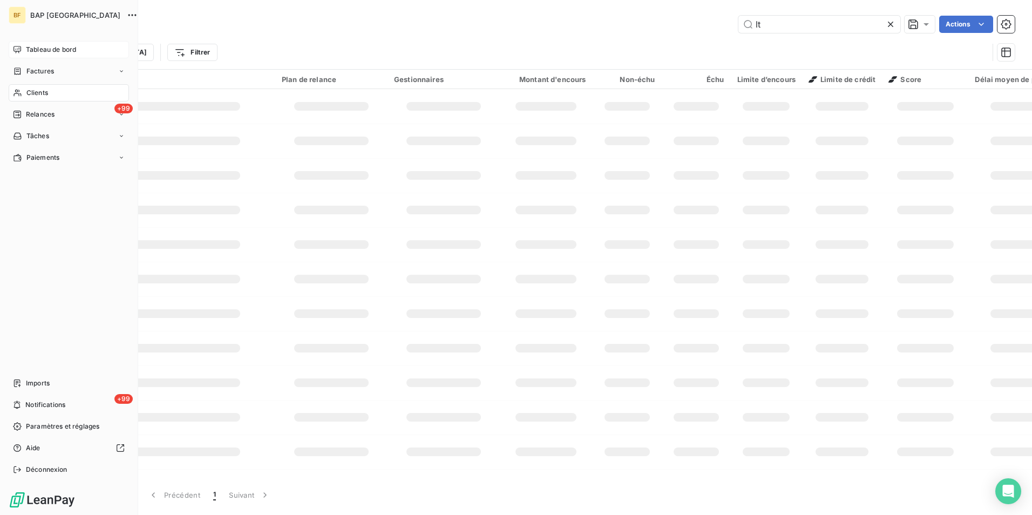
click at [17, 91] on icon at bounding box center [17, 93] width 9 height 9
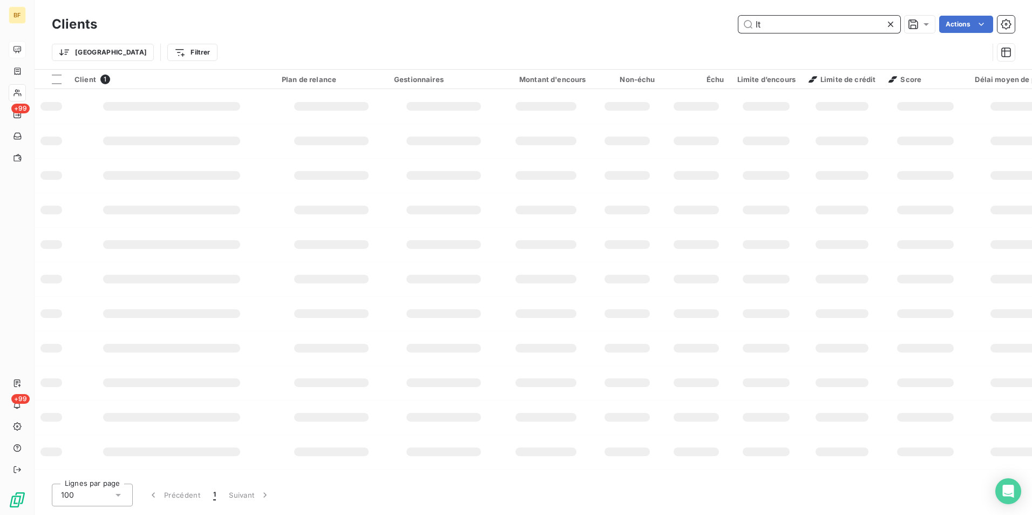
click at [785, 17] on input "lt" at bounding box center [820, 24] width 162 height 17
click at [836, 24] on input "lt garage" at bounding box center [820, 24] width 162 height 17
click at [818, 24] on input "lt garage" at bounding box center [820, 24] width 162 height 17
drag, startPoint x: 820, startPoint y: 32, endPoint x: 732, endPoint y: 24, distance: 88.9
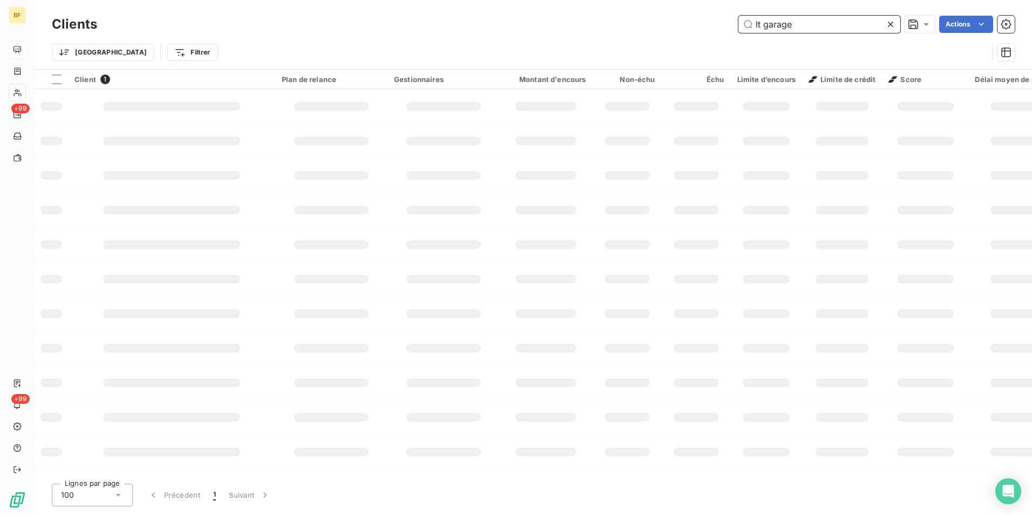
click at [732, 24] on div "lt garage Actions" at bounding box center [562, 24] width 905 height 17
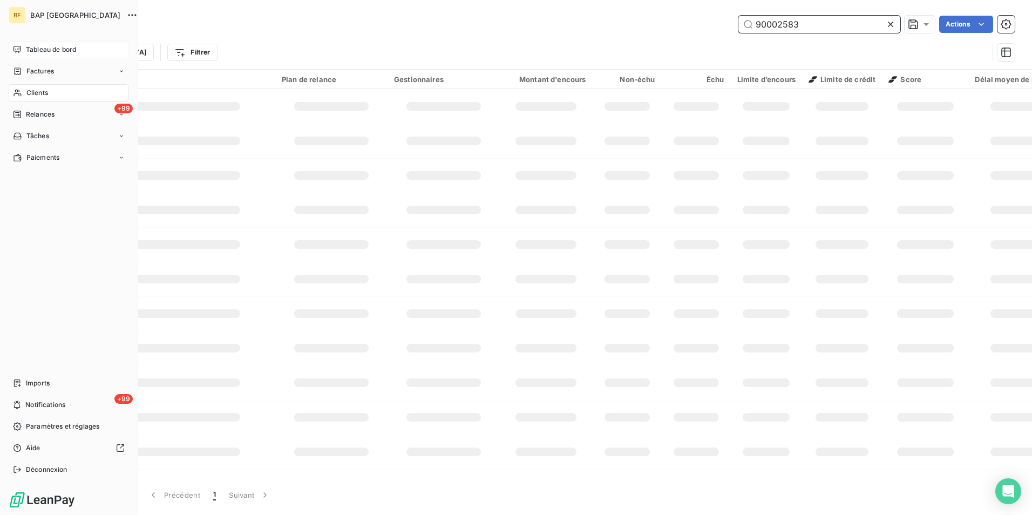
type input "90002583"
click at [28, 44] on div "Tableau de bord" at bounding box center [69, 49] width 120 height 17
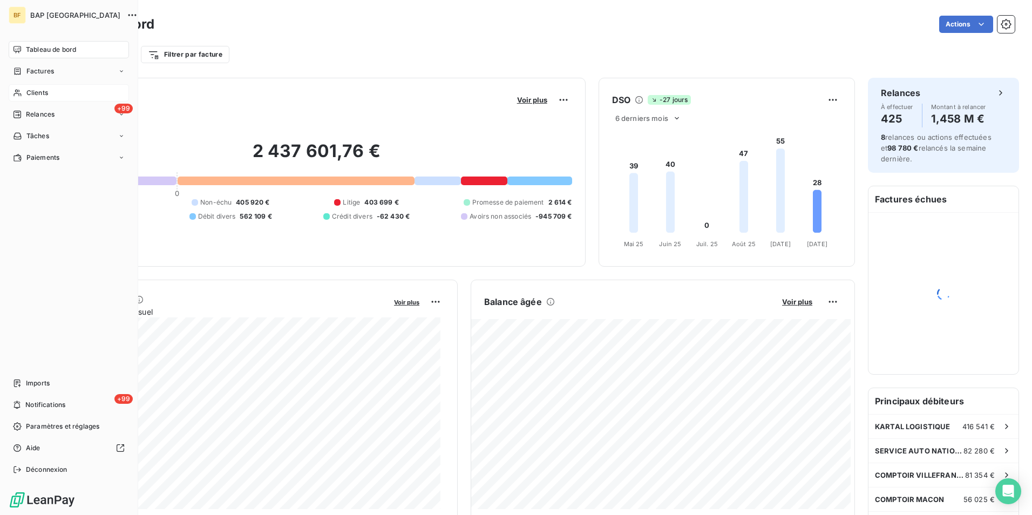
drag, startPoint x: 33, startPoint y: 94, endPoint x: 831, endPoint y: 31, distance: 800.1
click at [35, 94] on span "Clients" at bounding box center [37, 93] width 22 height 10
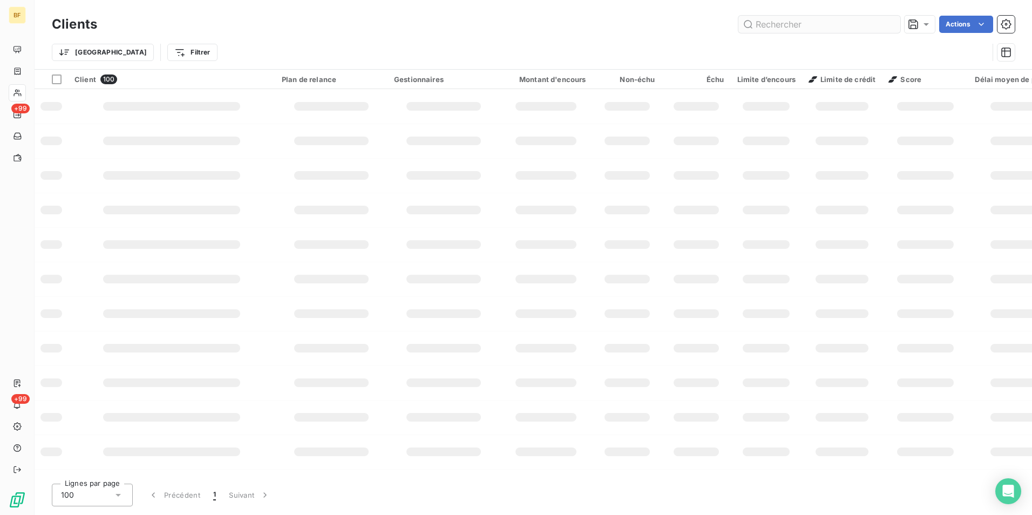
click at [842, 19] on input "text" at bounding box center [820, 24] width 162 height 17
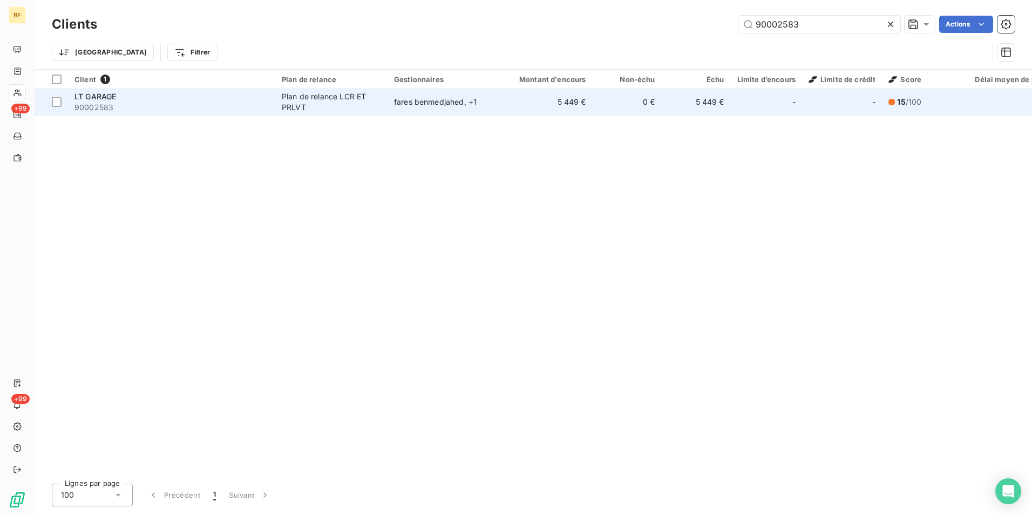
type input "90002583"
click at [120, 103] on span "90002583" at bounding box center [172, 107] width 194 height 11
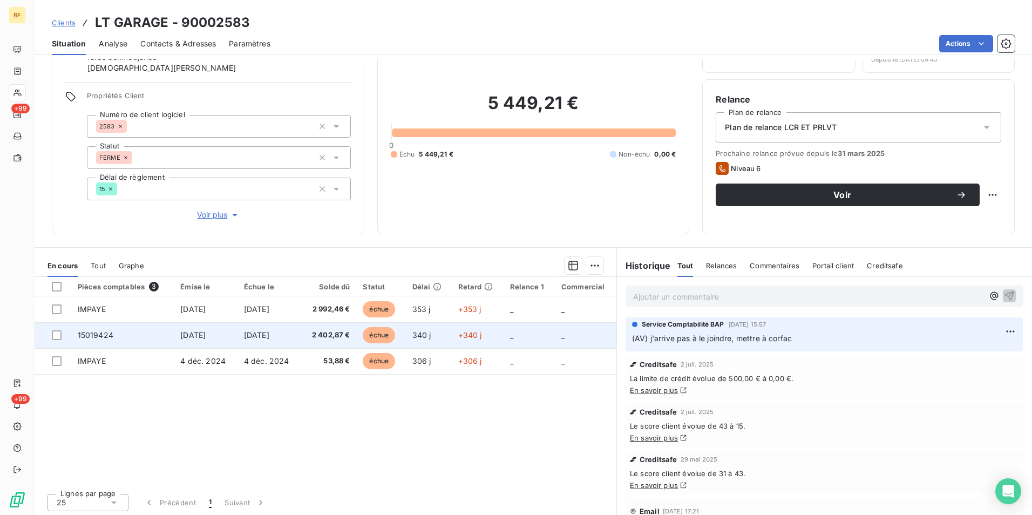
scroll to position [64, 0]
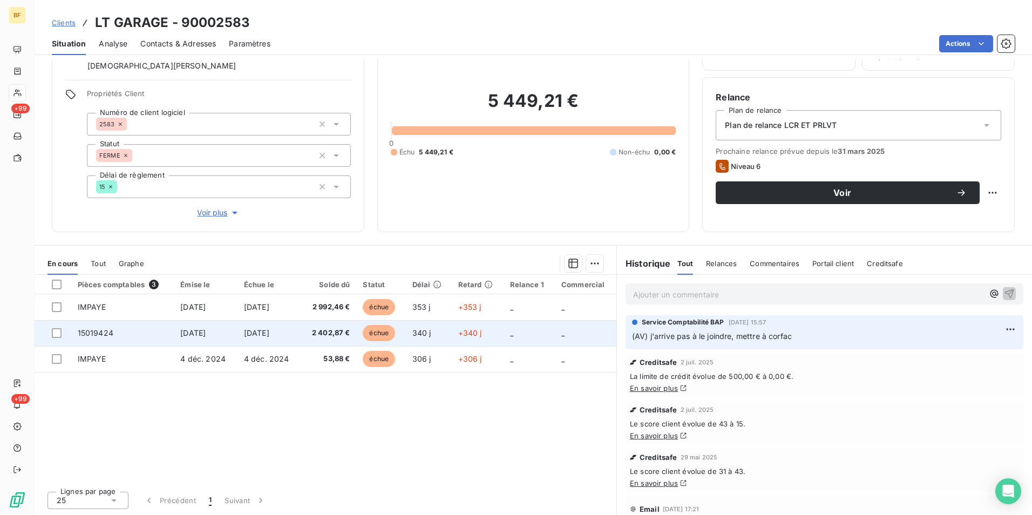
click at [174, 336] on td "[DATE]" at bounding box center [205, 333] width 63 height 26
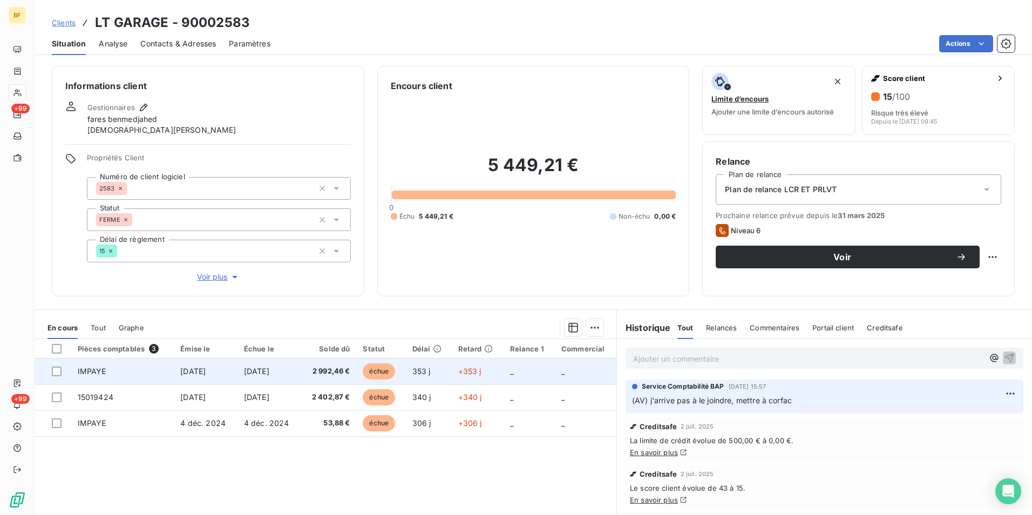
click at [187, 367] on span "[DATE]" at bounding box center [192, 371] width 25 height 9
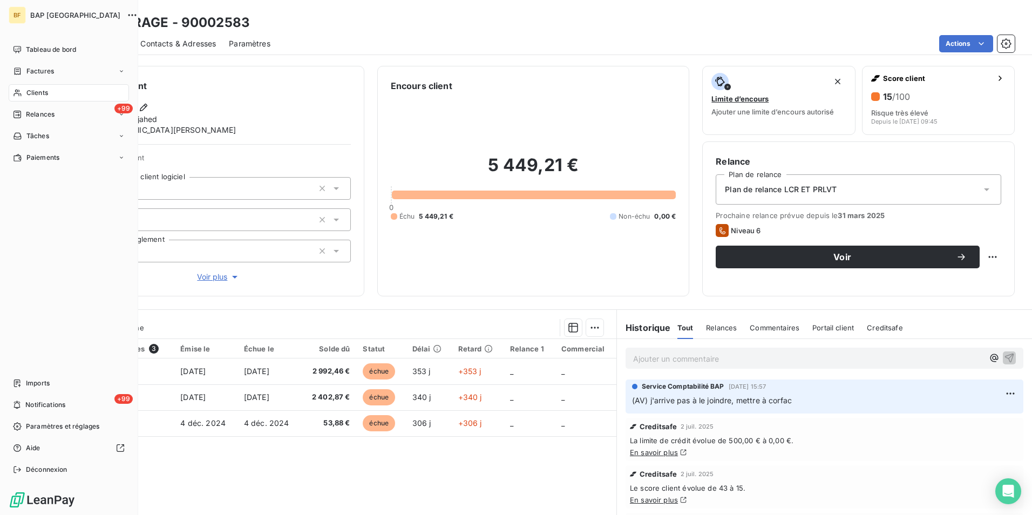
click at [26, 97] on span "Clients" at bounding box center [37, 93] width 22 height 10
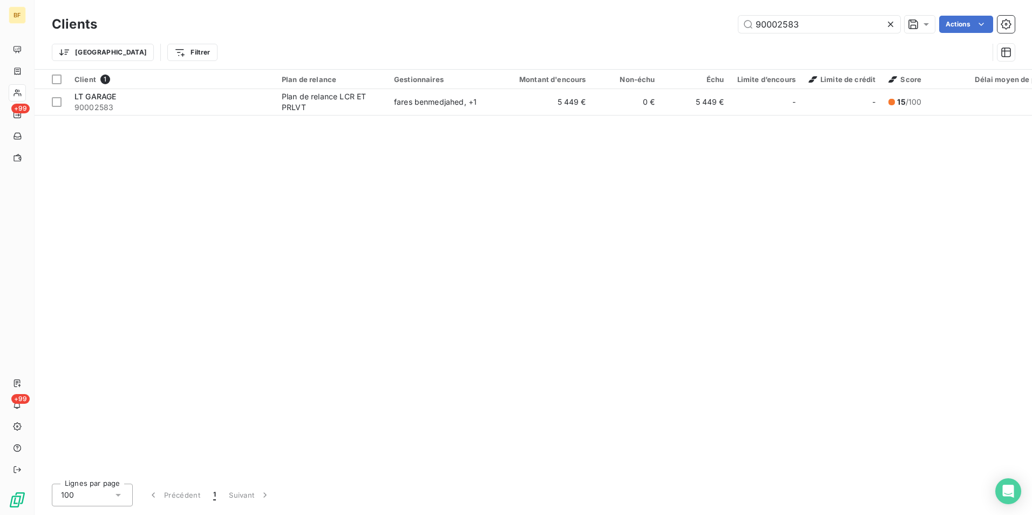
drag, startPoint x: 813, startPoint y: 25, endPoint x: 719, endPoint y: 13, distance: 94.7
click at [719, 13] on div "Clients 90002583 Actions" at bounding box center [533, 24] width 963 height 23
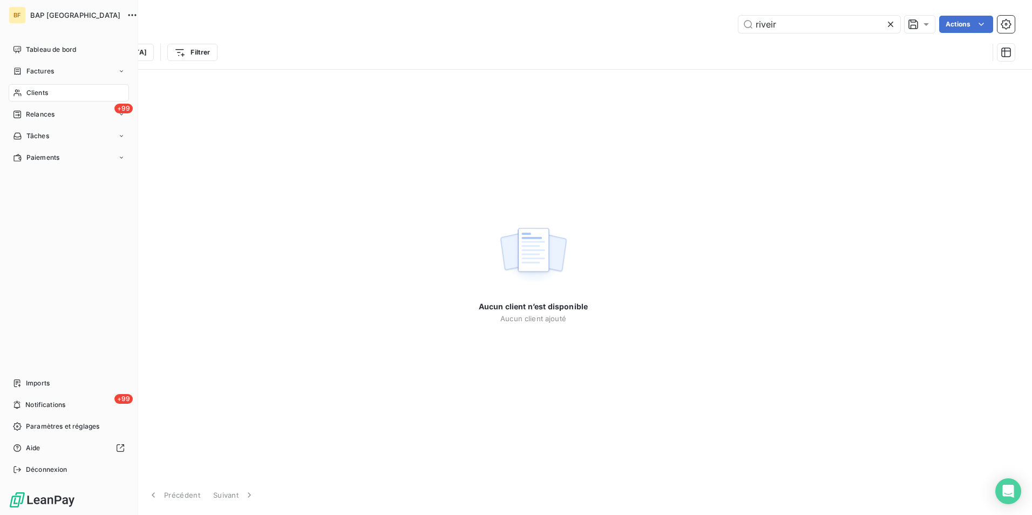
drag, startPoint x: 26, startPoint y: 92, endPoint x: 640, endPoint y: 66, distance: 615.1
click at [26, 92] on span "Clients" at bounding box center [37, 93] width 22 height 10
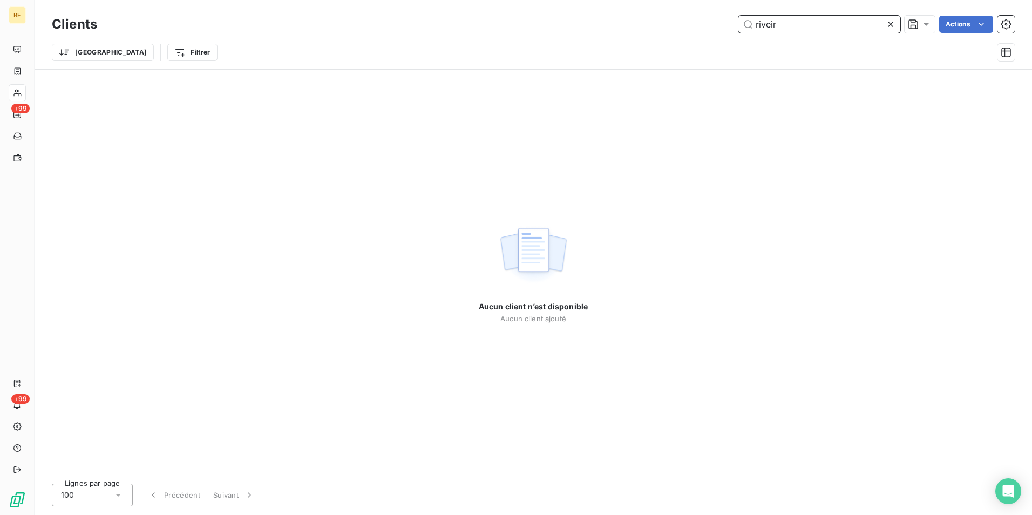
drag, startPoint x: 825, startPoint y: 32, endPoint x: 864, endPoint y: 26, distance: 39.3
click at [823, 29] on input "riveir" at bounding box center [820, 24] width 162 height 17
drag, startPoint x: 864, startPoint y: 26, endPoint x: 876, endPoint y: 20, distance: 14.0
click at [875, 21] on input "riveir" at bounding box center [820, 24] width 162 height 17
click at [858, 19] on input "riveir" at bounding box center [820, 24] width 162 height 17
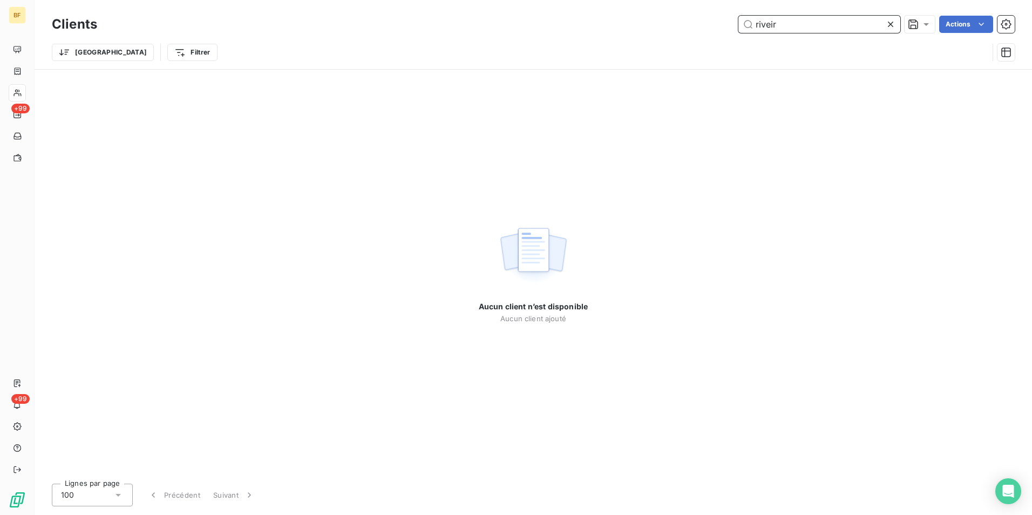
click at [858, 19] on input "riveir" at bounding box center [820, 24] width 162 height 17
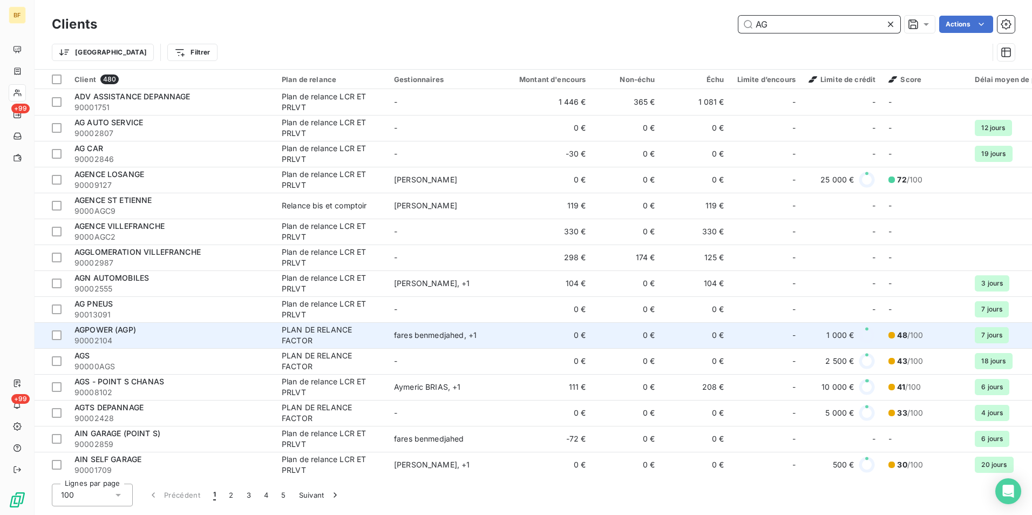
type input "AG"
click at [136, 327] on span "AGPOWER (AGP)" at bounding box center [106, 329] width 62 height 9
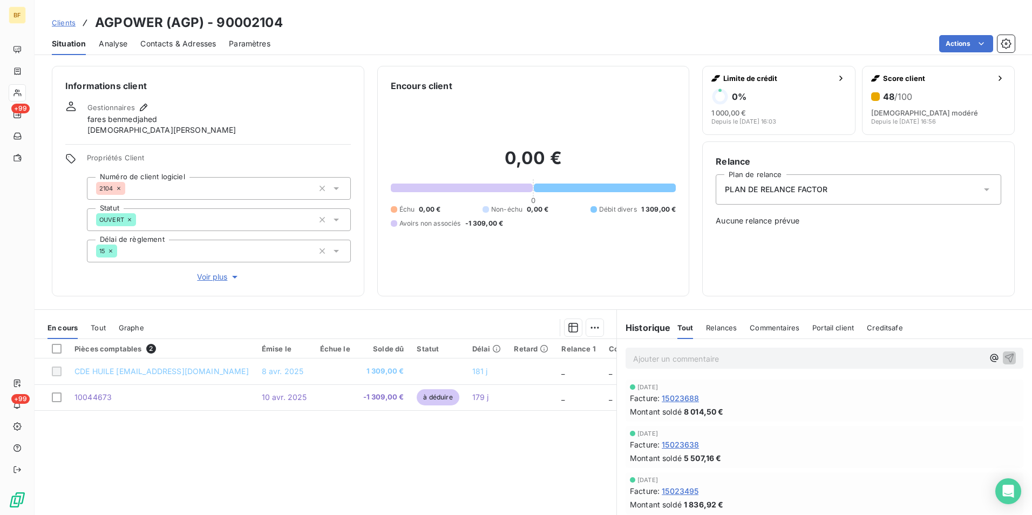
click at [345, 33] on div "Situation Analyse Contacts & Adresses Paramètres Actions" at bounding box center [534, 43] width 998 height 23
click at [156, 41] on span "Contacts & Adresses" at bounding box center [178, 43] width 76 height 11
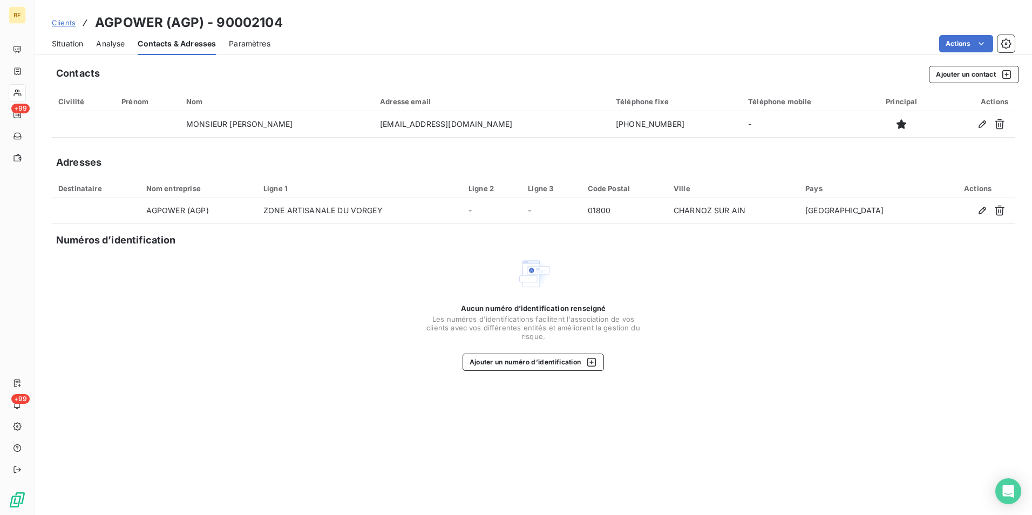
click at [842, 275] on div "Aucun numéro d’identification renseigné Les numéros d'identifications faciliten…" at bounding box center [533, 313] width 963 height 114
click at [50, 48] on div "Situation Analyse Contacts & Adresses Paramètres Actions" at bounding box center [534, 43] width 998 height 23
click at [58, 46] on span "Situation" at bounding box center [67, 43] width 31 height 11
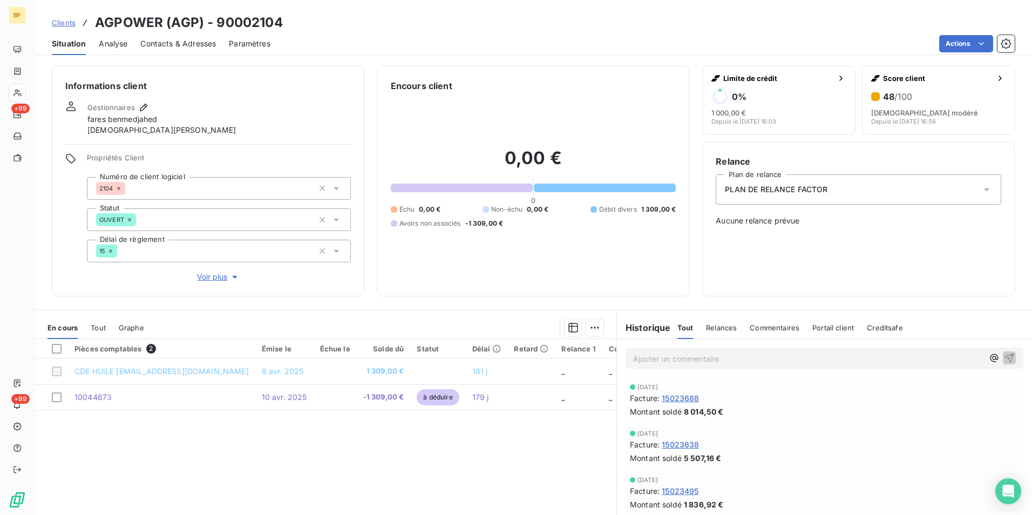
click at [99, 322] on div "Tout" at bounding box center [98, 327] width 15 height 23
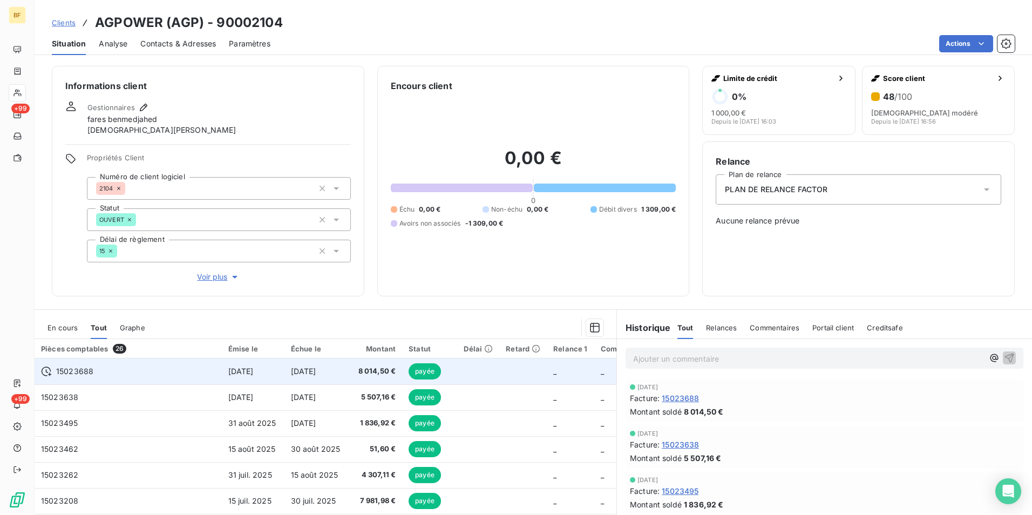
click at [285, 376] on td "[DATE]" at bounding box center [317, 372] width 64 height 26
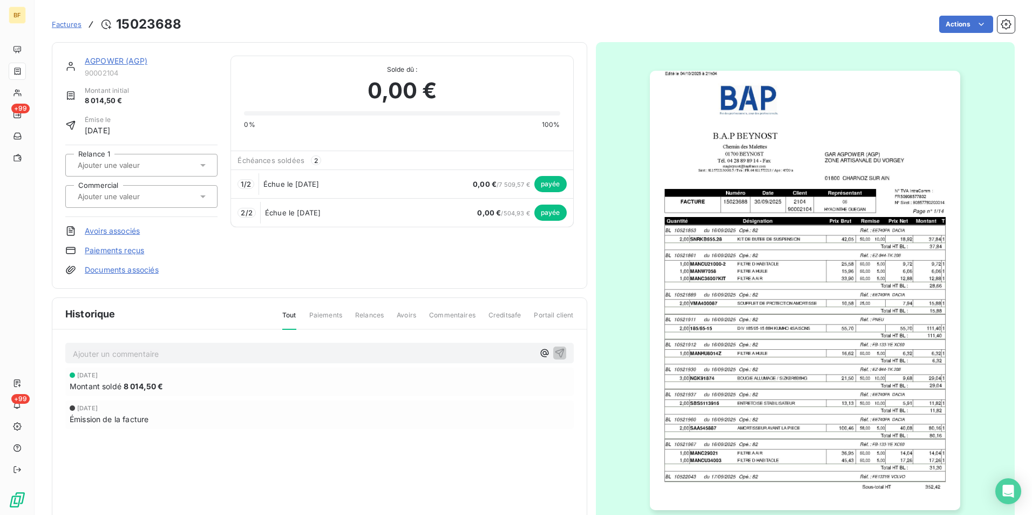
click at [787, 302] on img "button" at bounding box center [805, 291] width 310 height 440
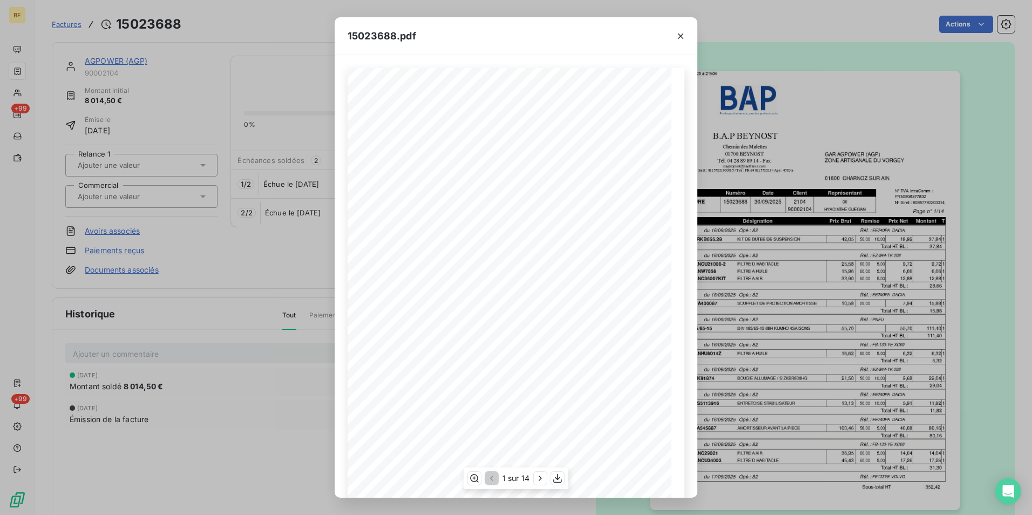
scroll to position [41, 0]
click at [540, 483] on icon "button" at bounding box center [540, 478] width 11 height 11
click at [540, 483] on icon "button" at bounding box center [541, 478] width 11 height 11
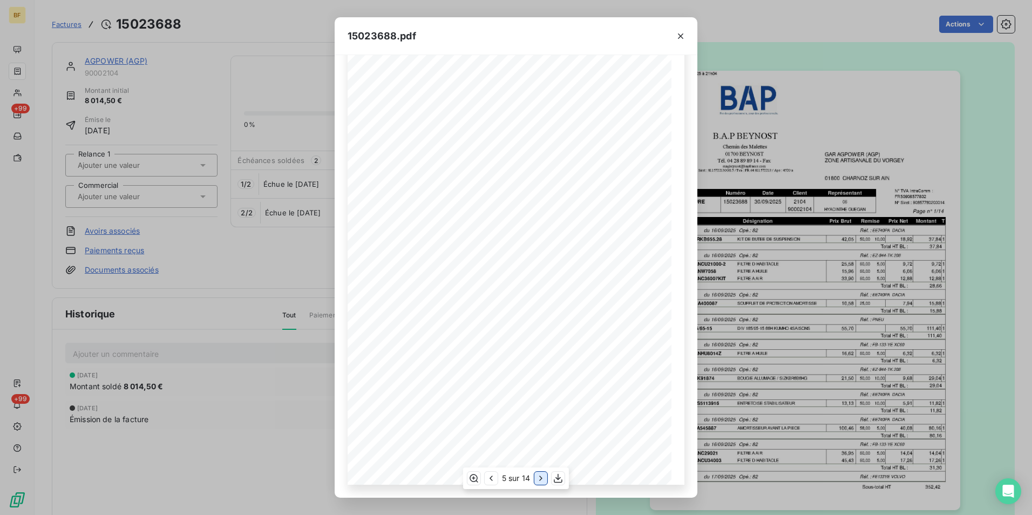
click at [540, 483] on icon "button" at bounding box center [541, 478] width 11 height 11
click at [539, 483] on icon "button" at bounding box center [541, 478] width 11 height 11
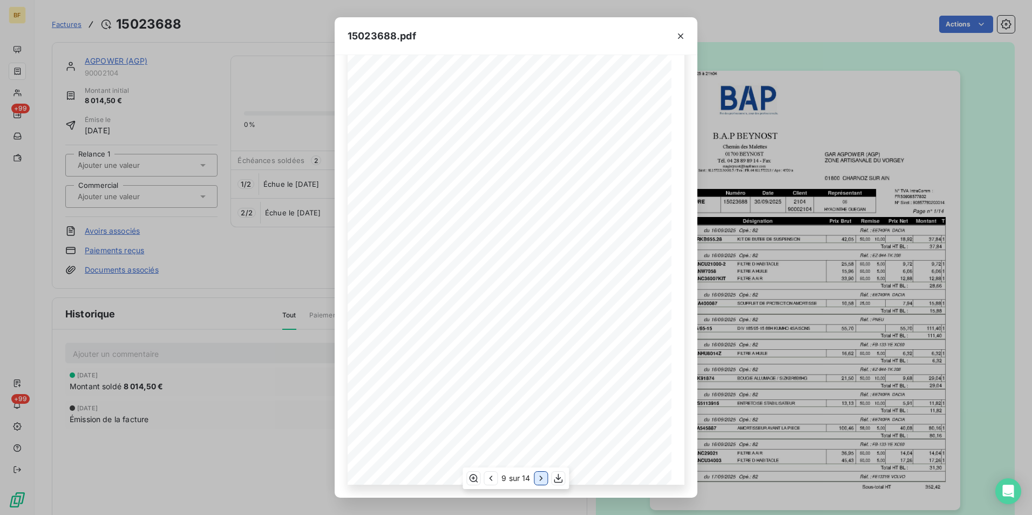
click at [539, 483] on icon "button" at bounding box center [541, 478] width 11 height 11
click at [539, 483] on icon "button" at bounding box center [542, 478] width 11 height 11
click at [539, 483] on icon "button" at bounding box center [543, 478] width 11 height 11
click at [676, 36] on icon "button" at bounding box center [681, 36] width 11 height 11
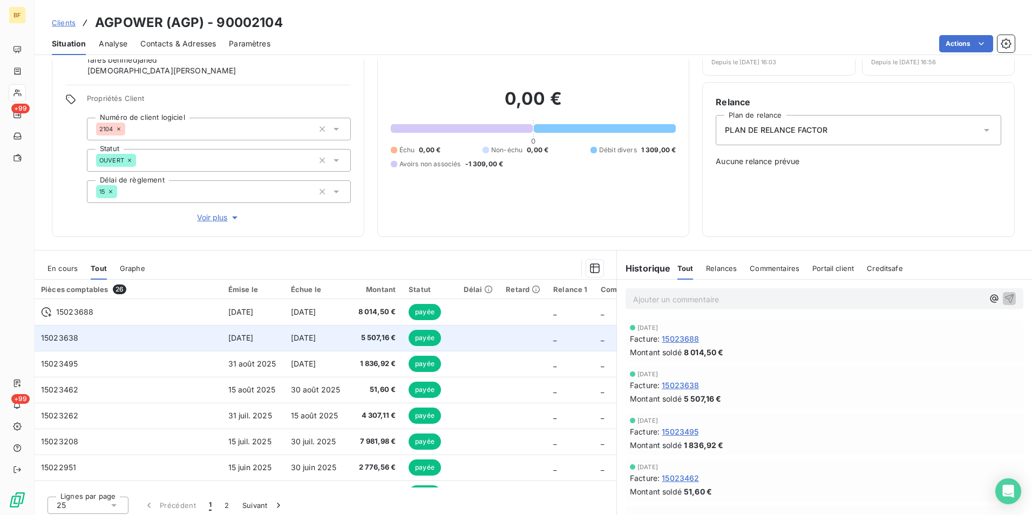
scroll to position [64, 0]
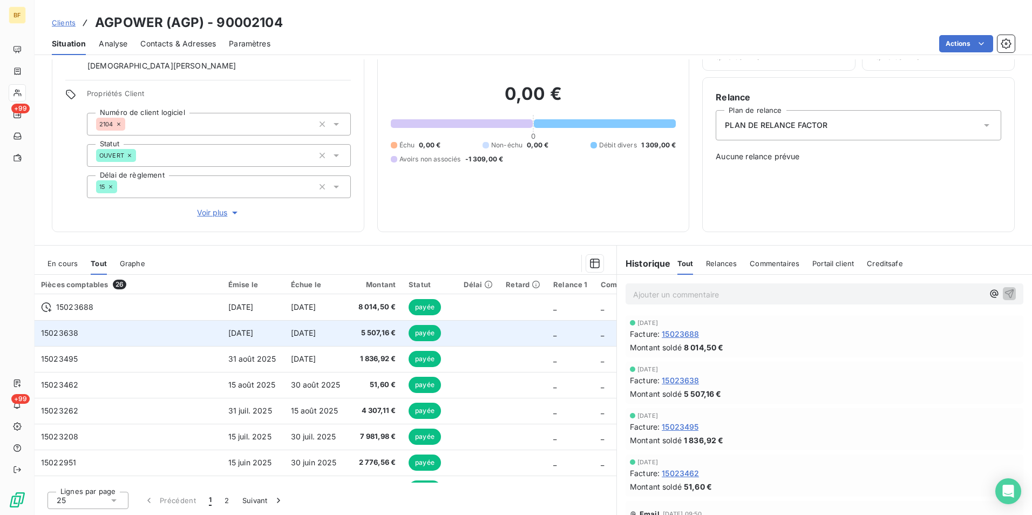
click at [291, 334] on span "[DATE]" at bounding box center [303, 332] width 25 height 9
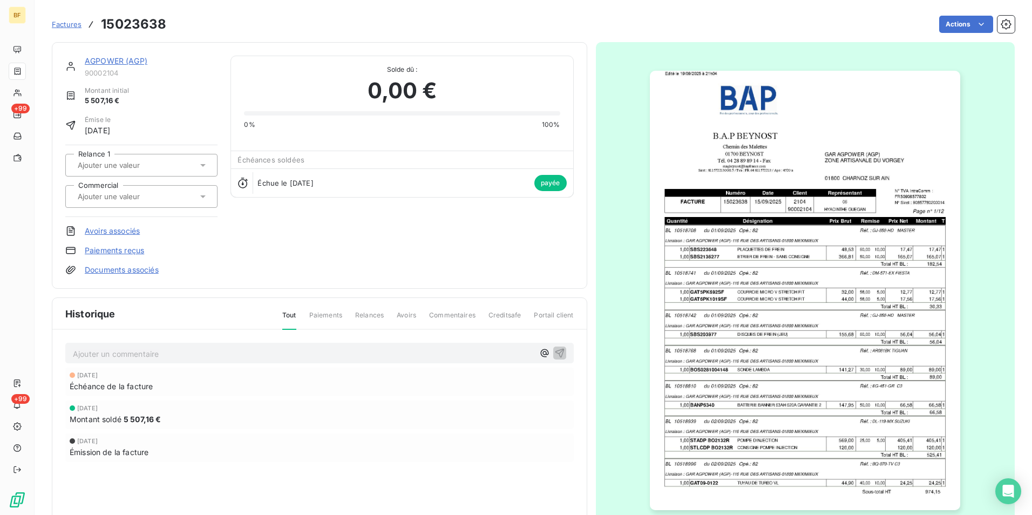
click at [748, 327] on img "button" at bounding box center [805, 291] width 310 height 440
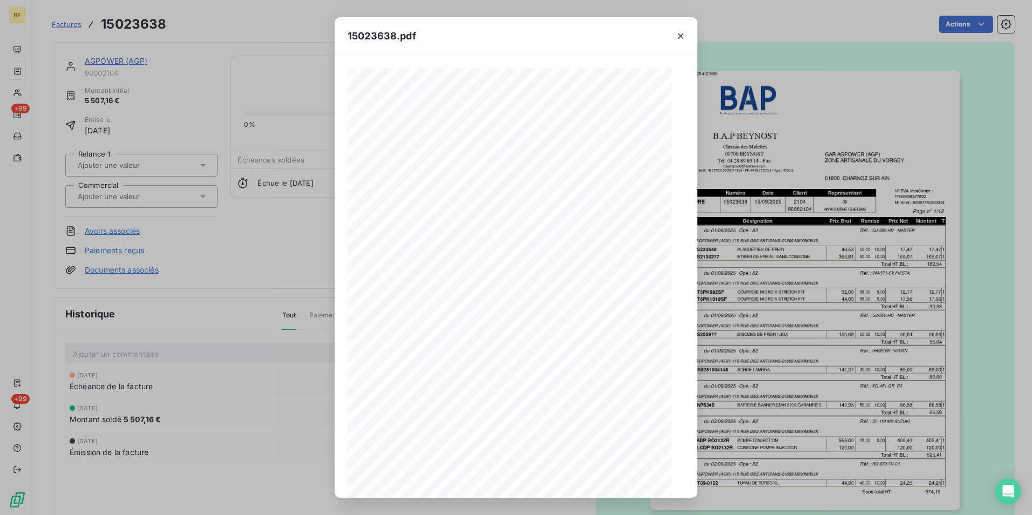
scroll to position [41, 0]
click at [542, 481] on icon "button" at bounding box center [540, 478] width 11 height 11
click at [542, 481] on icon "button" at bounding box center [541, 478] width 11 height 11
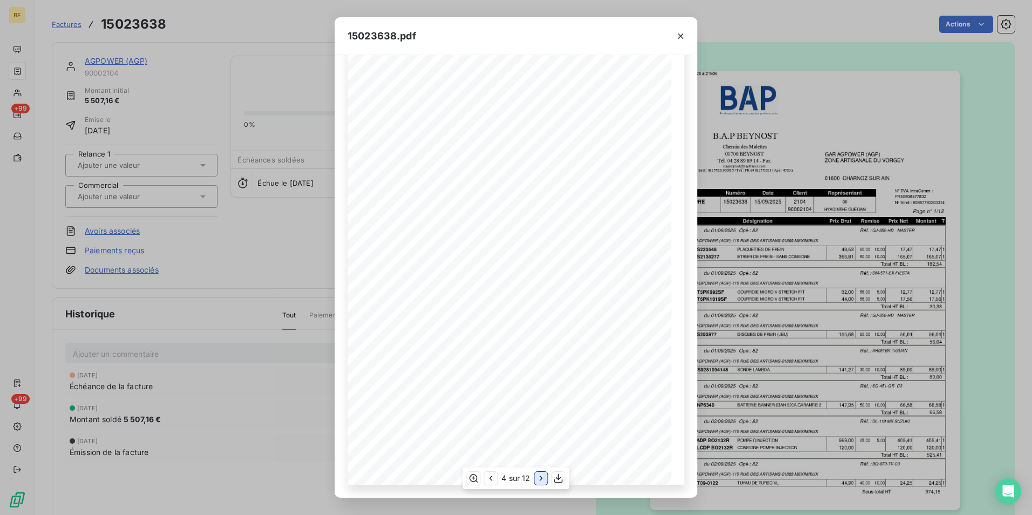
click at [542, 481] on icon "button" at bounding box center [541, 478] width 11 height 11
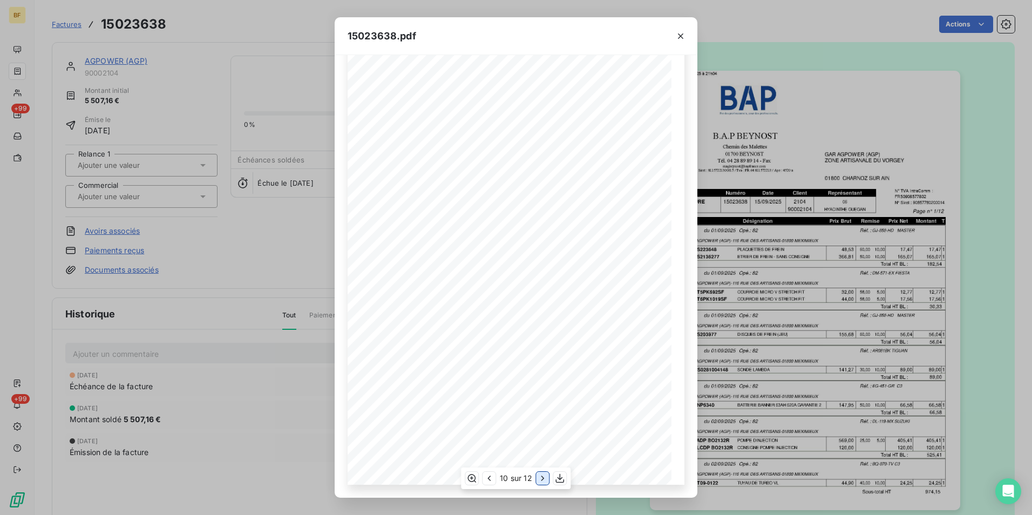
click at [542, 481] on icon "button" at bounding box center [543, 478] width 3 height 5
click at [542, 481] on icon "button" at bounding box center [542, 478] width 3 height 5
click at [271, 39] on div "15023638.pdf B.A.P BEYNOST GAR AGPOWER (AGP) Chemin des Malettes ZONE ARTISANAL…" at bounding box center [516, 257] width 1032 height 515
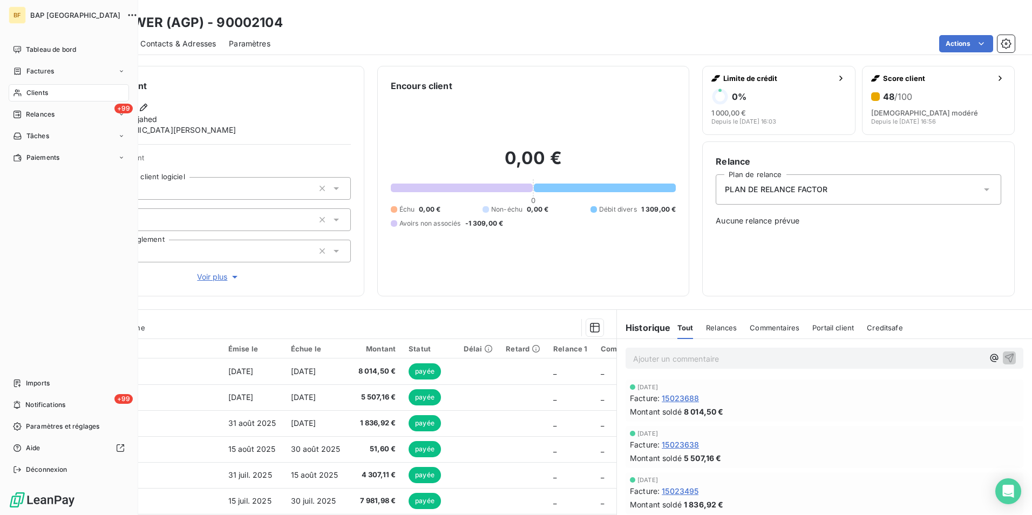
click at [36, 98] on div "Clients" at bounding box center [69, 92] width 120 height 17
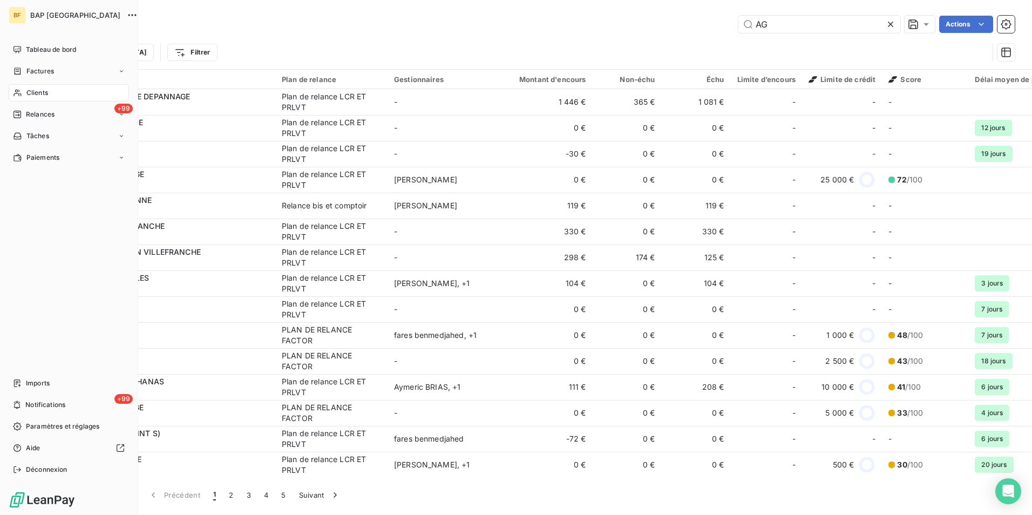
drag, startPoint x: 789, startPoint y: 29, endPoint x: 714, endPoint y: 23, distance: 75.3
click at [714, 23] on div "AG Actions" at bounding box center [562, 24] width 905 height 17
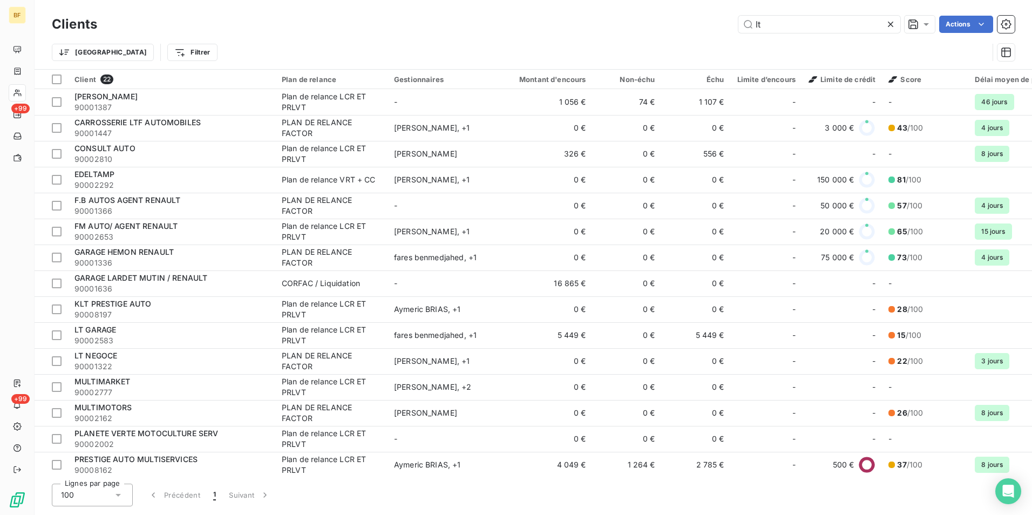
type input "l"
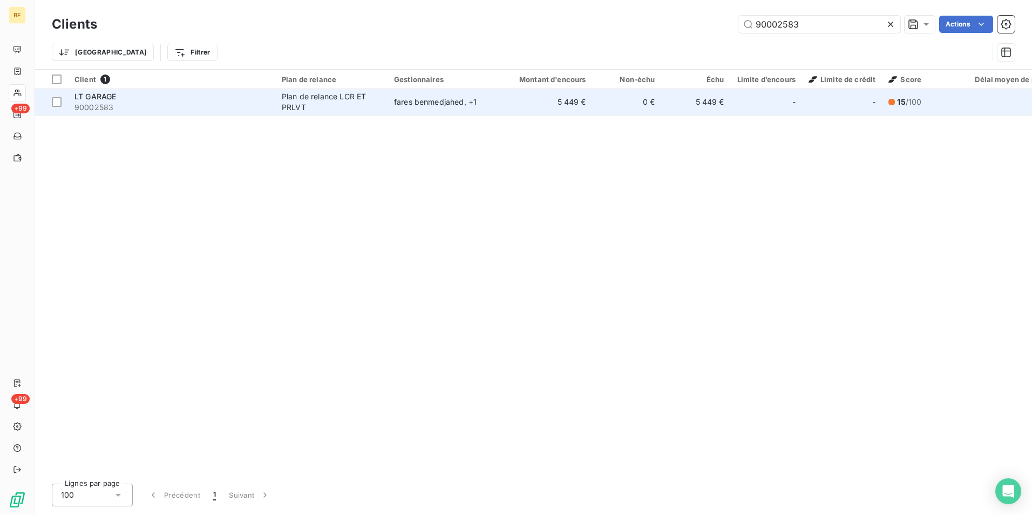
type input "90002583"
click at [258, 103] on span "90002583" at bounding box center [172, 107] width 194 height 11
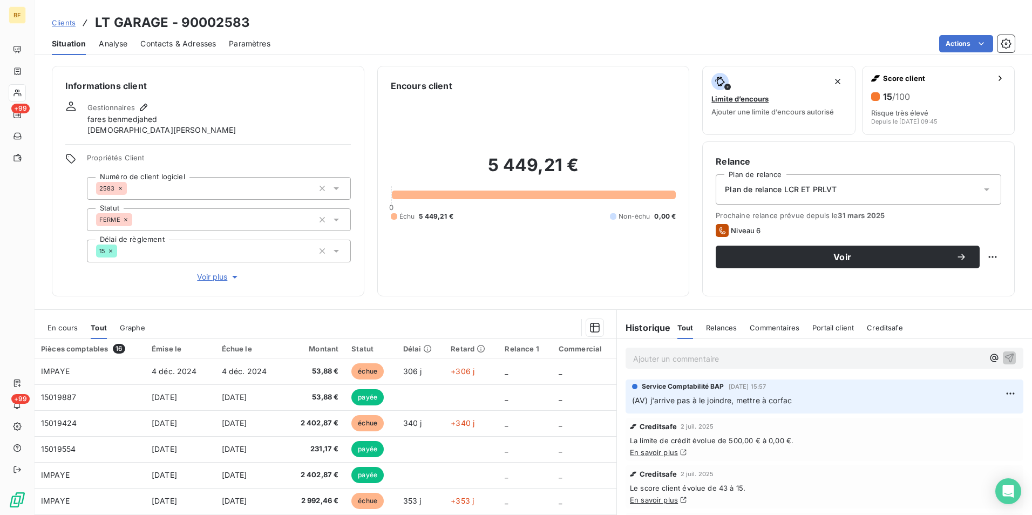
drag, startPoint x: 555, startPoint y: 278, endPoint x: 566, endPoint y: 280, distance: 11.5
click at [555, 278] on div "5 449,21 € 0 Échu 5 449,21 € Non-échu 0,00 €" at bounding box center [534, 187] width 286 height 191
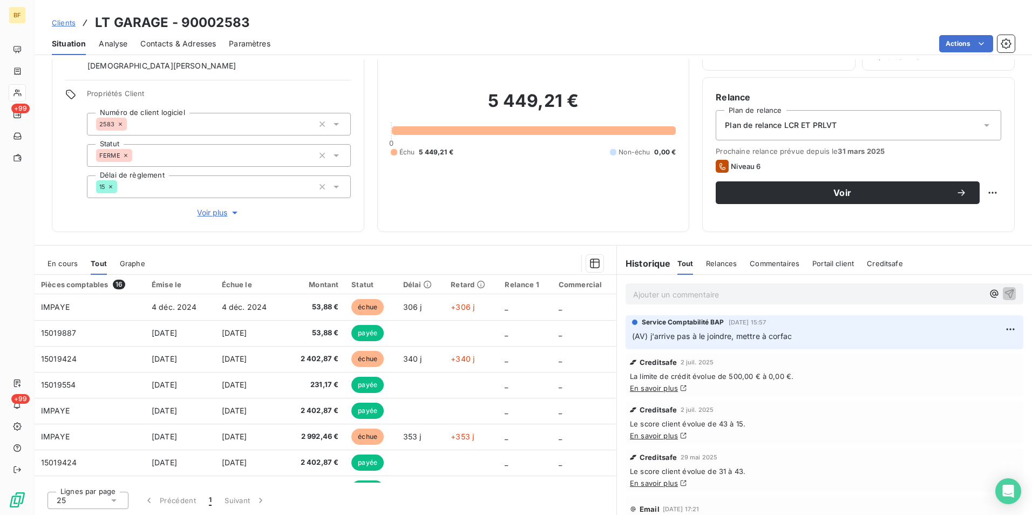
drag, startPoint x: 460, startPoint y: 216, endPoint x: 512, endPoint y: 225, distance: 53.1
click at [460, 216] on div "5 449,21 € 0 Échu 5 449,21 € Non-échu 0,00 €" at bounding box center [534, 123] width 286 height 191
drag, startPoint x: 258, startPoint y: 19, endPoint x: 95, endPoint y: 14, distance: 163.1
click at [95, 14] on div "Clients LT GARAGE - 90002583" at bounding box center [534, 22] width 998 height 19
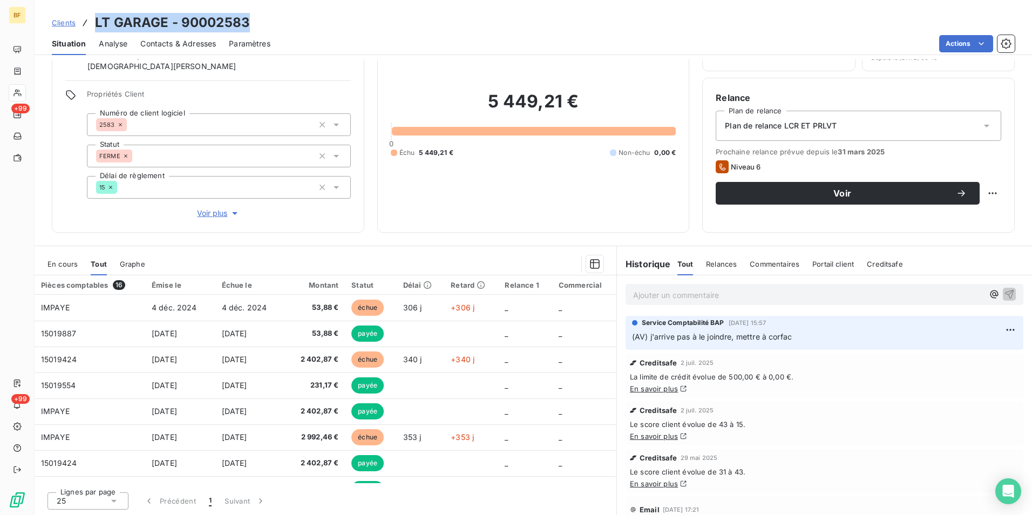
copy h3 "LT GARAGE - 90002583"
click at [197, 46] on span "Contacts & Adresses" at bounding box center [178, 43] width 76 height 11
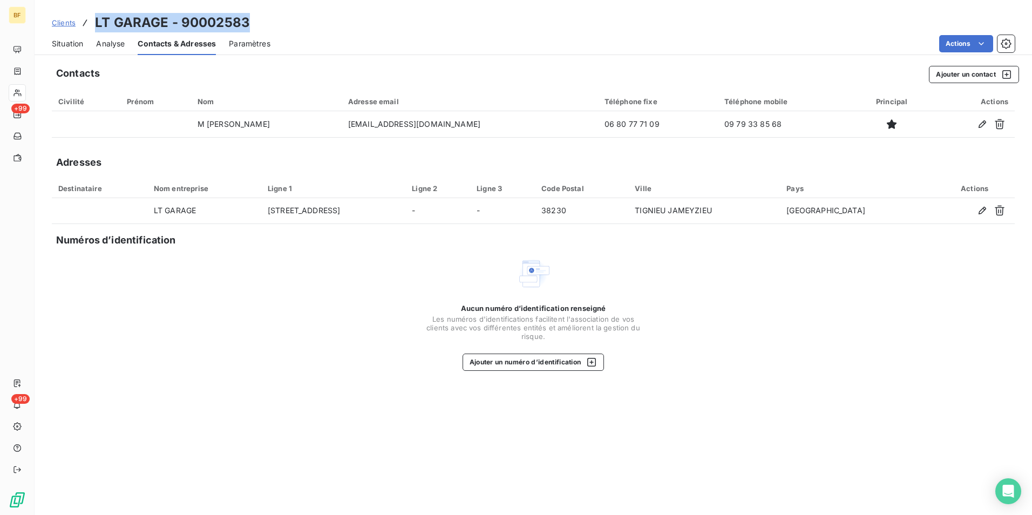
click at [60, 50] on div "Situation" at bounding box center [67, 43] width 31 height 23
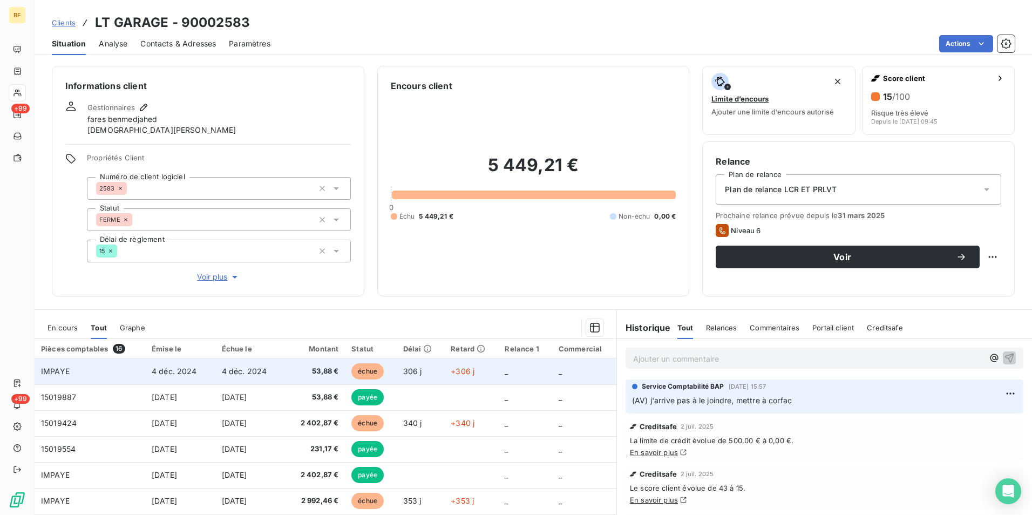
click at [330, 366] on td "53,88 €" at bounding box center [316, 372] width 58 height 26
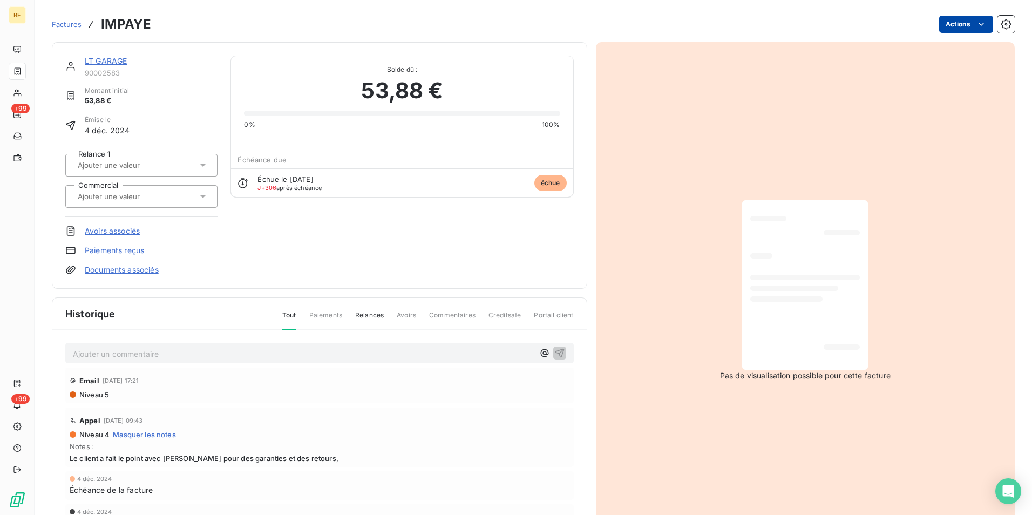
click at [960, 29] on html "BF +99 +99 Factures IMPAYE Actions LT GARAGE 90002583 Montant initial 53,88 € É…" at bounding box center [516, 257] width 1032 height 515
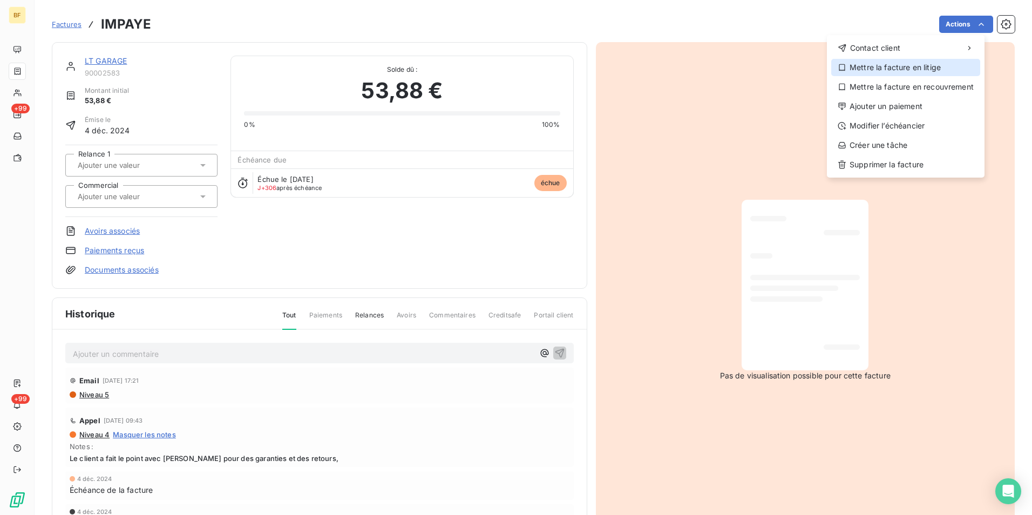
click at [889, 72] on div "Mettre la facture en litige" at bounding box center [906, 67] width 149 height 17
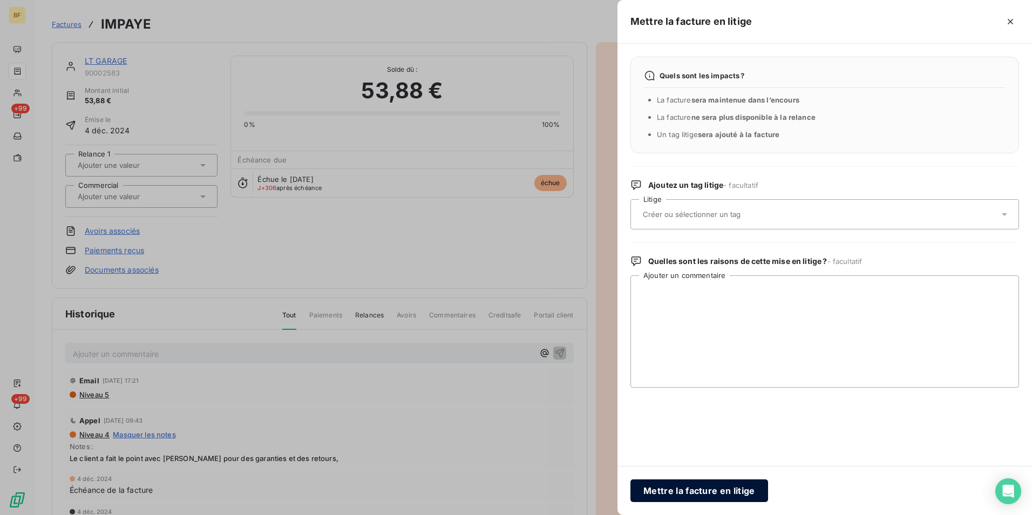
click at [698, 491] on button "Mettre la facture en litige" at bounding box center [700, 491] width 138 height 23
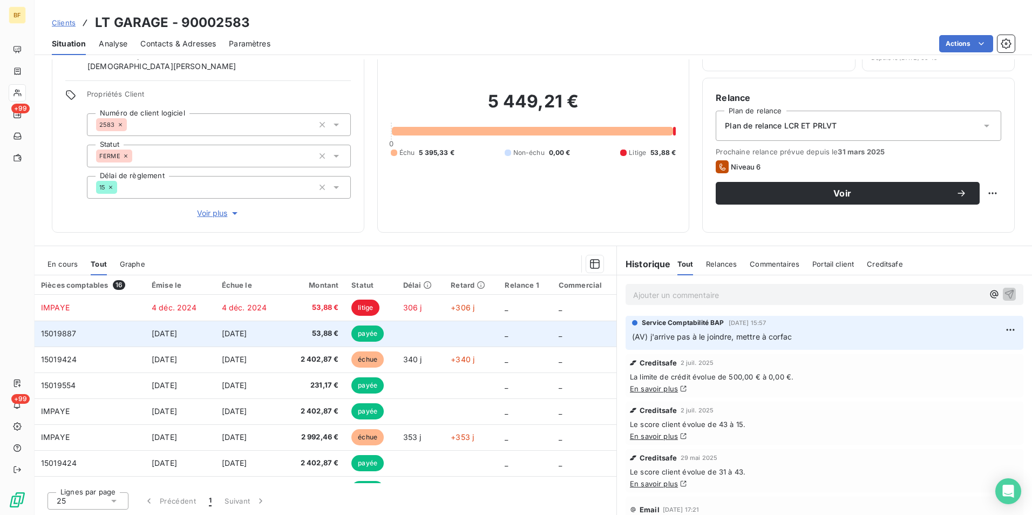
scroll to position [64, 0]
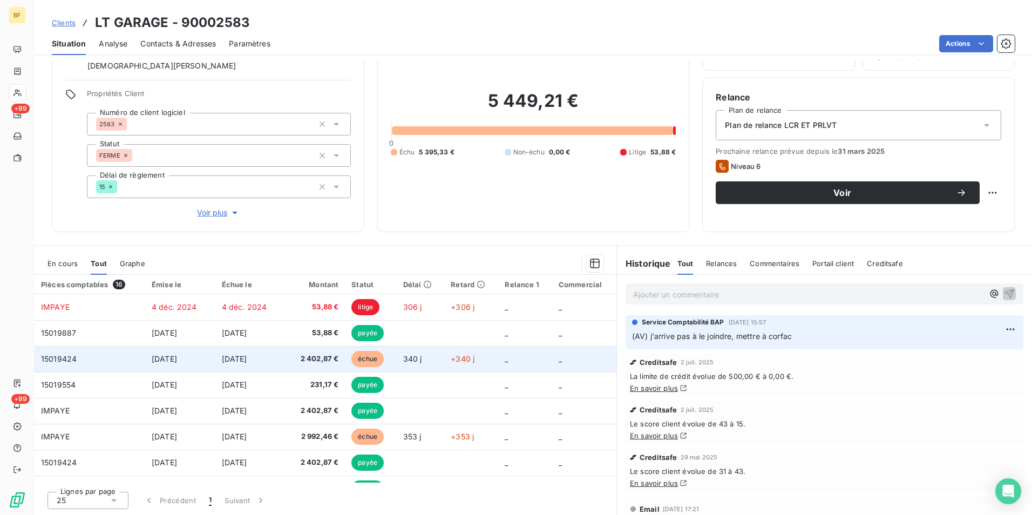
click at [306, 355] on span "2 402,87 €" at bounding box center [316, 359] width 45 height 11
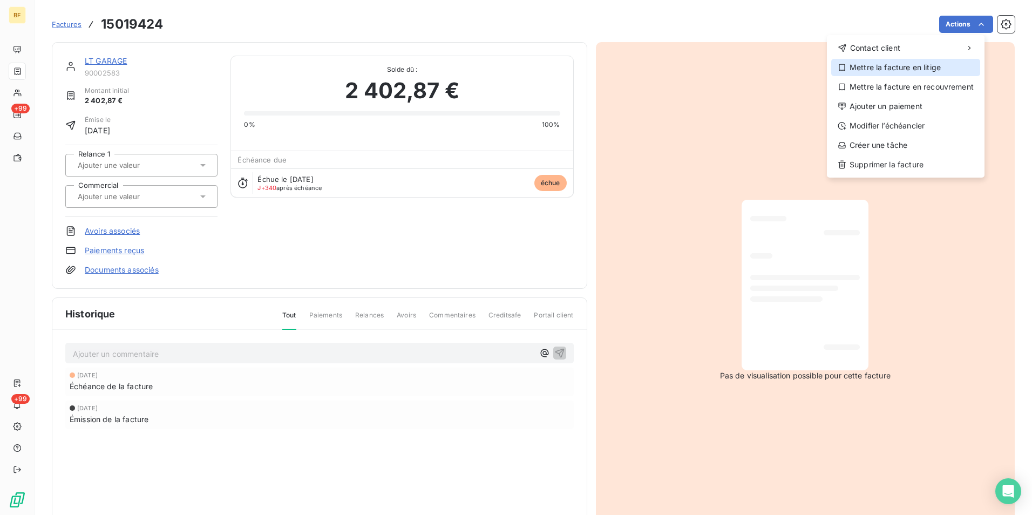
click at [896, 67] on div "Mettre la facture en litige" at bounding box center [906, 67] width 149 height 17
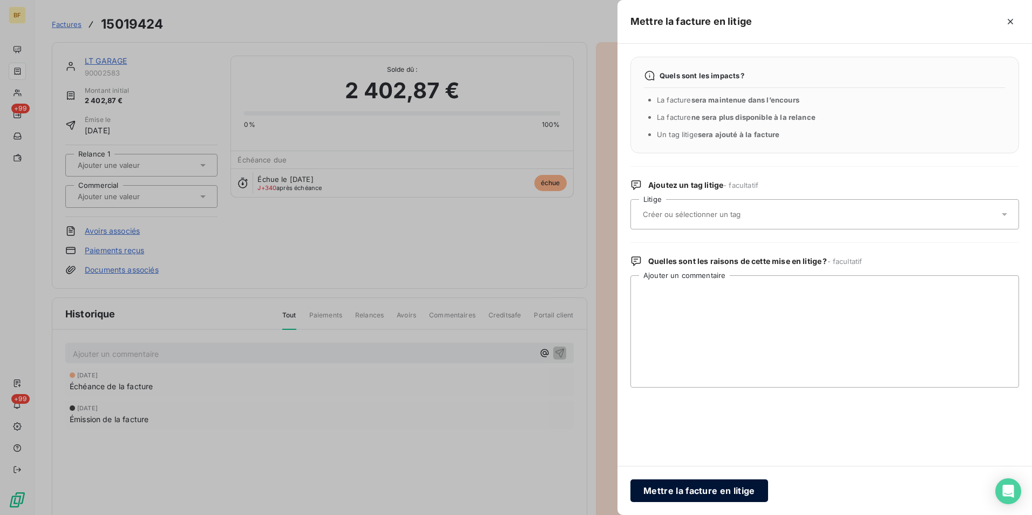
click at [722, 487] on button "Mettre la facture en litige" at bounding box center [700, 491] width 138 height 23
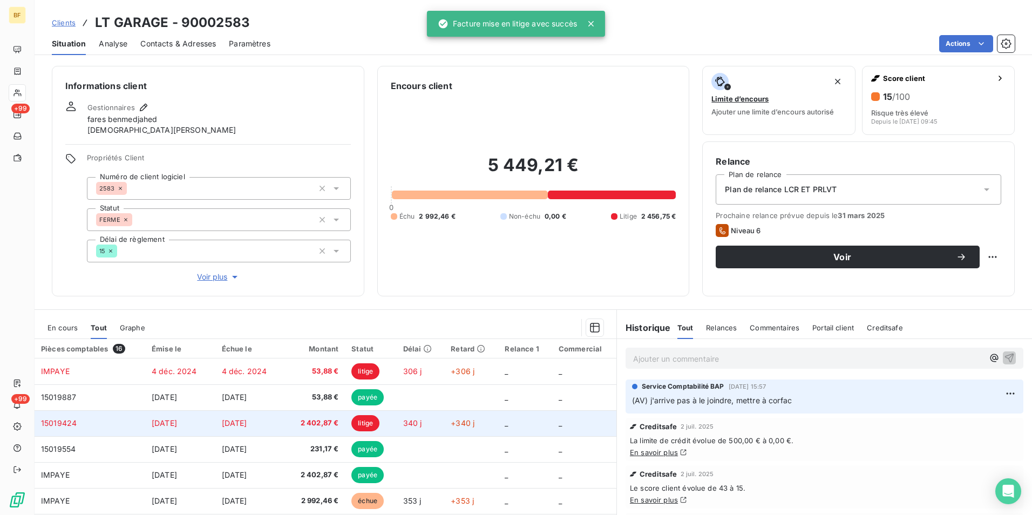
scroll to position [64, 0]
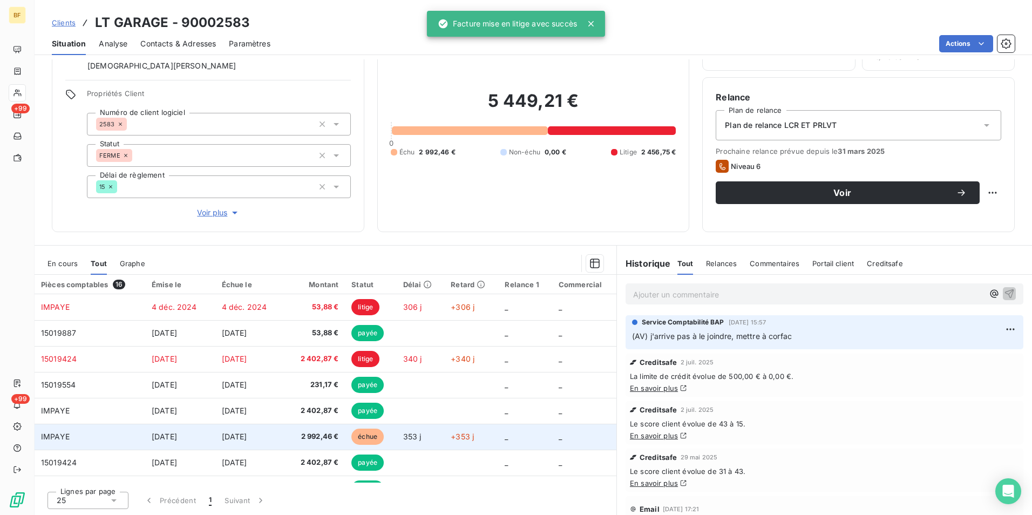
click at [296, 436] on span "2 992,46 €" at bounding box center [316, 436] width 45 height 11
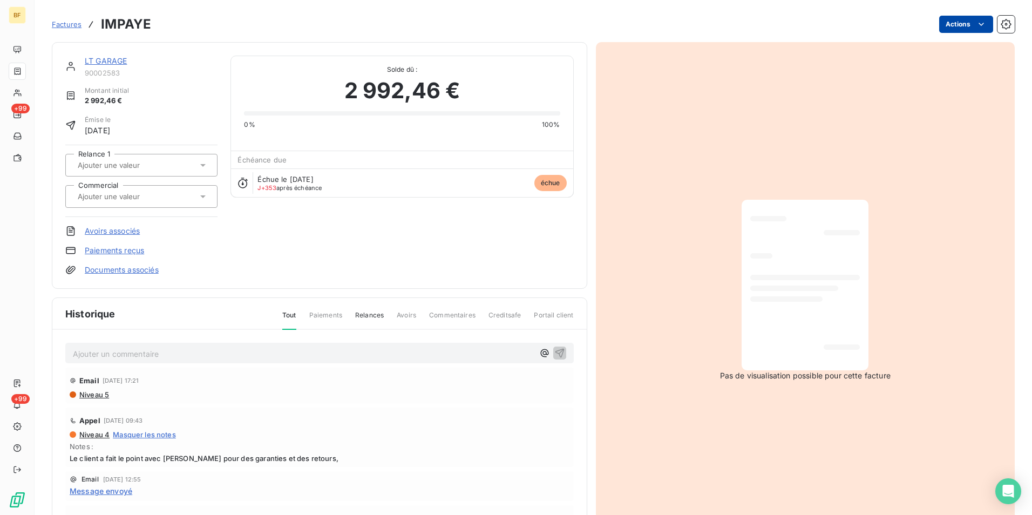
click at [965, 30] on html "BF +99 +99 Factures IMPAYE Actions LT GARAGE 90002583 Montant initial 2 992,46 …" at bounding box center [516, 257] width 1032 height 515
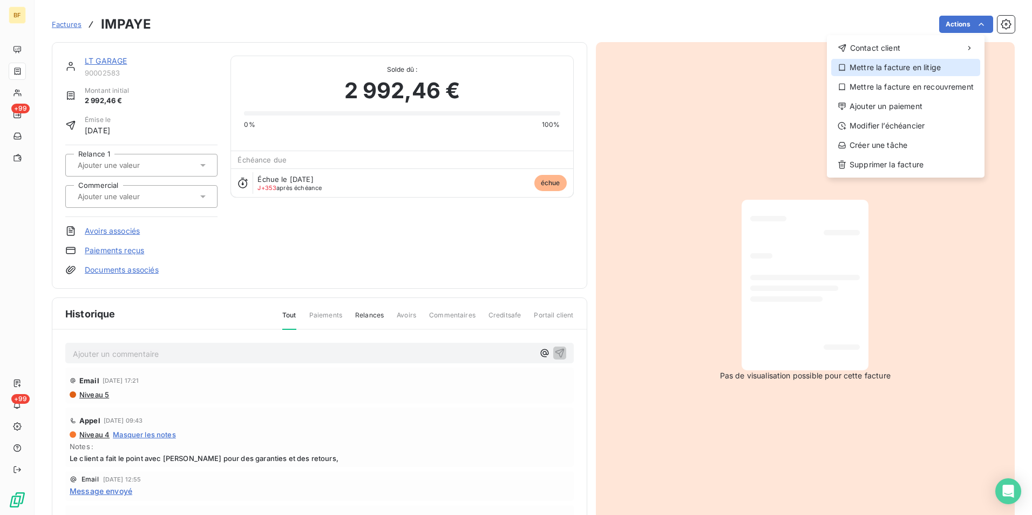
click at [921, 71] on div "Mettre la facture en litige" at bounding box center [906, 67] width 149 height 17
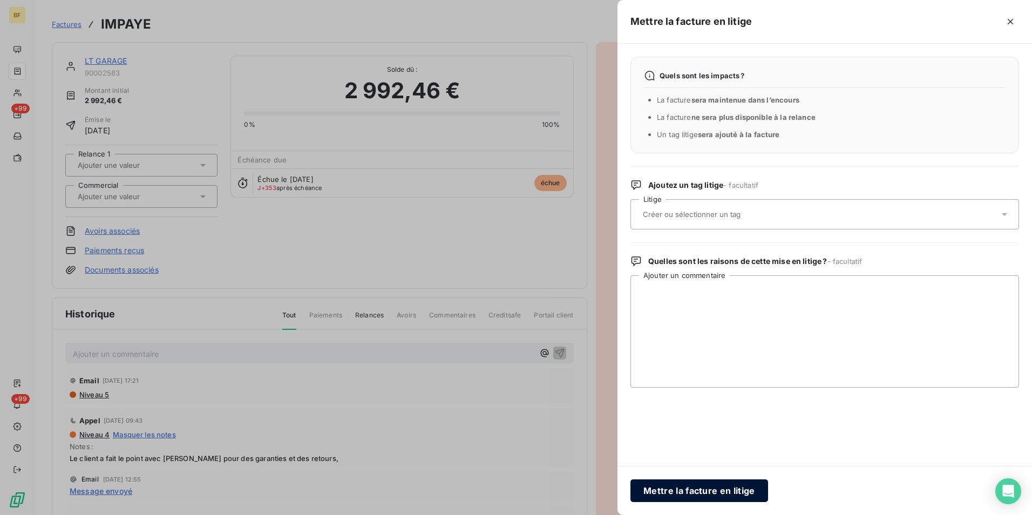
click at [673, 490] on button "Mettre la facture en litige" at bounding box center [700, 491] width 138 height 23
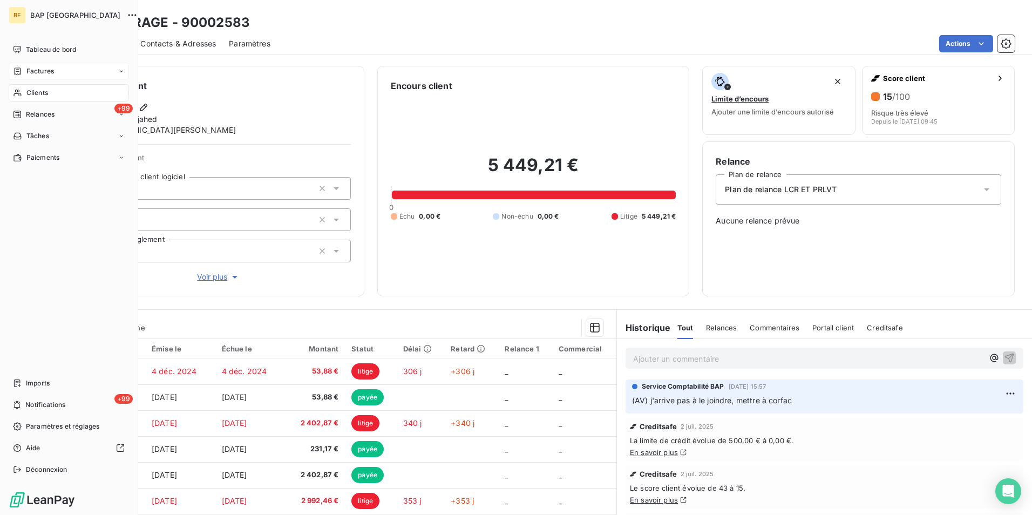
drag, startPoint x: 19, startPoint y: 91, endPoint x: 102, endPoint y: 78, distance: 83.5
click at [19, 91] on icon at bounding box center [17, 93] width 8 height 7
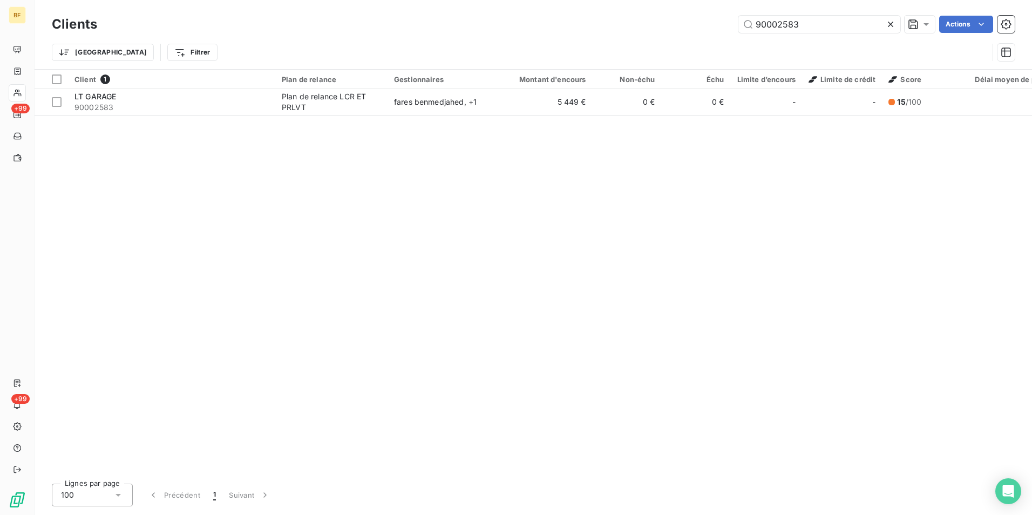
drag, startPoint x: 753, startPoint y: 17, endPoint x: 706, endPoint y: 5, distance: 48.5
click at [707, 5] on div "Clients 90002583 Actions Trier Filtrer" at bounding box center [534, 34] width 998 height 69
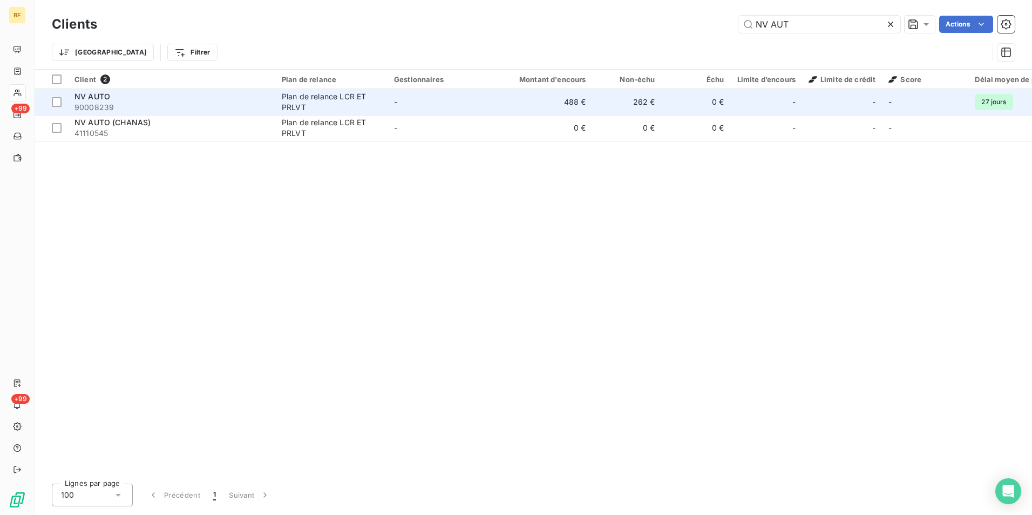
type input "NV AUT"
click at [164, 107] on span "90008239" at bounding box center [172, 107] width 194 height 11
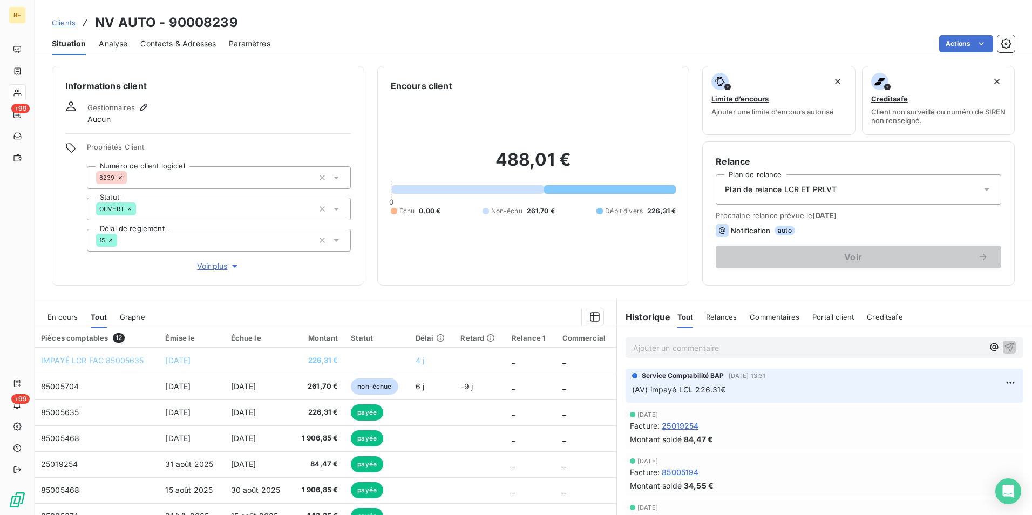
click at [732, 343] on p "Ajouter un commentaire ﻿" at bounding box center [808, 347] width 350 height 13
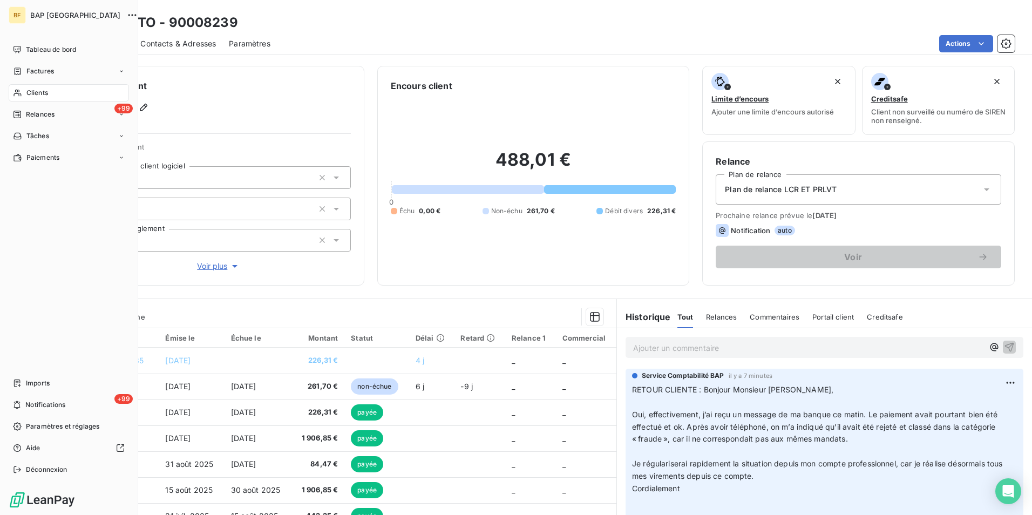
click at [22, 91] on div "Clients" at bounding box center [69, 92] width 120 height 17
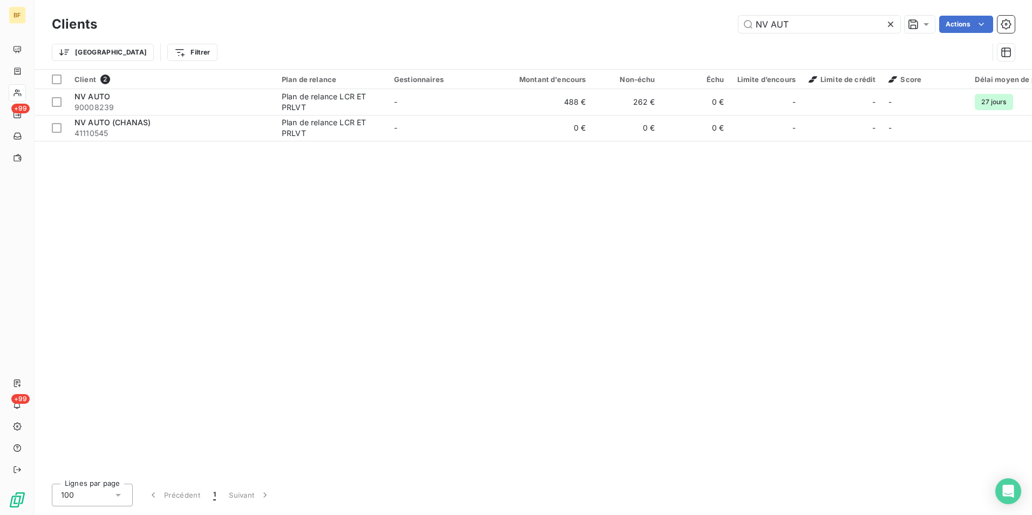
drag, startPoint x: 820, startPoint y: 21, endPoint x: 687, endPoint y: 13, distance: 133.1
click at [687, 13] on div "Clients NV AUT Actions" at bounding box center [533, 24] width 963 height 23
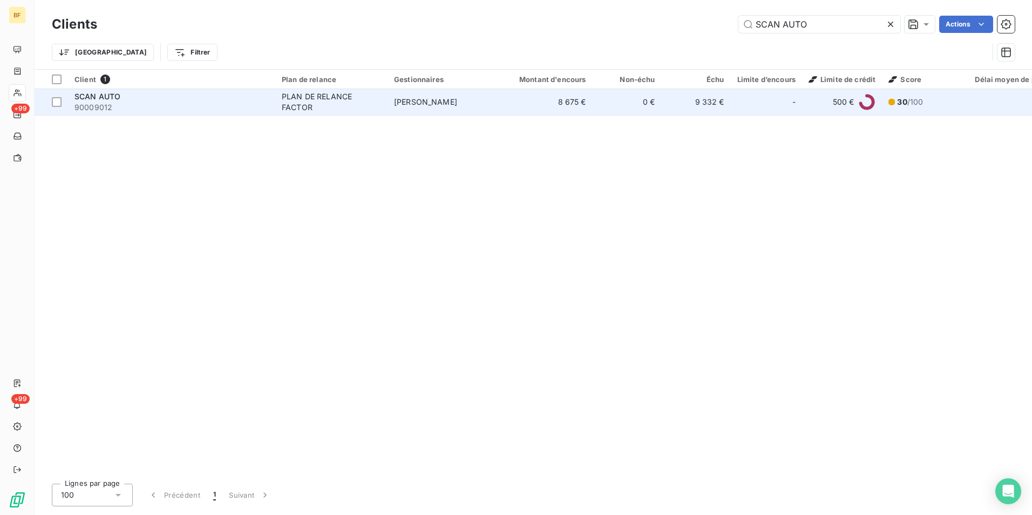
type input "SCAN AUTO"
click at [300, 99] on div "PLAN DE RELANCE FACTOR" at bounding box center [331, 102] width 99 height 22
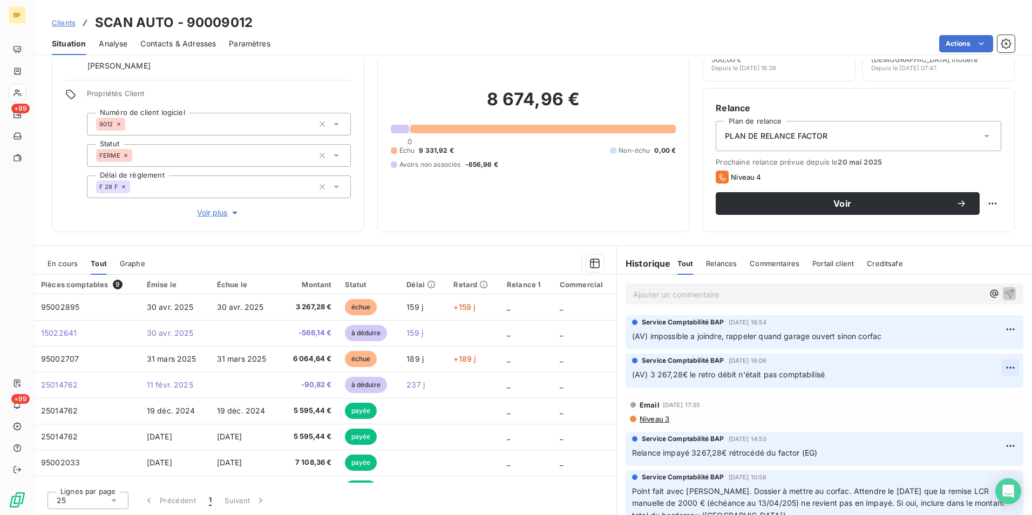
click at [999, 366] on html "BF +99 +99 Clients SCAN AUTO - 90009012 Situation Analyse Contacts & Adresses P…" at bounding box center [516, 257] width 1032 height 515
click at [953, 407] on div "Supprimer" at bounding box center [968, 410] width 60 height 17
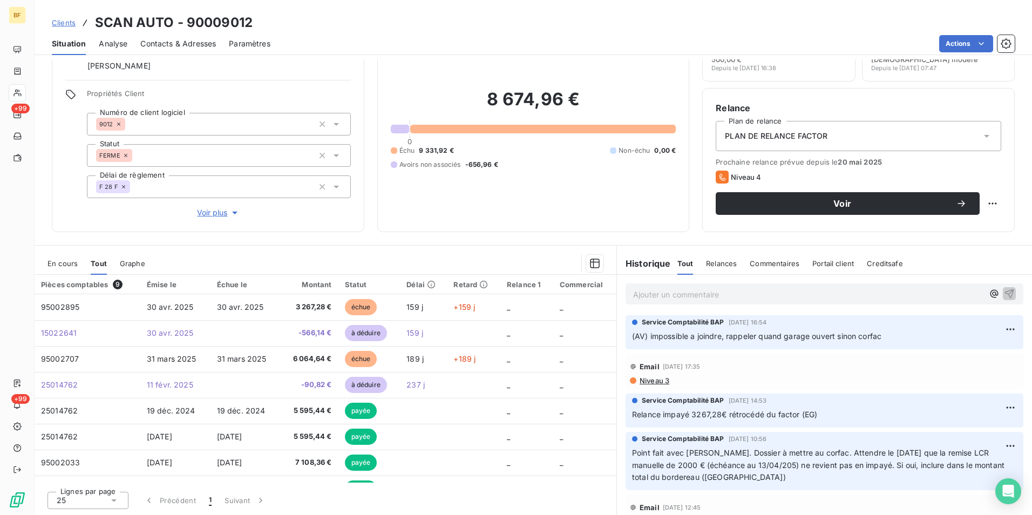
click at [163, 48] on span "Contacts & Adresses" at bounding box center [178, 43] width 76 height 11
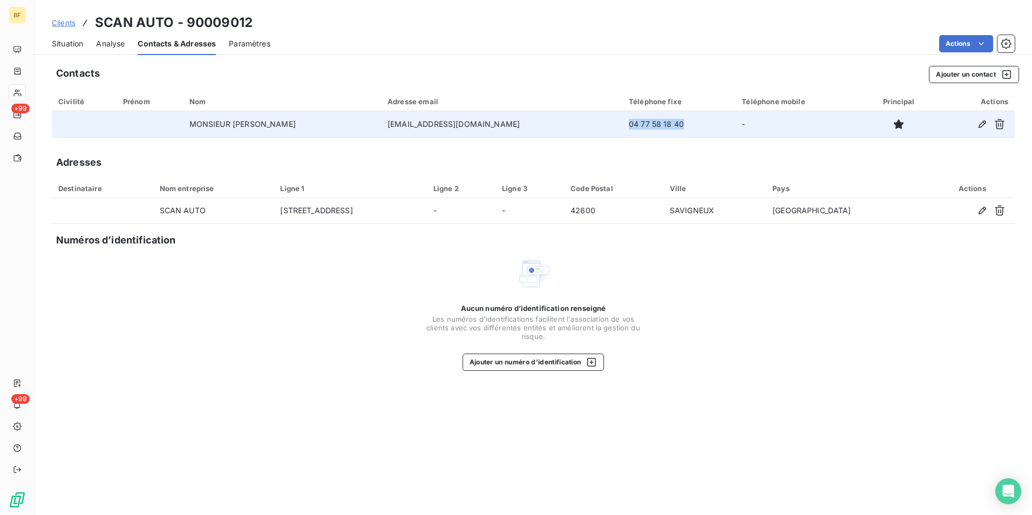
drag, startPoint x: 632, startPoint y: 128, endPoint x: 610, endPoint y: 130, distance: 22.2
click at [623, 130] on td "04 77 58 18 40" at bounding box center [679, 124] width 113 height 26
copy td "04 77 58 18 40"
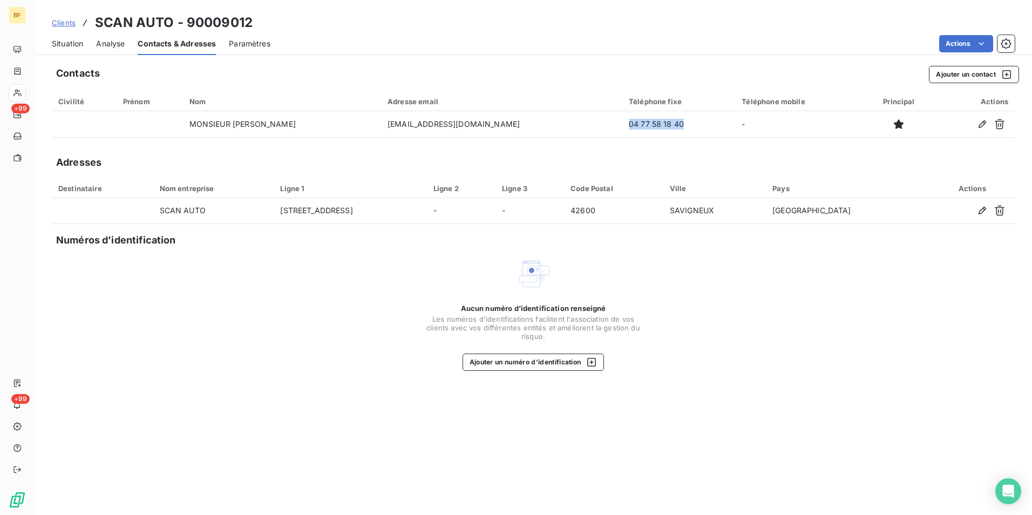
click at [66, 45] on span "Situation" at bounding box center [67, 43] width 31 height 11
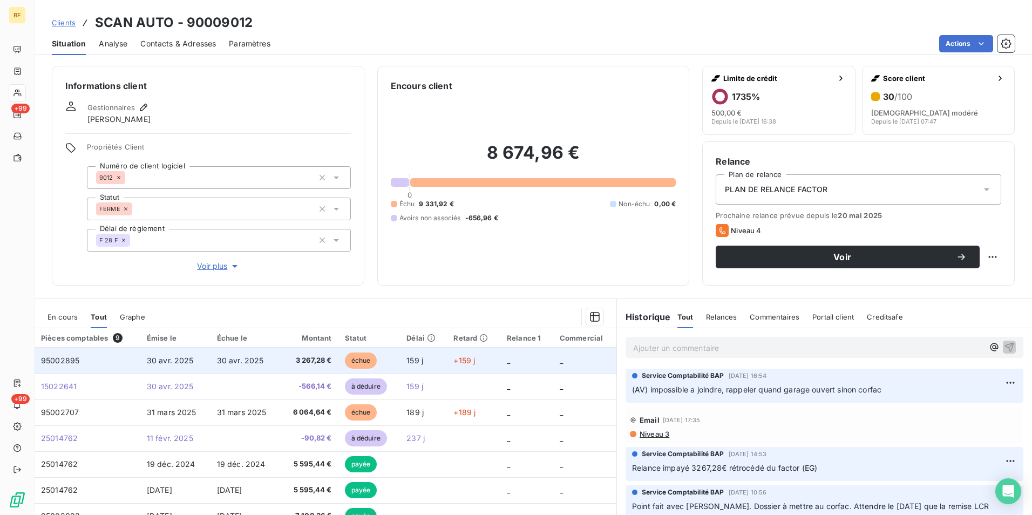
click at [264, 362] on td "30 avr. 2025" at bounding box center [246, 361] width 70 height 26
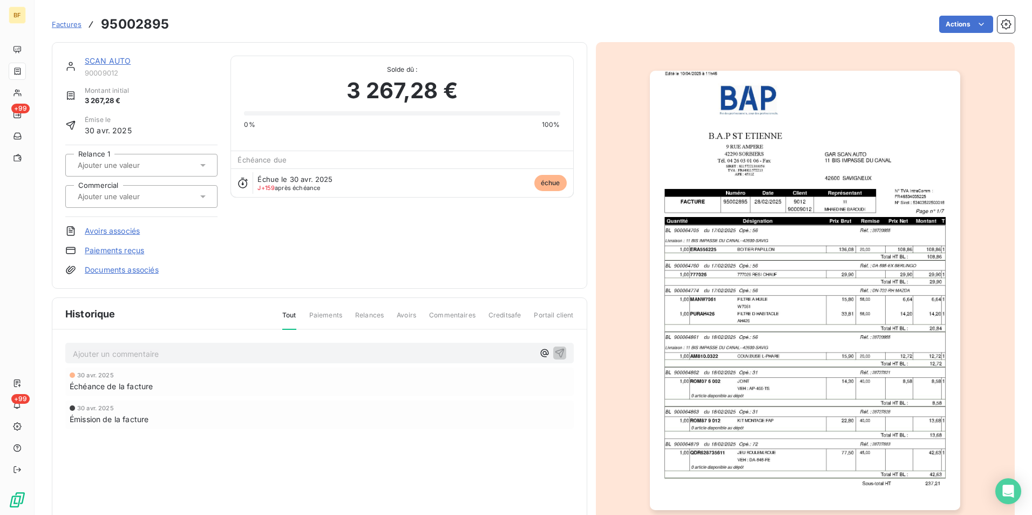
click at [847, 282] on img "button" at bounding box center [805, 291] width 310 height 440
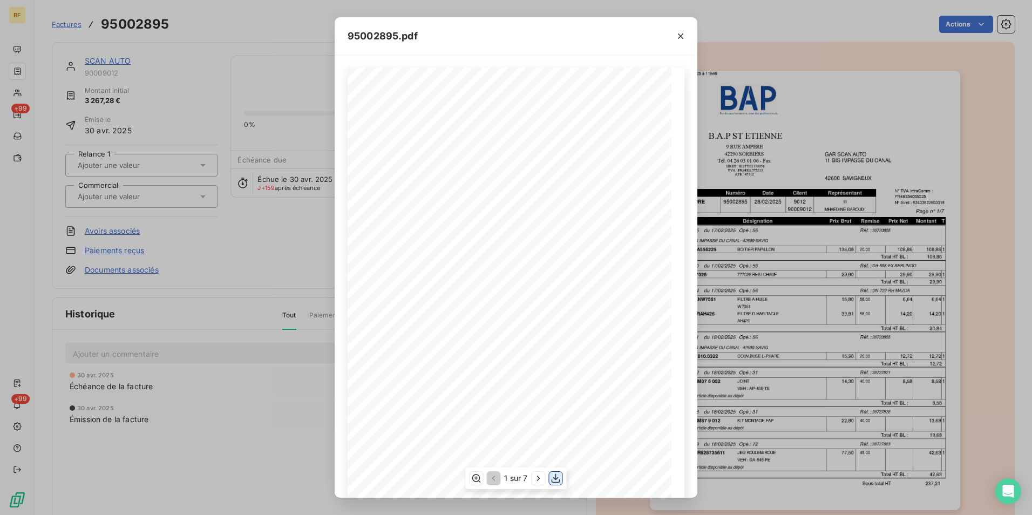
click at [560, 481] on icon "button" at bounding box center [556, 478] width 9 height 9
drag, startPoint x: 220, startPoint y: 32, endPoint x: 193, endPoint y: 31, distance: 27.0
click at [220, 32] on div "95002895.pdf B.A.P ST ETIENNE GAR SCAN [GEOGRAPHIC_DATA][STREET_ADDRESS] [STREE…" at bounding box center [516, 257] width 1032 height 515
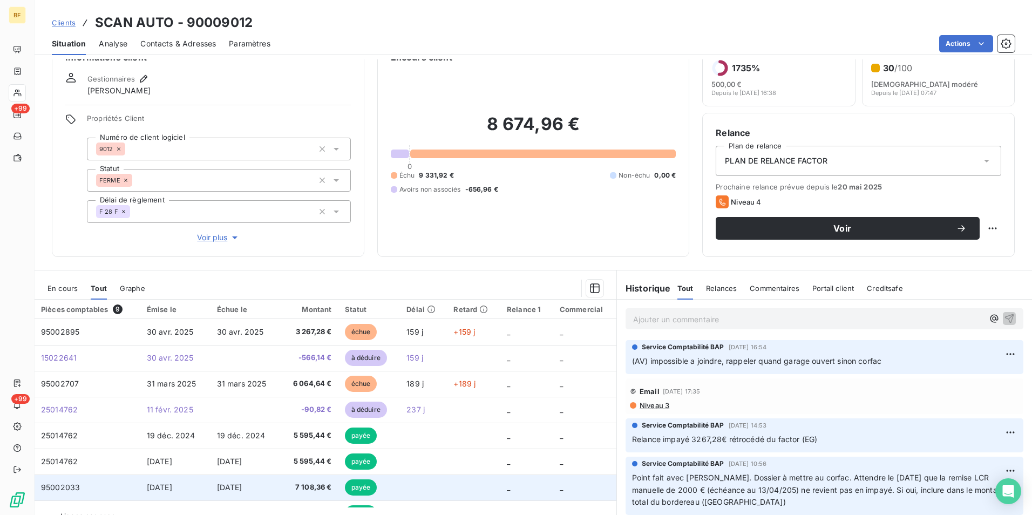
scroll to position [53, 0]
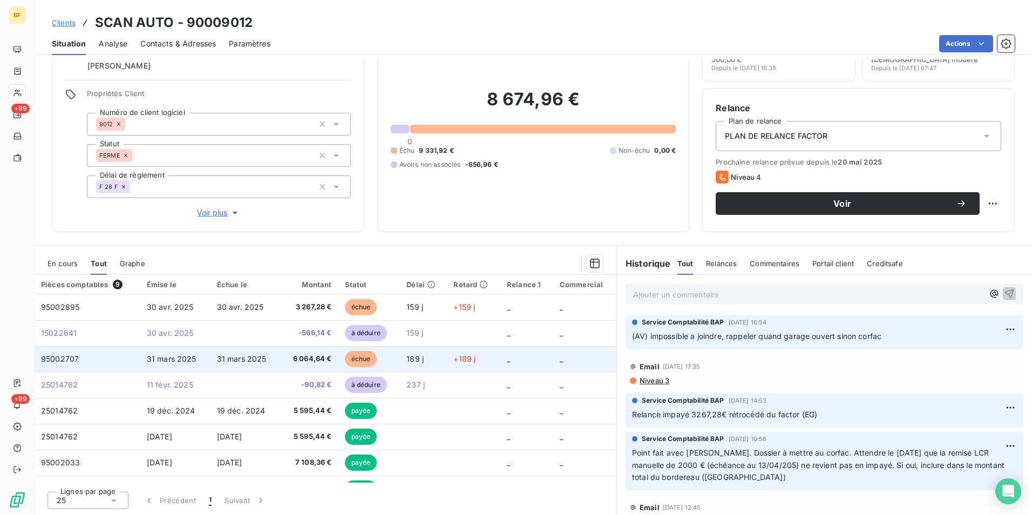
click at [296, 363] on span "6 064,64 €" at bounding box center [309, 359] width 45 height 11
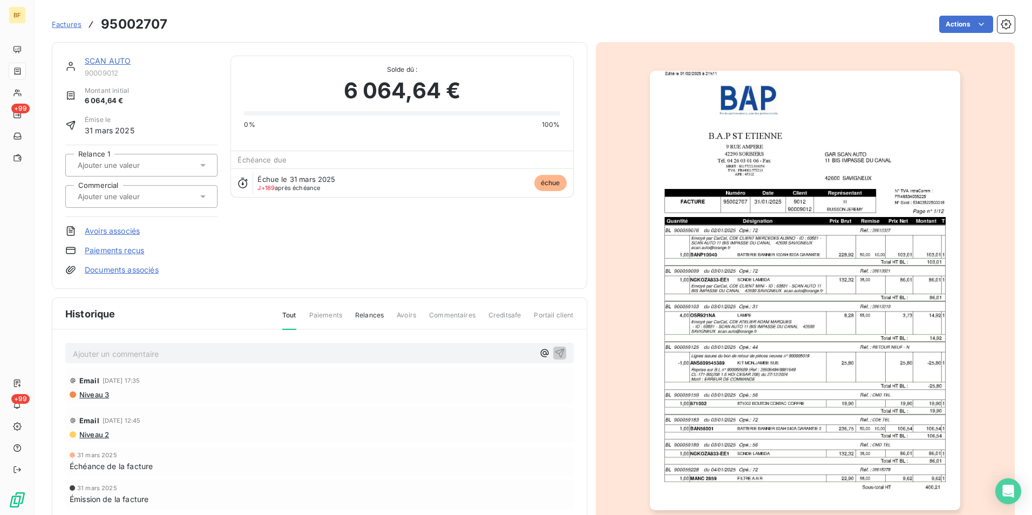
click at [847, 264] on img "button" at bounding box center [805, 291] width 310 height 440
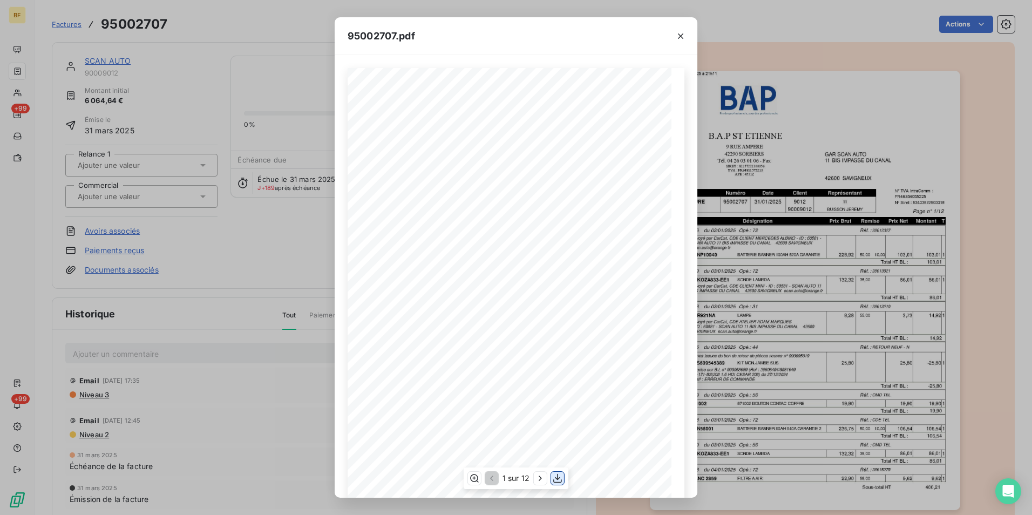
click at [564, 479] on button "button" at bounding box center [557, 478] width 13 height 13
drag, startPoint x: 246, startPoint y: 38, endPoint x: 131, endPoint y: 12, distance: 117.8
click at [246, 38] on div "95002707.pdf B.A.P ST ETIENNE GAR SCAN [GEOGRAPHIC_DATA][STREET_ADDRESS] [STREE…" at bounding box center [516, 257] width 1032 height 515
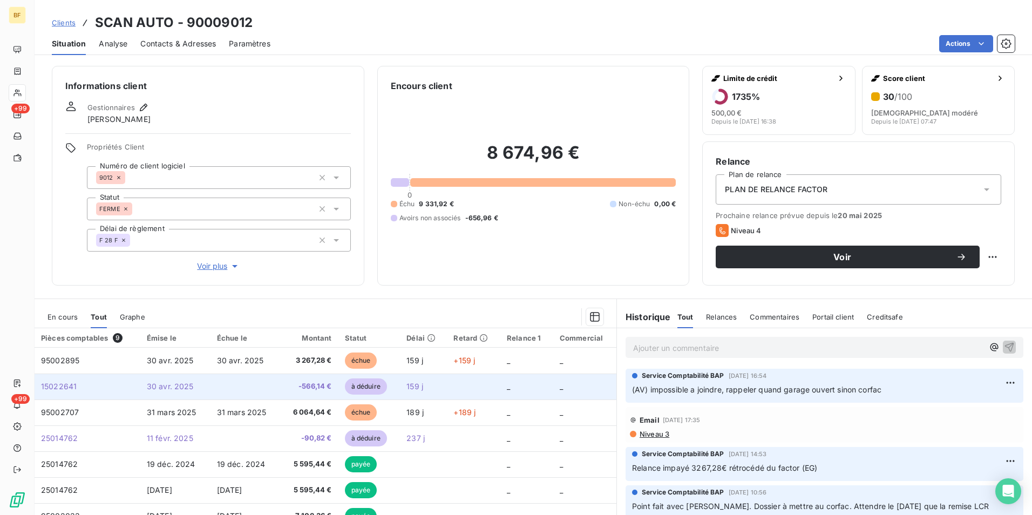
click at [320, 382] on span "-566,14 €" at bounding box center [309, 386] width 45 height 11
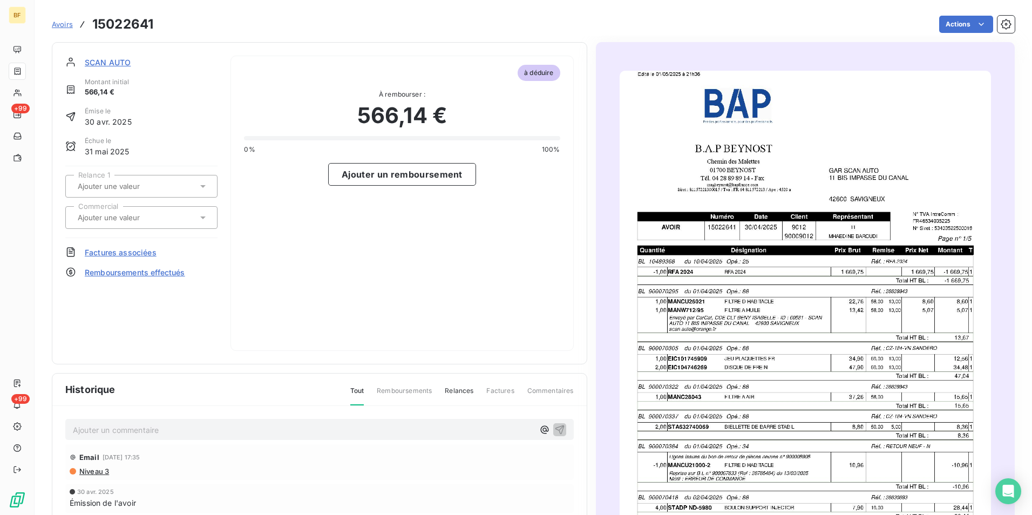
click at [691, 312] on img "button" at bounding box center [806, 333] width 372 height 525
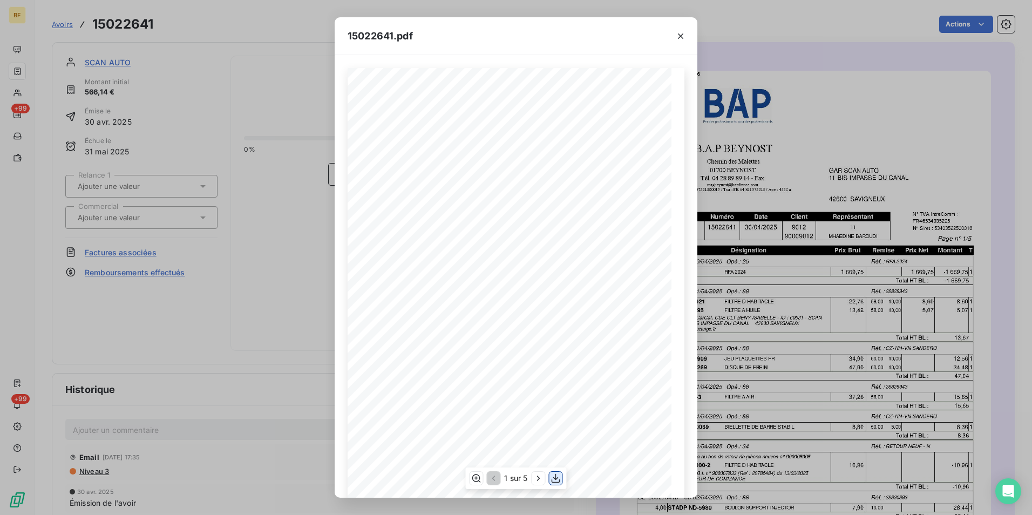
click at [558, 478] on icon "button" at bounding box center [556, 478] width 9 height 9
drag, startPoint x: 221, startPoint y: 26, endPoint x: 203, endPoint y: 26, distance: 17.8
click at [221, 26] on div "15022641.pdf B.A.P BEYNOST GAR SCAN AUTO Chemin des Malettes [STREET_ADDRESS] T…" at bounding box center [516, 257] width 1032 height 515
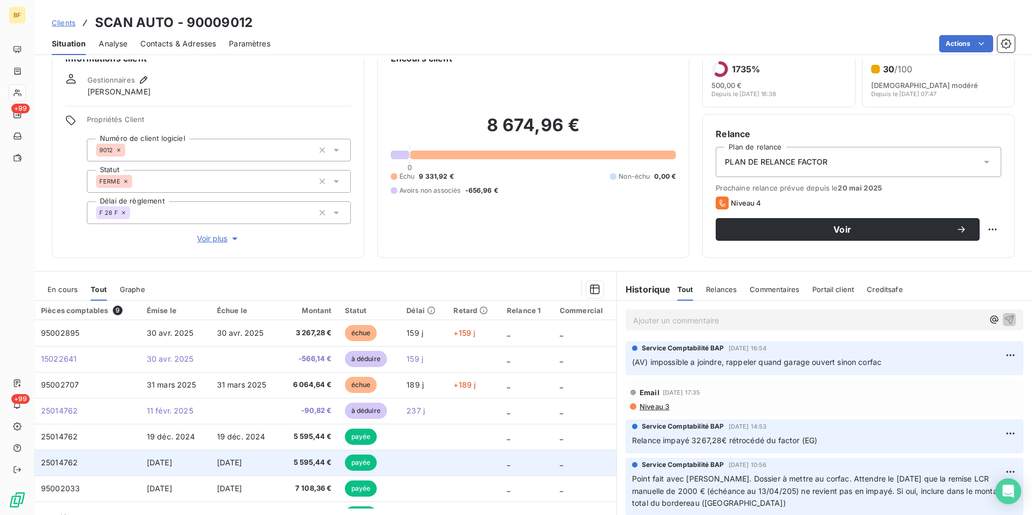
scroll to position [53, 0]
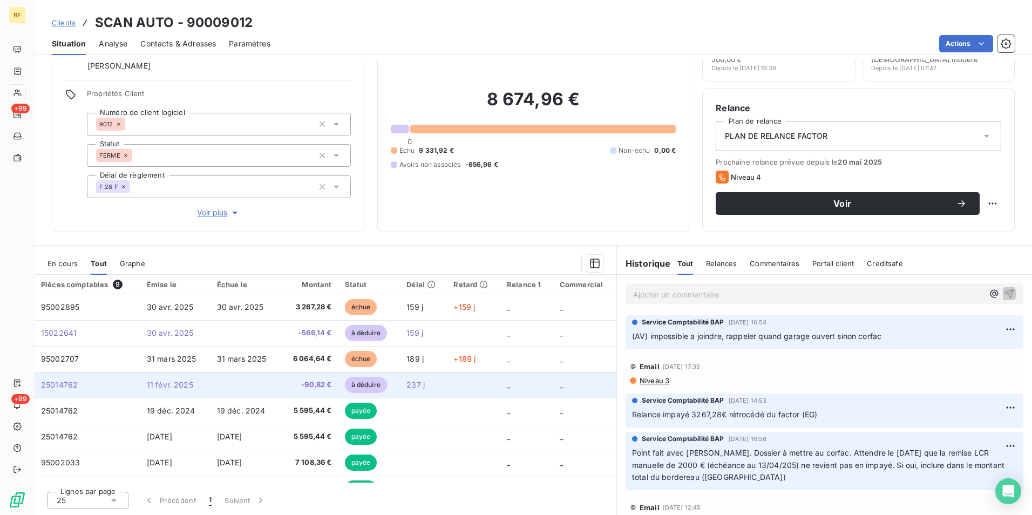
click at [306, 387] on span "-90,82 €" at bounding box center [309, 385] width 45 height 11
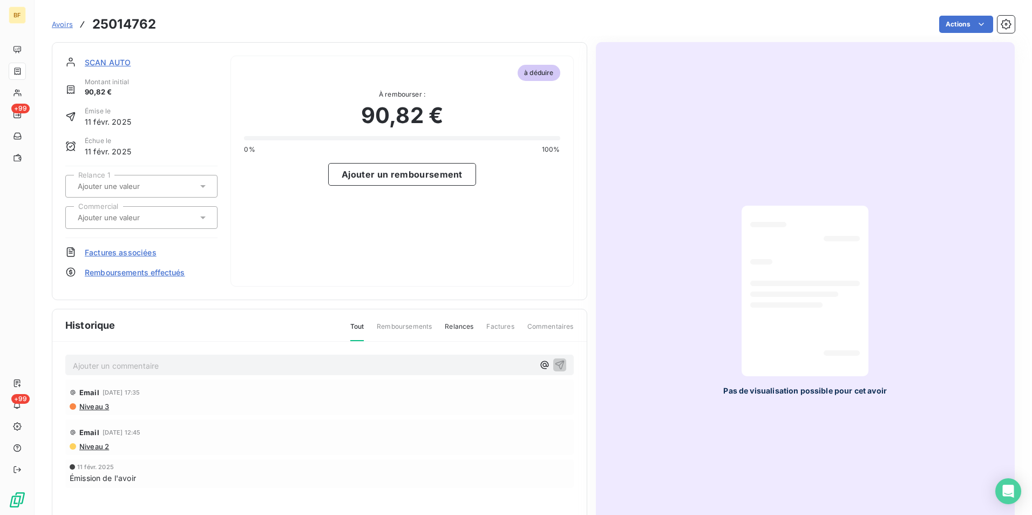
click at [848, 325] on div at bounding box center [806, 290] width 110 height 153
click at [144, 22] on h3 "25014762" at bounding box center [124, 24] width 64 height 19
copy h3 "25014762"
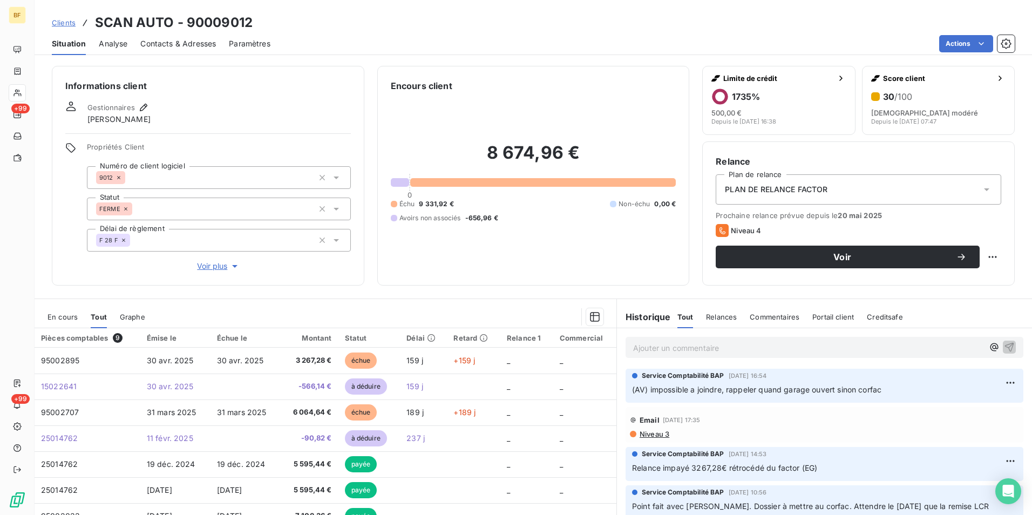
click at [651, 351] on p "Ajouter un commentaire ﻿" at bounding box center [808, 347] width 350 height 13
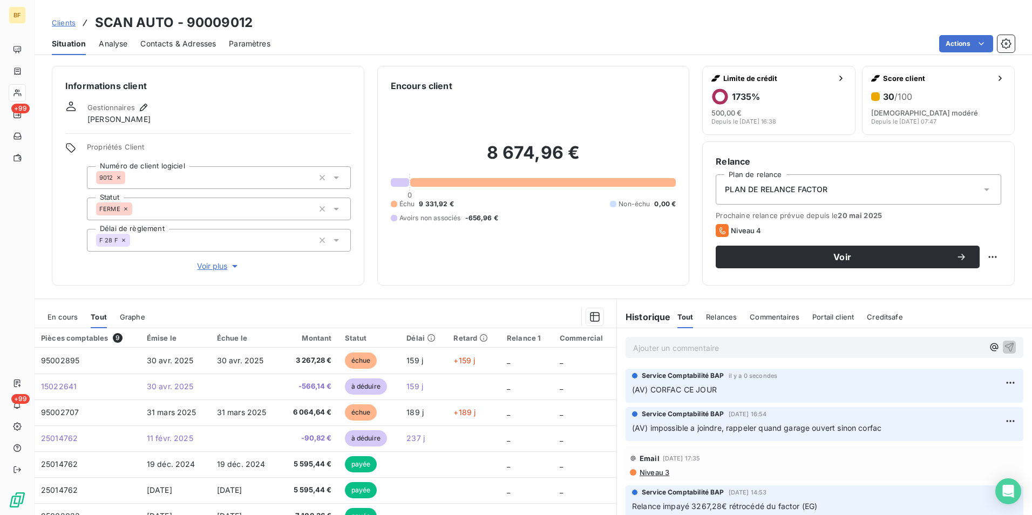
click at [421, 301] on section "En cours Tout Graphe Pièces comptables 9 Émise le Échue le Montant Statut Délai…" at bounding box center [326, 433] width 582 height 269
